Goal: Task Accomplishment & Management: Manage account settings

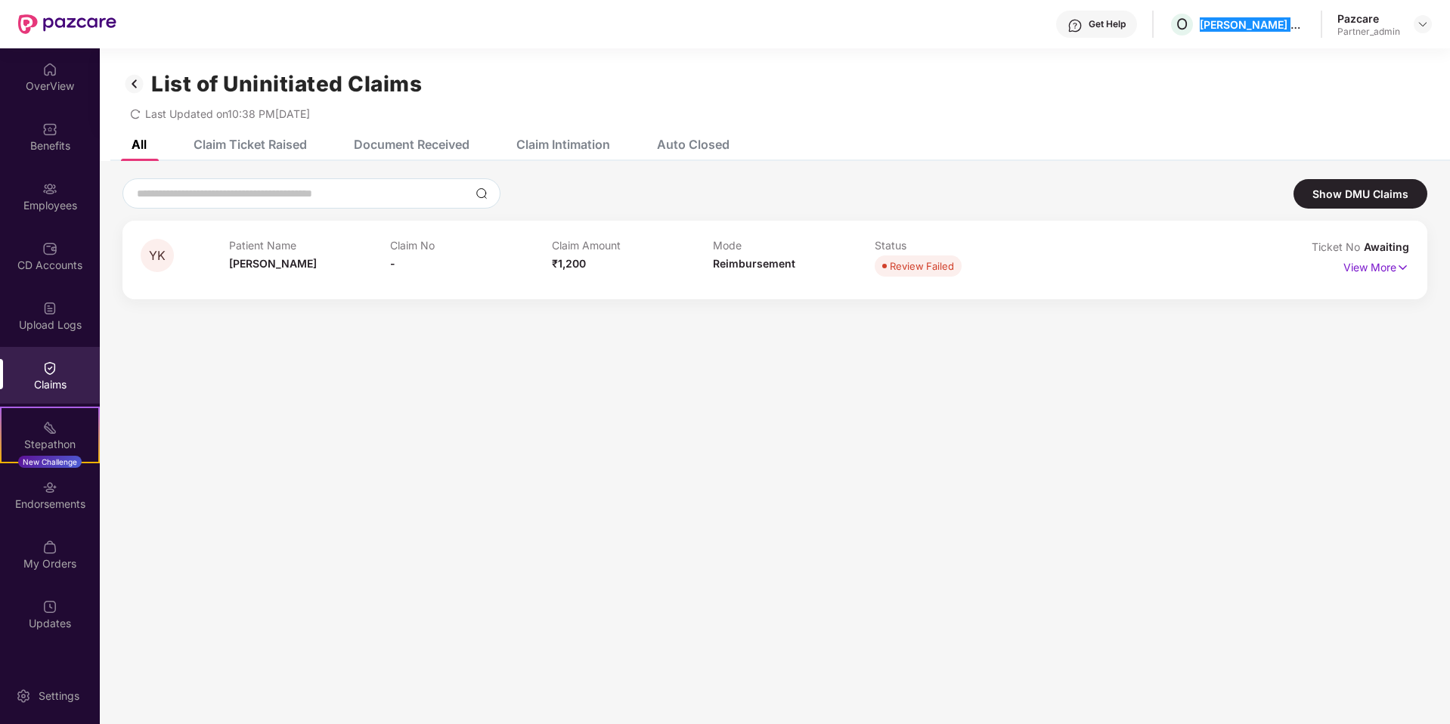
scroll to position [48, 0]
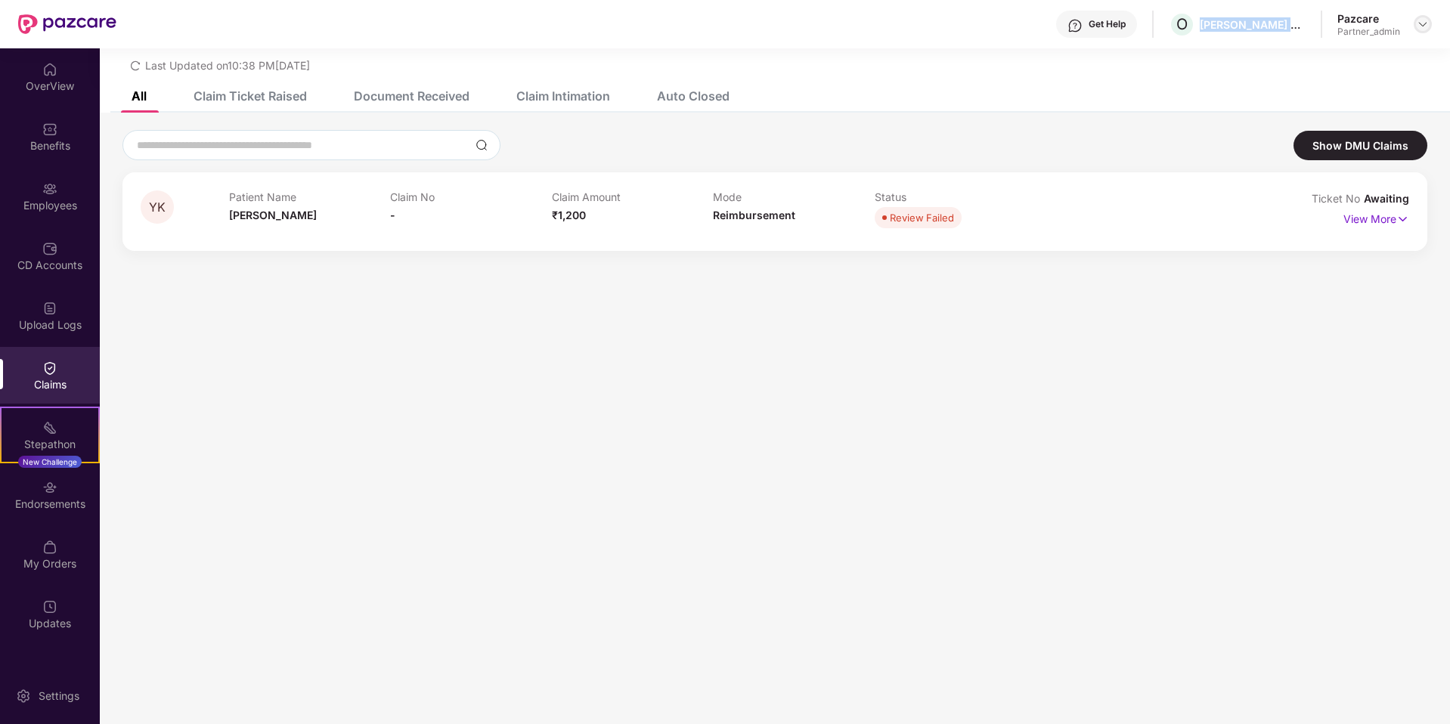
click at [1423, 20] on img at bounding box center [1423, 24] width 12 height 12
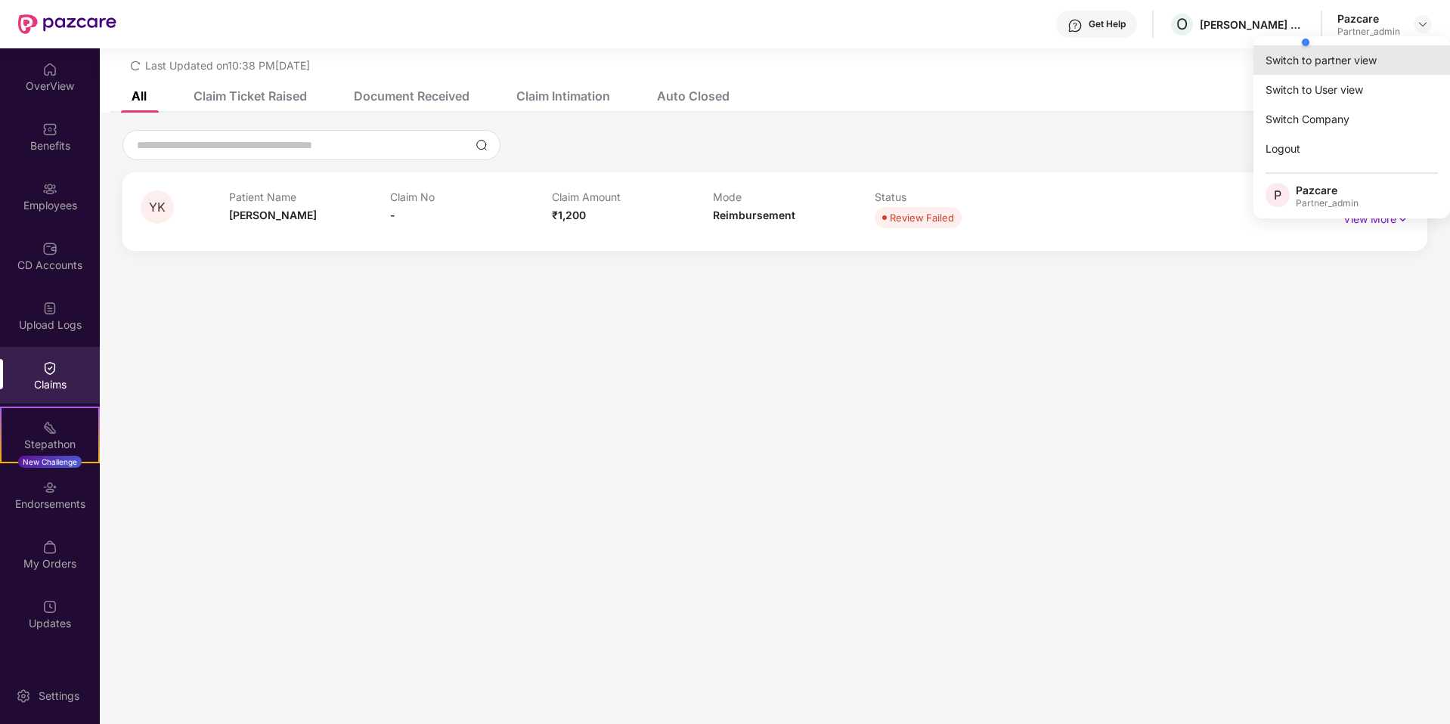
click at [1373, 62] on div "Switch to partner view" at bounding box center [1351, 59] width 197 height 29
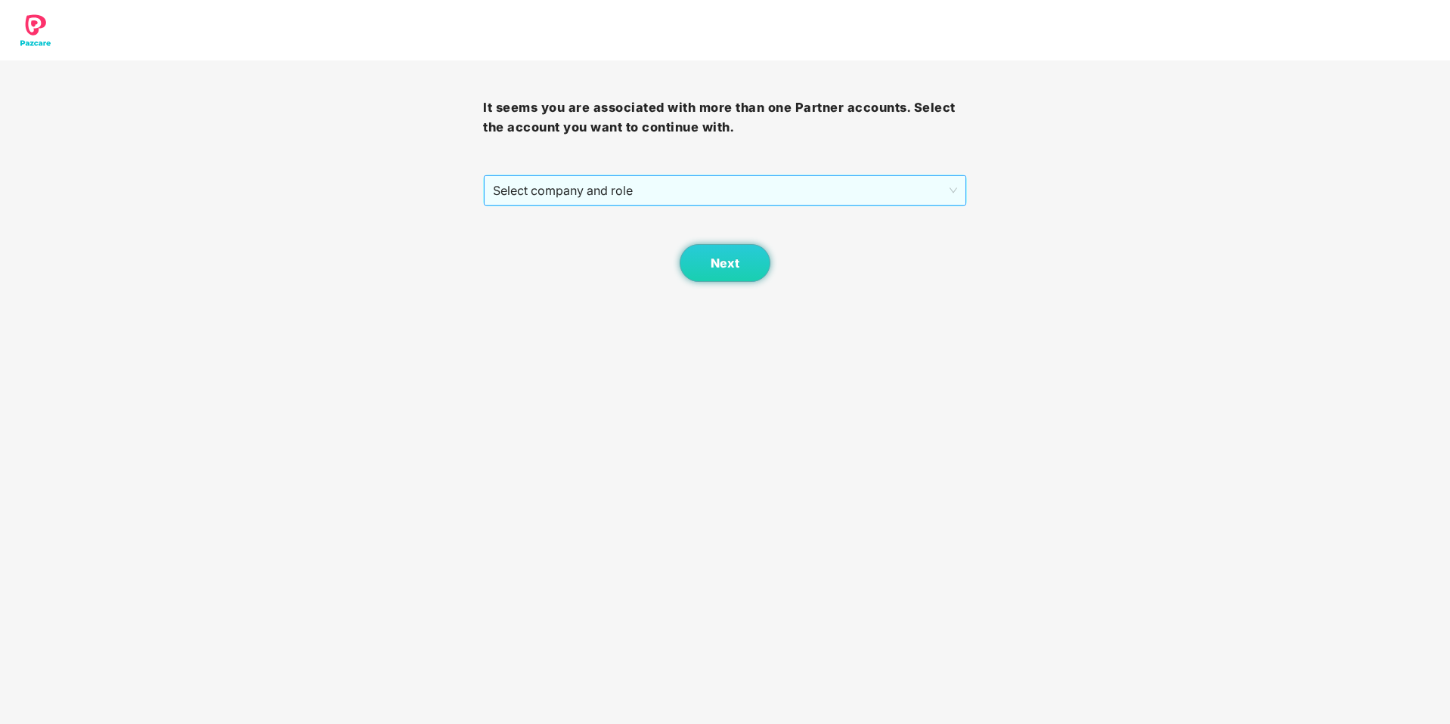
click at [756, 203] on span "Select company and role" at bounding box center [724, 190] width 463 height 29
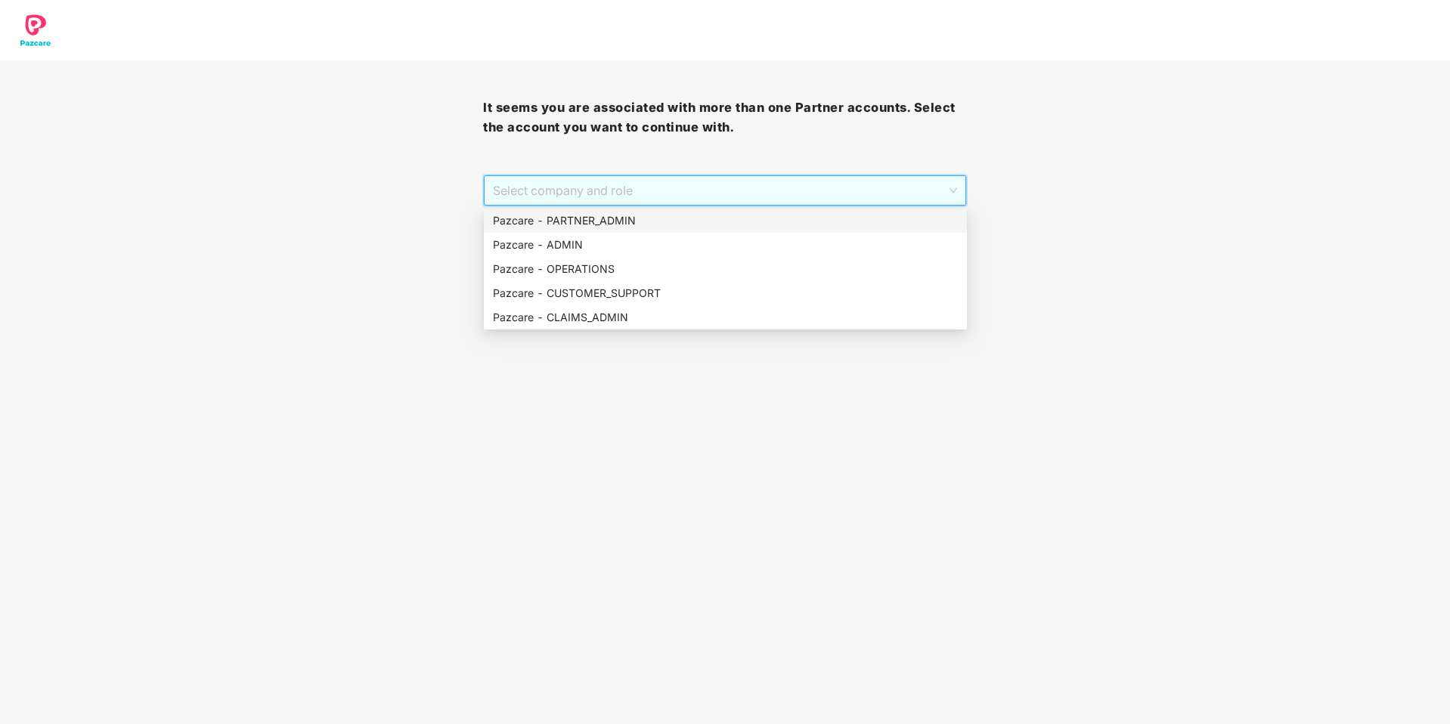
click at [635, 223] on div "Pazcare - PARTNER_ADMIN" at bounding box center [725, 220] width 465 height 17
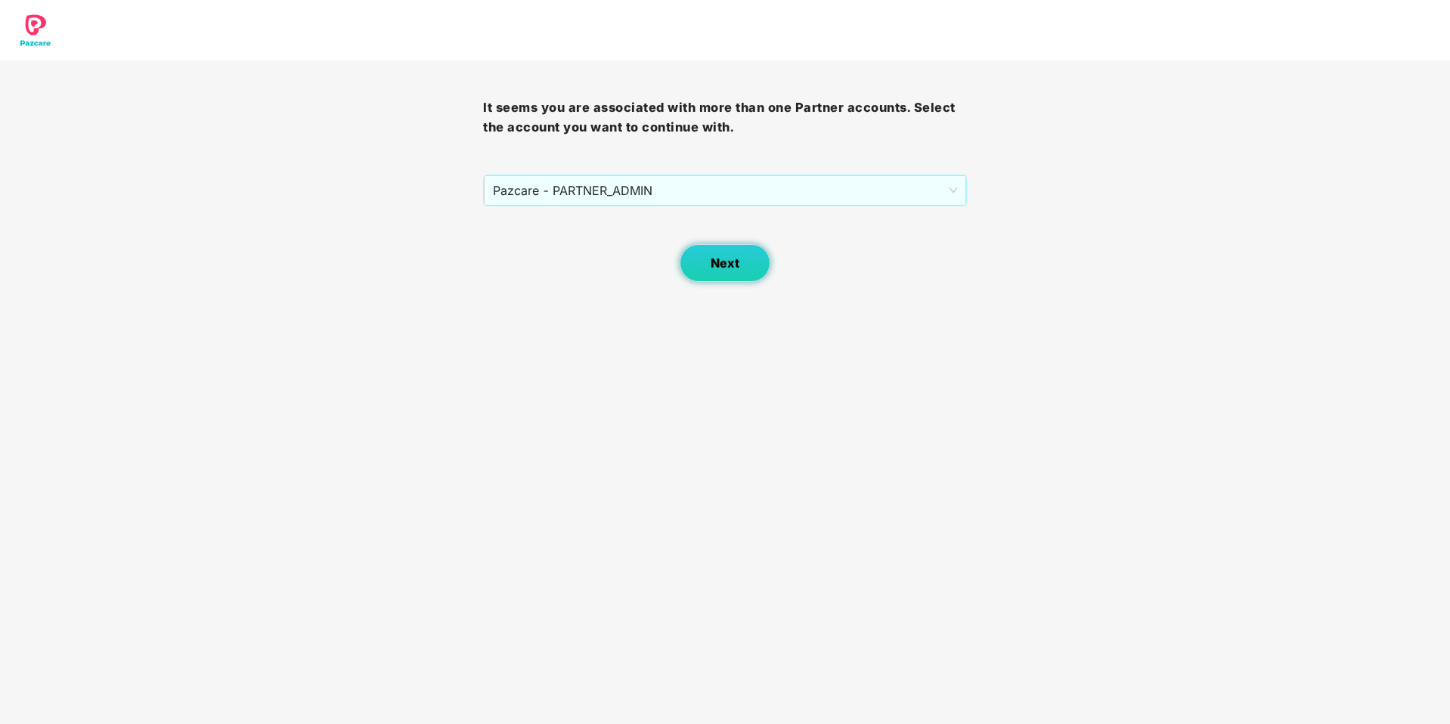
click at [695, 263] on button "Next" at bounding box center [725, 263] width 91 height 38
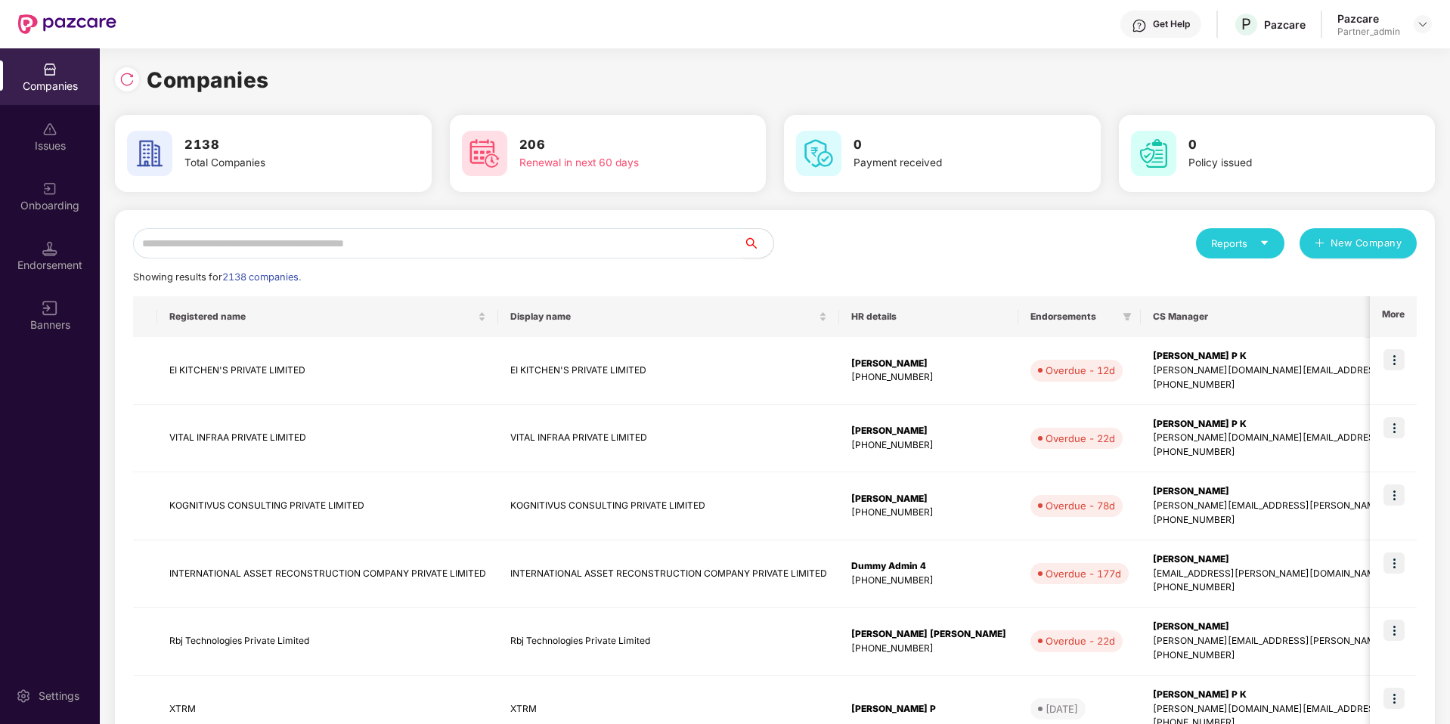
click at [519, 243] on input "text" at bounding box center [438, 243] width 610 height 30
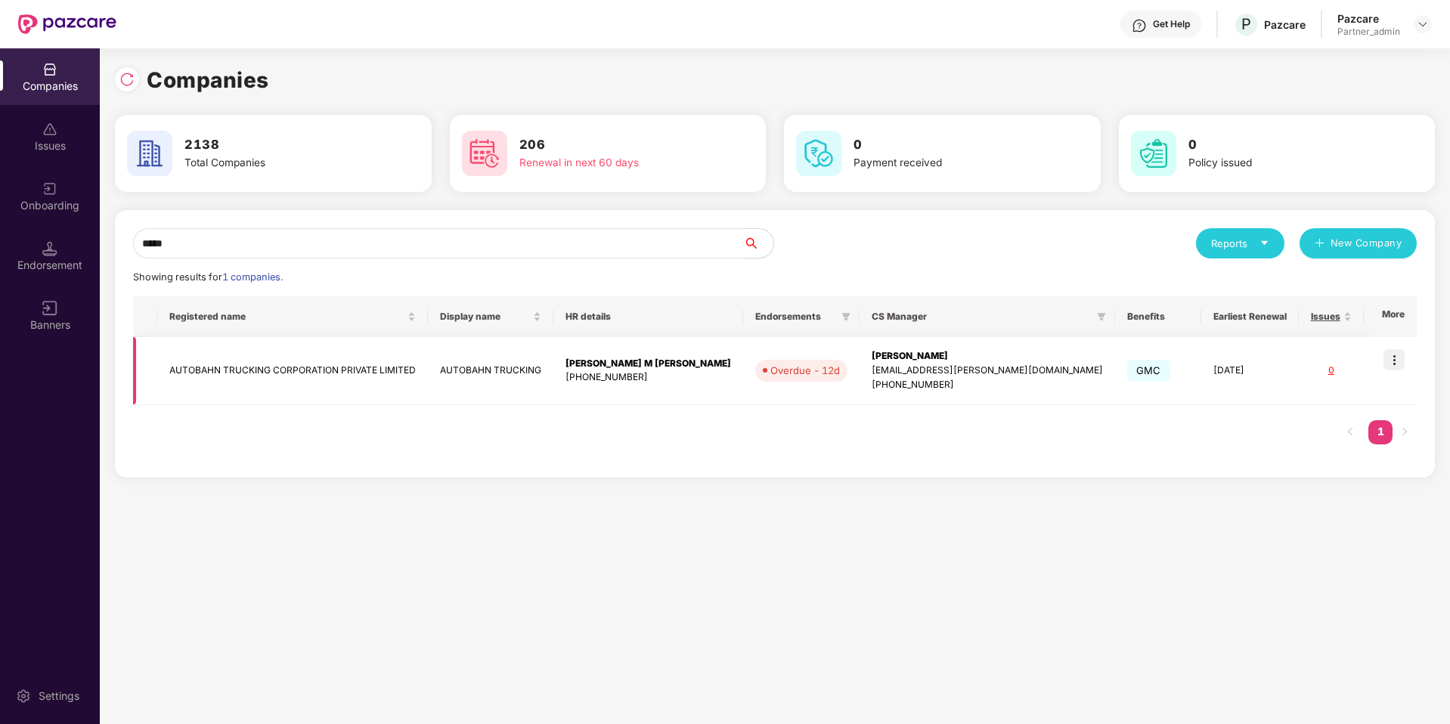
scroll to position [0, 2]
type input "*****"
click at [1398, 359] on img at bounding box center [1393, 359] width 21 height 21
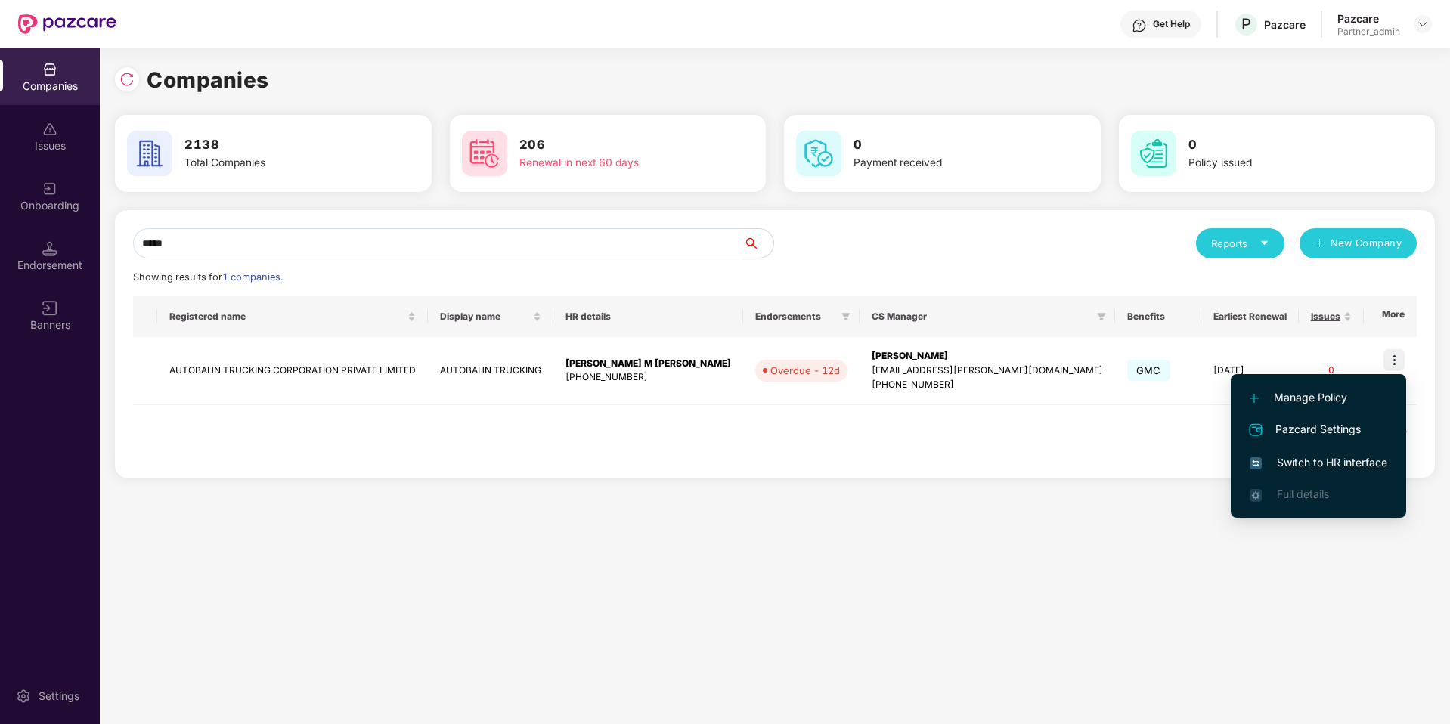
click at [1287, 458] on span "Switch to HR interface" at bounding box center [1319, 462] width 138 height 17
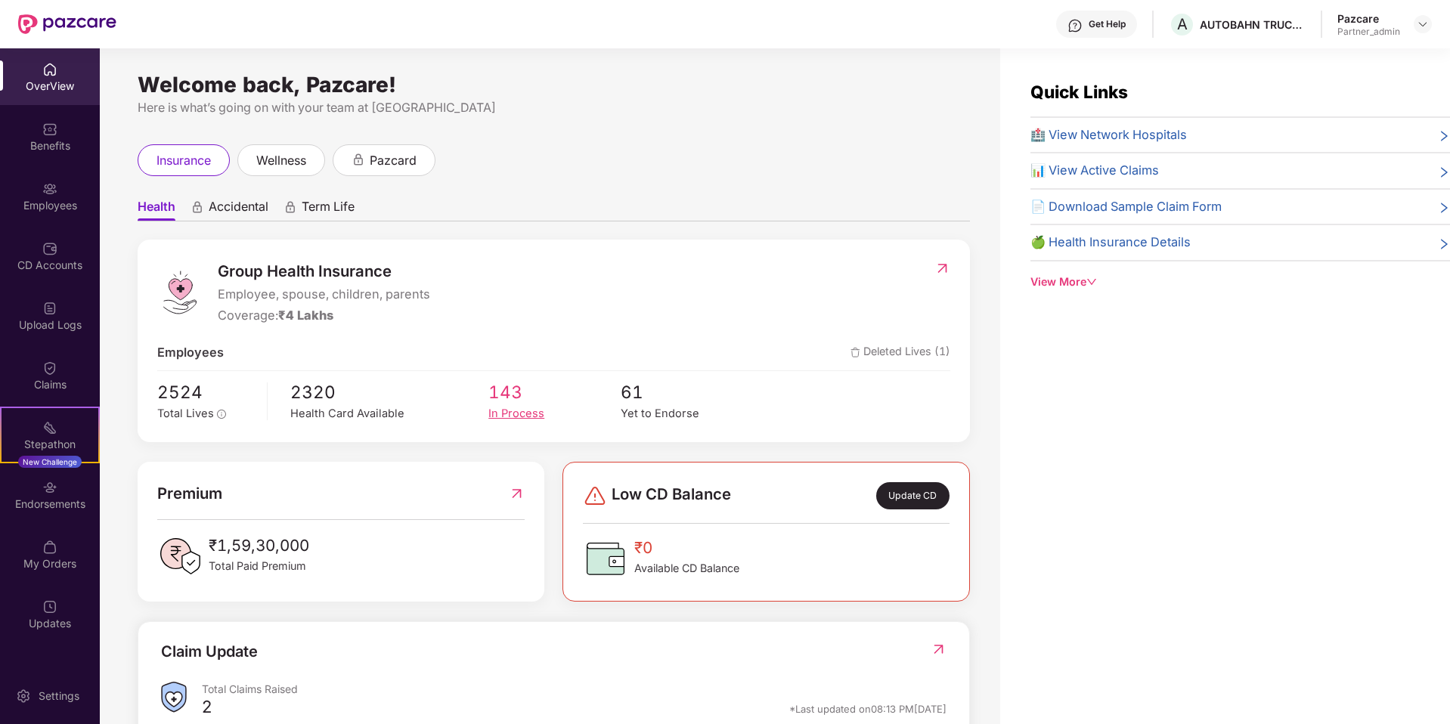
click at [522, 407] on div "In Process" at bounding box center [554, 413] width 132 height 17
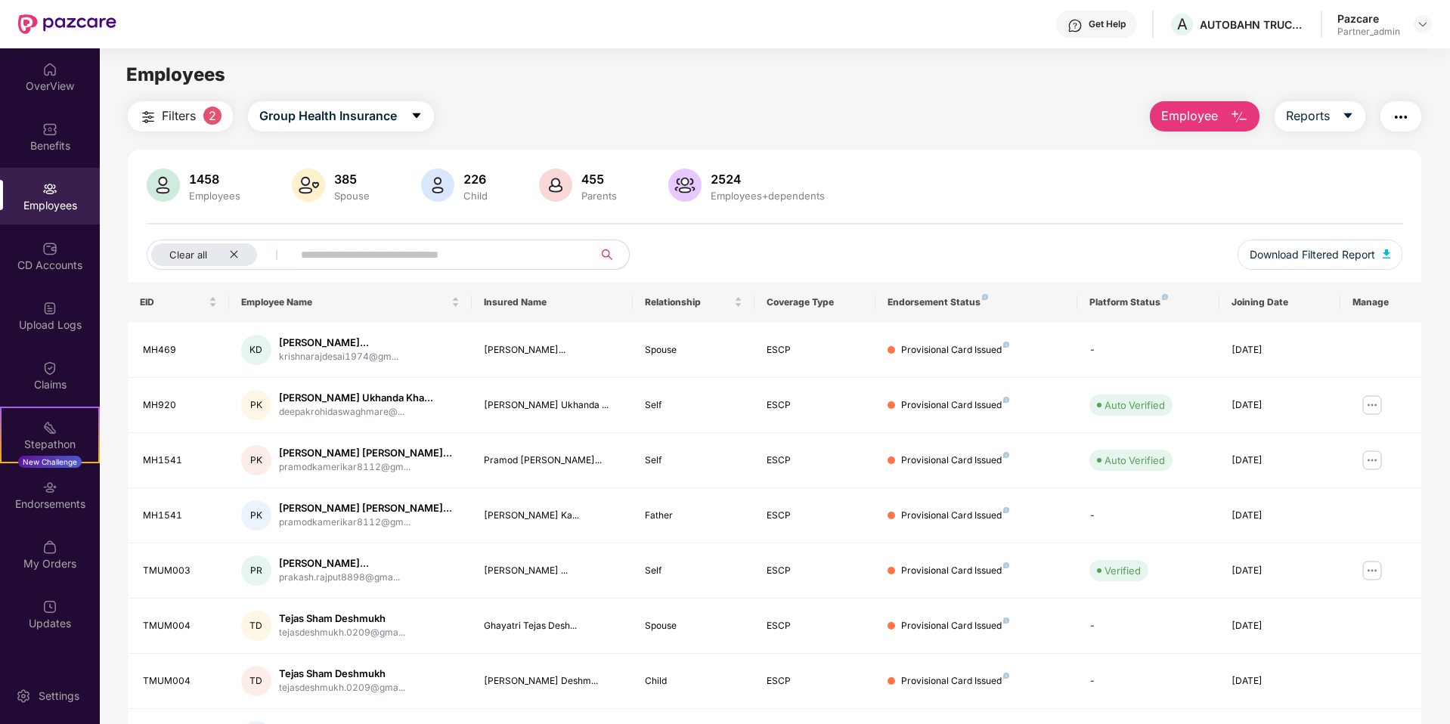
click at [1216, 115] on button "Employee" at bounding box center [1205, 116] width 110 height 30
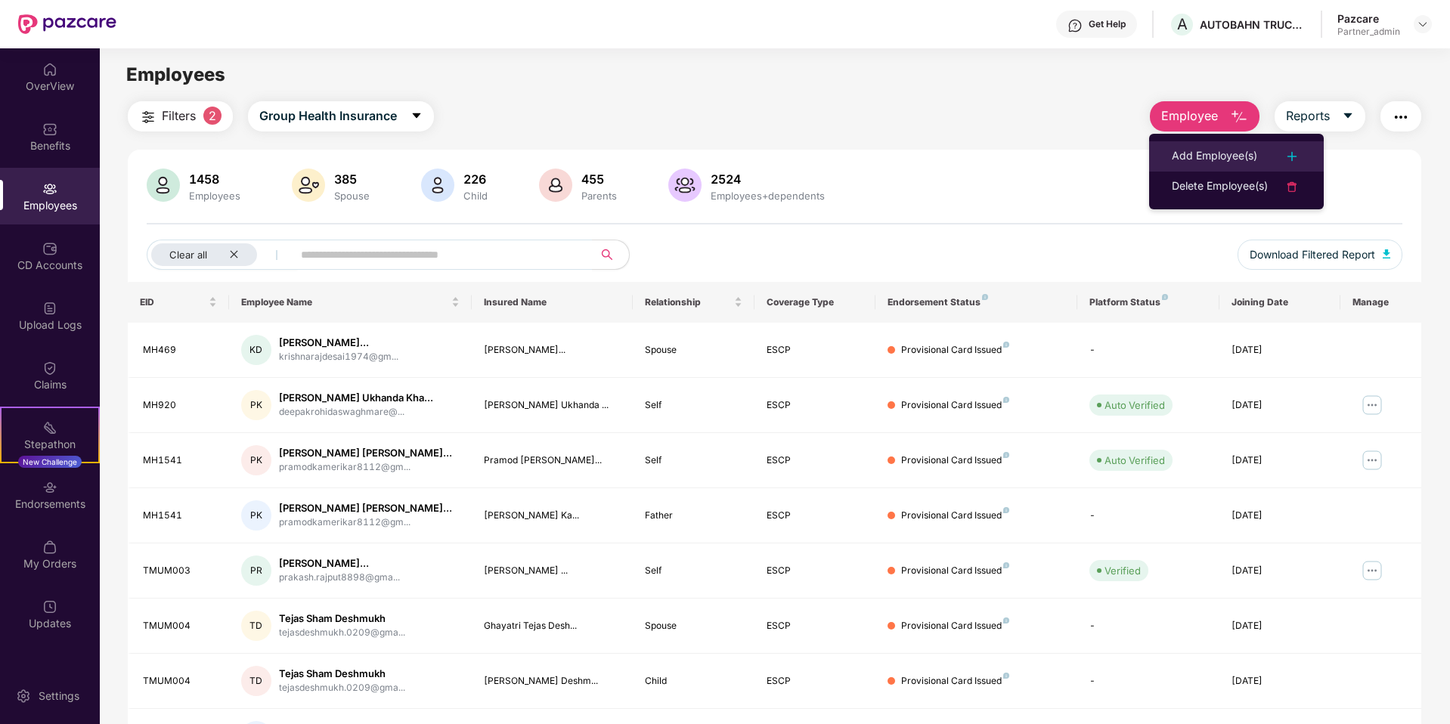
click at [1226, 160] on div "Add Employee(s)" at bounding box center [1214, 156] width 85 height 18
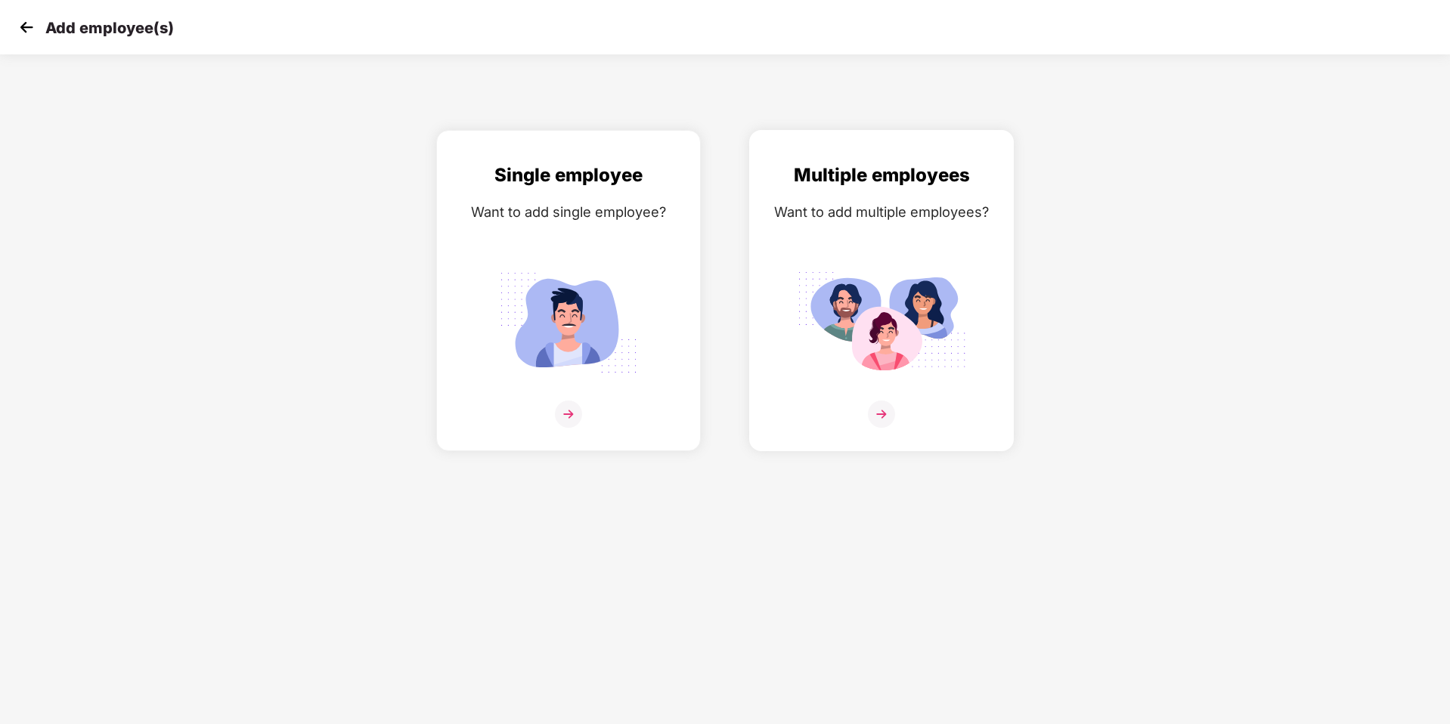
click at [886, 421] on img at bounding box center [881, 414] width 27 height 27
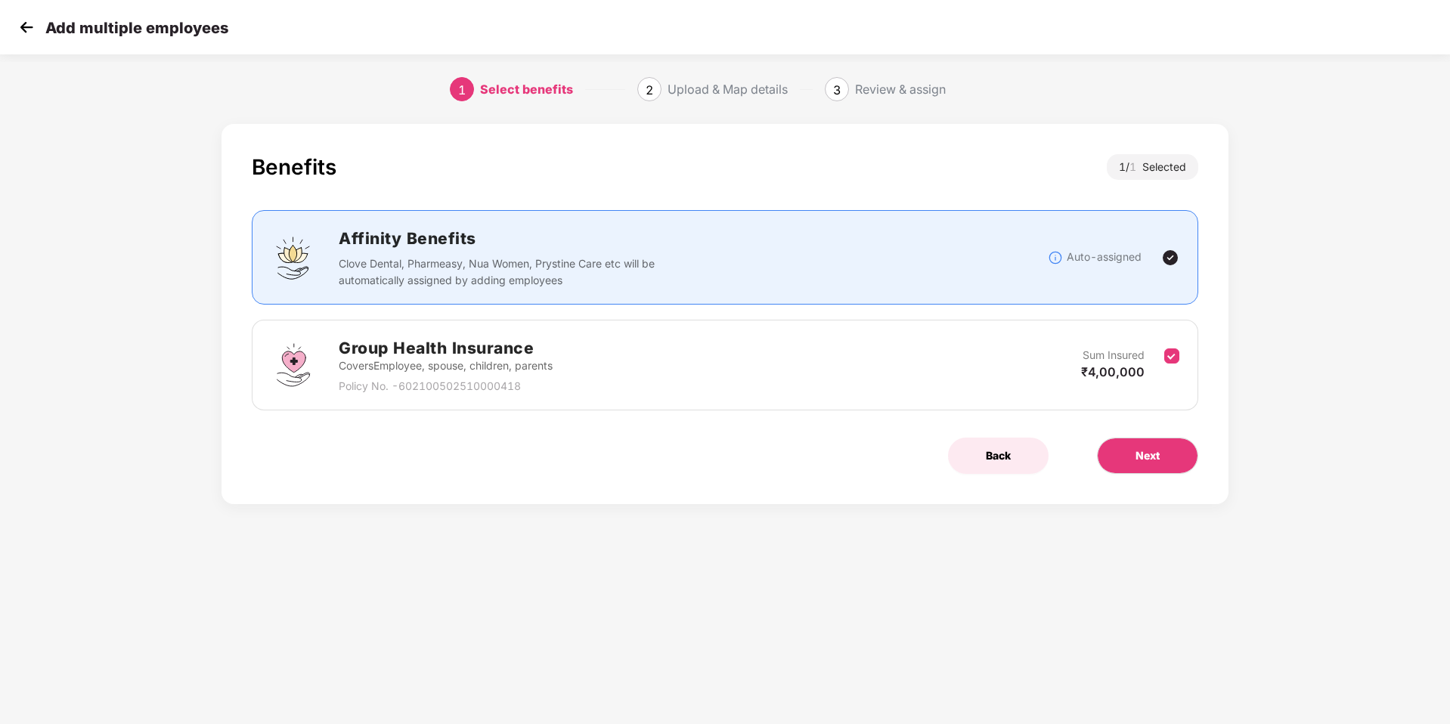
click at [983, 463] on button "Back" at bounding box center [998, 456] width 101 height 36
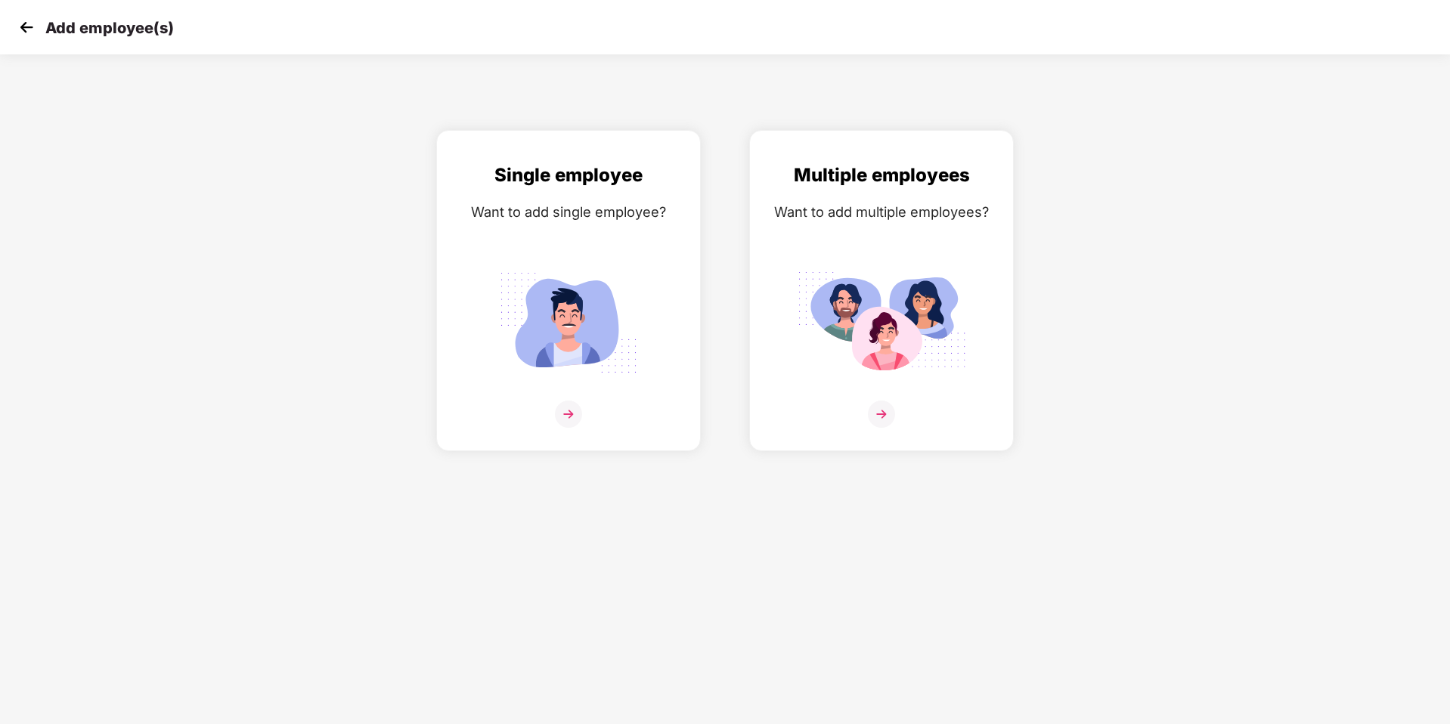
click at [29, 33] on img at bounding box center [26, 27] width 23 height 23
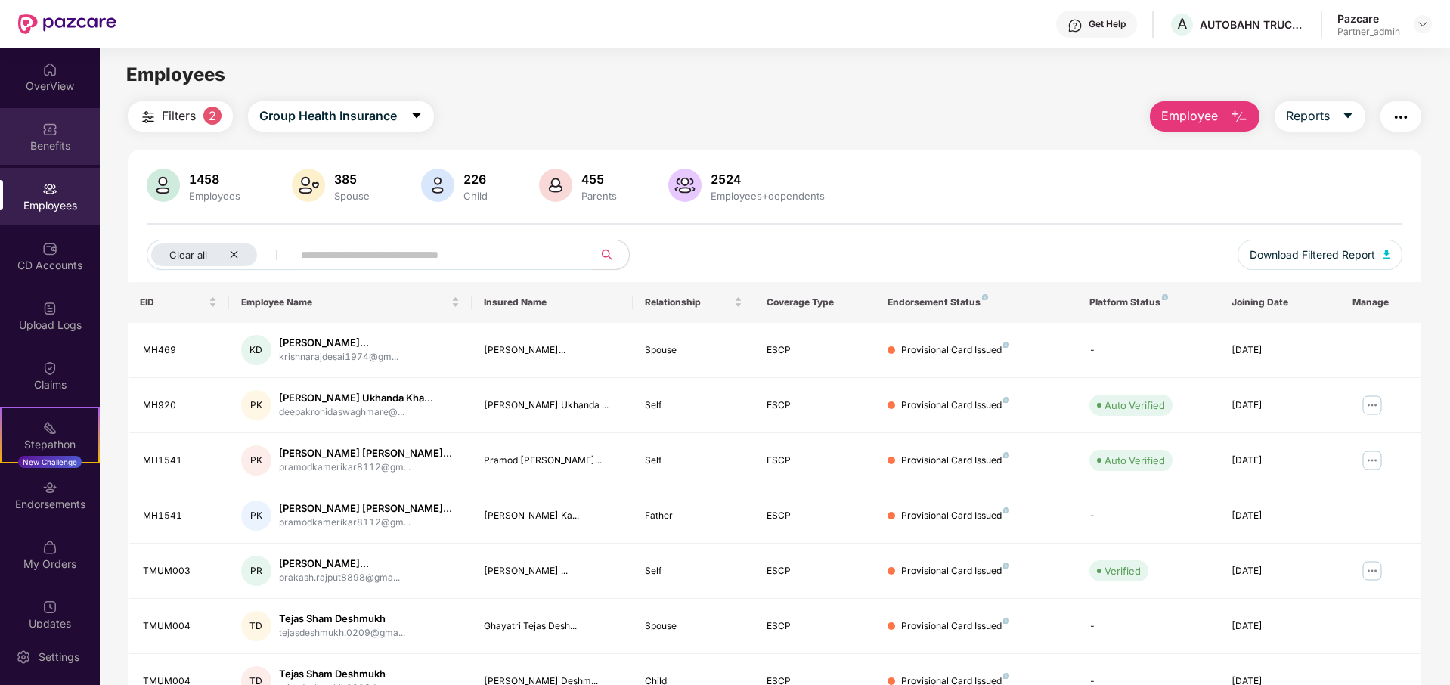
click at [59, 136] on div "Benefits" at bounding box center [50, 136] width 100 height 57
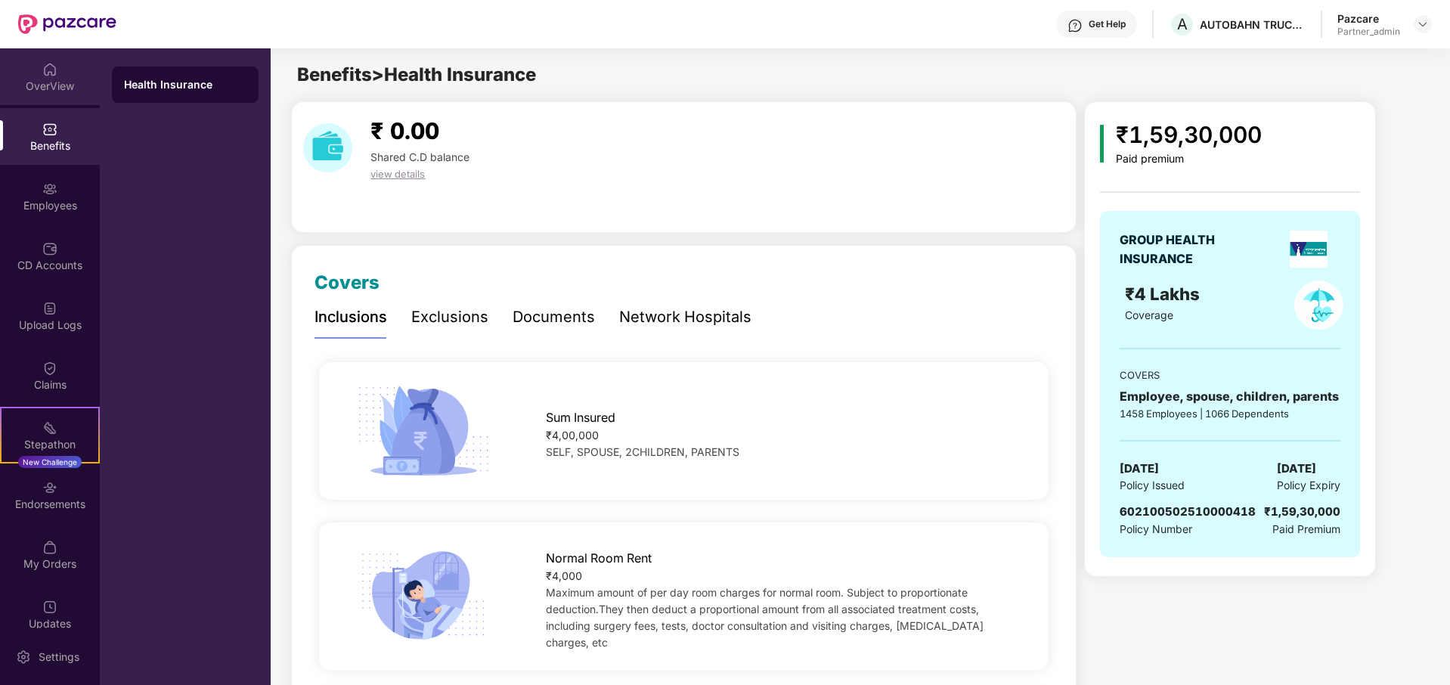
click at [54, 81] on div "OverView" at bounding box center [50, 86] width 100 height 15
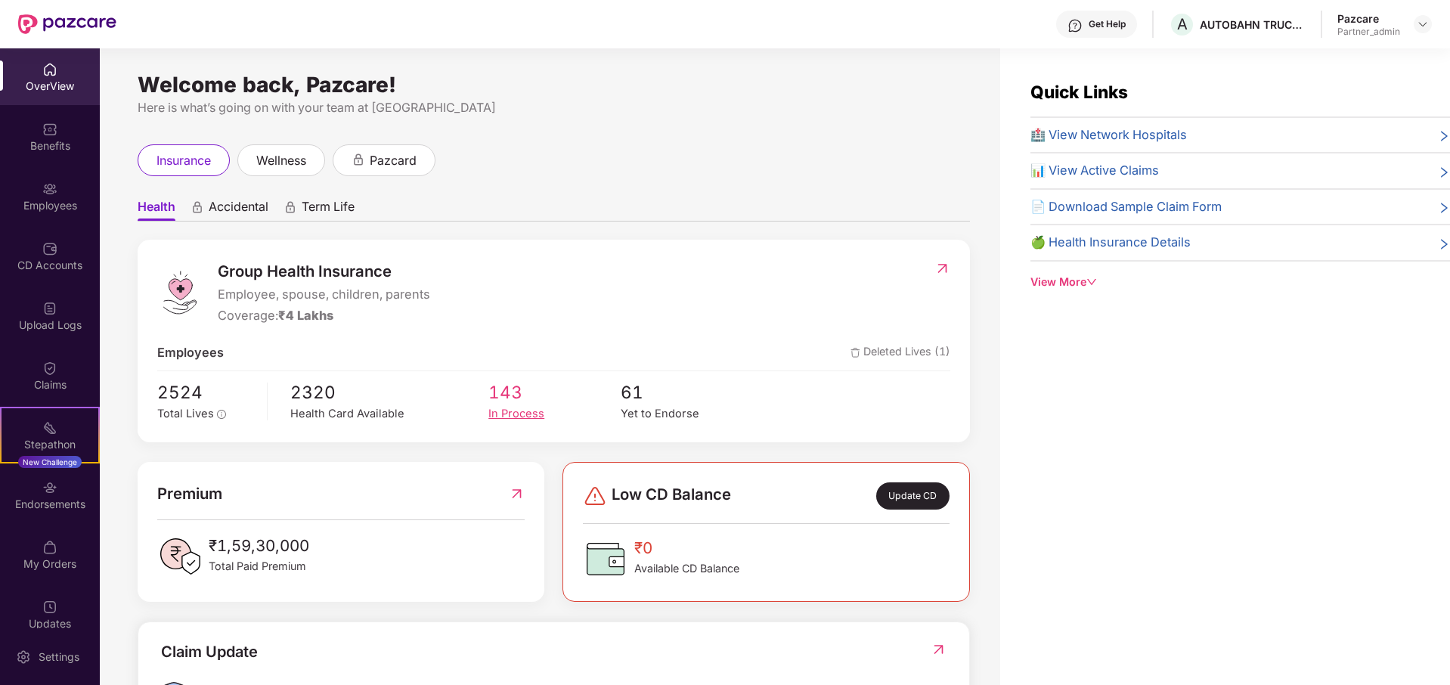
click at [498, 407] on div "In Process" at bounding box center [554, 413] width 132 height 17
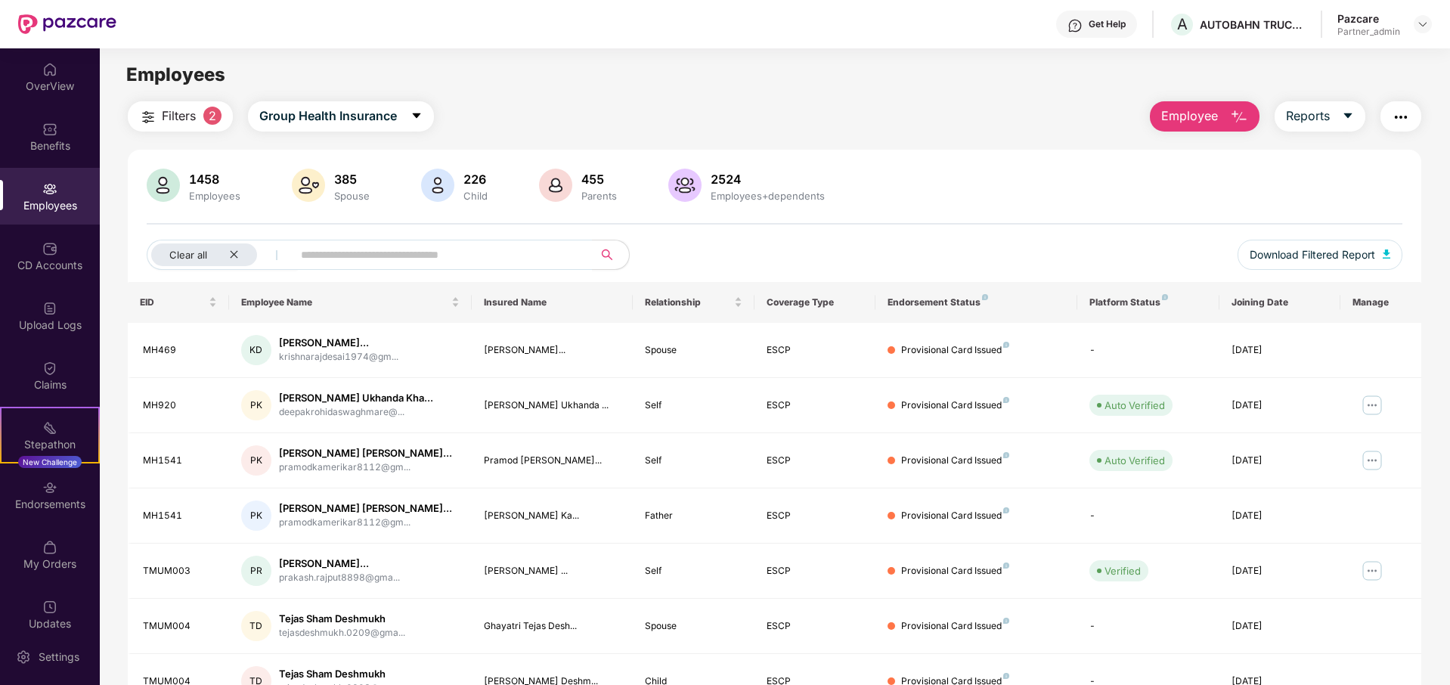
click at [181, 117] on span "Filters" at bounding box center [179, 116] width 34 height 19
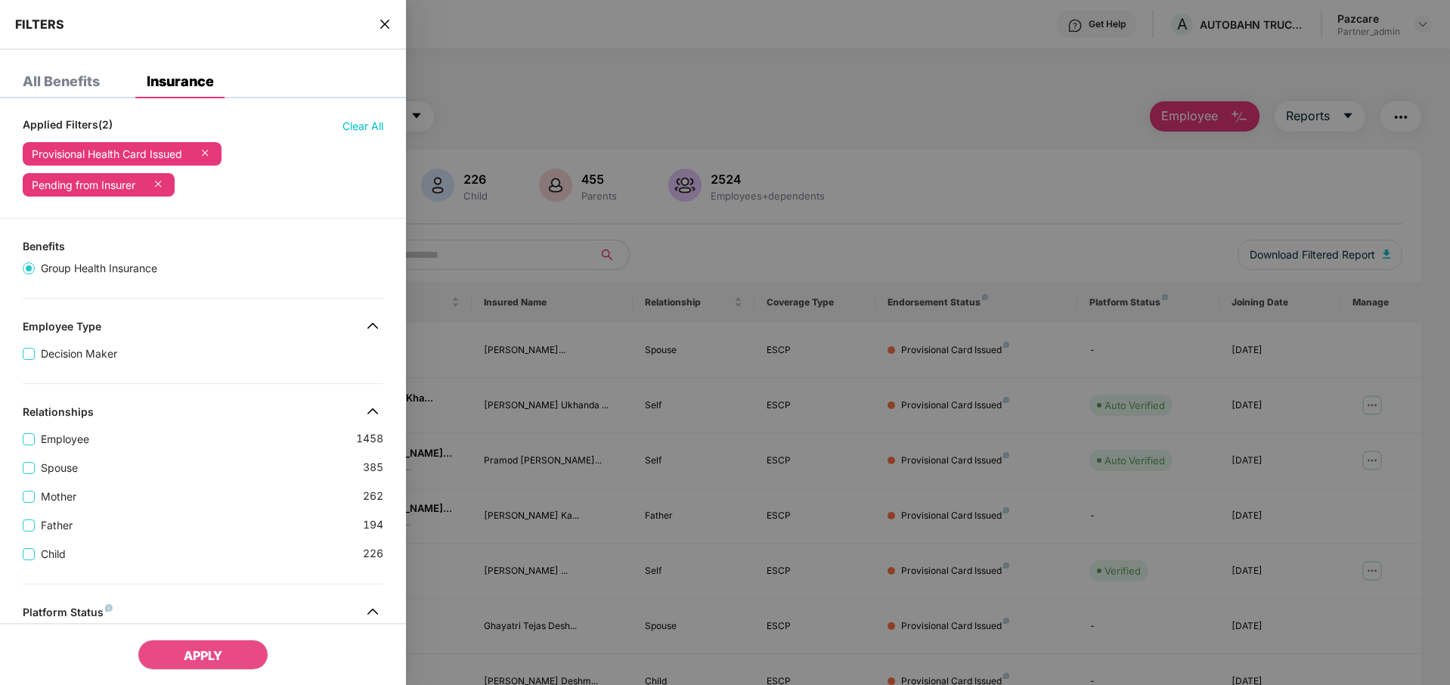
click at [393, 21] on div "FILTERS" at bounding box center [203, 25] width 406 height 50
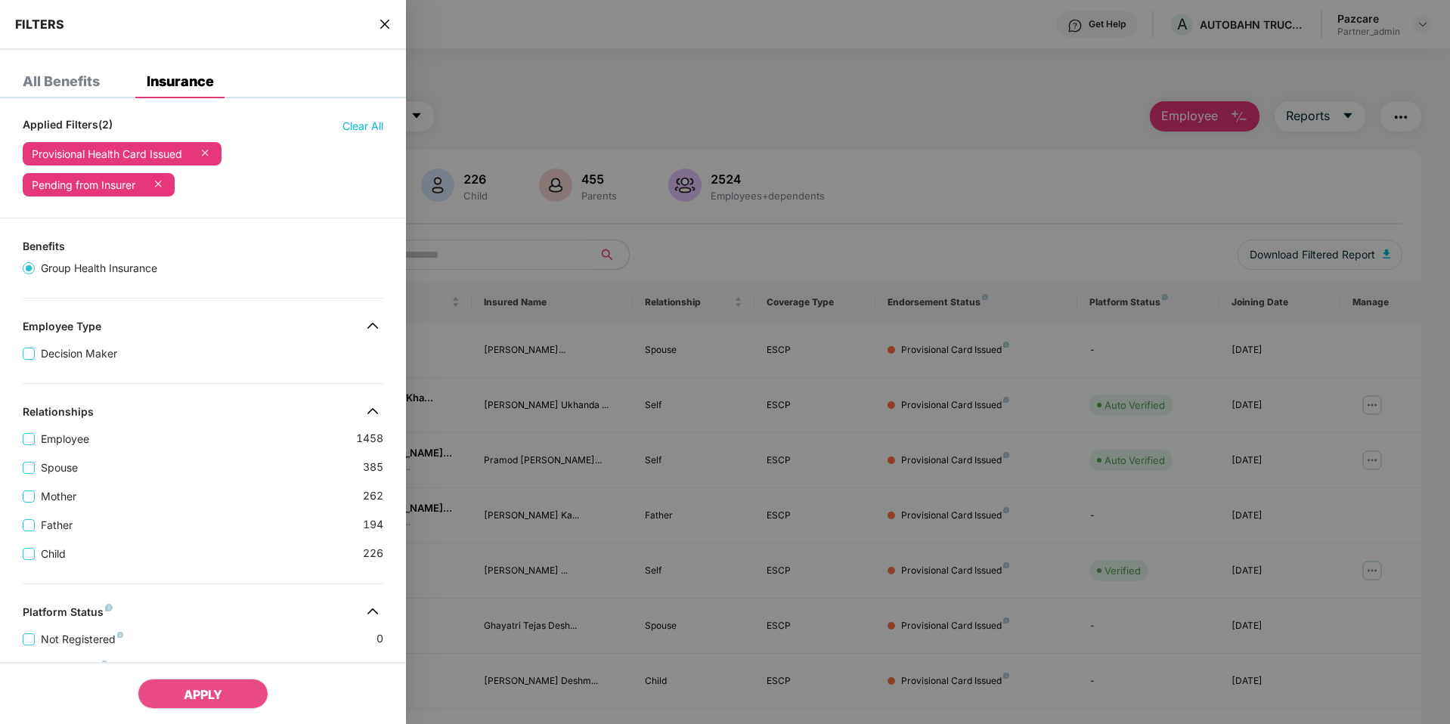
click at [383, 31] on span "close" at bounding box center [385, 24] width 12 height 15
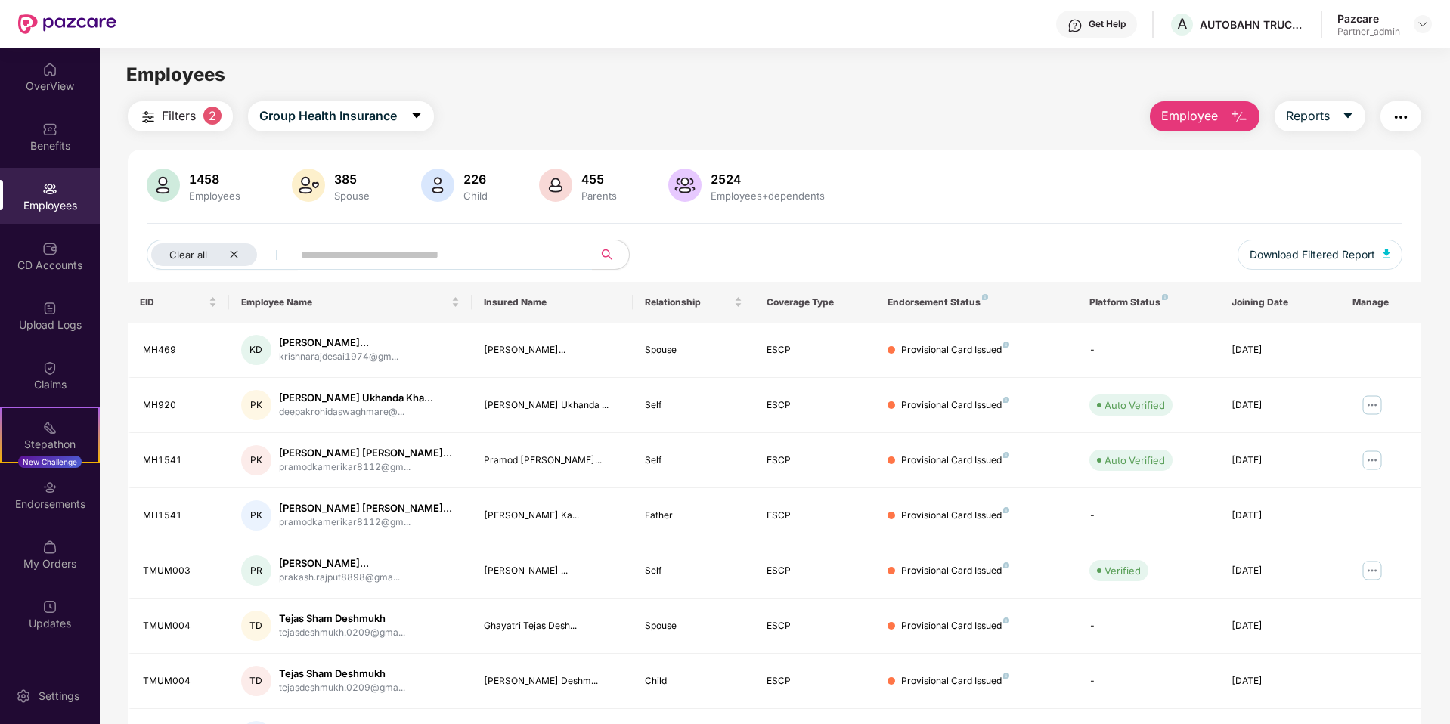
click at [57, 477] on div "OverView Benefits Employees CD Accounts Upload Logs Claims Stepathon New Challe…" at bounding box center [50, 346] width 100 height 597
click at [58, 477] on div "Endorsements" at bounding box center [50, 504] width 100 height 15
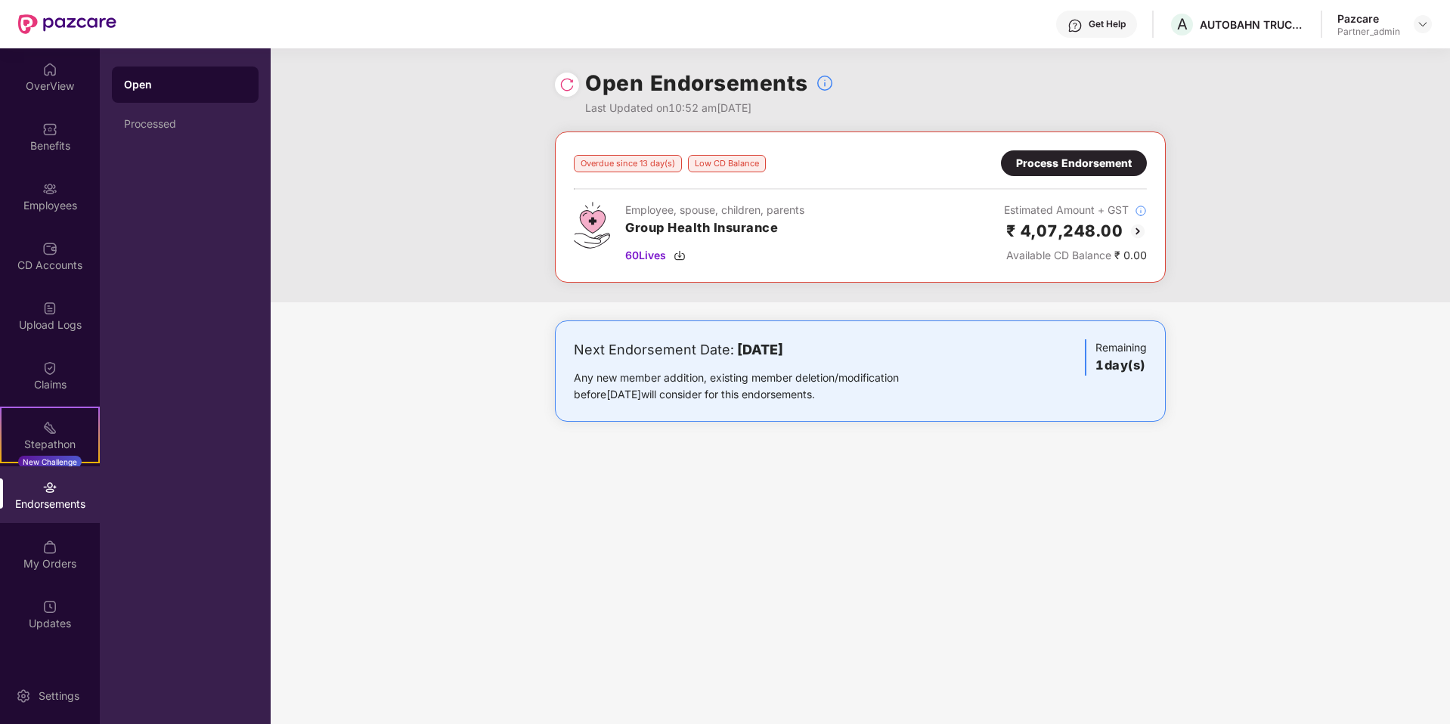
click at [70, 477] on div "Endorsements" at bounding box center [50, 504] width 100 height 15
click at [755, 364] on div "Next Endorsement Date: 29 August 2025 Any new member addition, existing member …" at bounding box center [760, 371] width 373 height 64
click at [36, 477] on div "Endorsements" at bounding box center [50, 504] width 100 height 15
click at [138, 128] on div "Processed" at bounding box center [185, 124] width 122 height 12
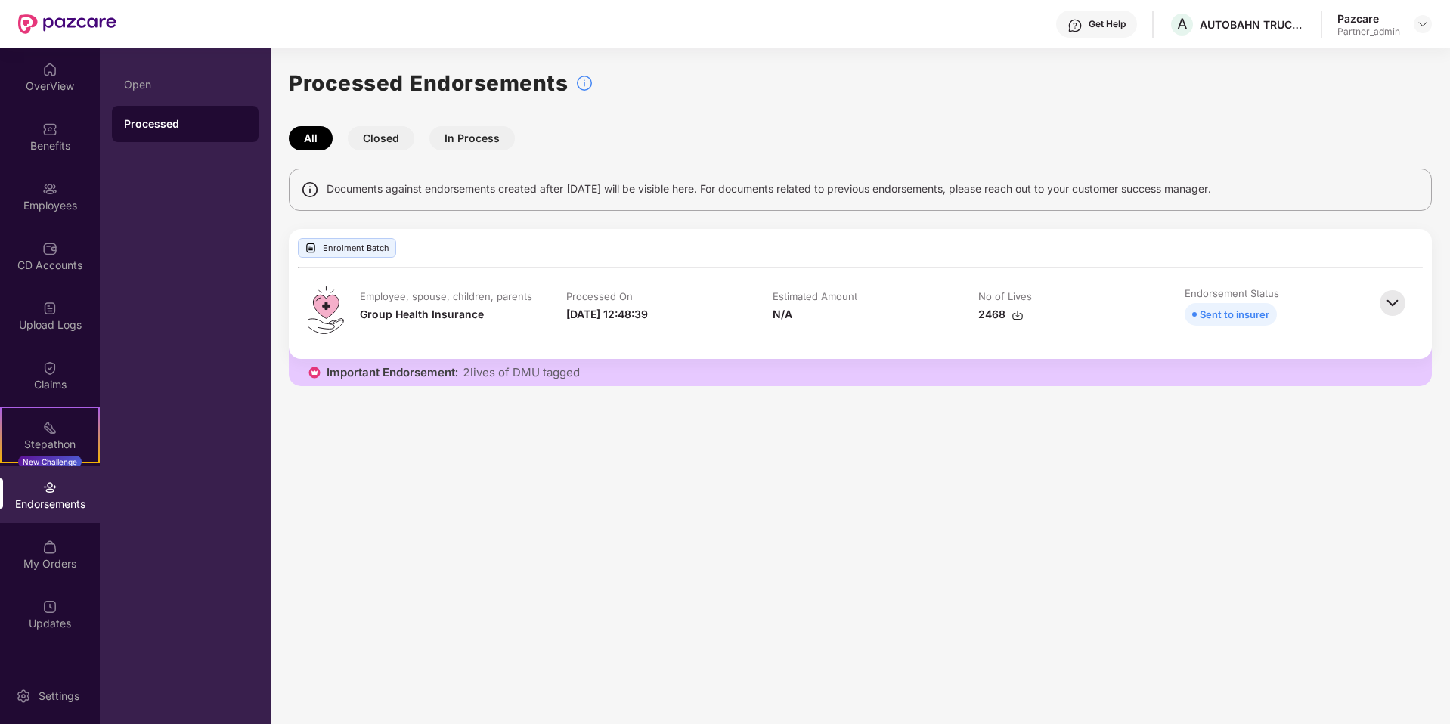
click at [905, 296] on img at bounding box center [1392, 303] width 33 height 33
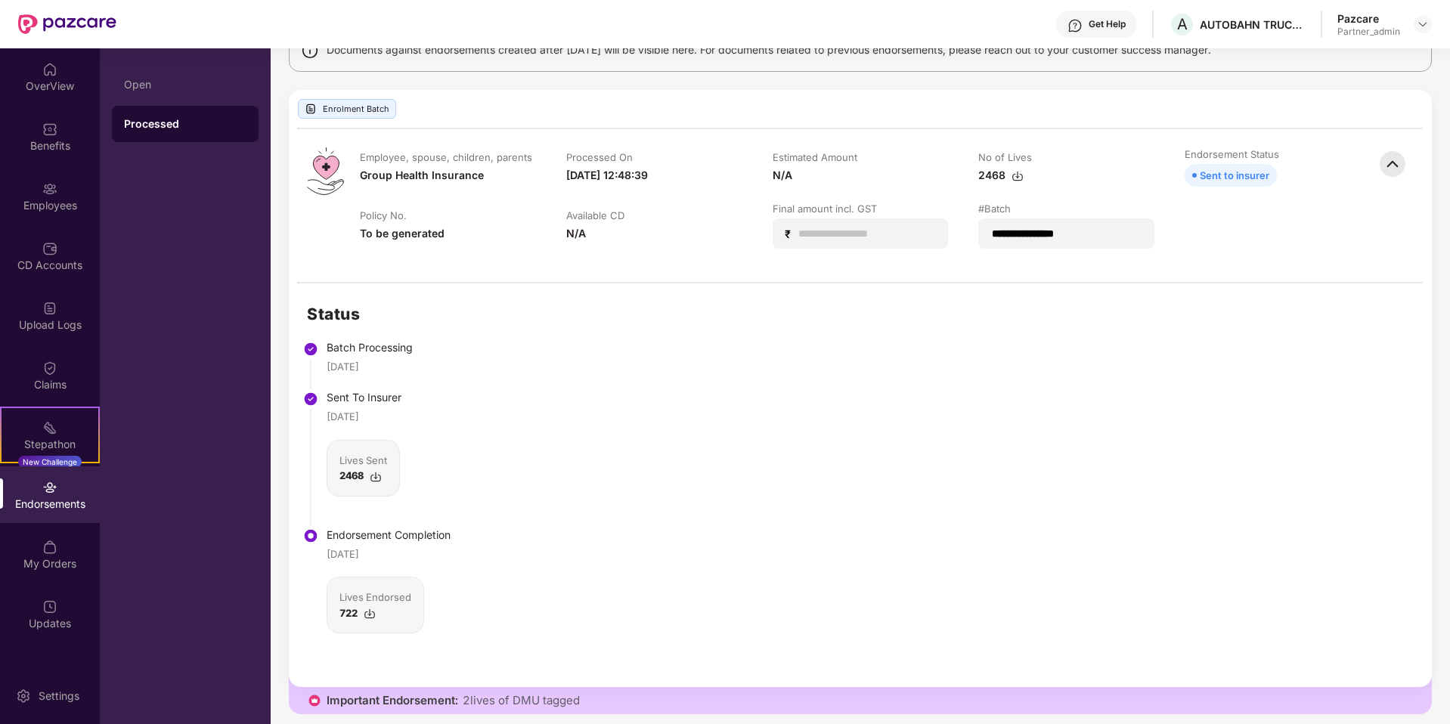
scroll to position [147, 0]
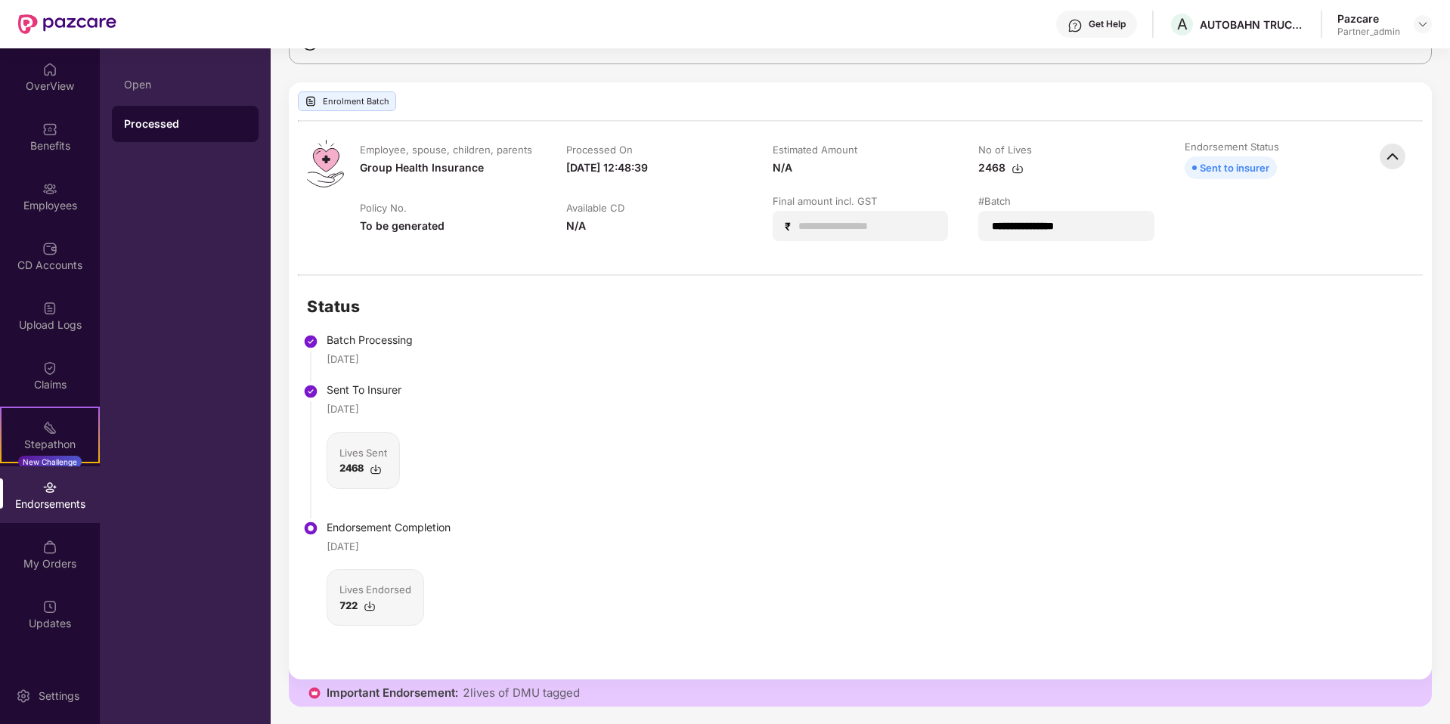
click at [905, 166] on img at bounding box center [1017, 169] width 12 height 12
click at [48, 200] on div "Employees" at bounding box center [50, 205] width 100 height 15
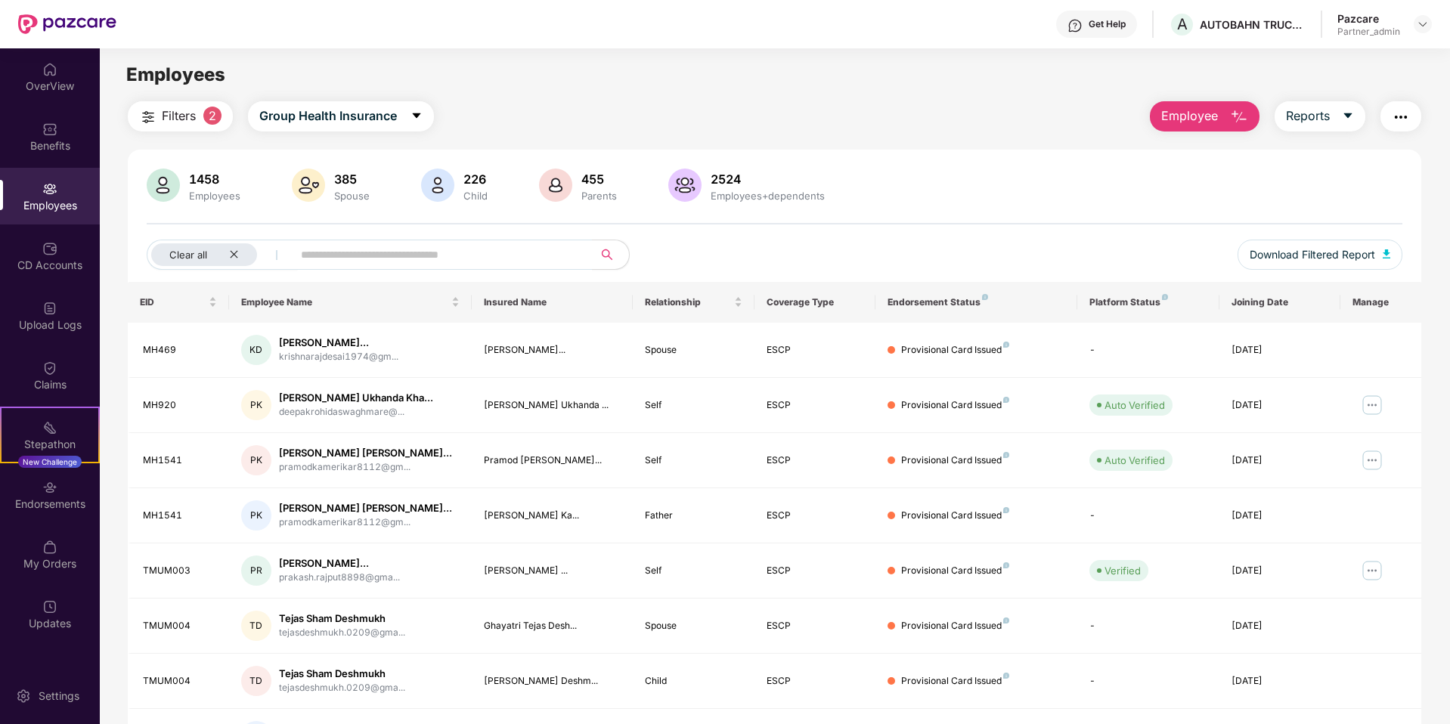
click at [200, 120] on button "Filters 2" at bounding box center [180, 116] width 105 height 30
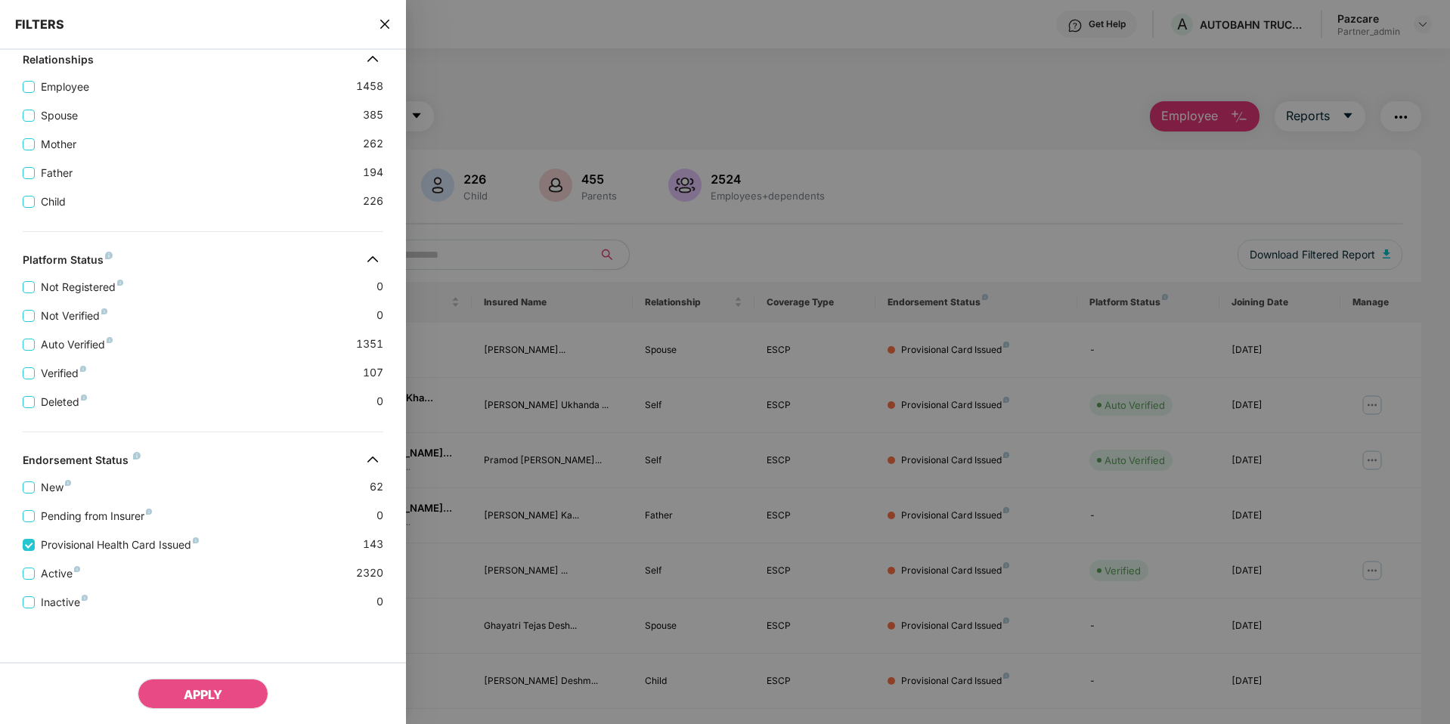
scroll to position [321, 0]
click at [223, 477] on button "APPLY" at bounding box center [203, 694] width 131 height 30
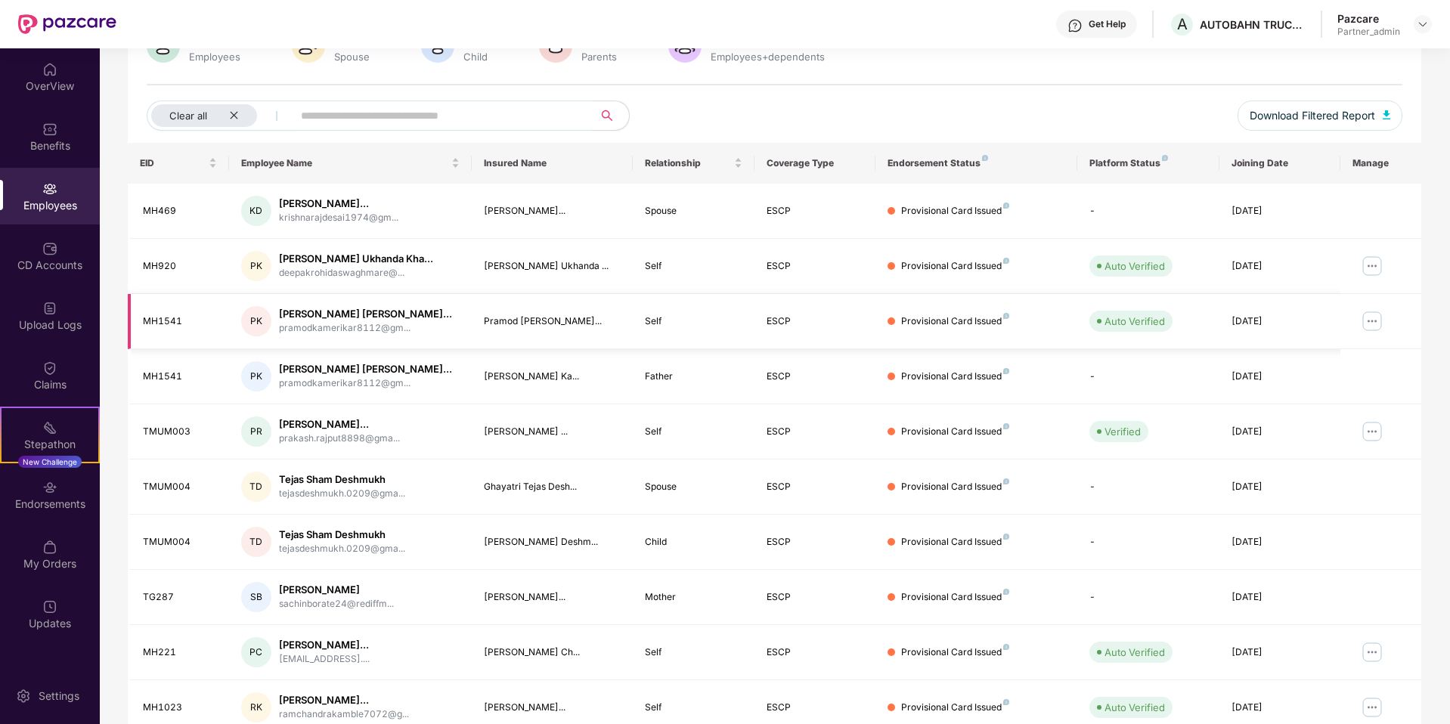
scroll to position [0, 0]
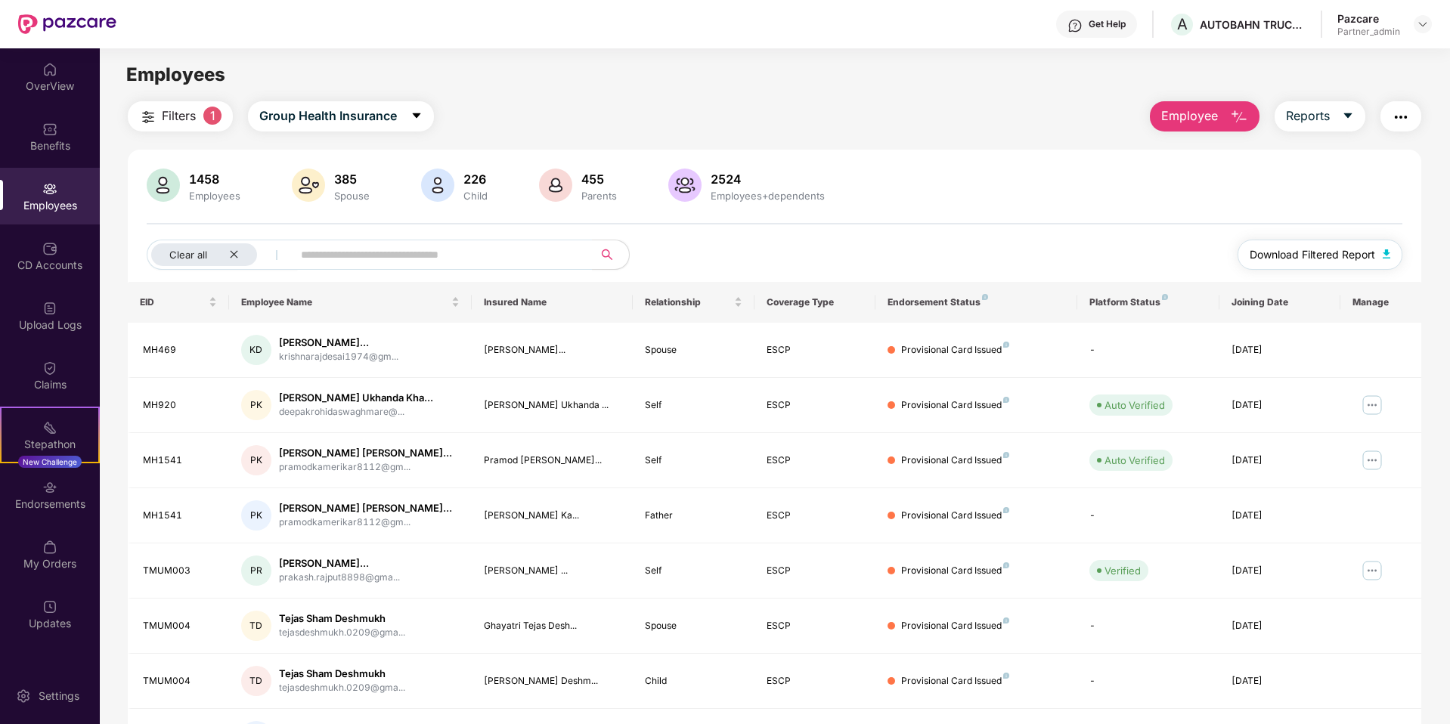
click at [905, 246] on span "Download Filtered Report" at bounding box center [1312, 254] width 125 height 17
click at [164, 129] on button "Filters 1" at bounding box center [180, 116] width 105 height 30
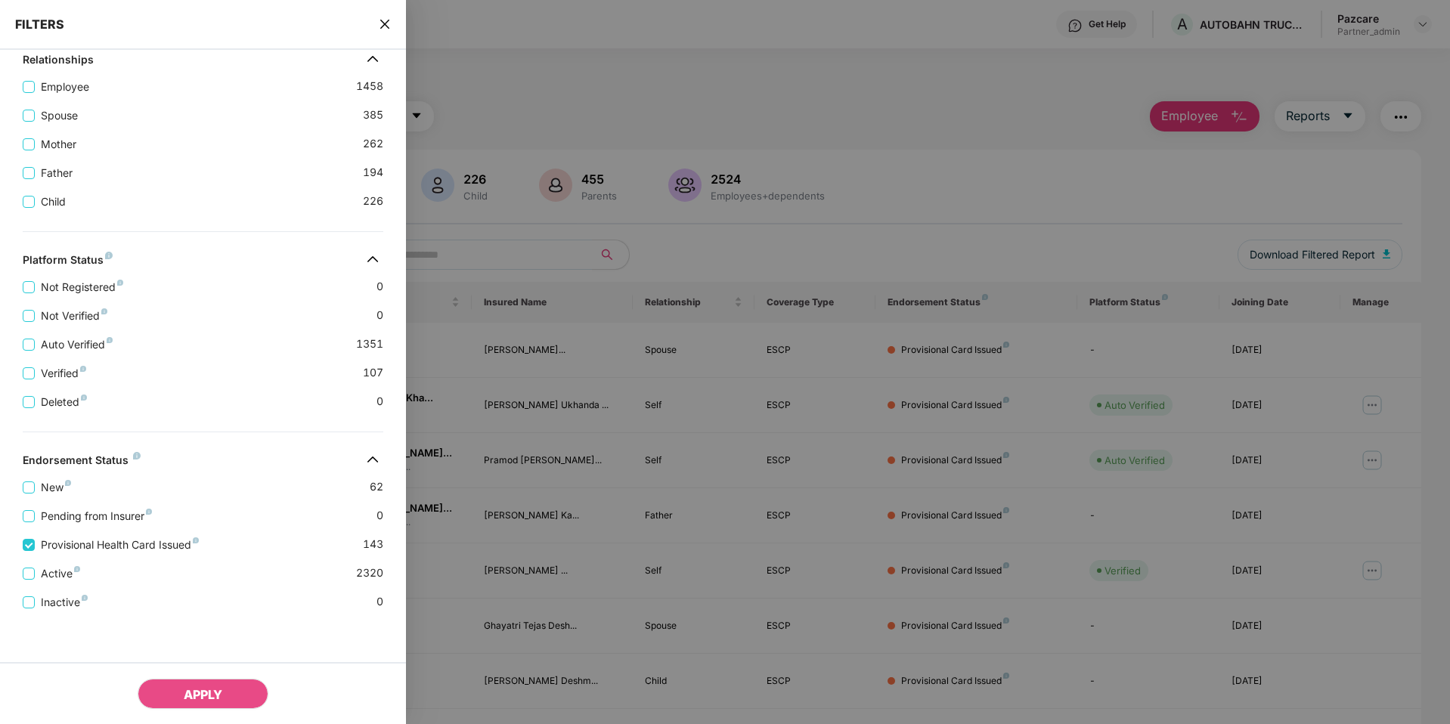
click at [760, 25] on div at bounding box center [725, 362] width 1450 height 724
click at [905, 39] on div at bounding box center [725, 362] width 1450 height 724
click at [385, 30] on span "close" at bounding box center [385, 24] width 12 height 15
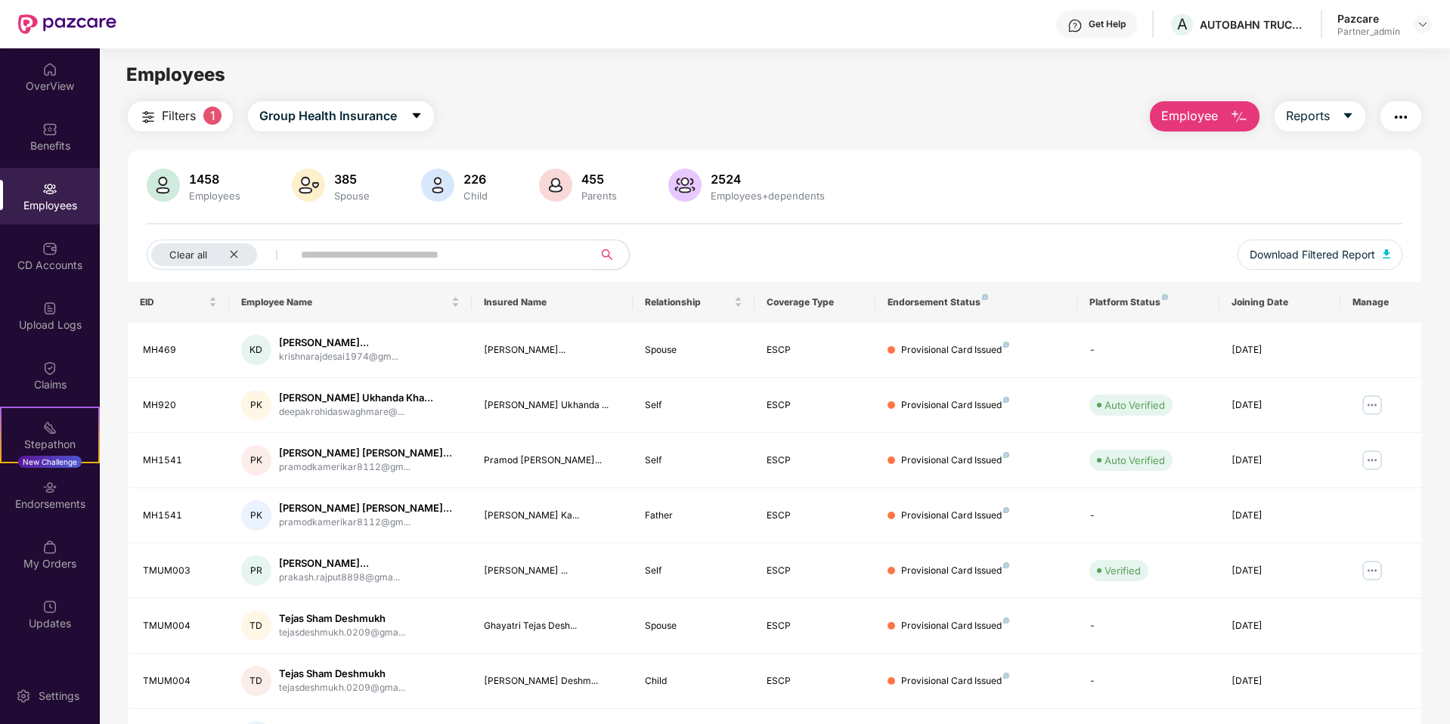
click at [905, 113] on span "Employee" at bounding box center [1189, 116] width 57 height 19
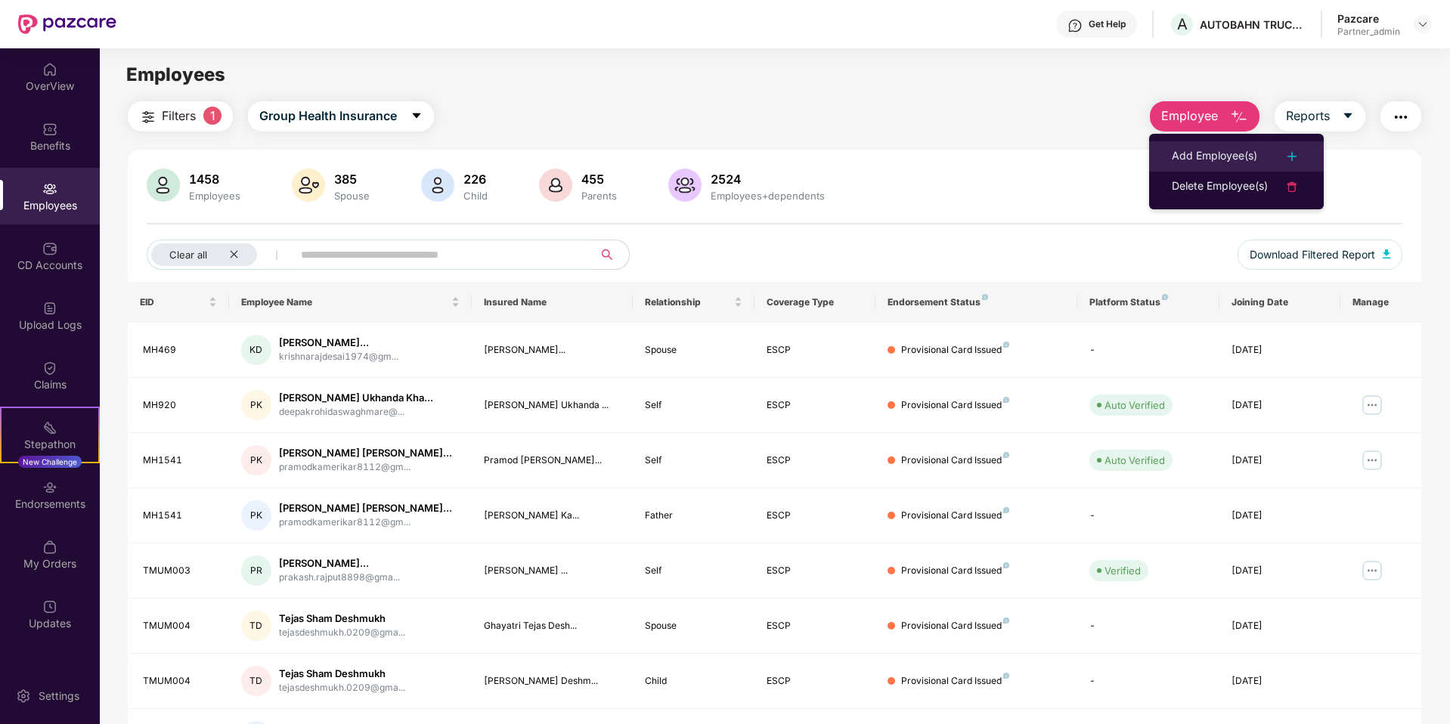
click at [905, 165] on div "Add Employee(s)" at bounding box center [1214, 156] width 85 height 18
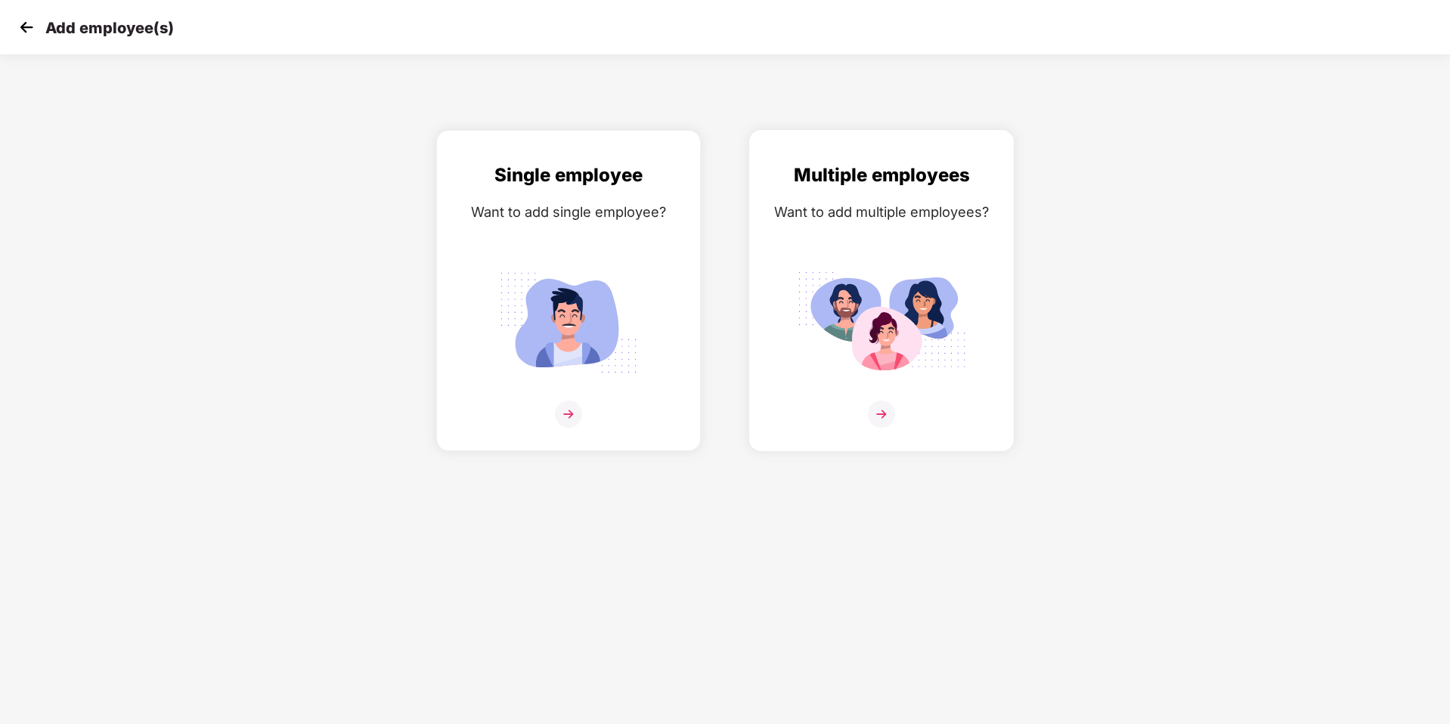
click at [876, 403] on img at bounding box center [881, 414] width 27 height 27
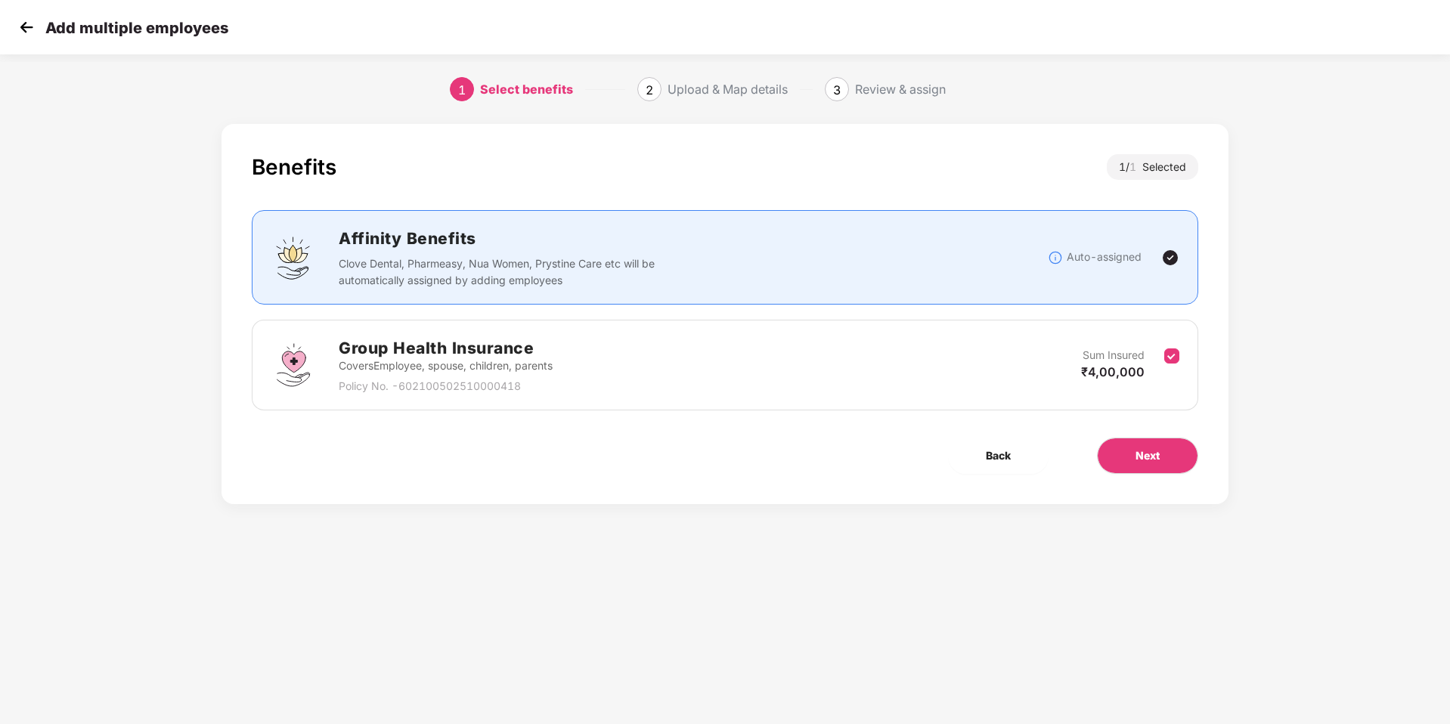
click at [744, 94] on div "Upload & Map details" at bounding box center [728, 89] width 120 height 24
click at [905, 443] on button "Next" at bounding box center [1147, 456] width 101 height 36
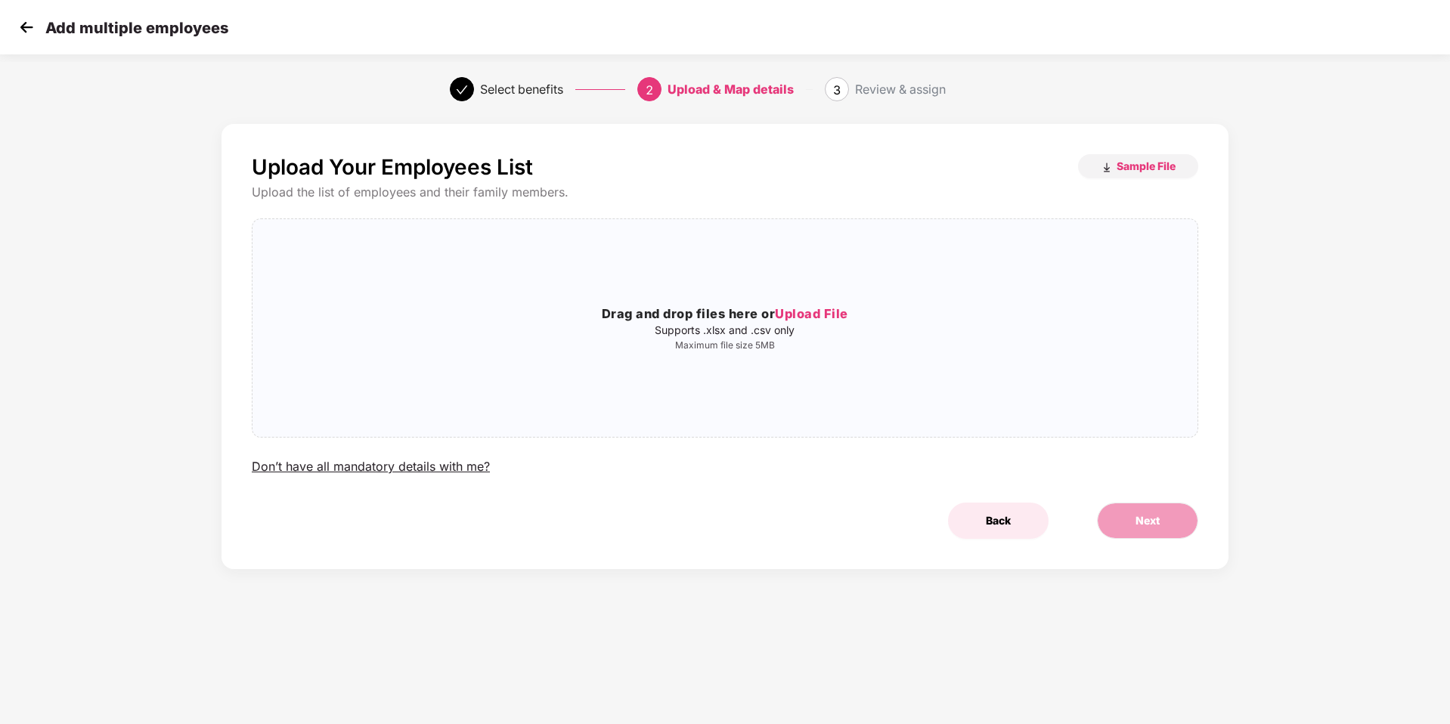
click at [905, 477] on span "Back" at bounding box center [998, 521] width 25 height 17
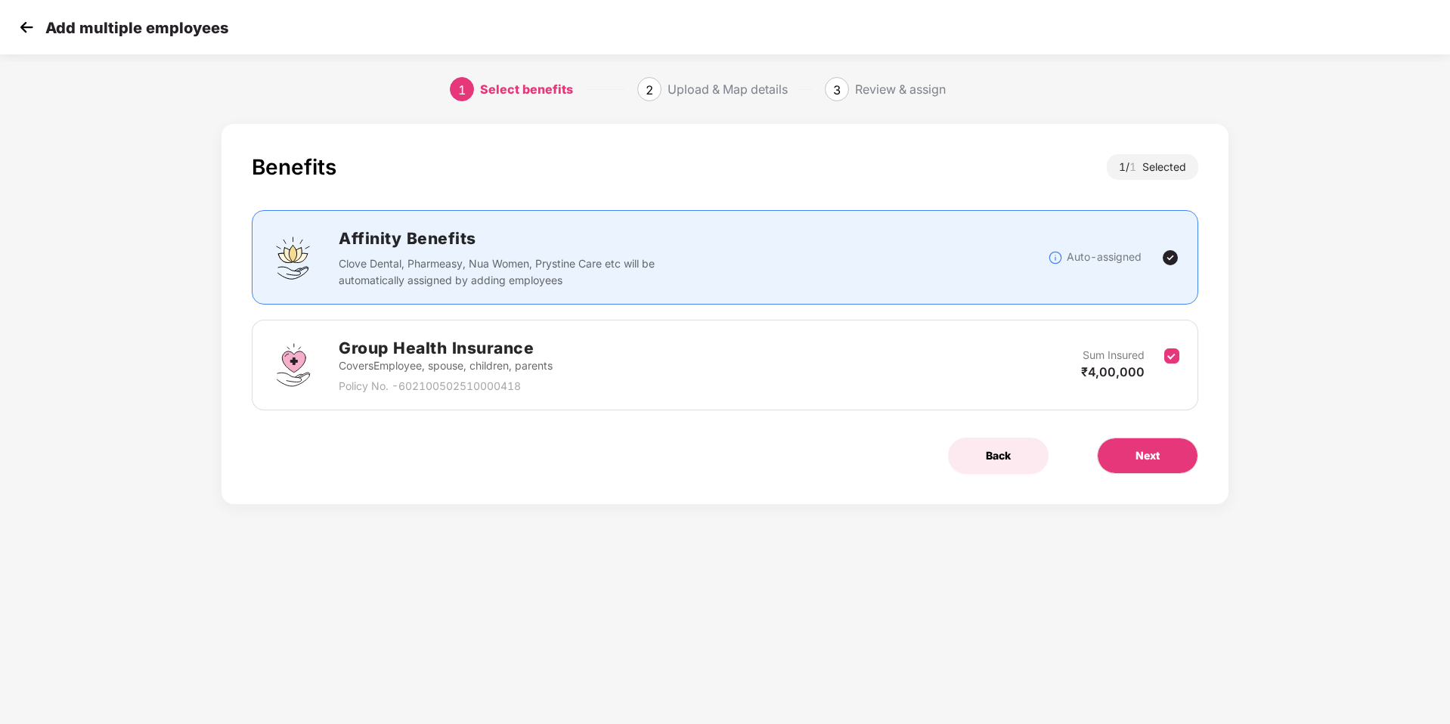
click at [905, 468] on button "Back" at bounding box center [998, 456] width 101 height 36
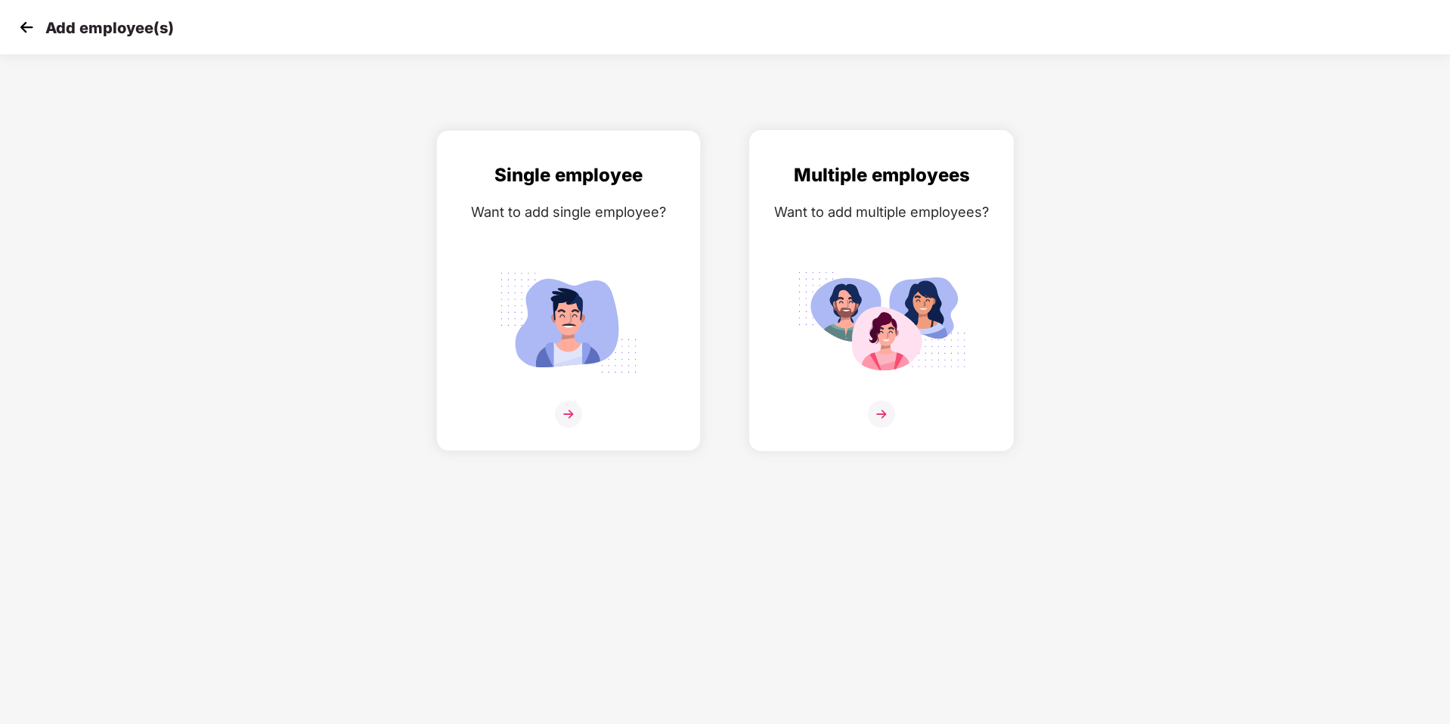
click at [879, 419] on img at bounding box center [881, 414] width 27 height 27
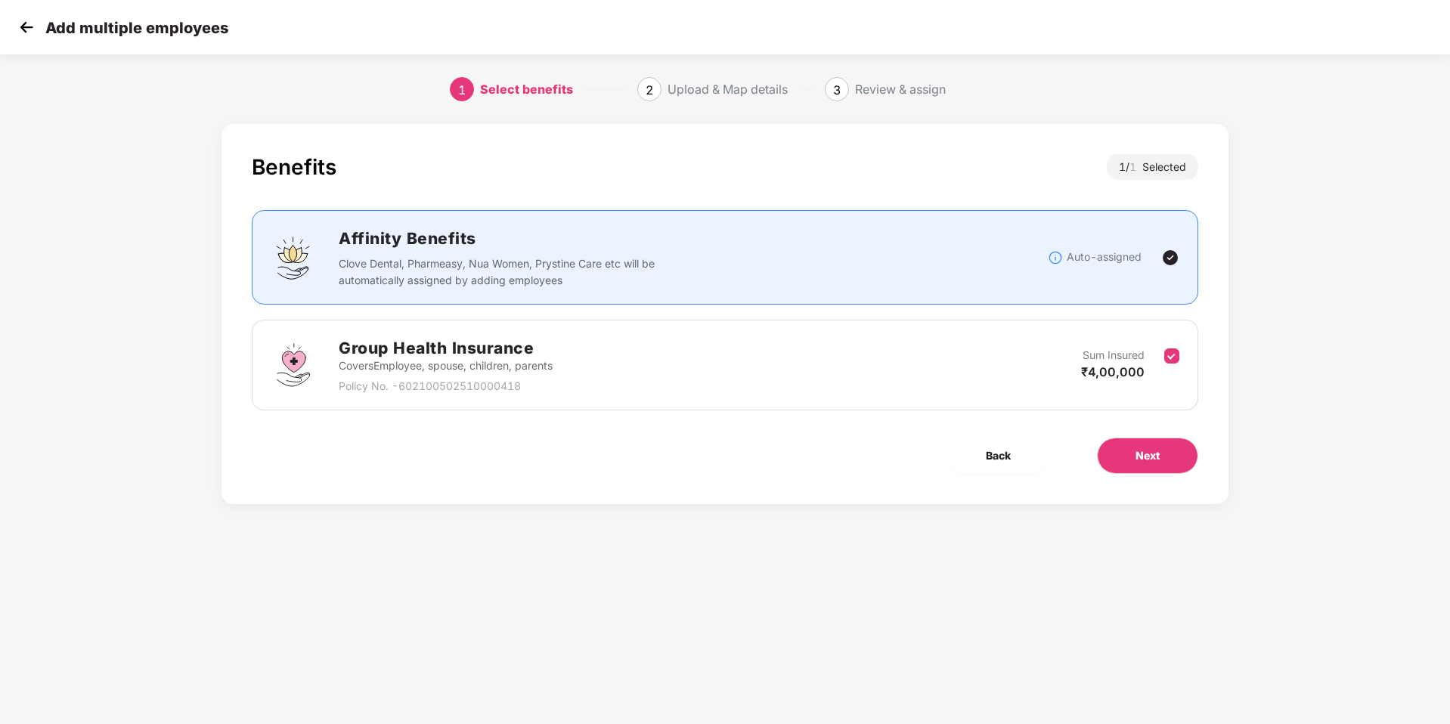
click at [28, 28] on img at bounding box center [26, 27] width 23 height 23
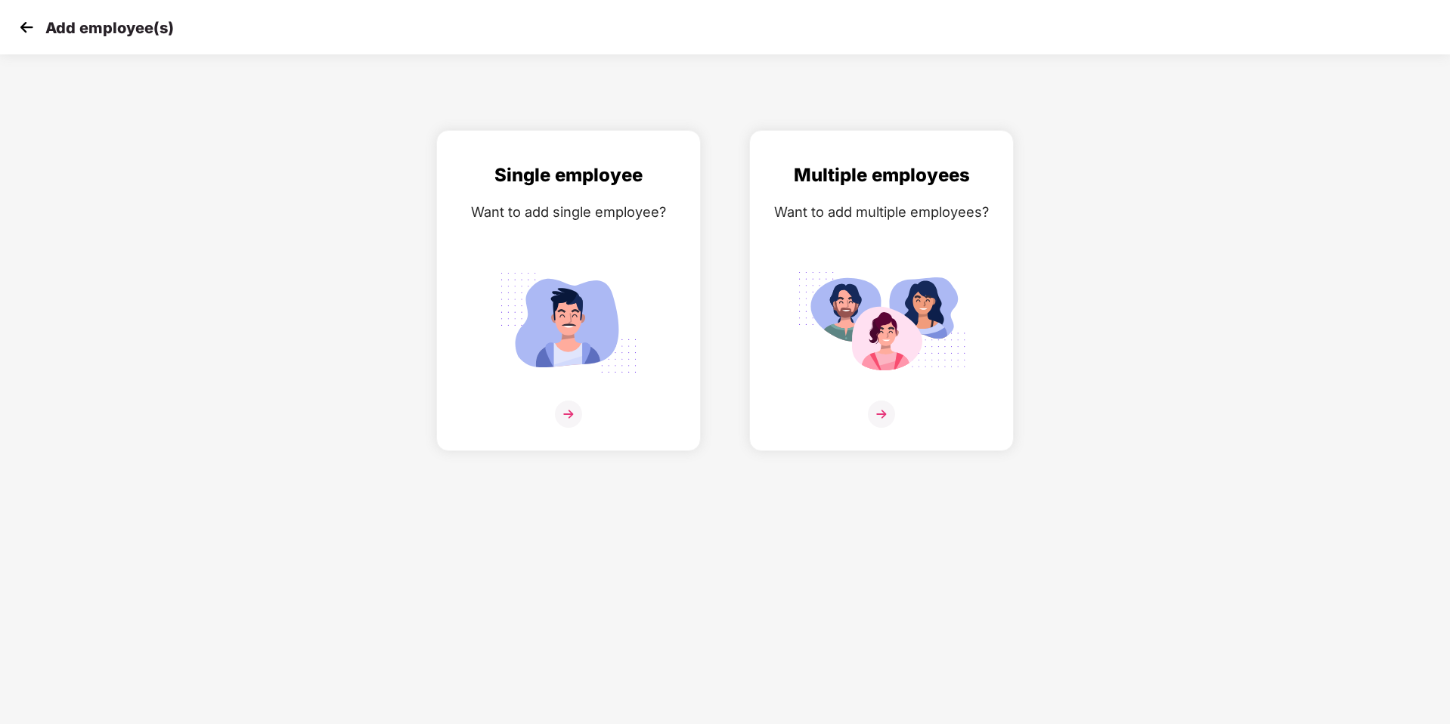
click at [28, 28] on img at bounding box center [26, 27] width 23 height 23
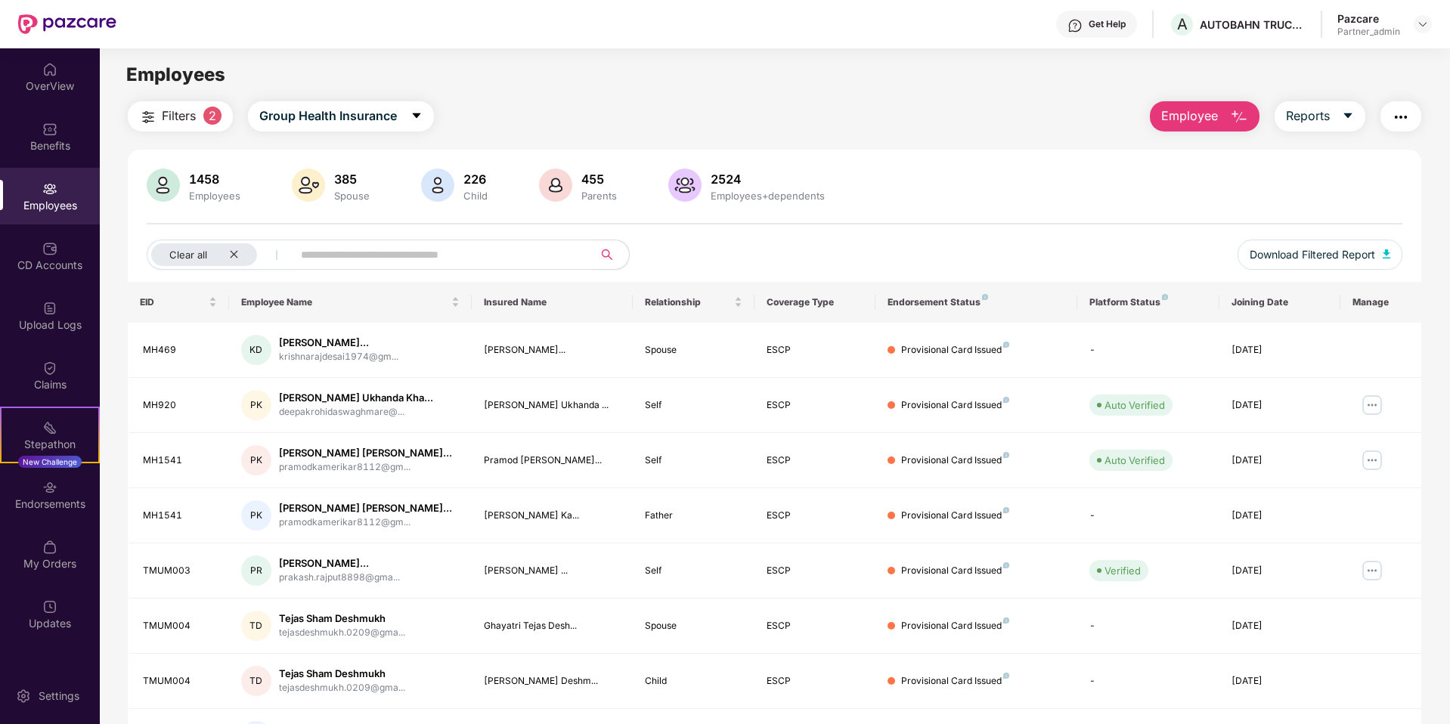
click at [341, 252] on input "text" at bounding box center [436, 254] width 271 height 23
paste input "**********"
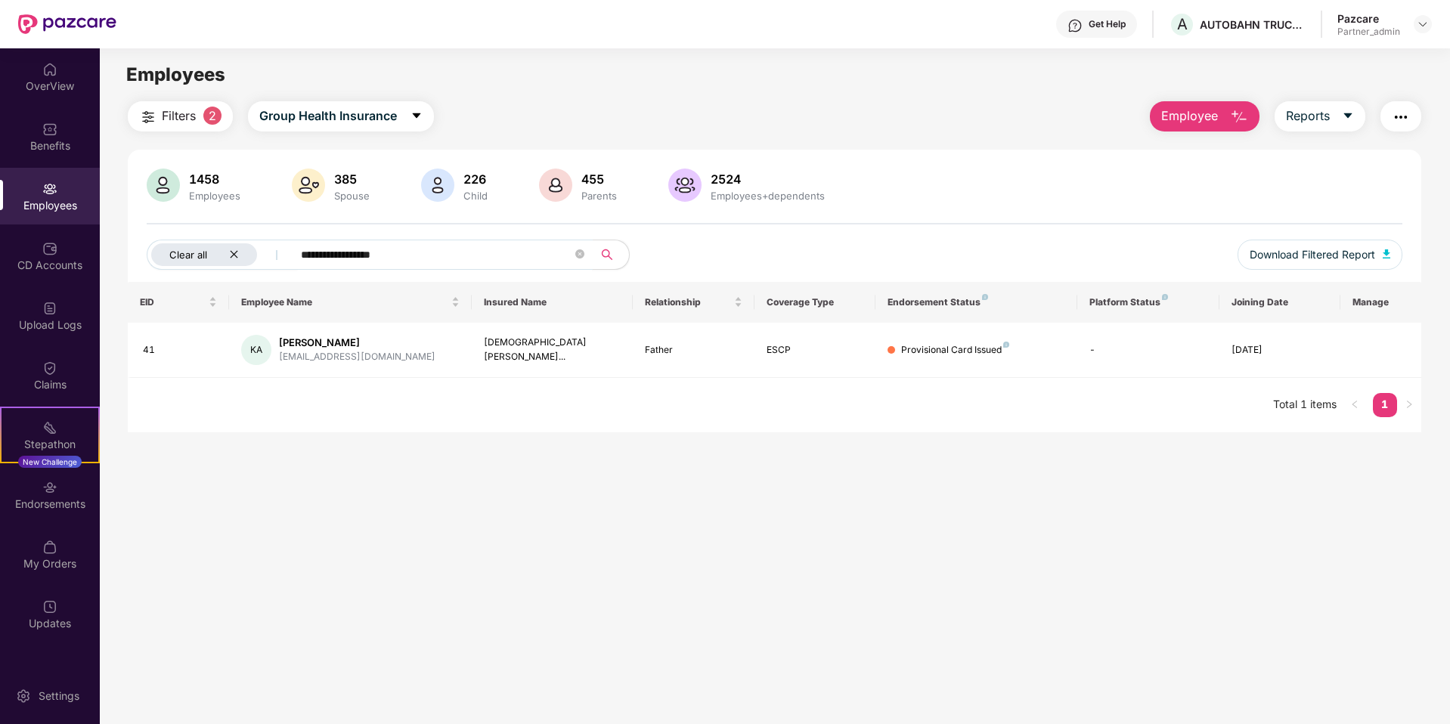
type input "**********"
click at [233, 256] on icon "close" at bounding box center [234, 255] width 8 height 8
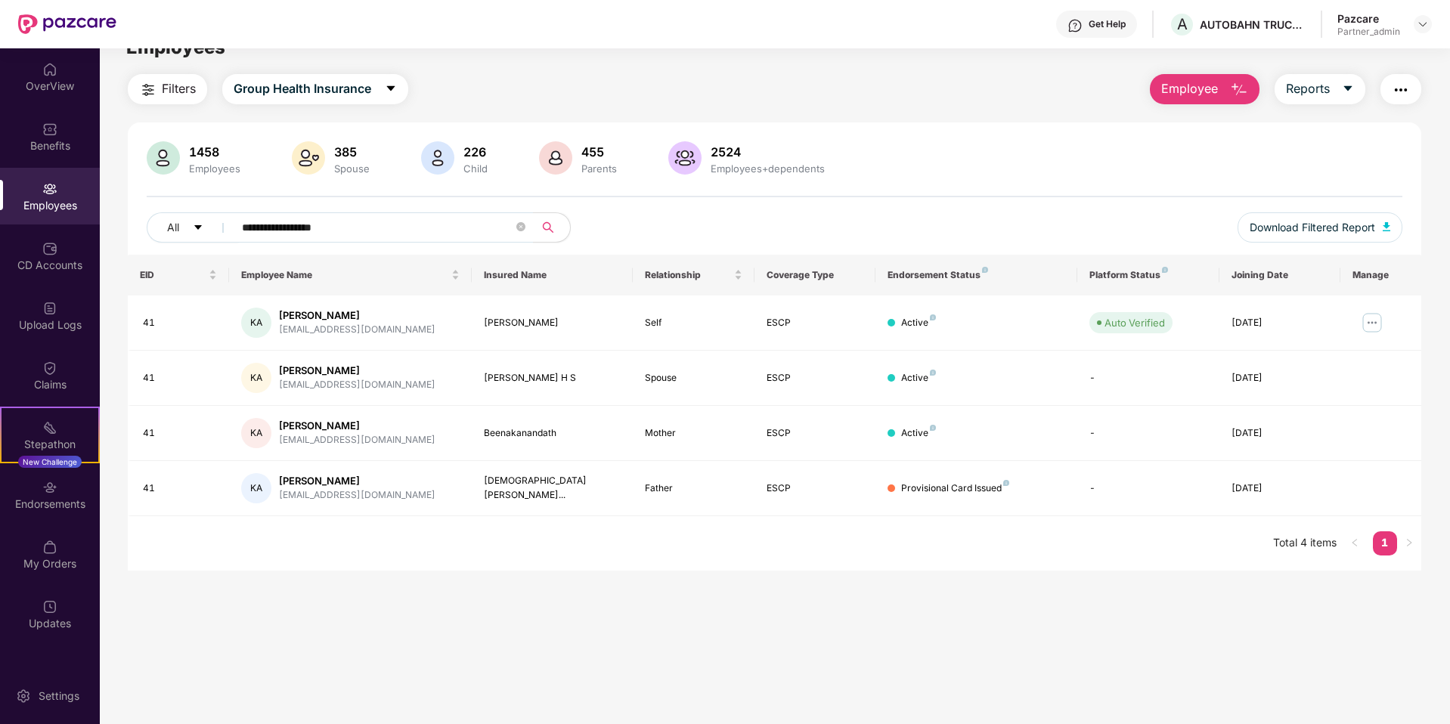
scroll to position [48, 0]
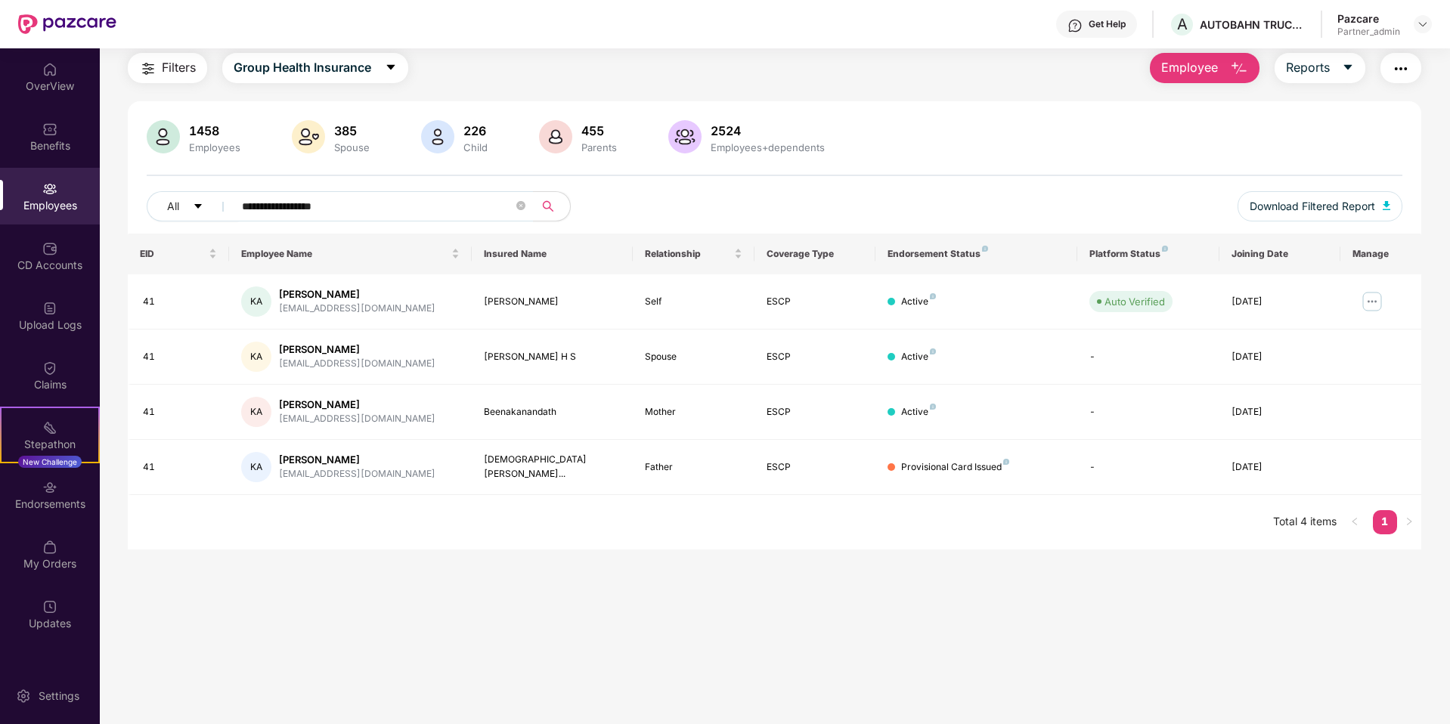
click at [905, 72] on img "button" at bounding box center [1401, 69] width 18 height 18
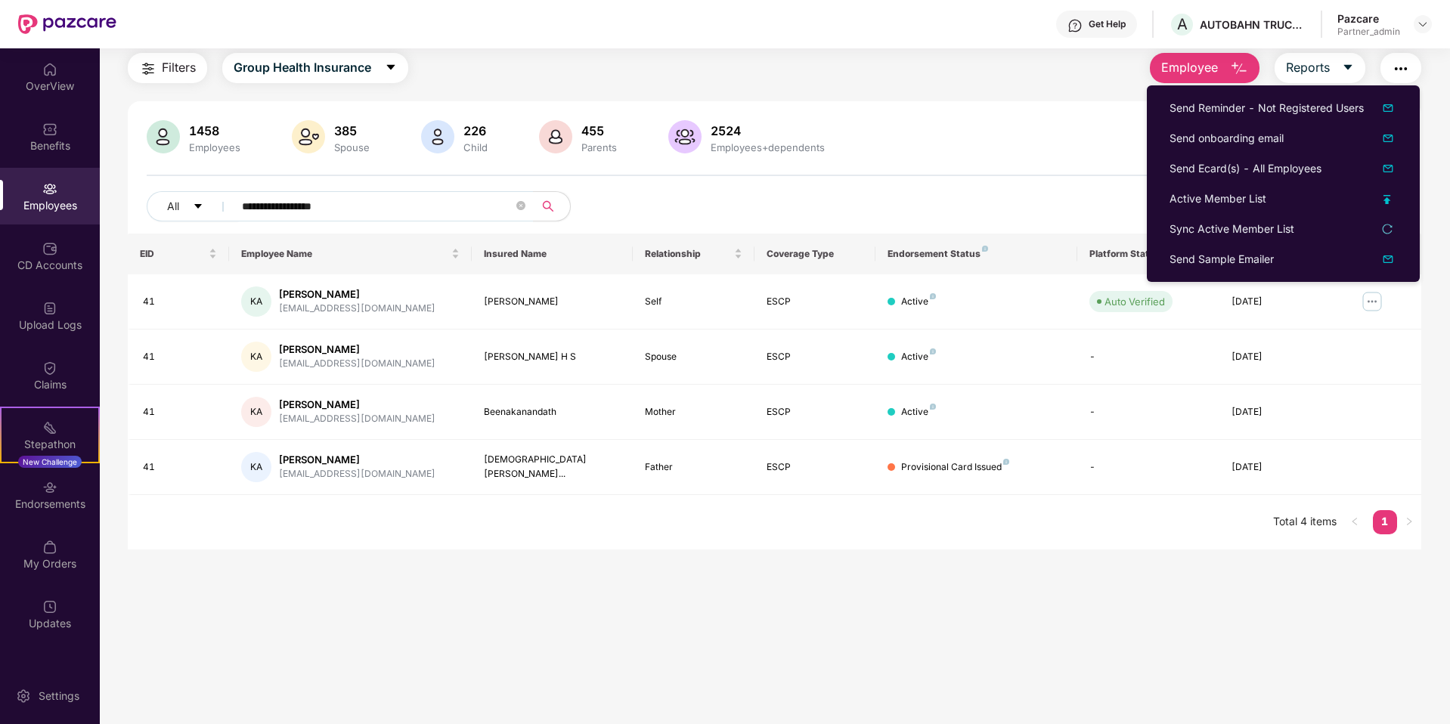
click at [900, 73] on div "Filters Group Health Insurance Employee Reports" at bounding box center [774, 68] width 1293 height 30
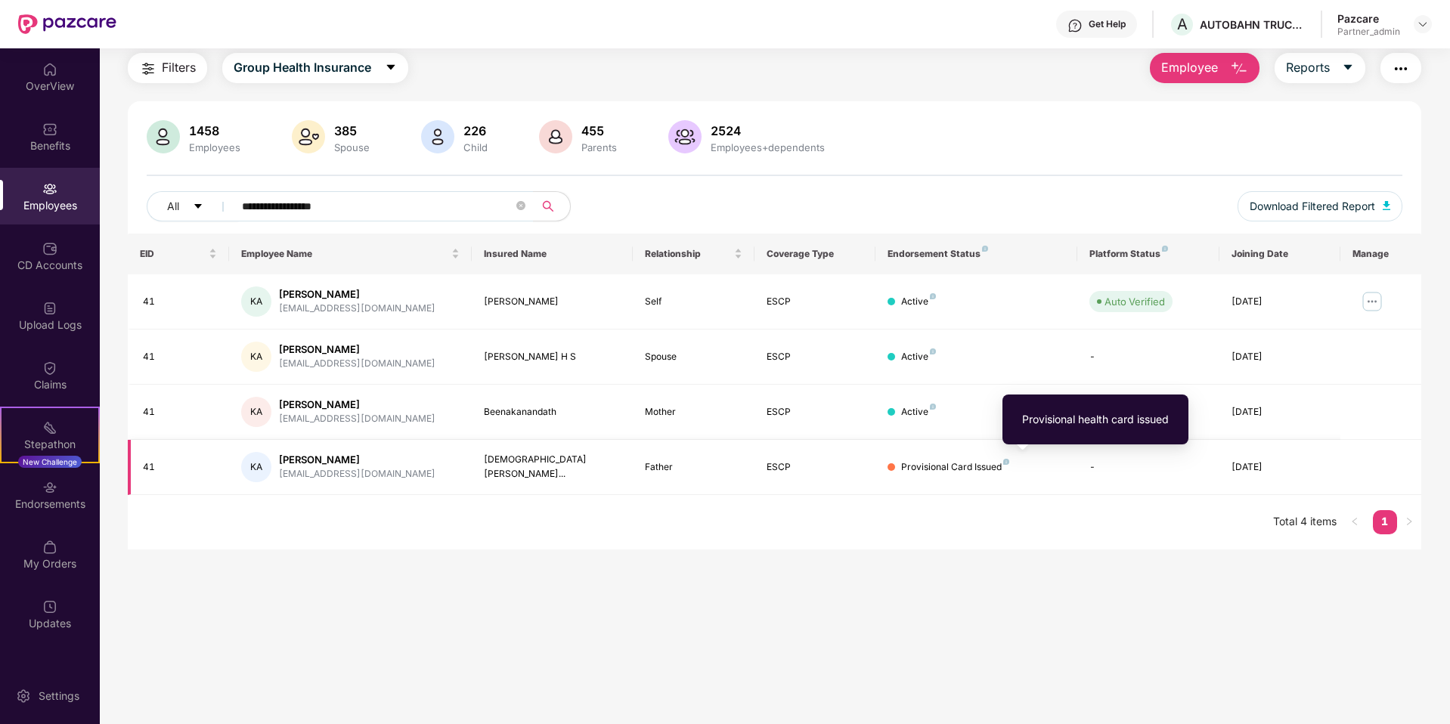
click at [905, 464] on img at bounding box center [1006, 462] width 6 height 6
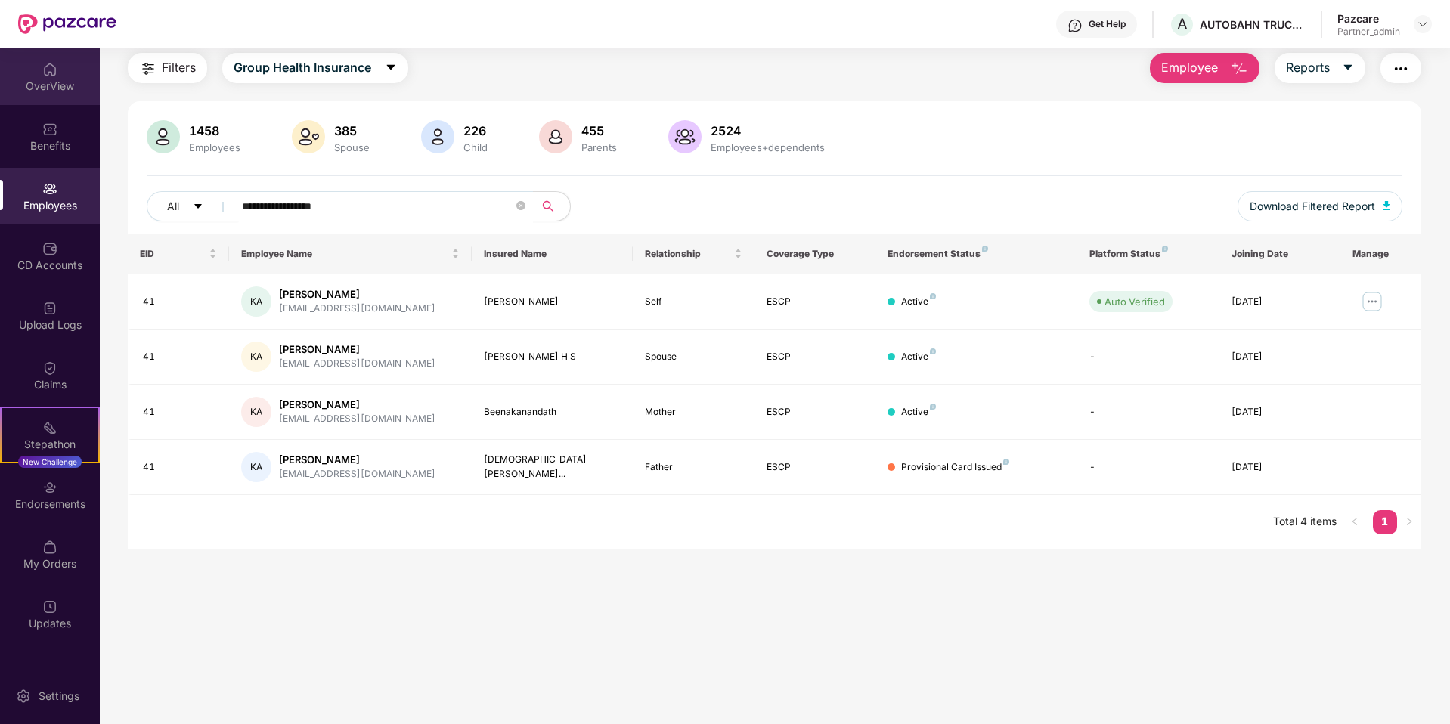
click at [54, 84] on div "OverView" at bounding box center [50, 86] width 100 height 15
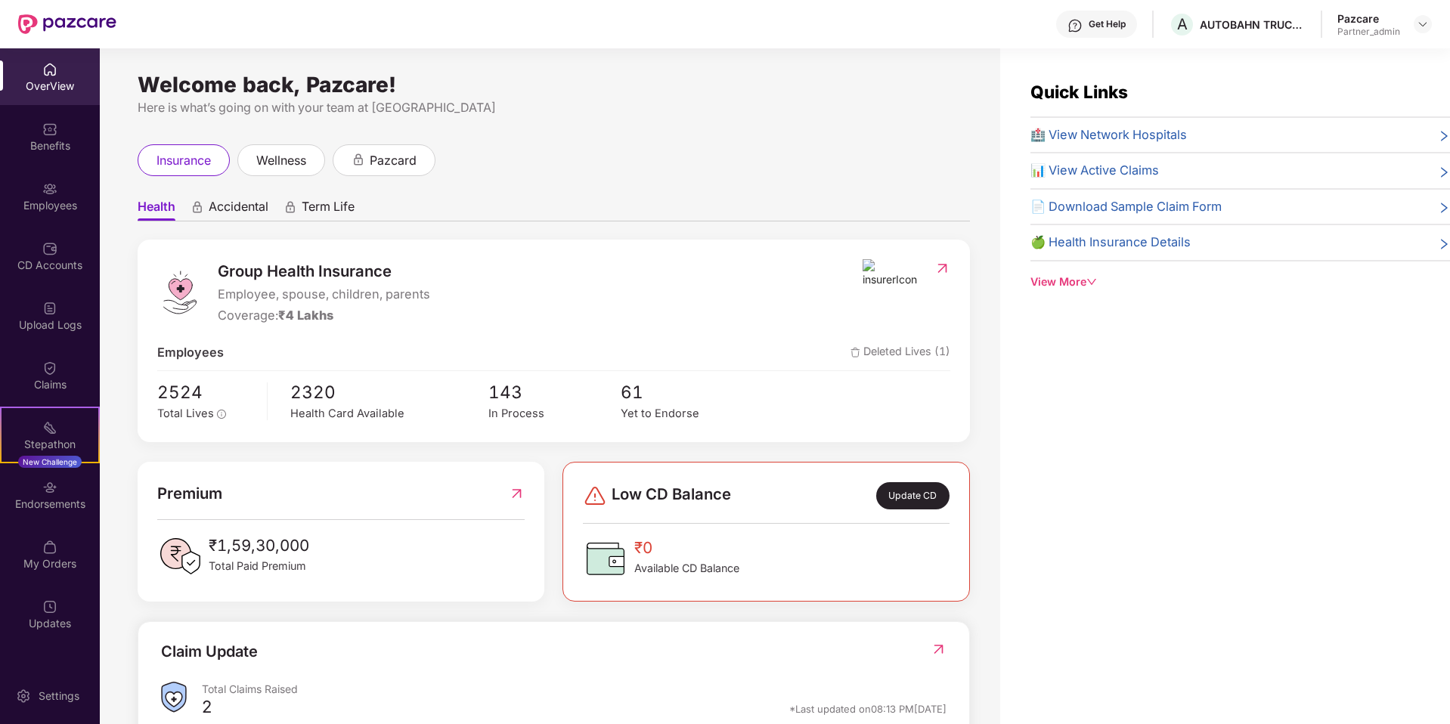
click at [905, 235] on span "🍏 Health Insurance Details" at bounding box center [1110, 243] width 160 height 20
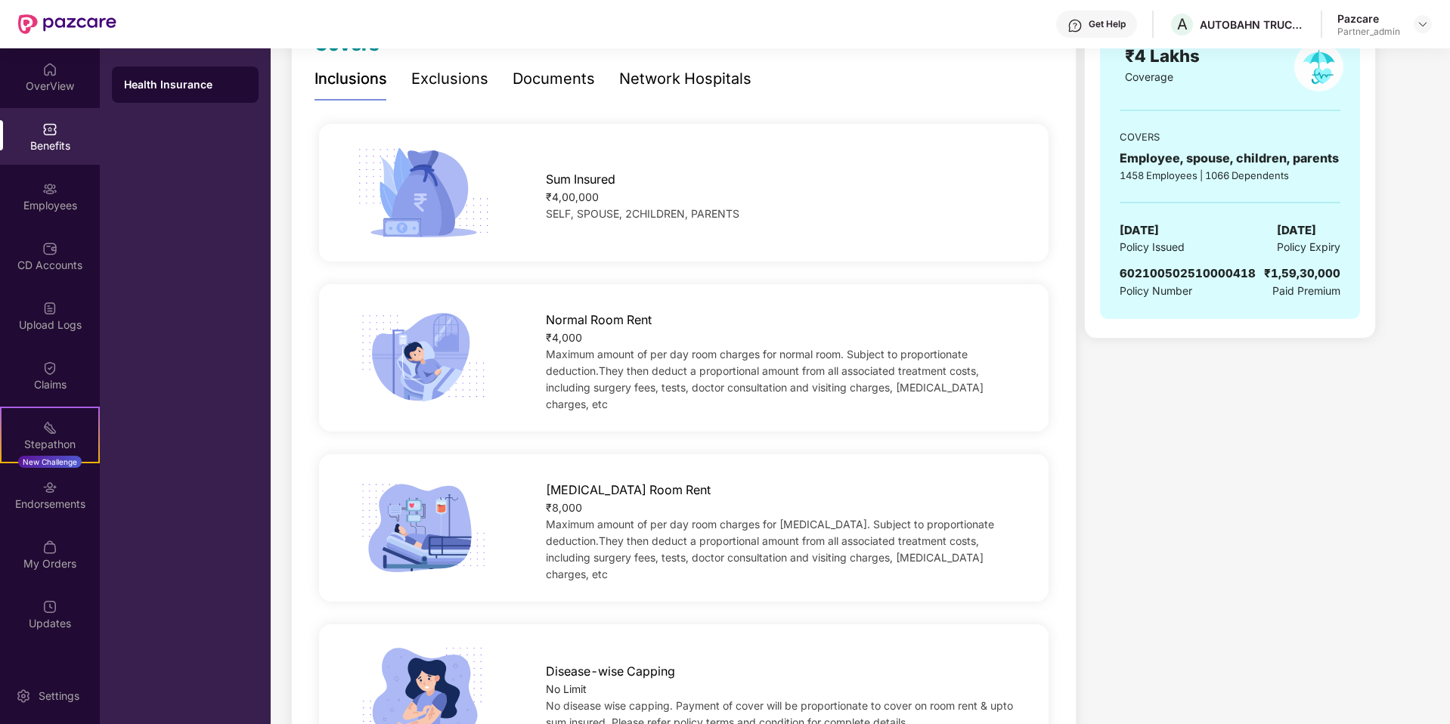
scroll to position [256, 0]
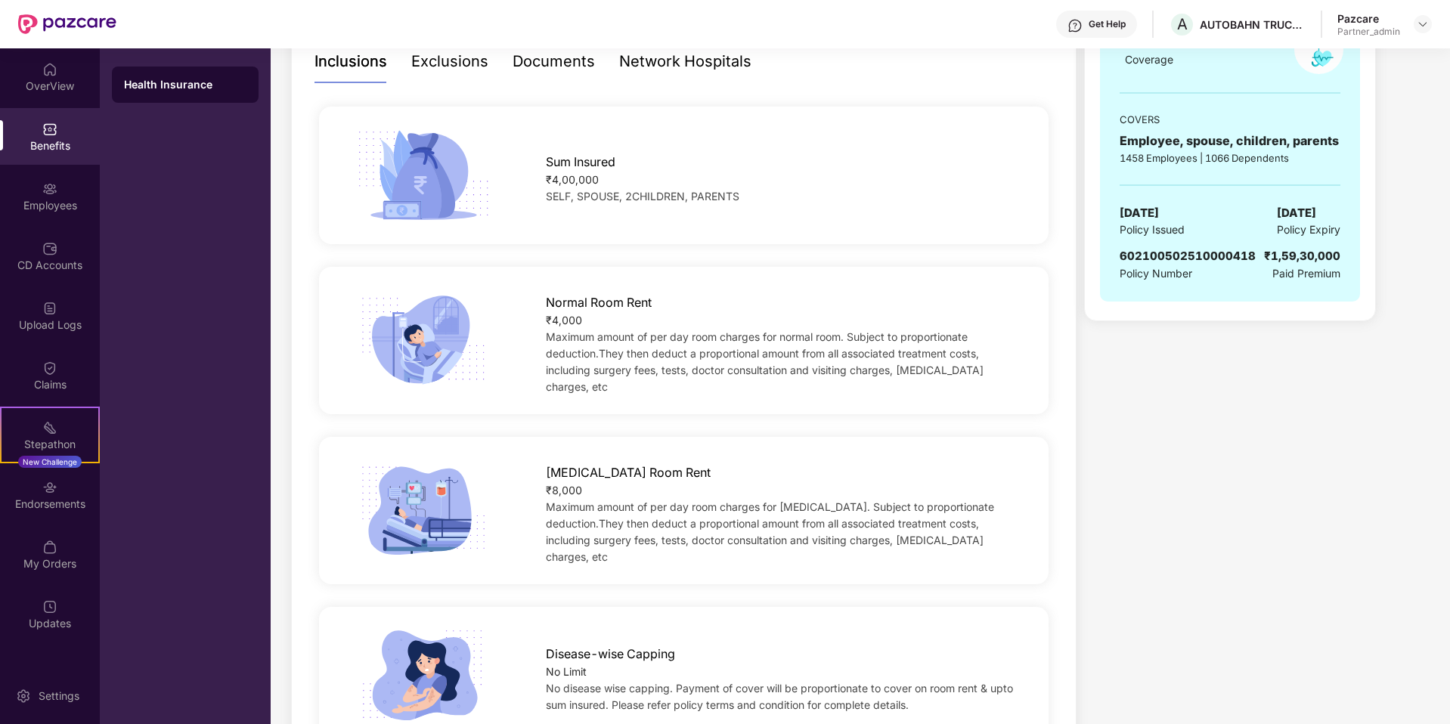
click at [480, 415] on div "Normal Room Rent ₹4,000 Maximum amount of per day room charges for normal room.…" at bounding box center [683, 341] width 739 height 170
click at [35, 212] on div "Employees" at bounding box center [50, 196] width 100 height 57
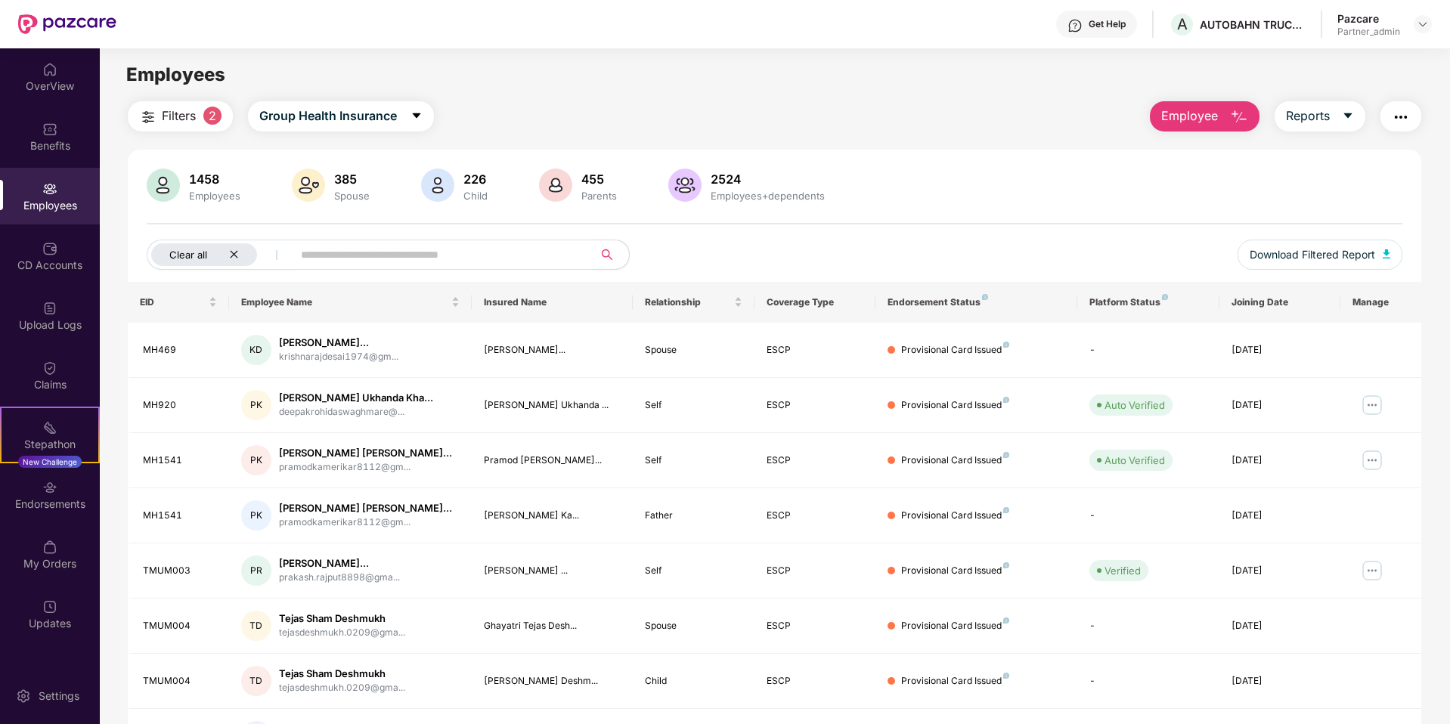
click at [238, 256] on icon "close" at bounding box center [234, 254] width 10 height 10
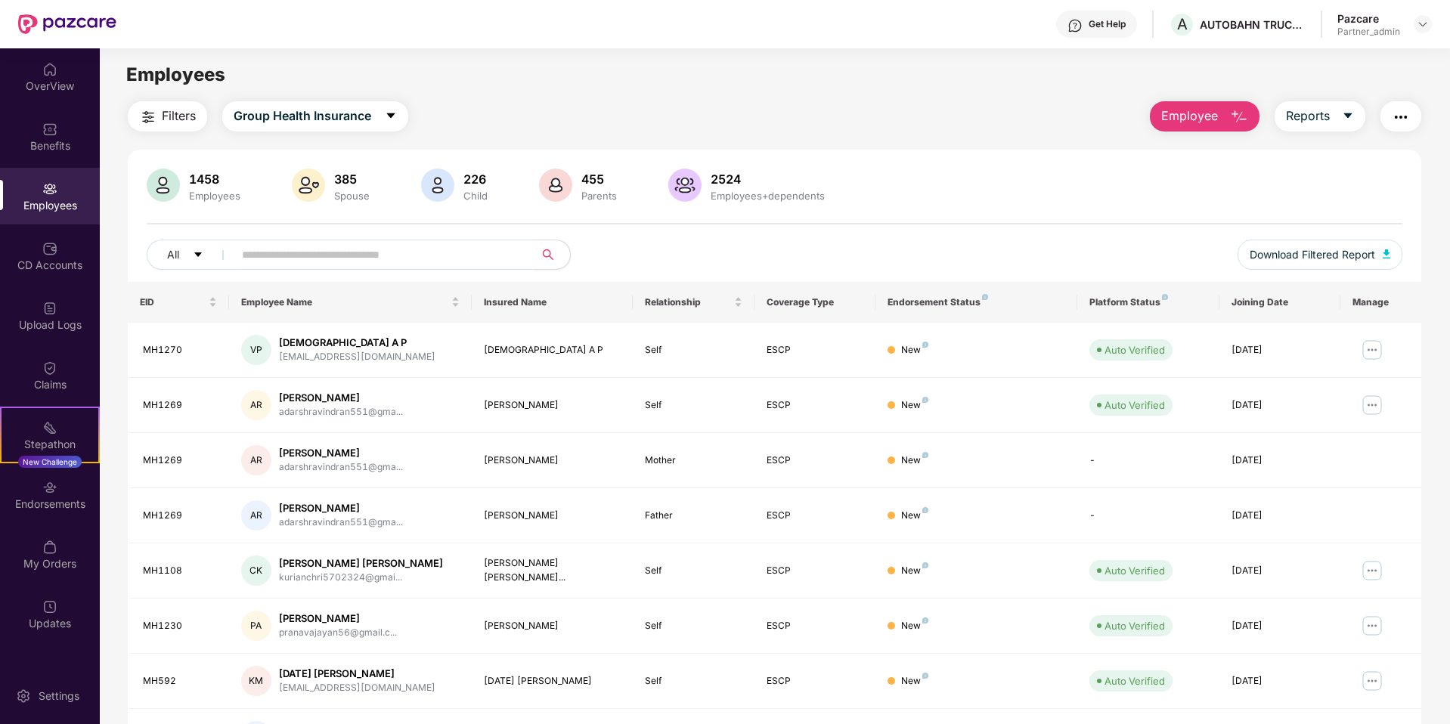
click at [318, 255] on input "text" at bounding box center [377, 254] width 271 height 23
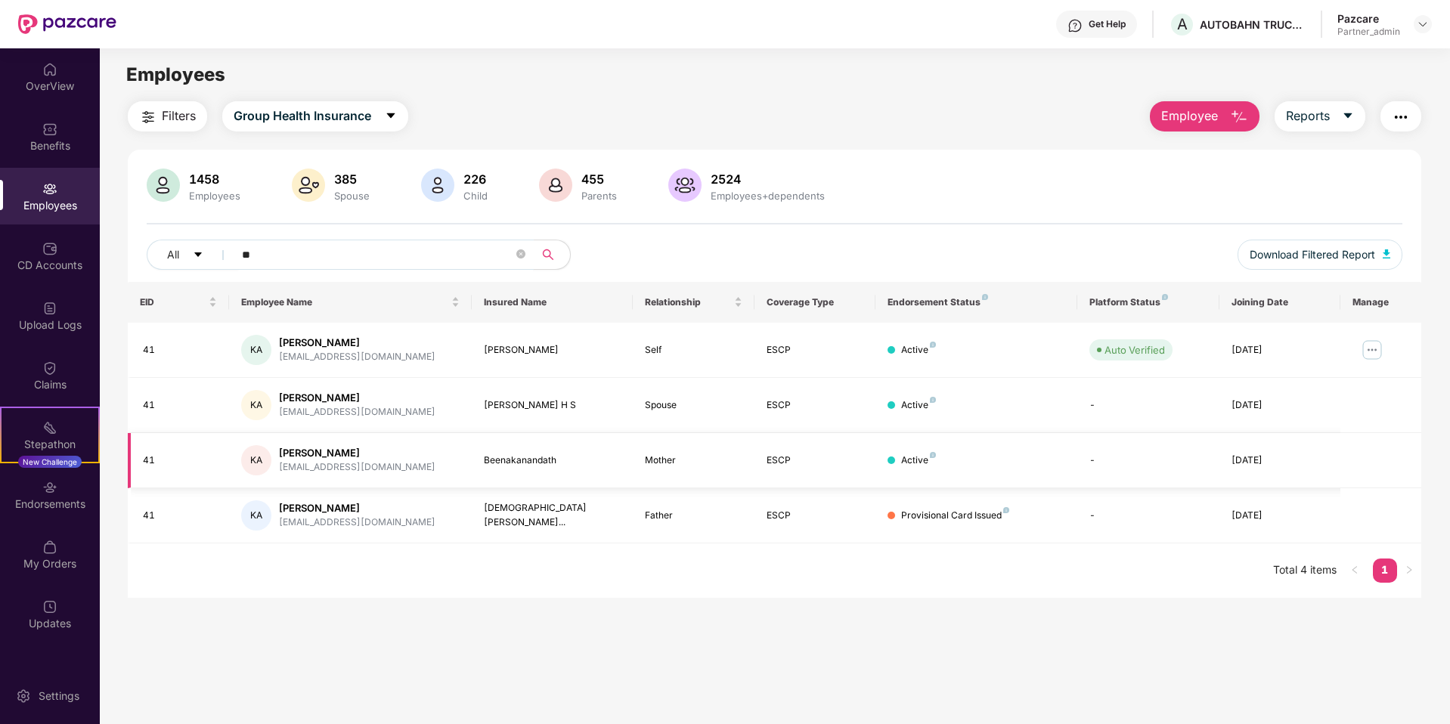
type input "*"
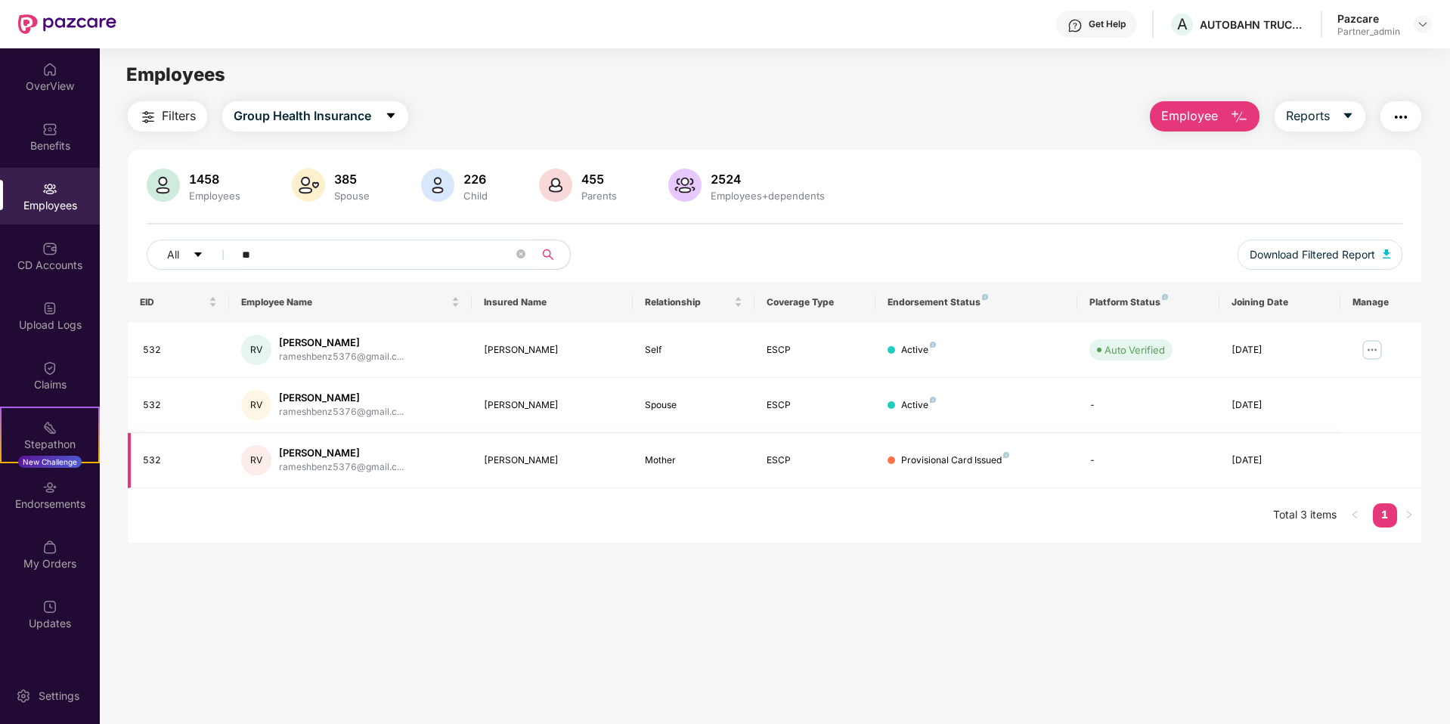
type input "*"
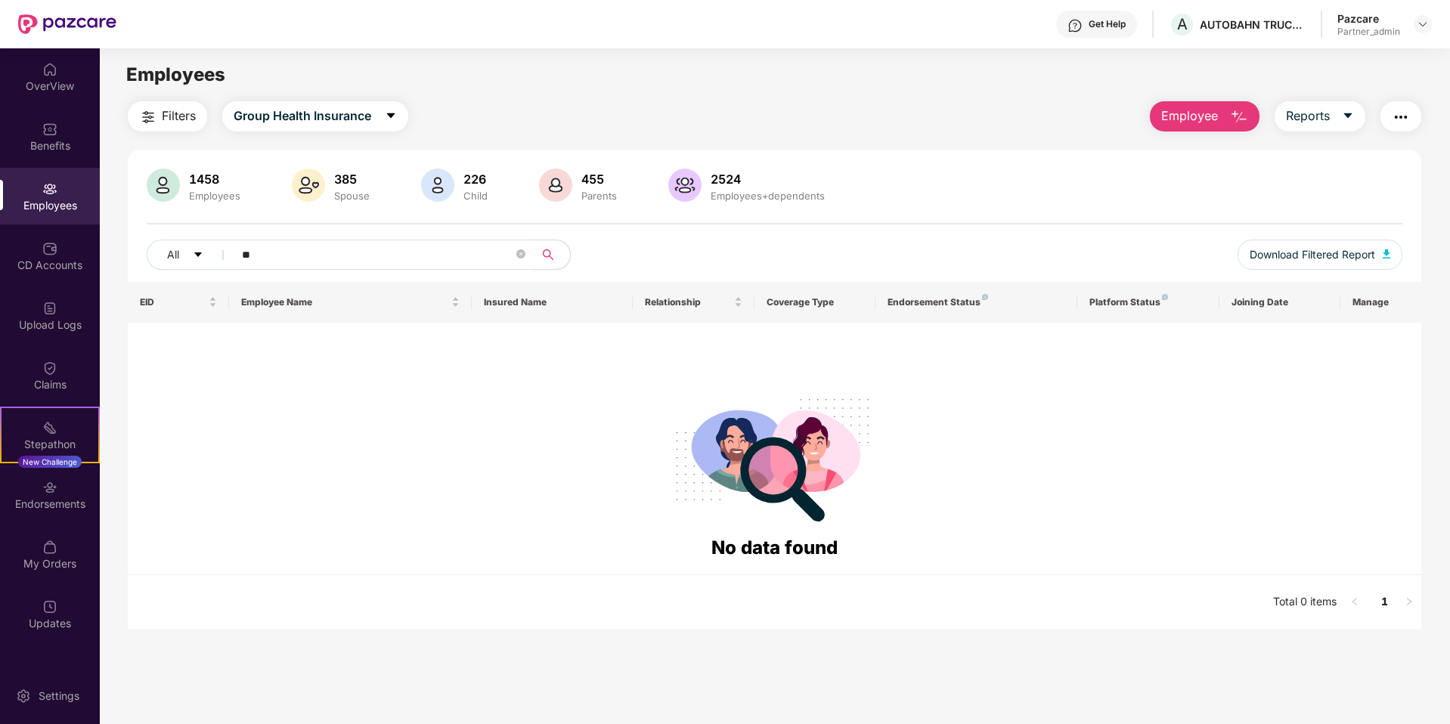
type input "*"
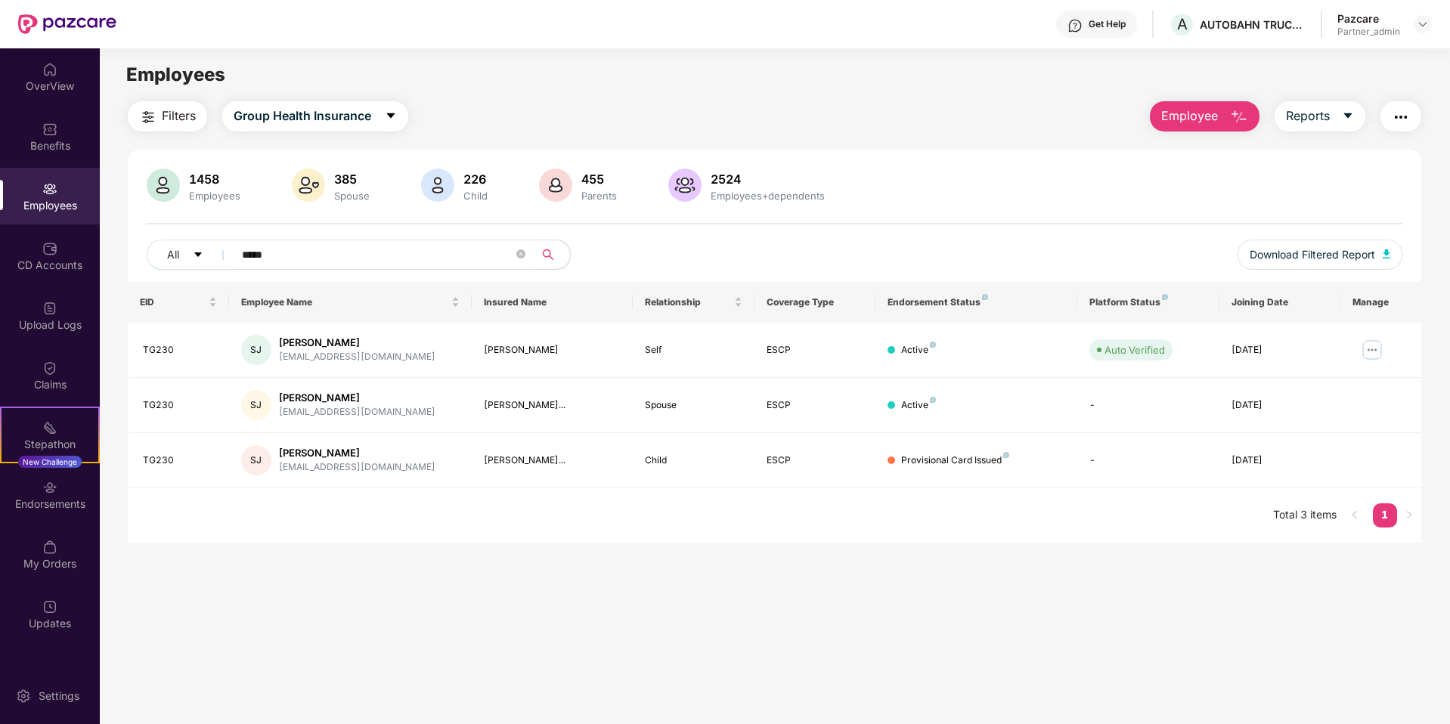
type input "*****"
click at [339, 257] on input "*****" at bounding box center [377, 254] width 271 height 23
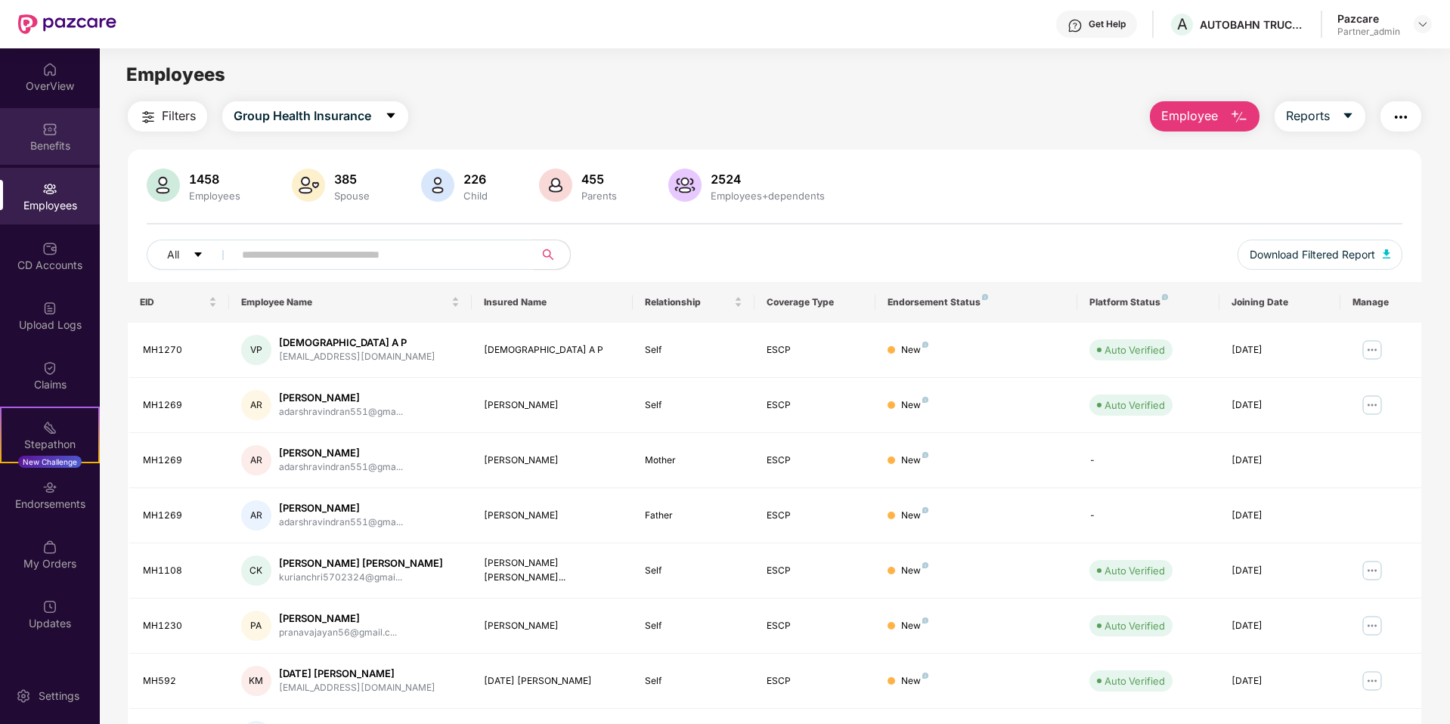
click at [32, 141] on div "Benefits" at bounding box center [50, 145] width 100 height 15
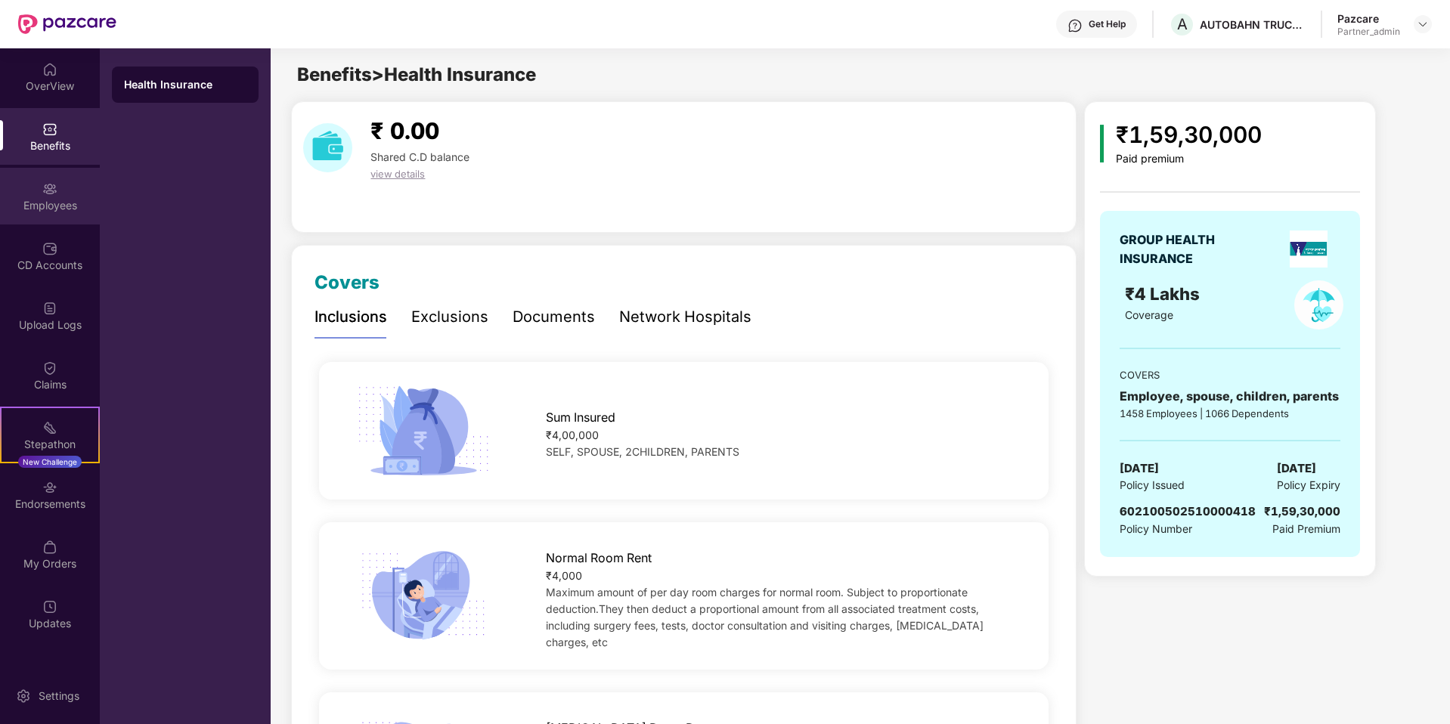
click at [48, 204] on div "Employees" at bounding box center [50, 205] width 100 height 15
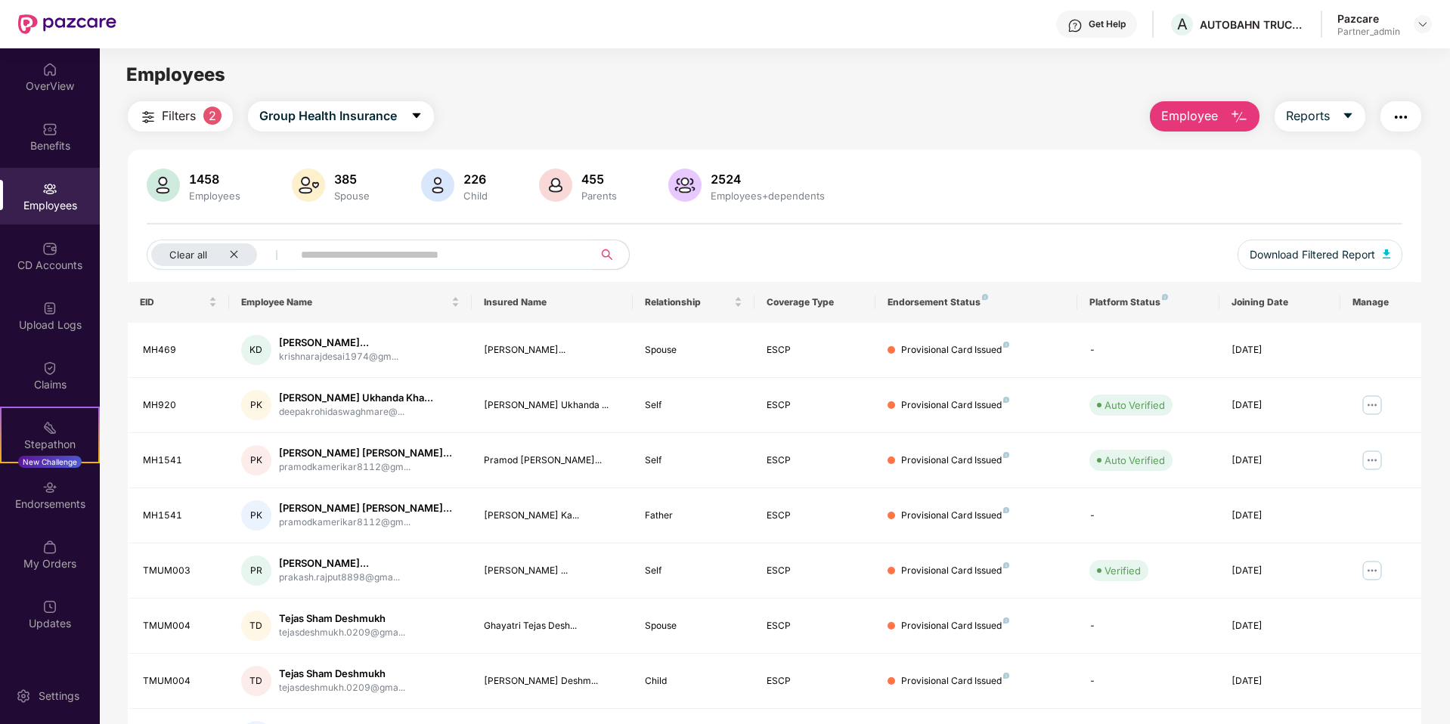
click at [905, 131] on div "Employee Reports" at bounding box center [1278, 116] width 287 height 30
click at [905, 123] on button "Reports" at bounding box center [1320, 116] width 91 height 30
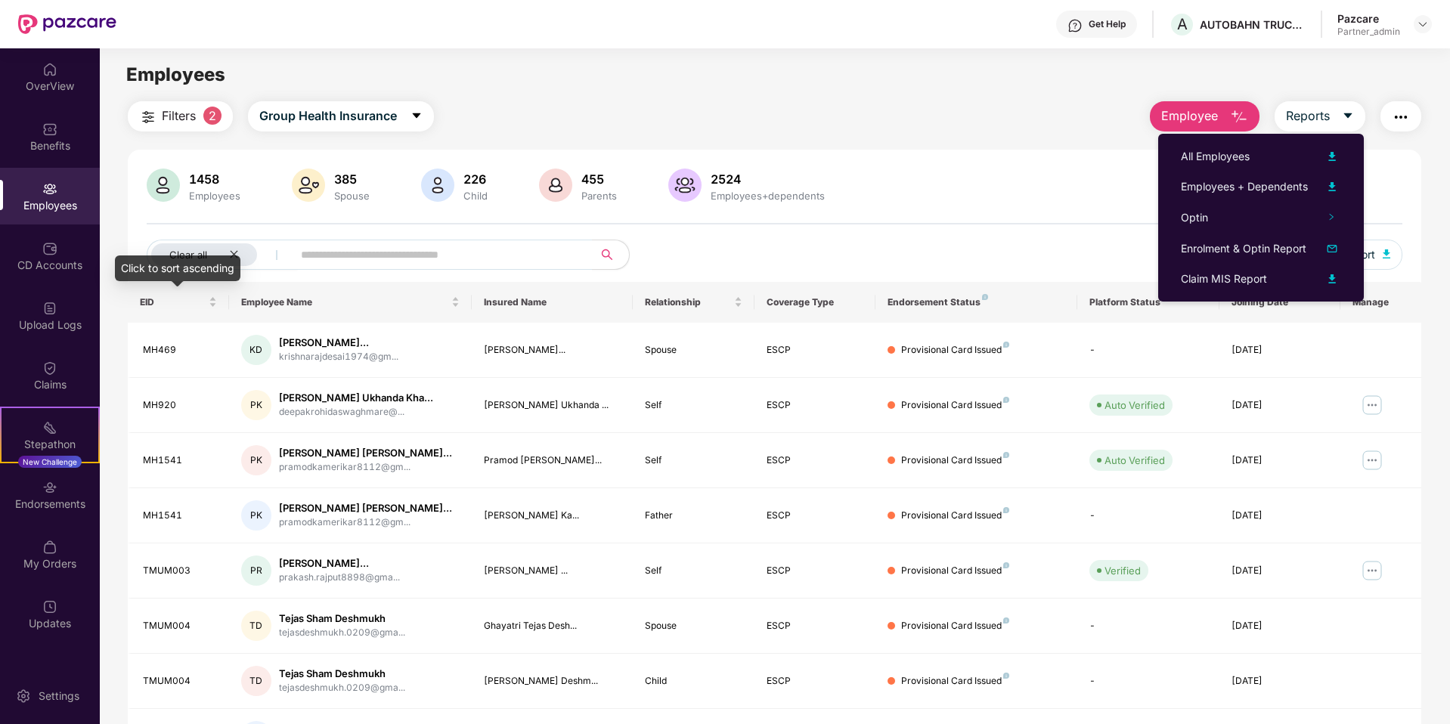
click at [235, 258] on div "Click to sort ascending" at bounding box center [177, 269] width 125 height 26
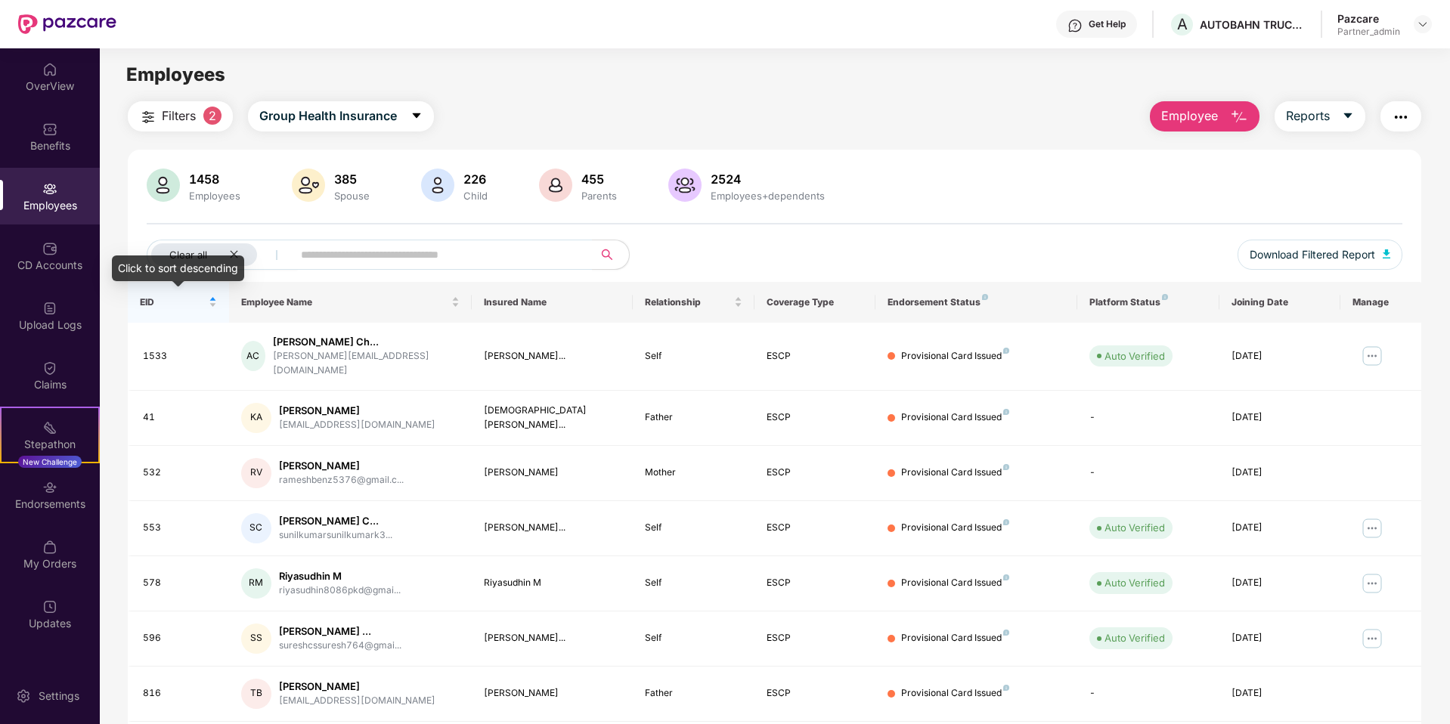
click at [234, 256] on div "Click to sort descending" at bounding box center [178, 269] width 132 height 26
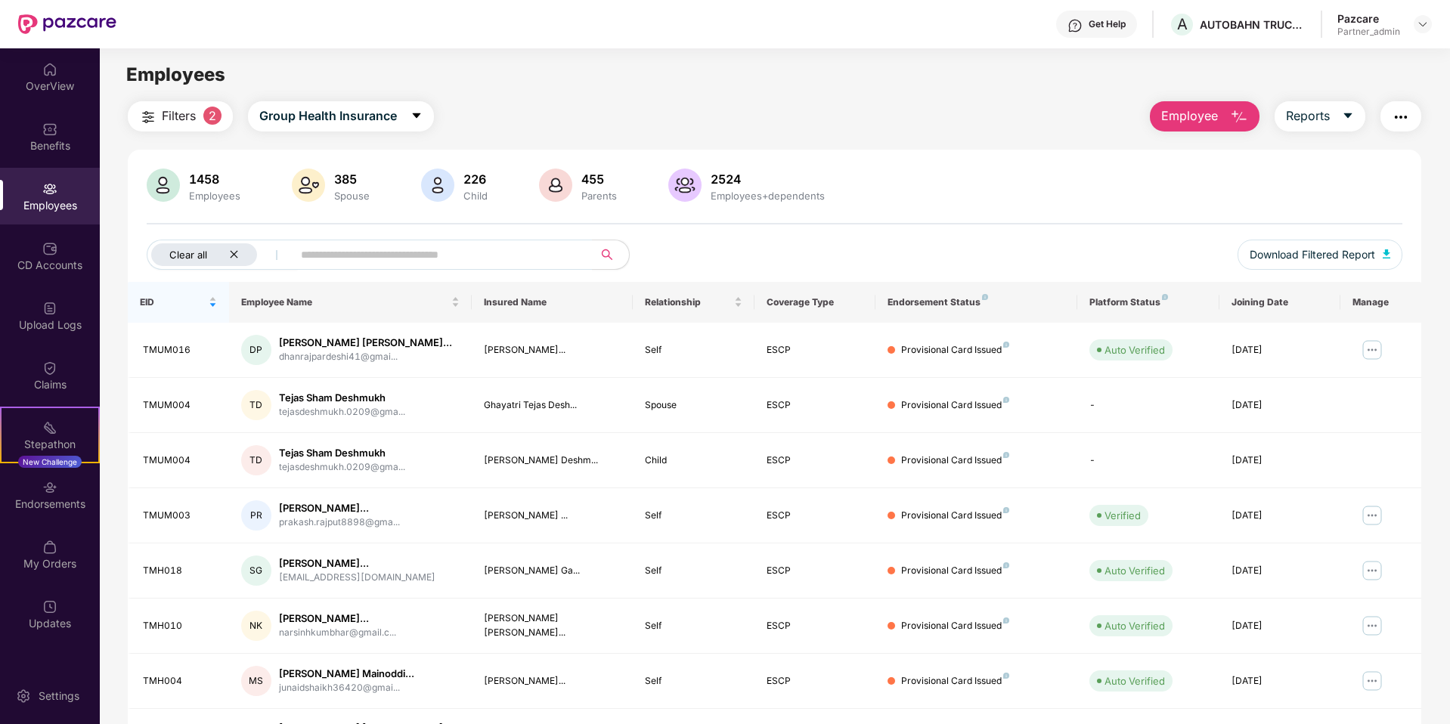
click at [231, 254] on icon "close" at bounding box center [234, 254] width 10 height 10
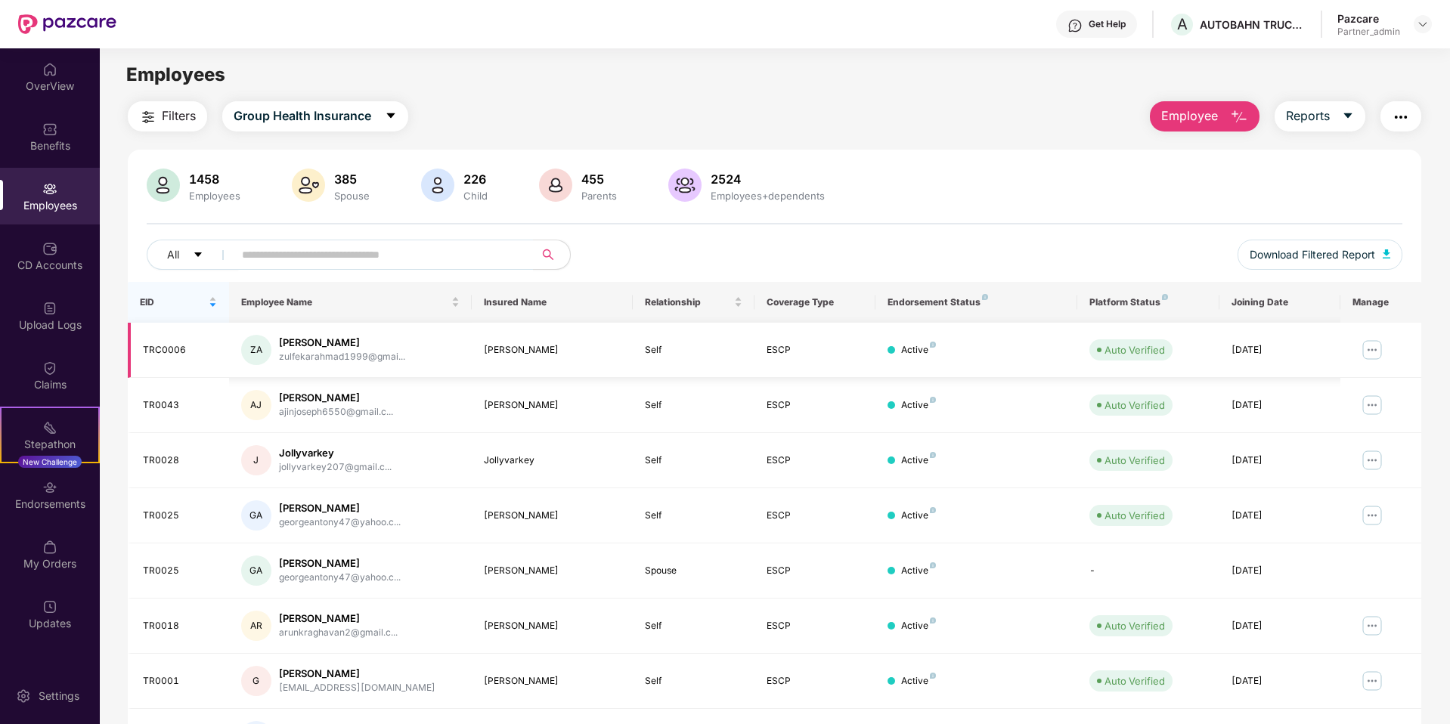
click at [905, 347] on img at bounding box center [1372, 350] width 24 height 24
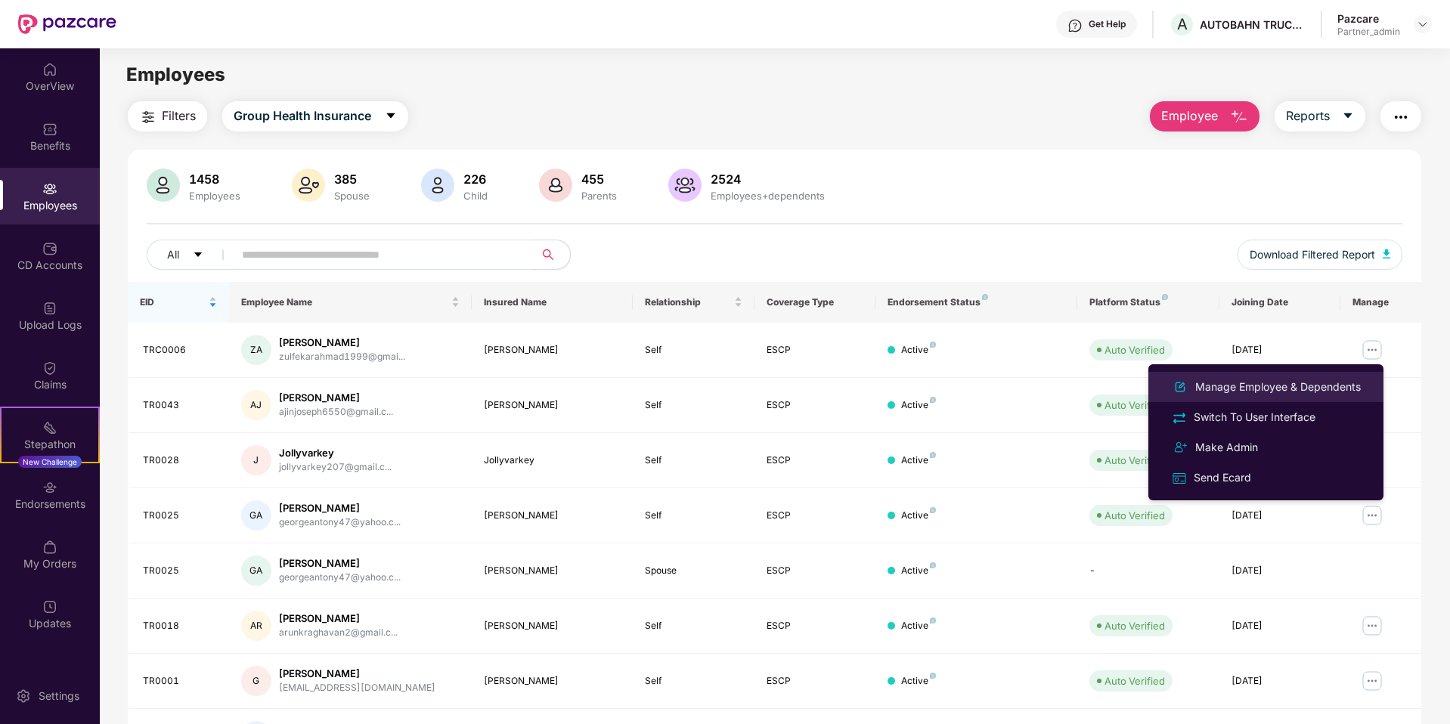
click at [905, 383] on div "Manage Employee & Dependents" at bounding box center [1278, 387] width 172 height 17
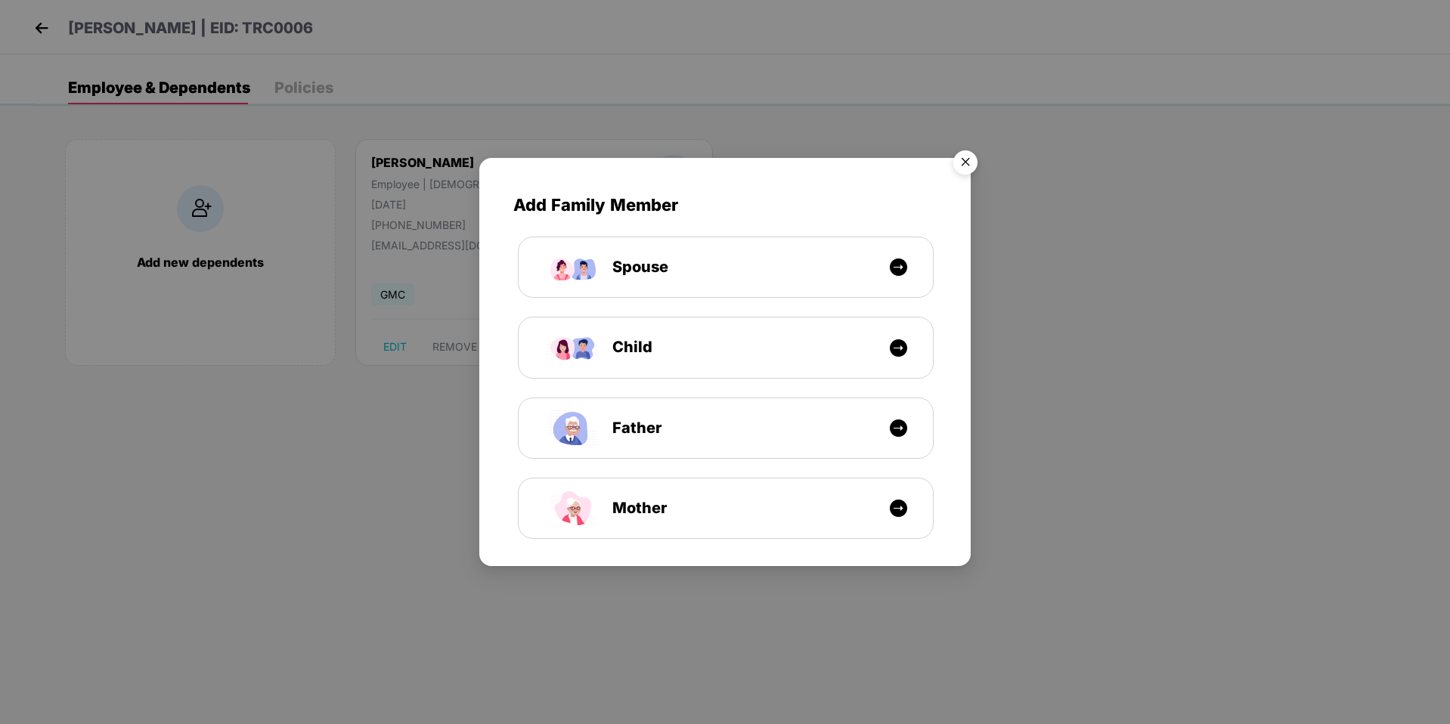
click at [905, 156] on img "Close" at bounding box center [965, 165] width 42 height 42
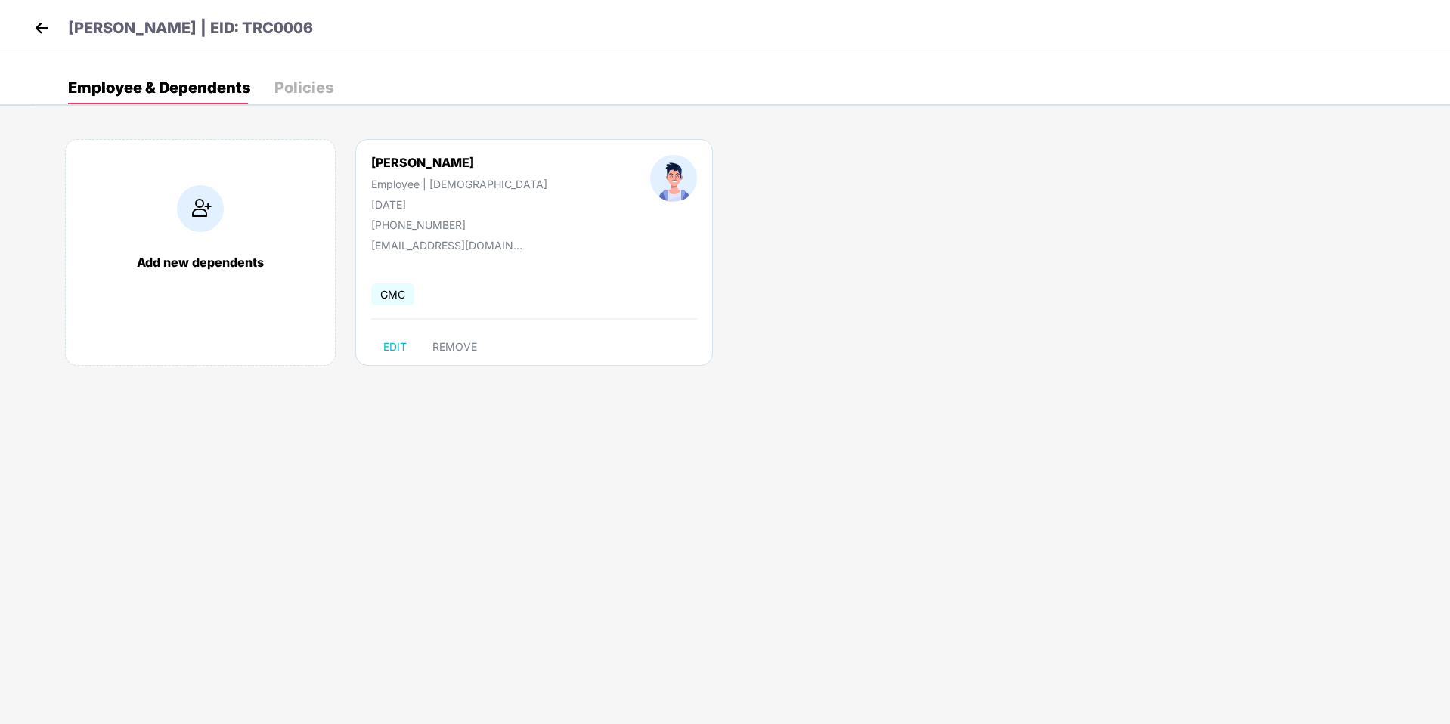
click at [45, 26] on img at bounding box center [41, 28] width 23 height 23
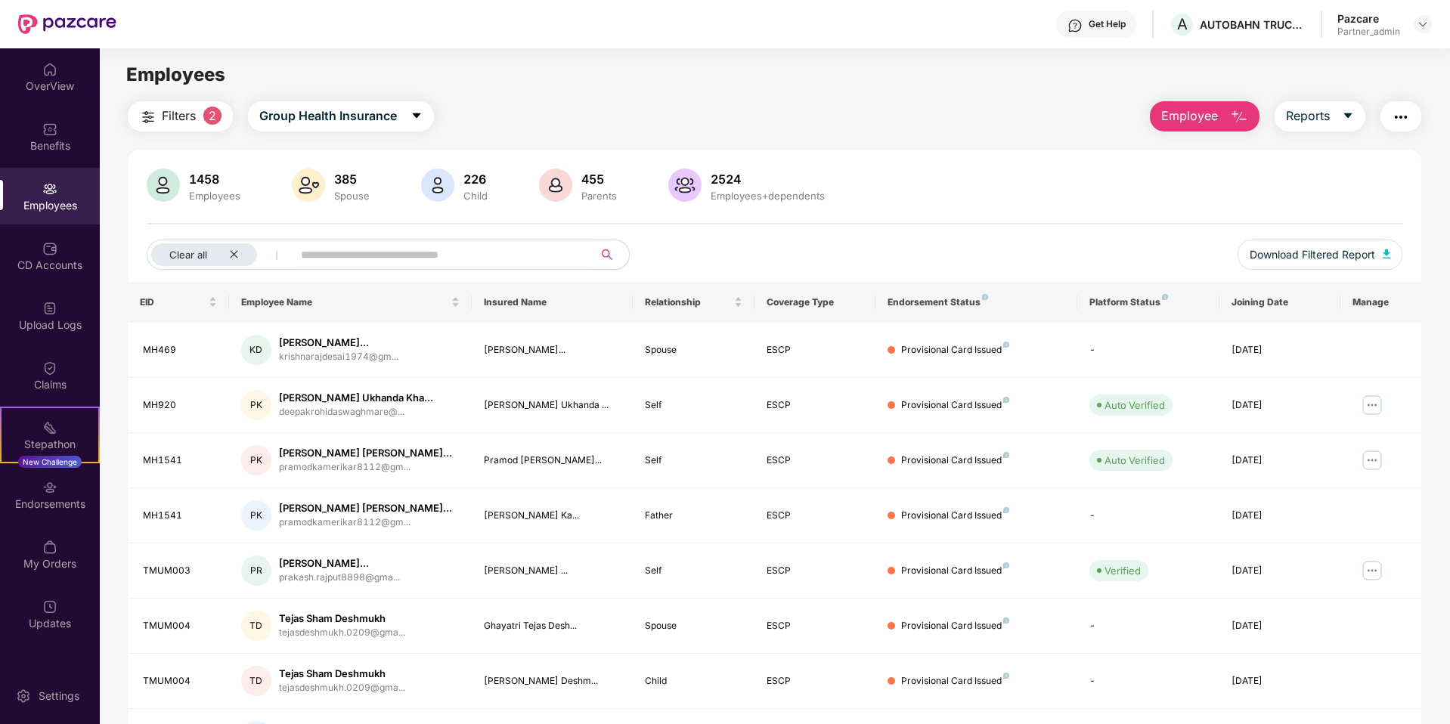
click at [905, 122] on img "button" at bounding box center [1401, 117] width 18 height 18
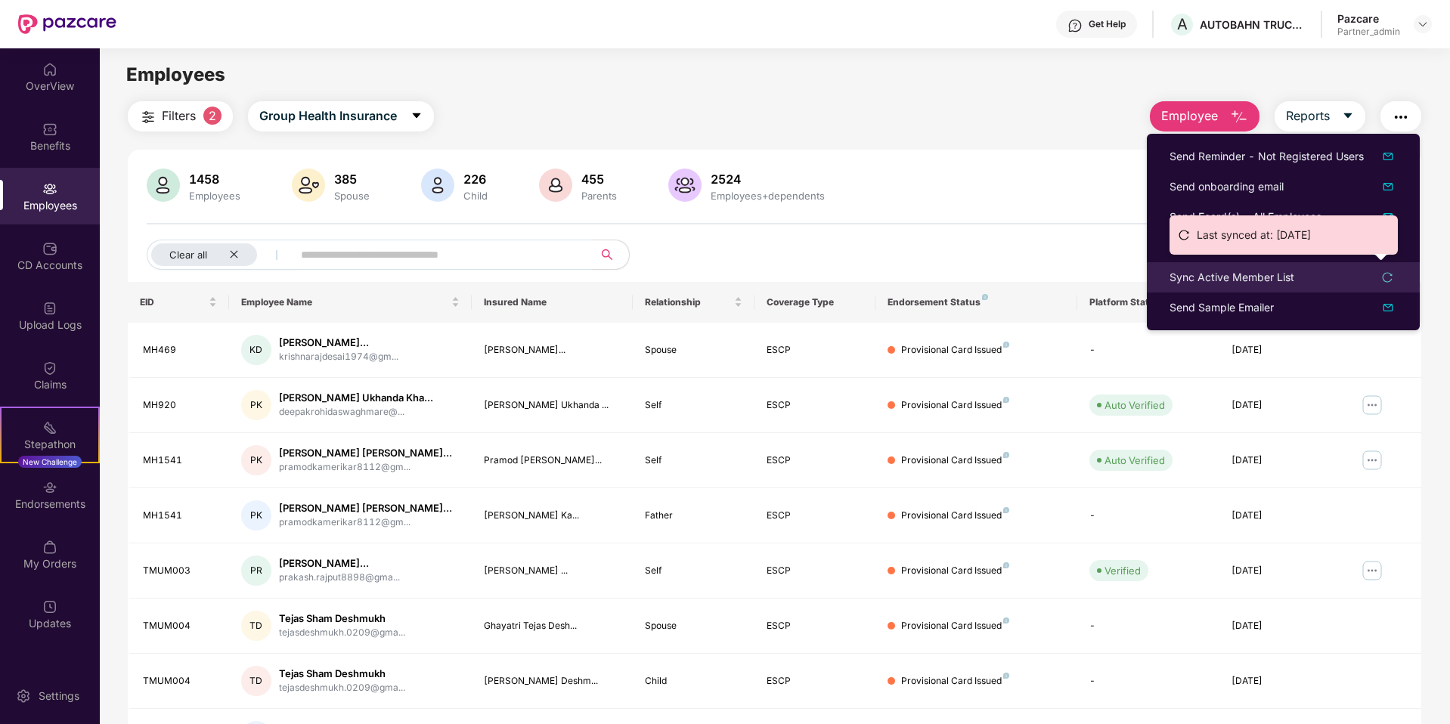
click at [905, 280] on div "Sync Active Member List" at bounding box center [1283, 277] width 228 height 17
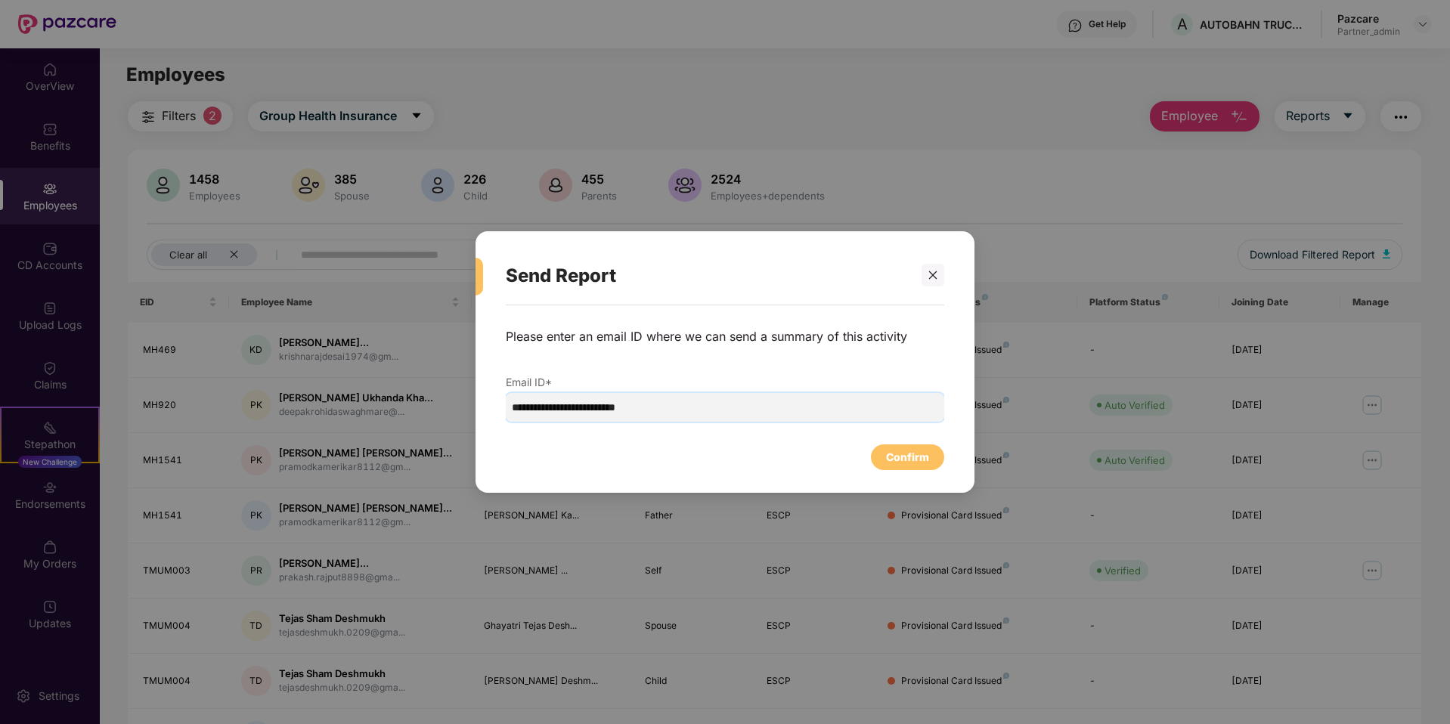
drag, startPoint x: 585, startPoint y: 410, endPoint x: 141, endPoint y: 410, distance: 443.7
click at [141, 410] on div "**********" at bounding box center [725, 362] width 1450 height 724
type input "**********"
click at [905, 457] on div "Confirm" at bounding box center [907, 458] width 73 height 26
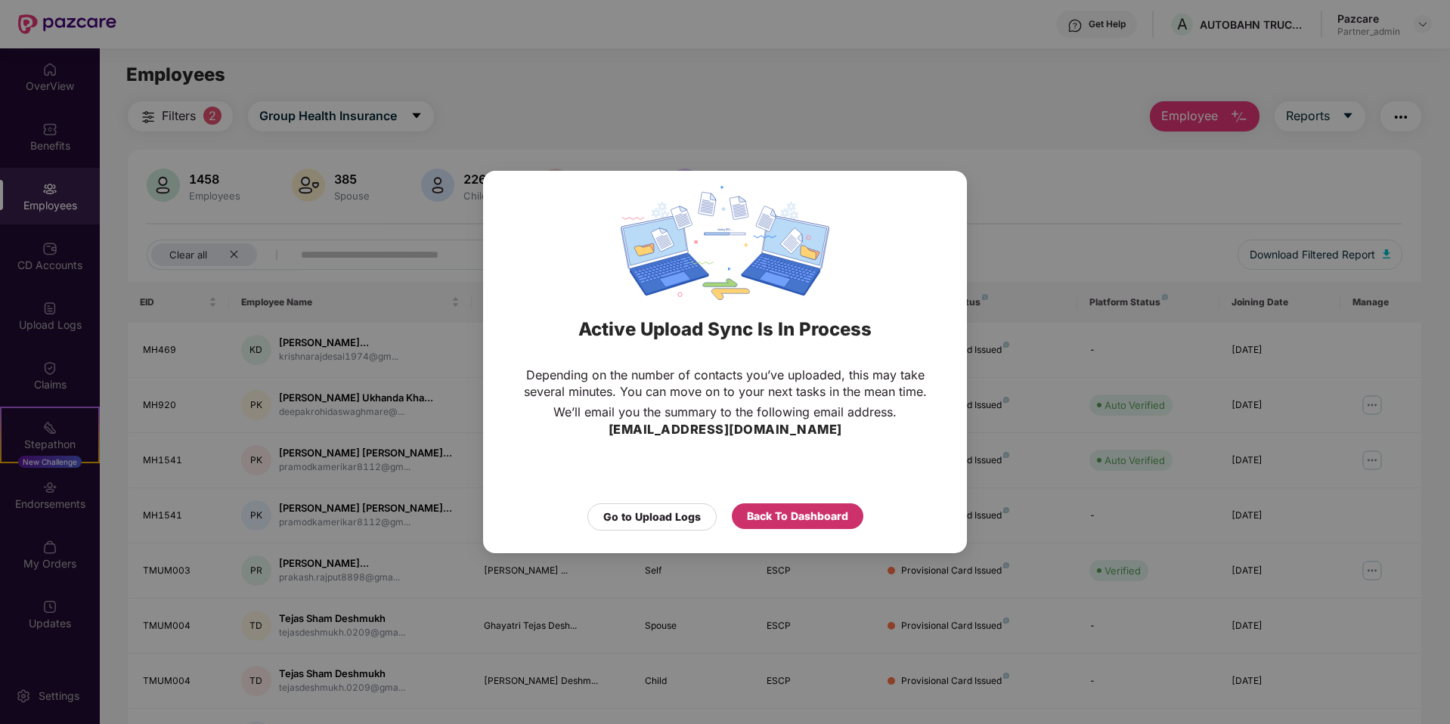
click at [763, 477] on div "Back To Dashboard" at bounding box center [797, 516] width 101 height 17
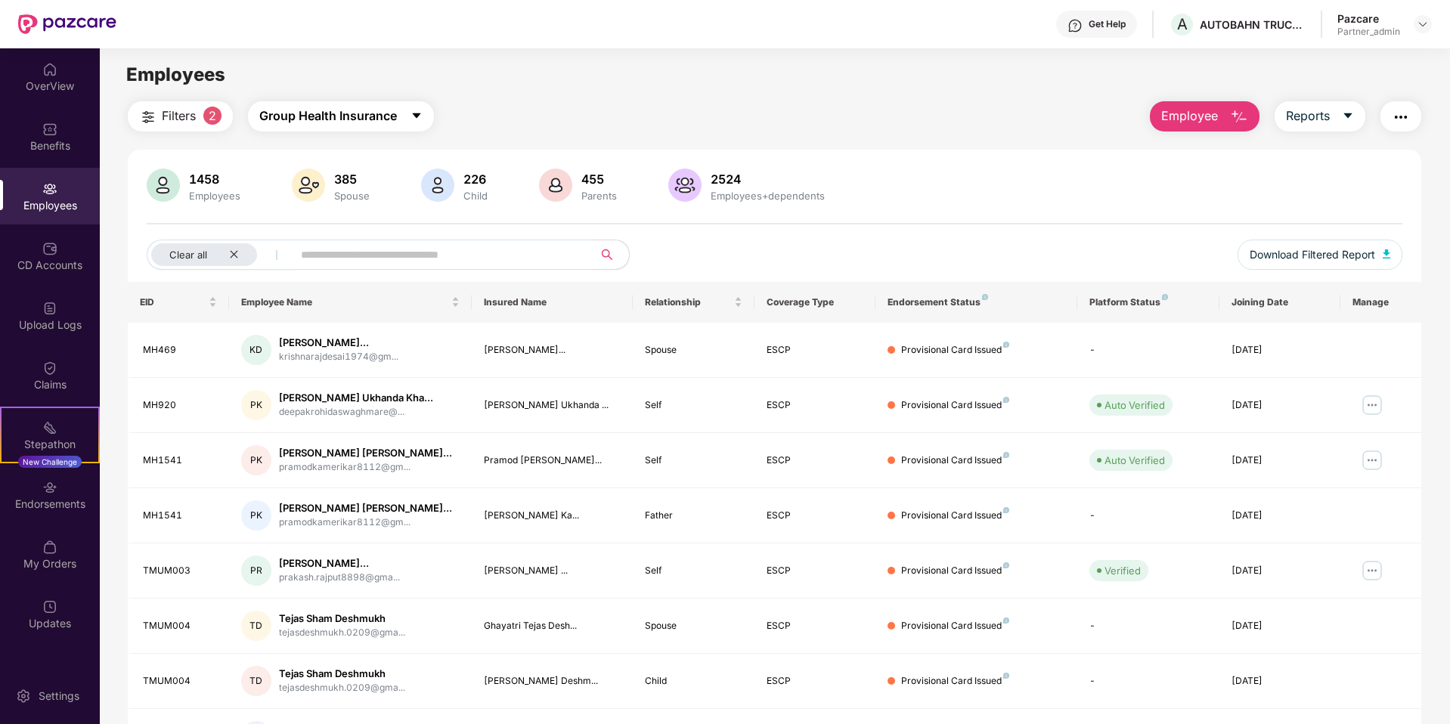
click at [324, 116] on span "Group Health Insurance" at bounding box center [328, 116] width 138 height 19
click at [672, 98] on main "Employees Filters 2 Group Health Insurance Employee Reports 1458 Employees 385 …" at bounding box center [774, 410] width 1349 height 724
click at [47, 477] on div "Settings" at bounding box center [59, 696] width 50 height 15
click at [1432, 27] on header "Get Help A AUTOBAHN TRUCKING Pazcare Partner_admin" at bounding box center [725, 24] width 1450 height 48
click at [1431, 27] on div at bounding box center [1423, 24] width 18 height 18
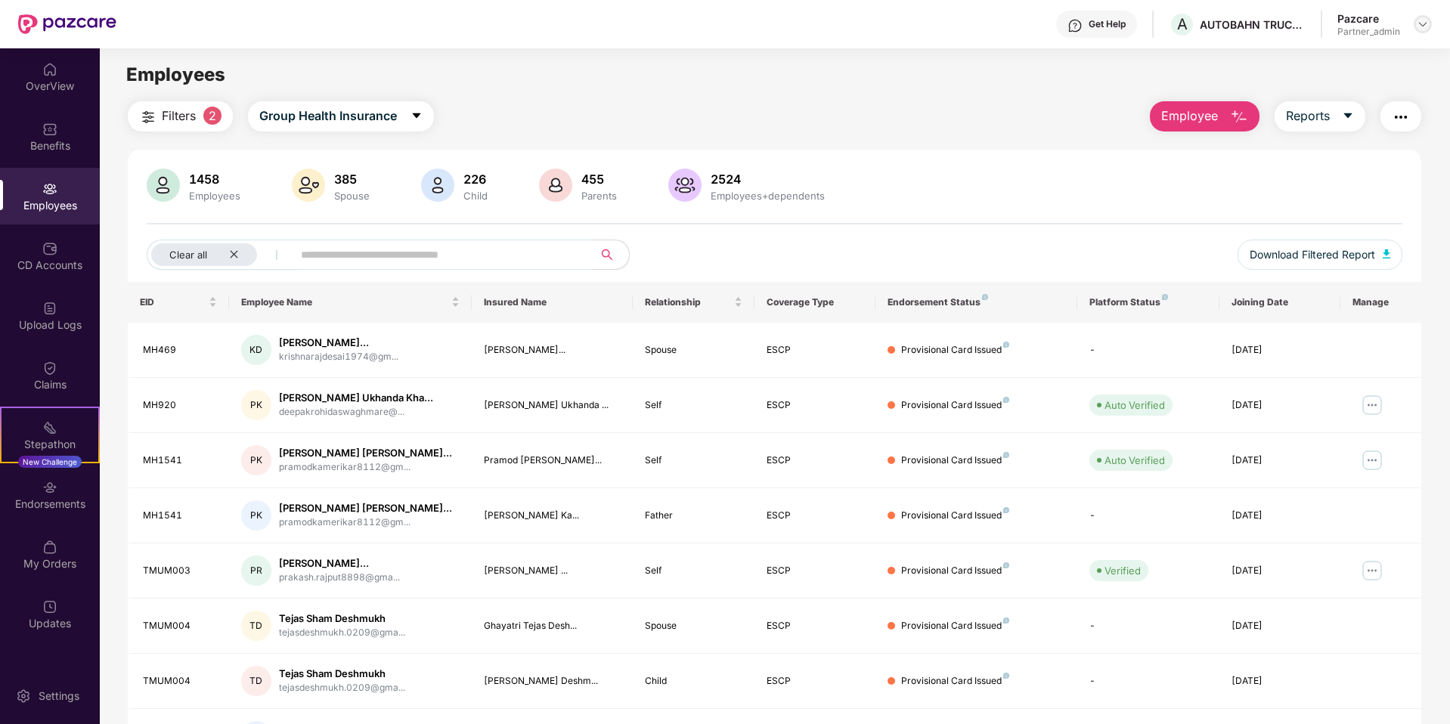
click at [1426, 26] on img at bounding box center [1423, 24] width 12 height 12
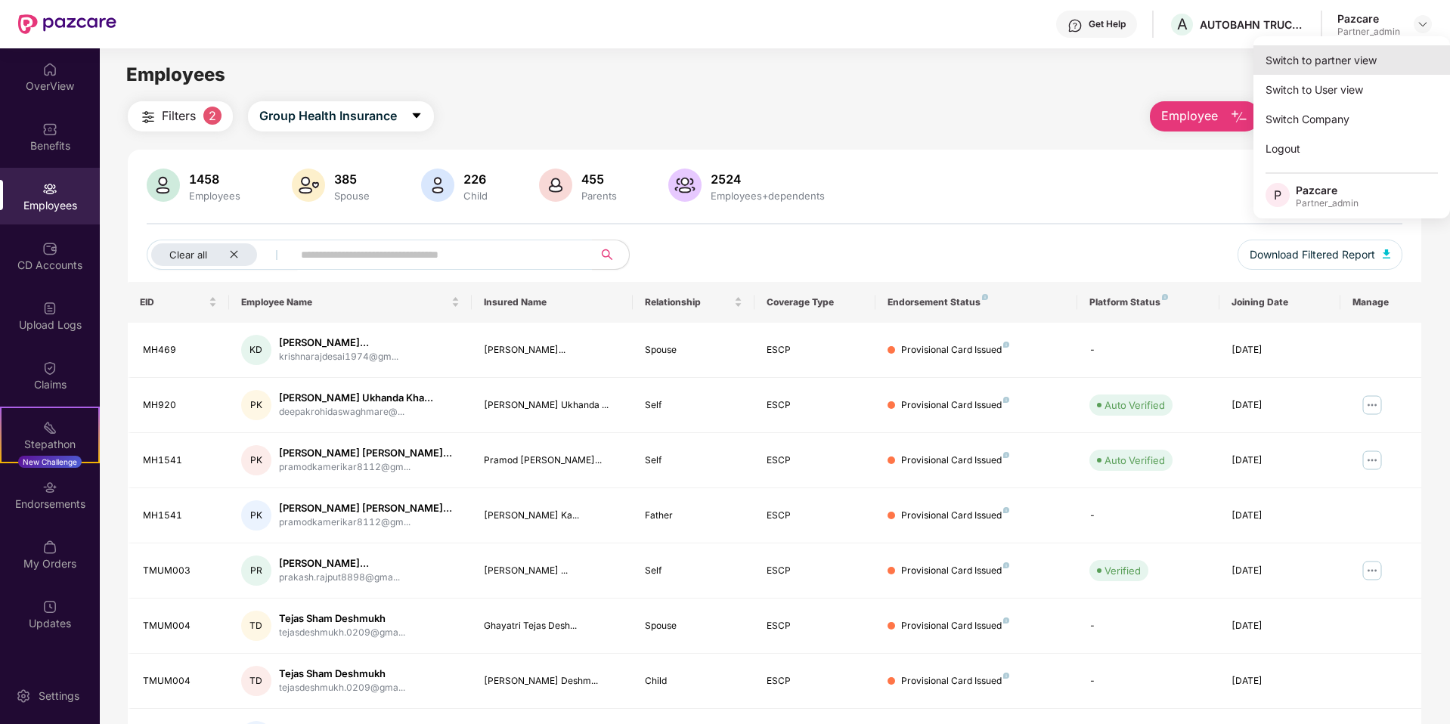
click at [1355, 61] on div "Switch to partner view" at bounding box center [1351, 59] width 197 height 29
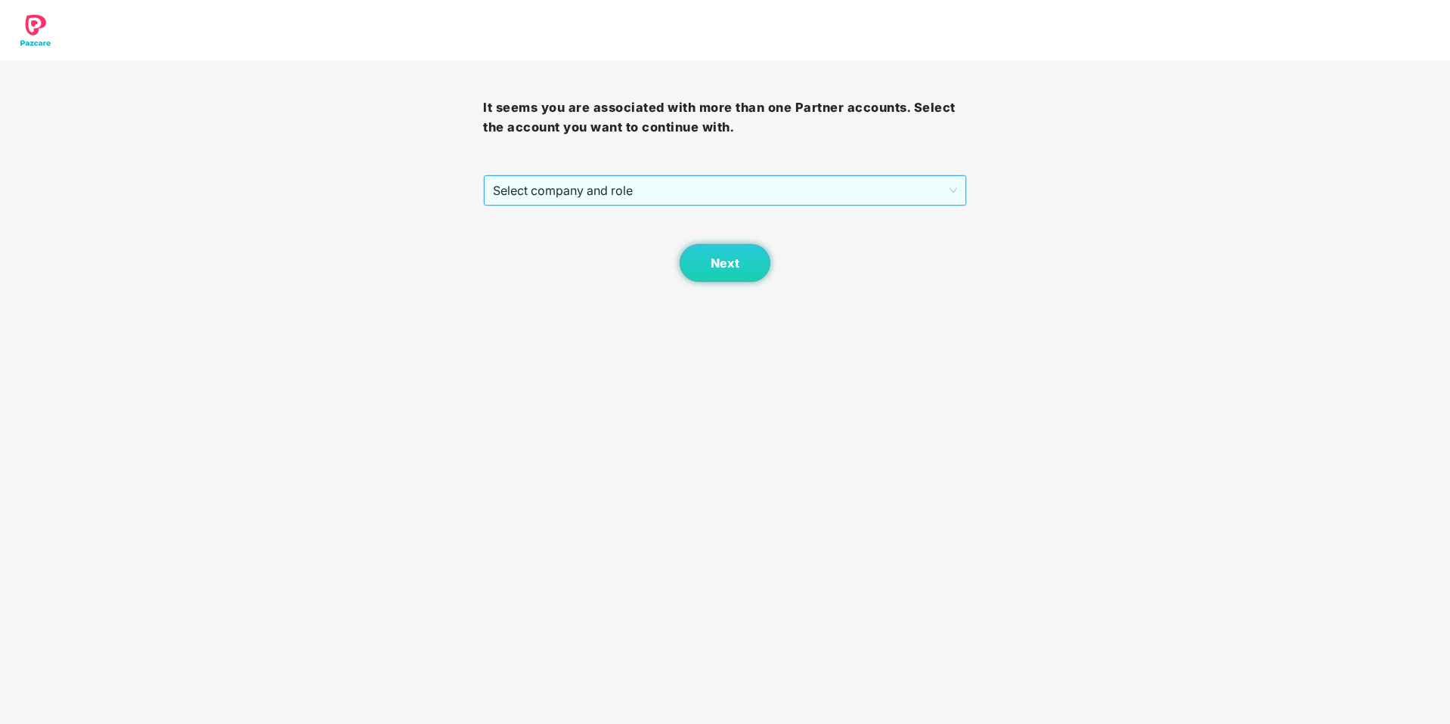
click at [578, 198] on span "Select company and role" at bounding box center [724, 190] width 463 height 29
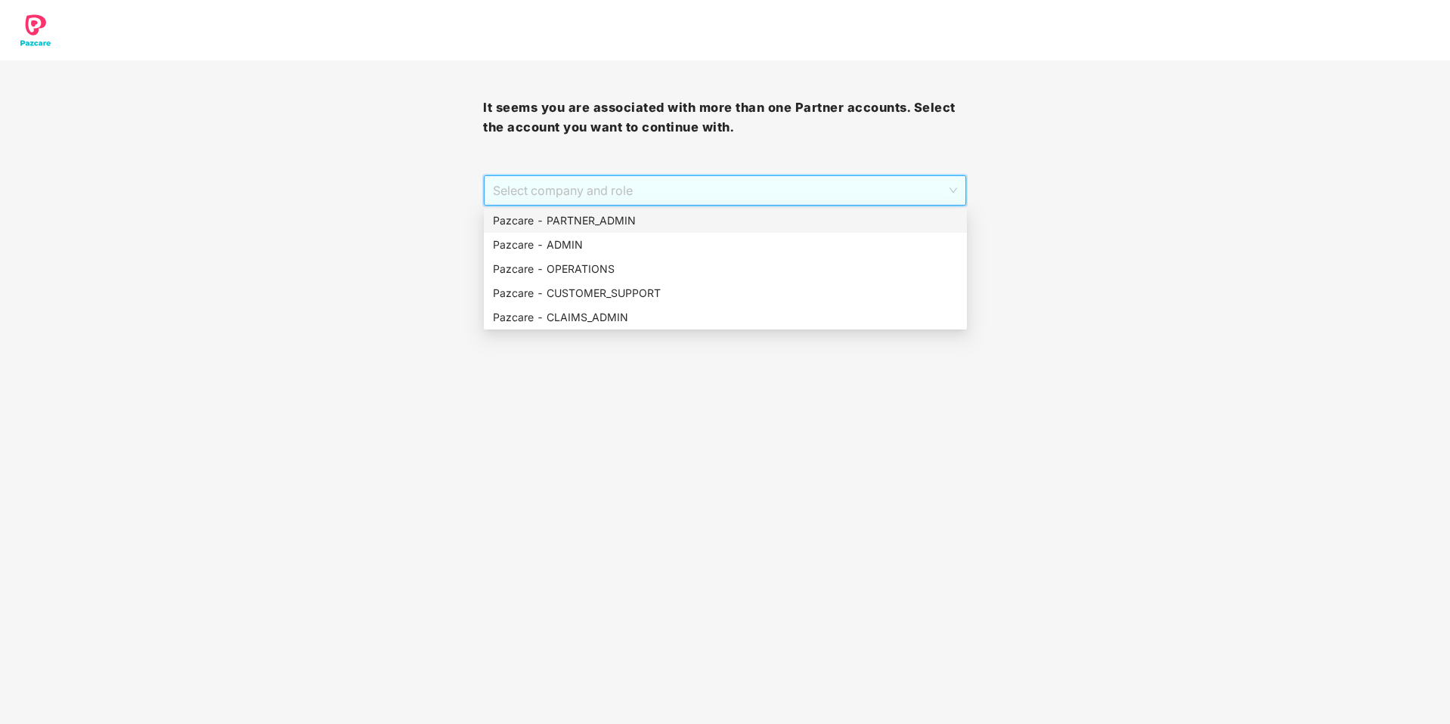
click at [560, 218] on div "Pazcare - PARTNER_ADMIN" at bounding box center [725, 220] width 465 height 17
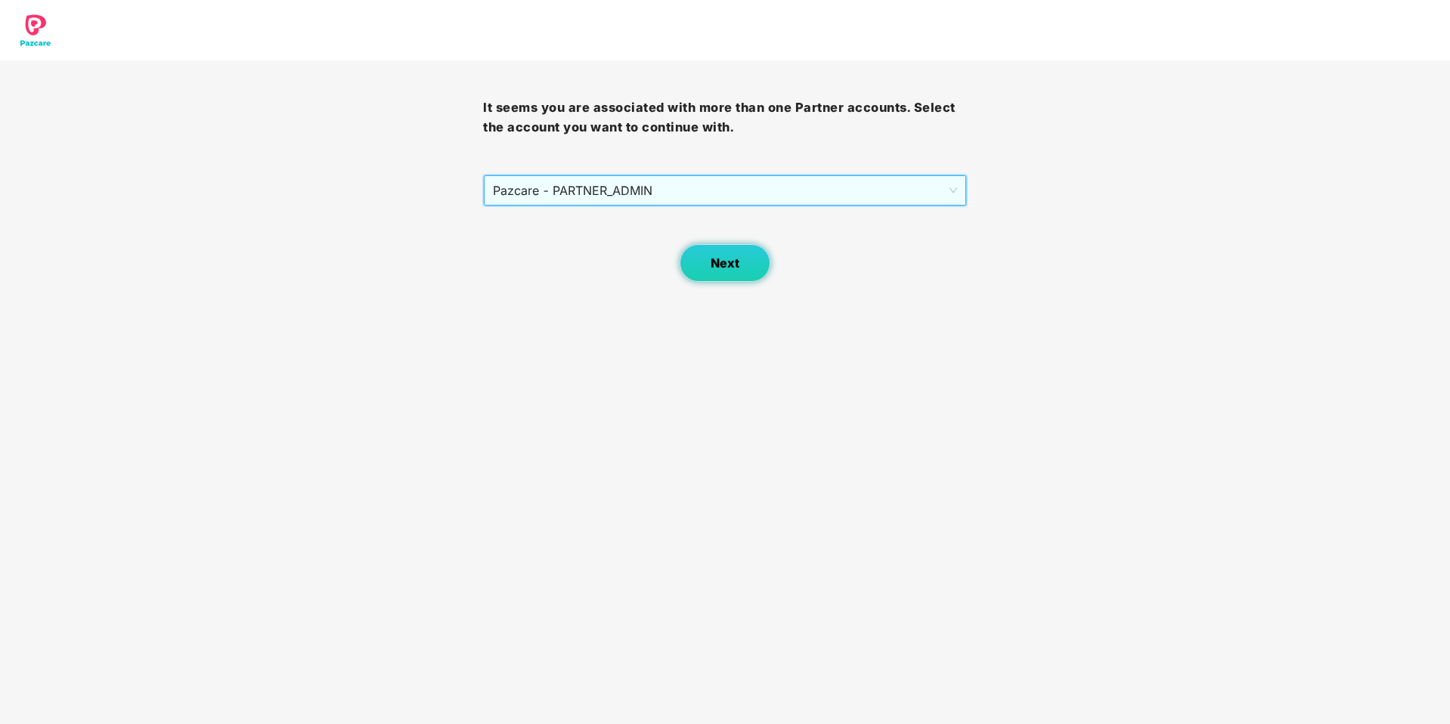
click at [724, 274] on button "Next" at bounding box center [725, 263] width 91 height 38
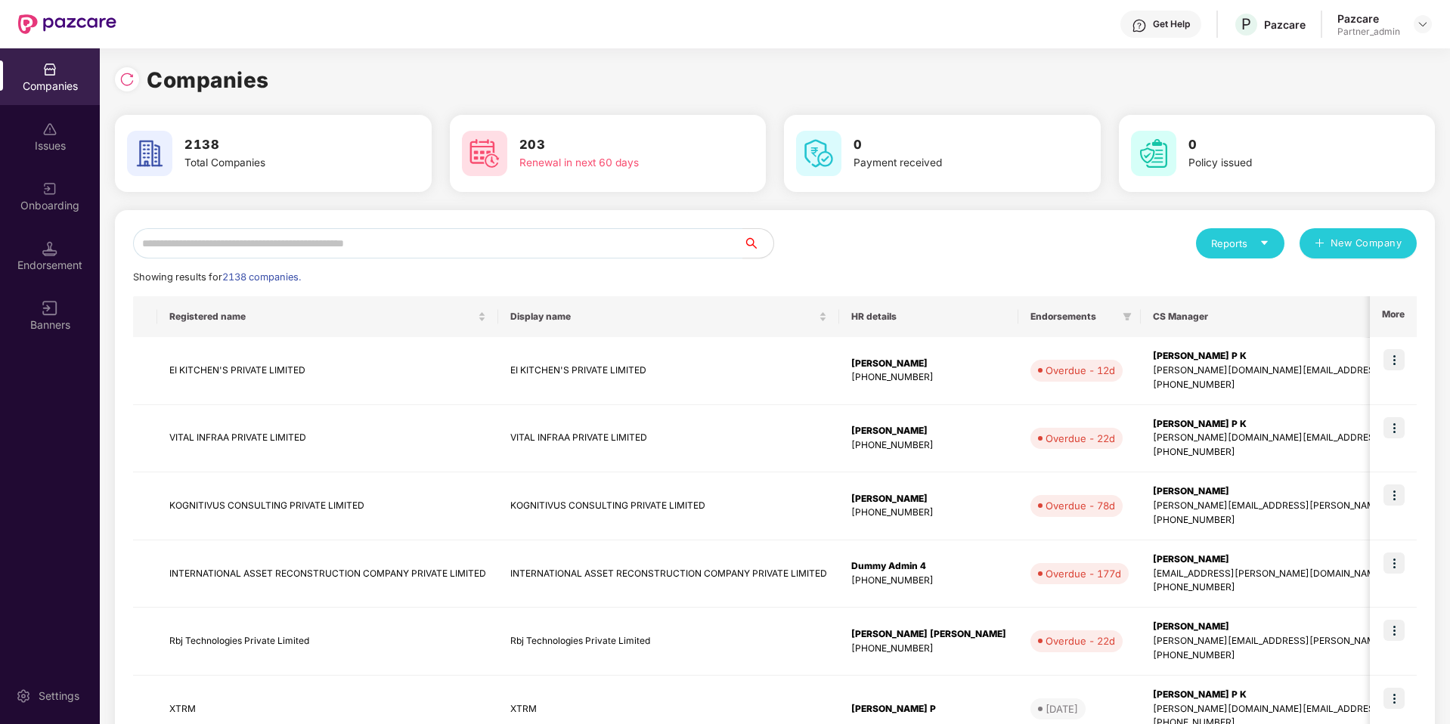
click at [476, 261] on div "Reports New Company Showing results for 2138 companies. Registered name Display…" at bounding box center [775, 648] width 1284 height 840
click at [486, 249] on input "text" at bounding box center [438, 243] width 610 height 30
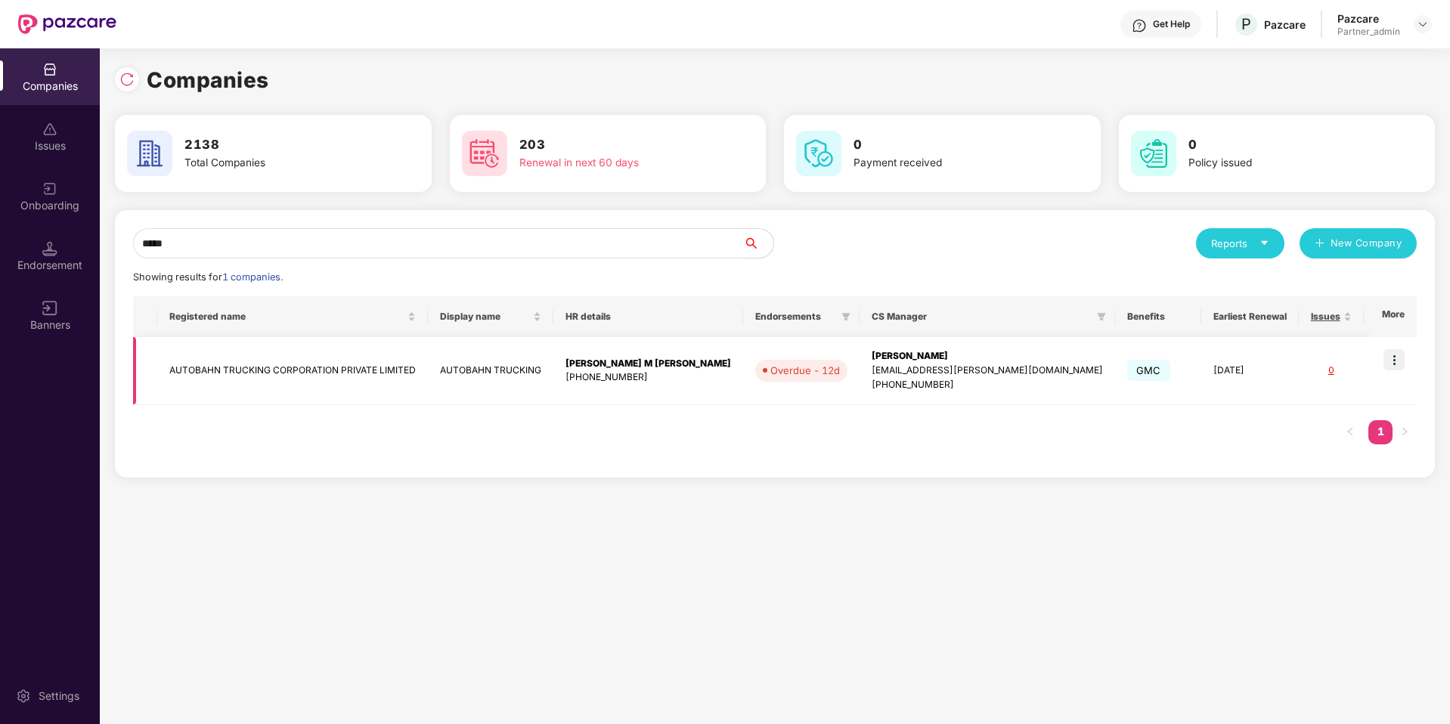
type input "*****"
click at [369, 369] on td "AUTOBAHN TRUCKING CORPORATION PRIVATE LIMITED" at bounding box center [292, 371] width 271 height 68
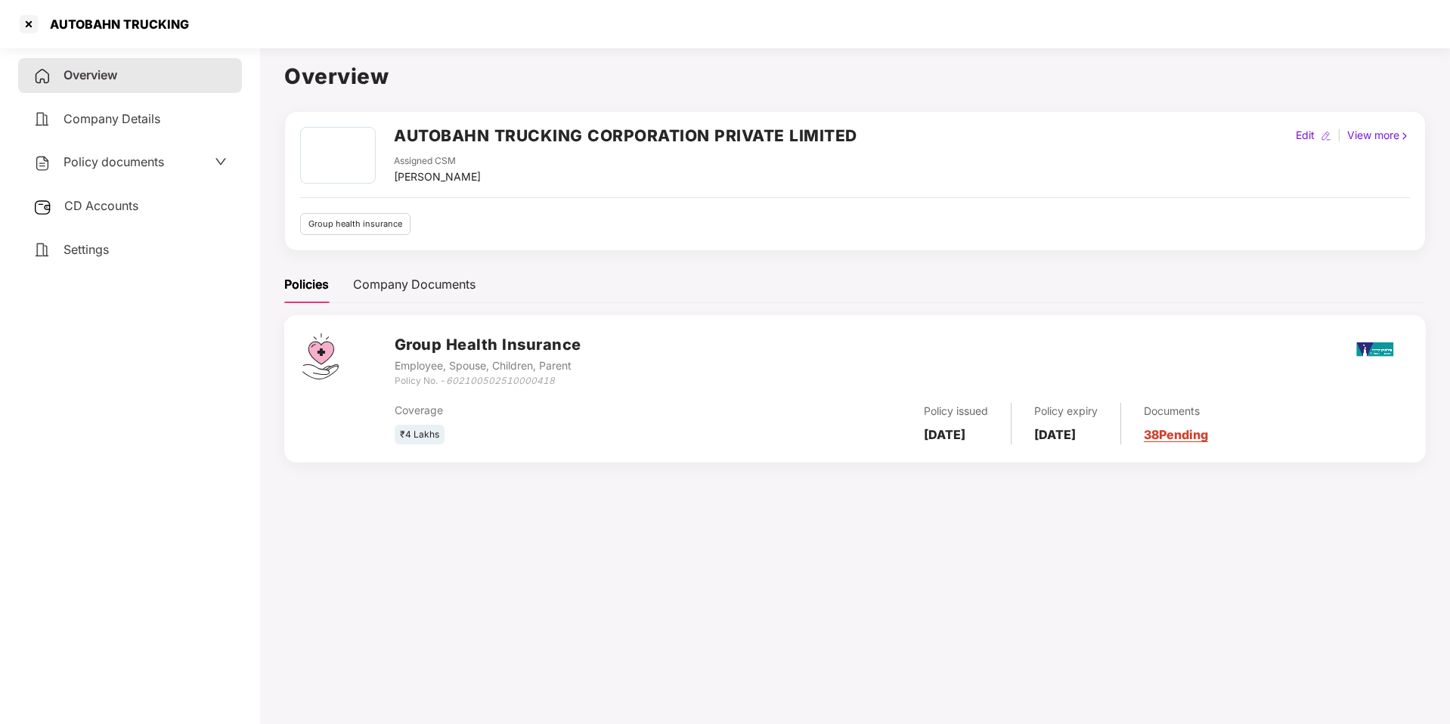
click at [1309, 137] on div "Edit" at bounding box center [1305, 135] width 25 height 17
select select "*****"
select select "******"
select select "**********"
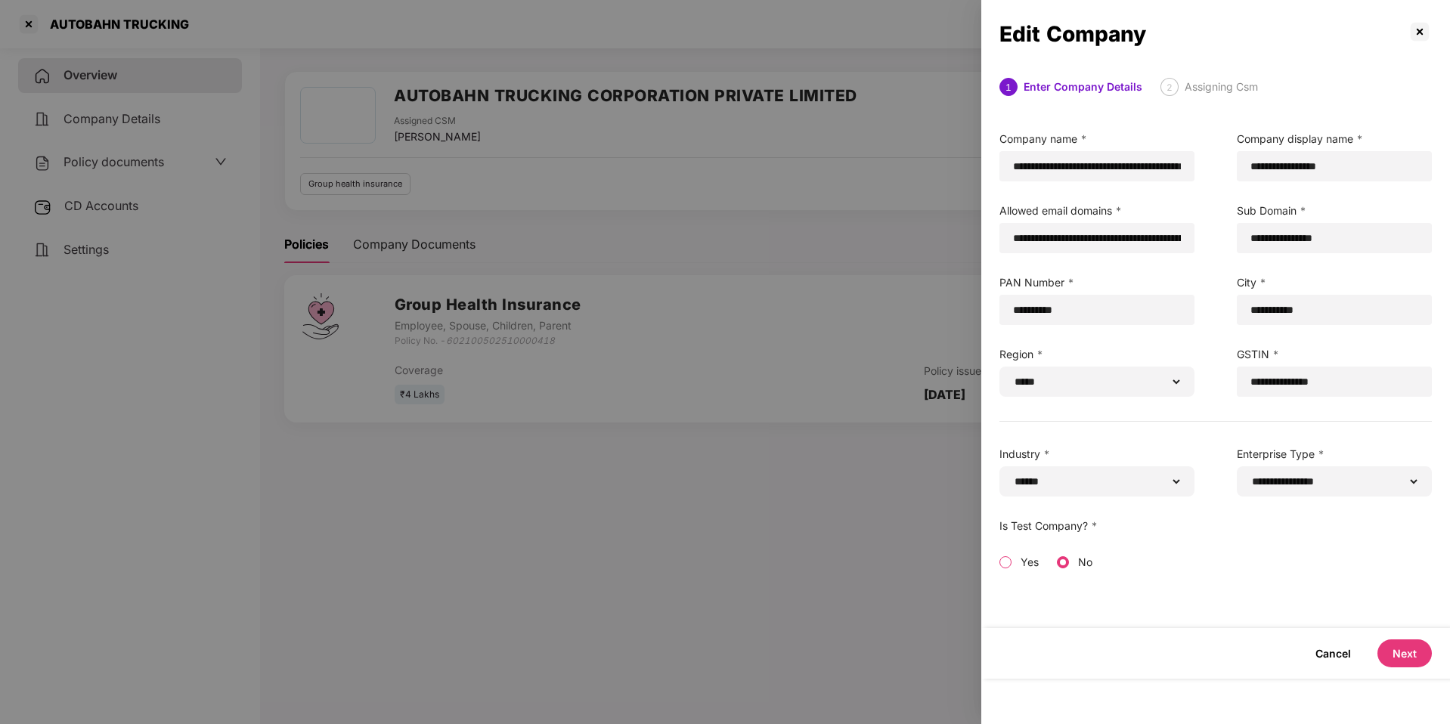
scroll to position [42, 0]
click at [1394, 655] on button "Next" at bounding box center [1404, 654] width 54 height 28
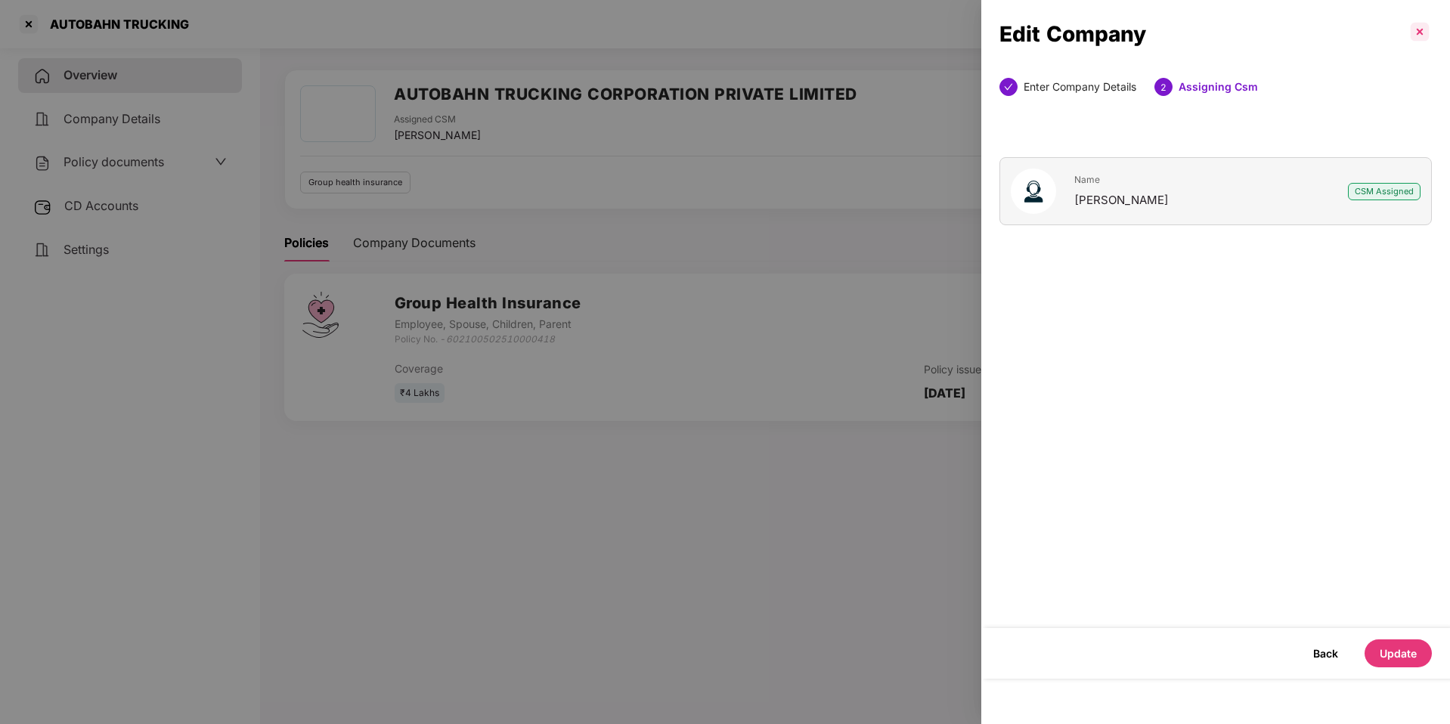
click at [1413, 30] on p at bounding box center [1420, 32] width 24 height 24
select select "*****"
select select "******"
select select "**********"
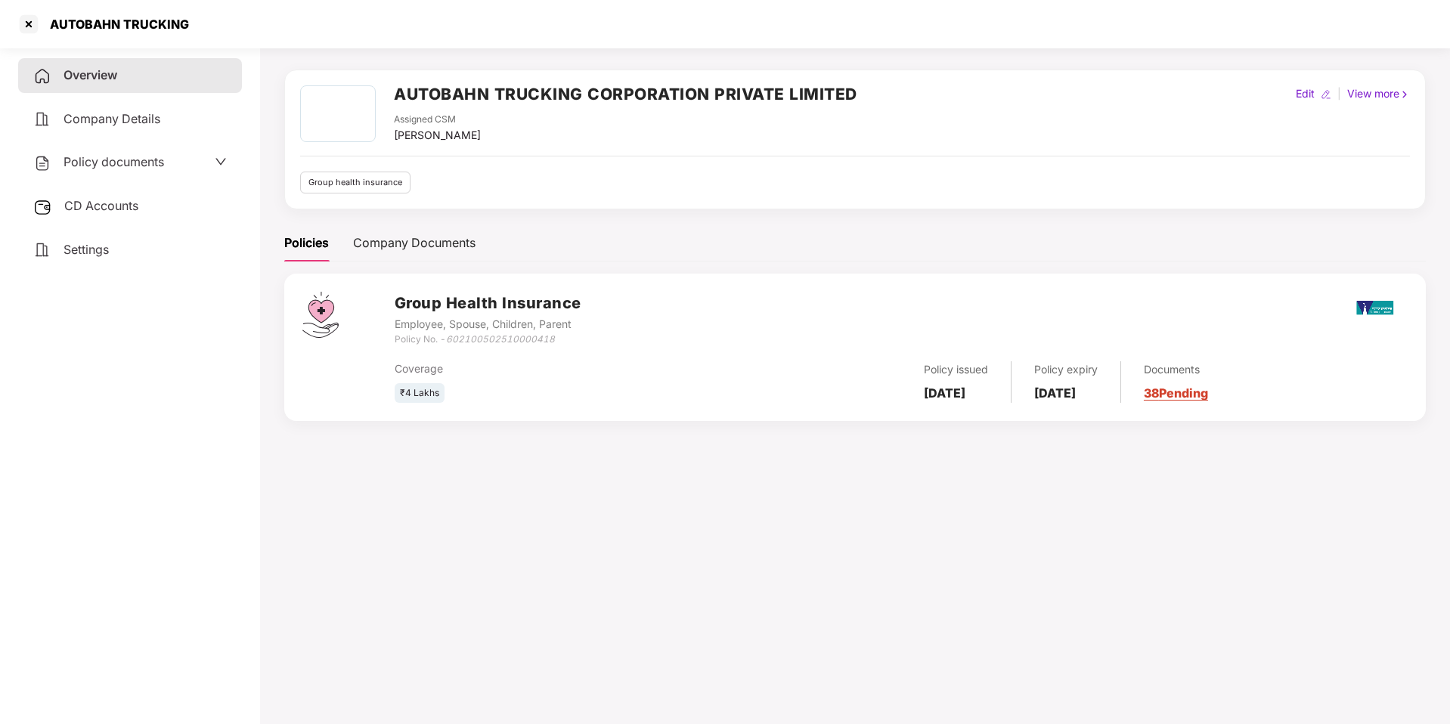
click at [1393, 90] on div "View more" at bounding box center [1378, 93] width 69 height 17
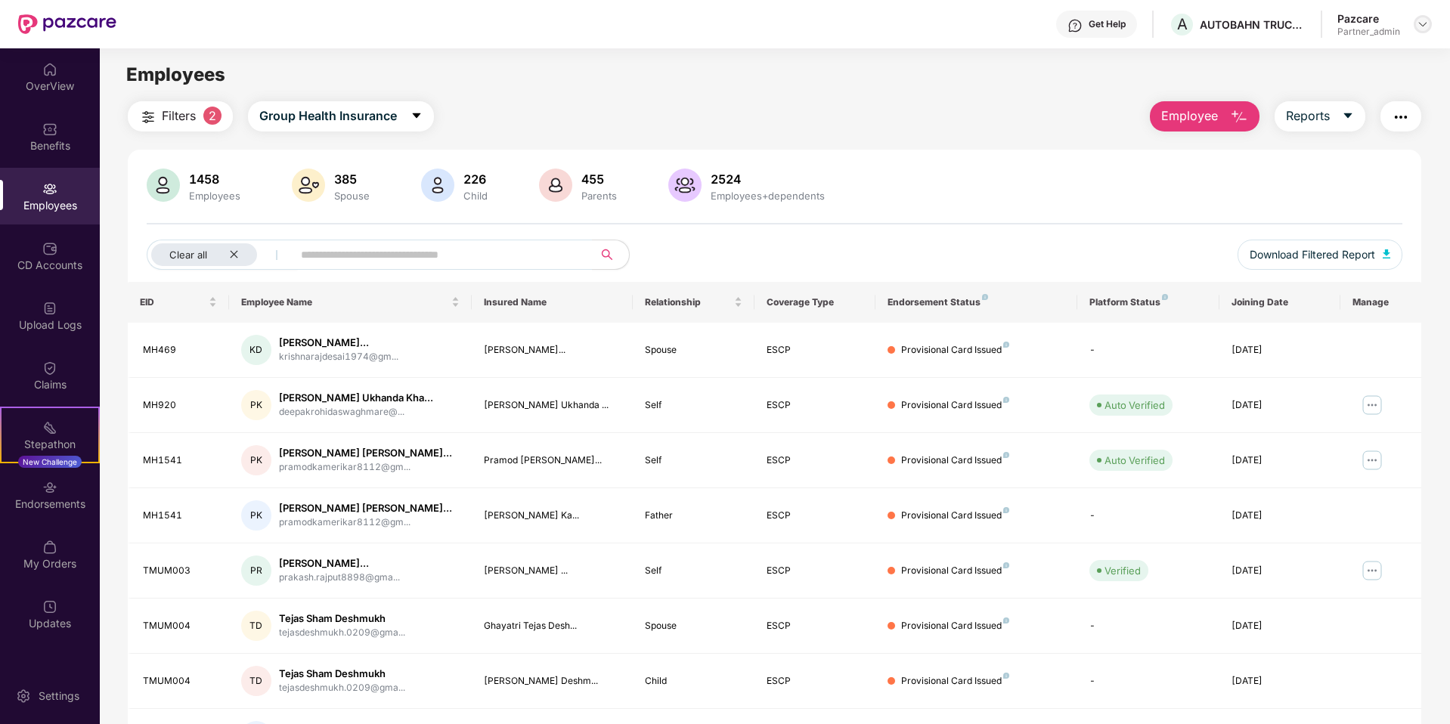
click at [1419, 32] on div at bounding box center [1423, 24] width 18 height 18
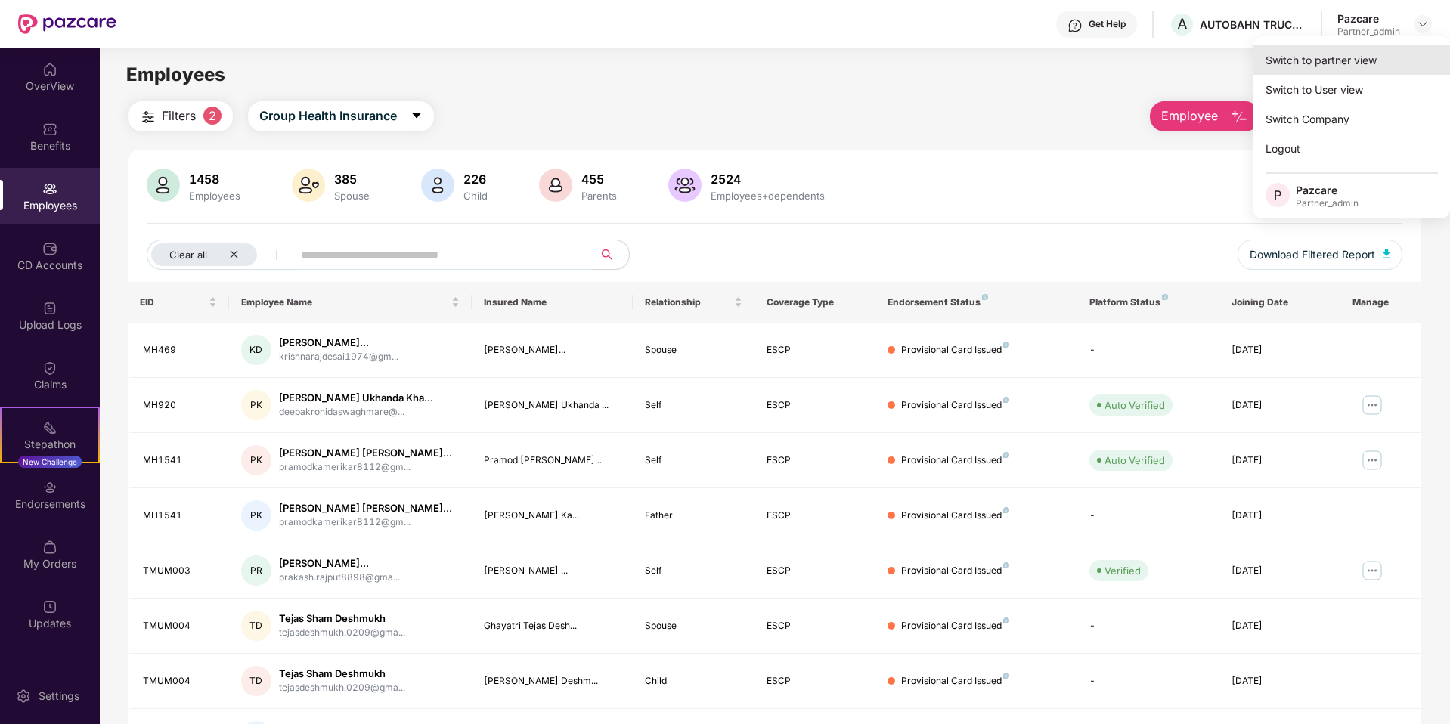
click at [1364, 53] on div "Switch to partner view" at bounding box center [1351, 59] width 197 height 29
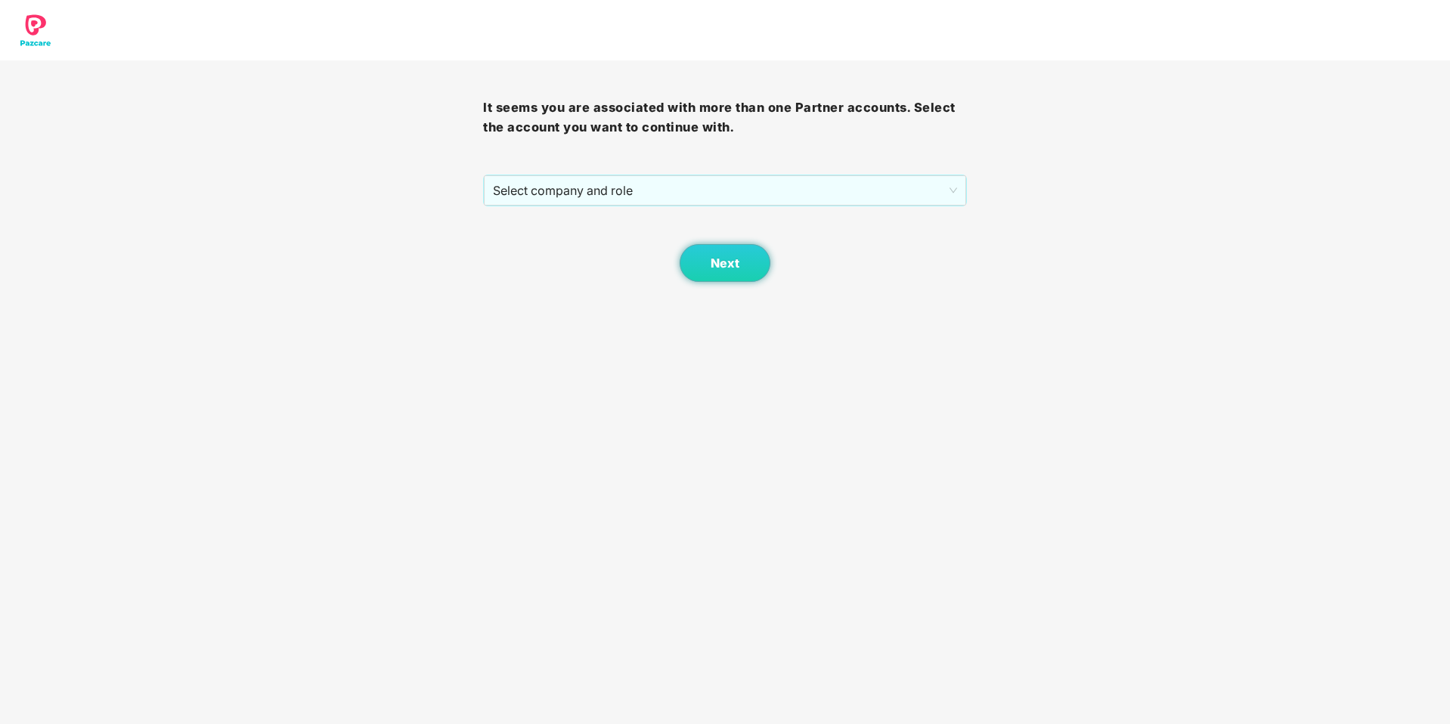
click at [777, 214] on div "Next" at bounding box center [724, 244] width 483 height 76
click at [776, 208] on div "Next" at bounding box center [724, 244] width 483 height 76
click at [729, 196] on span "Select company and role" at bounding box center [724, 190] width 463 height 29
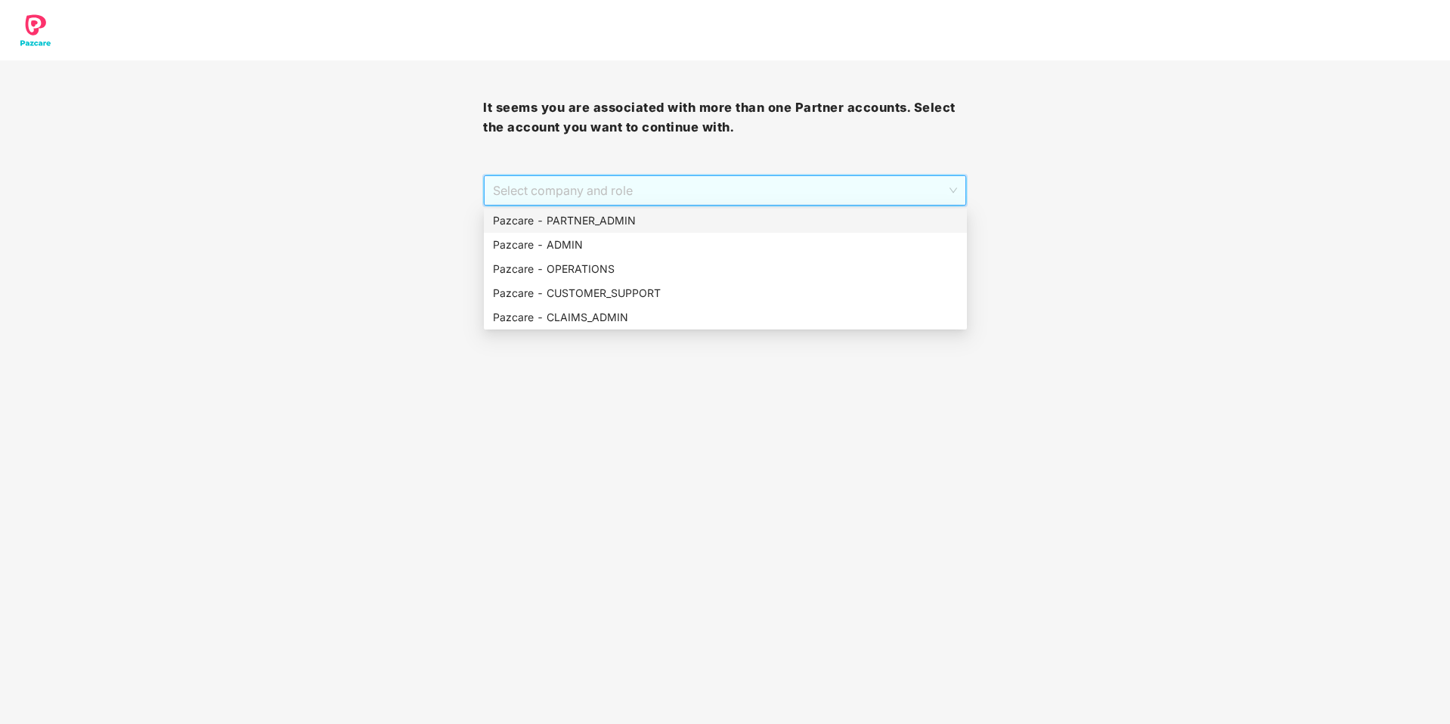
click at [708, 211] on div "Pazcare - PARTNER_ADMIN" at bounding box center [725, 221] width 483 height 24
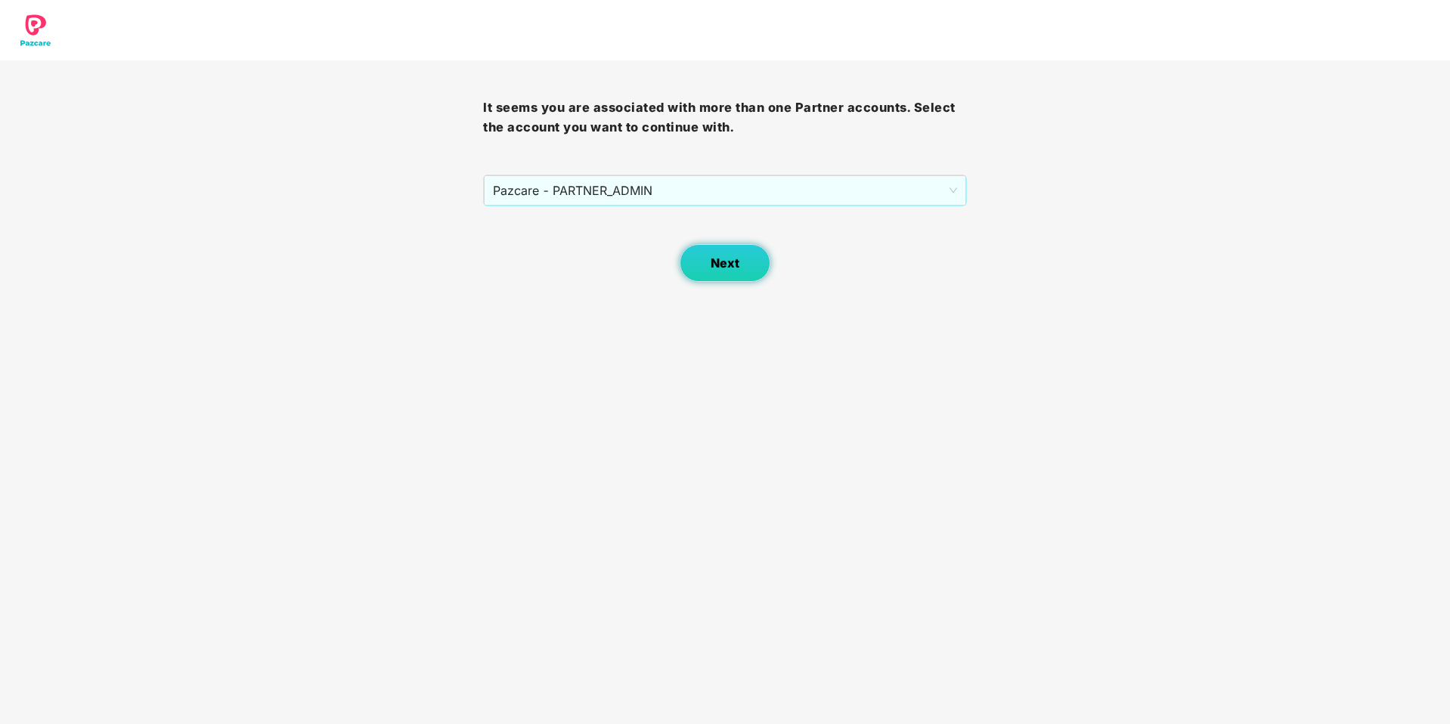
click at [714, 258] on span "Next" at bounding box center [725, 263] width 29 height 14
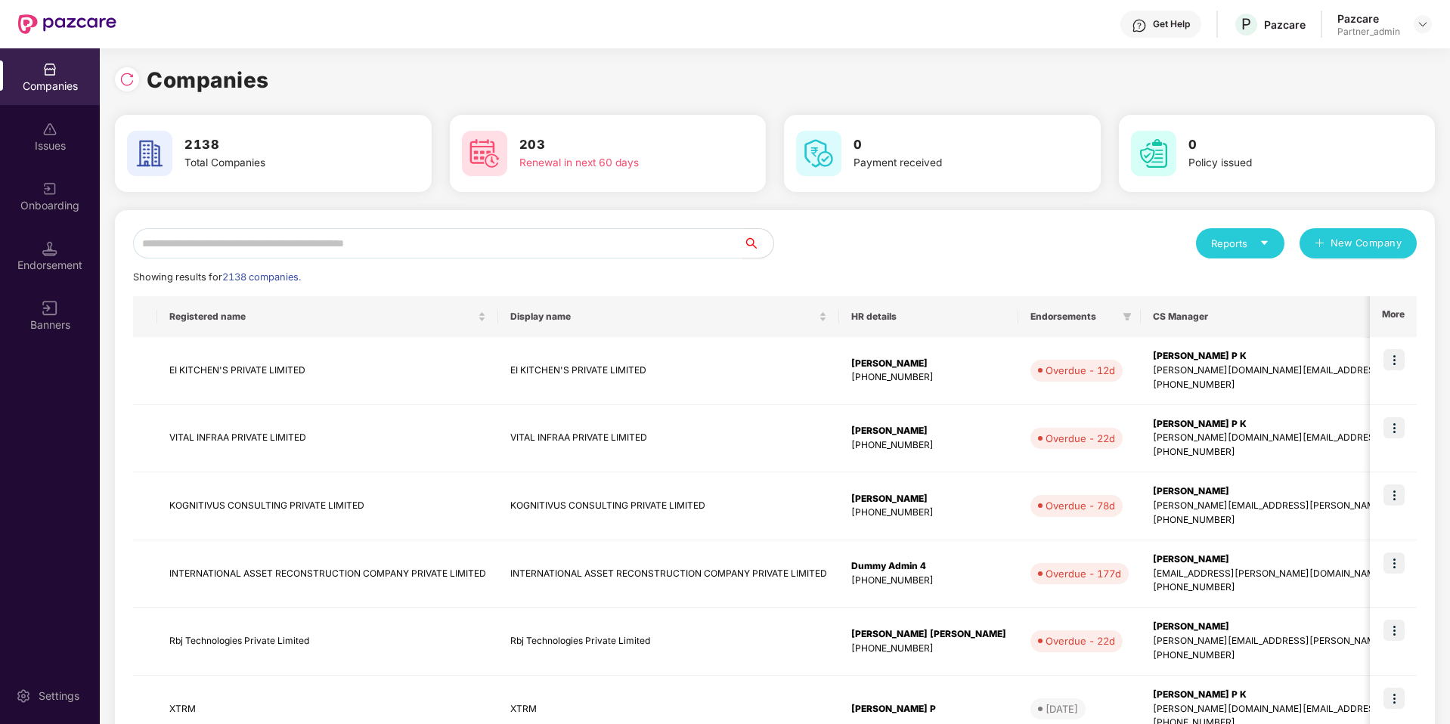
click at [673, 252] on input "text" at bounding box center [438, 243] width 610 height 30
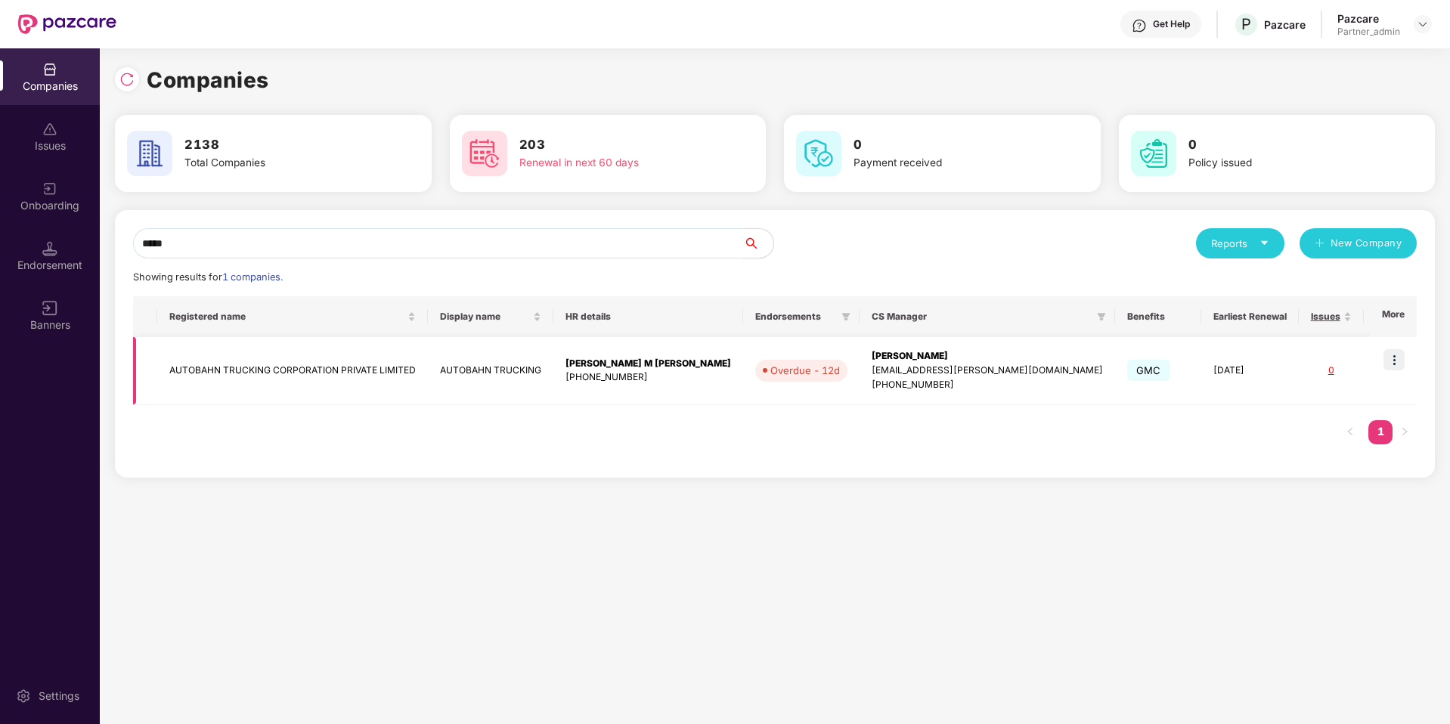
type input "*****"
click at [246, 374] on td "AUTOBAHN TRUCKING CORPORATION PRIVATE LIMITED" at bounding box center [292, 371] width 271 height 68
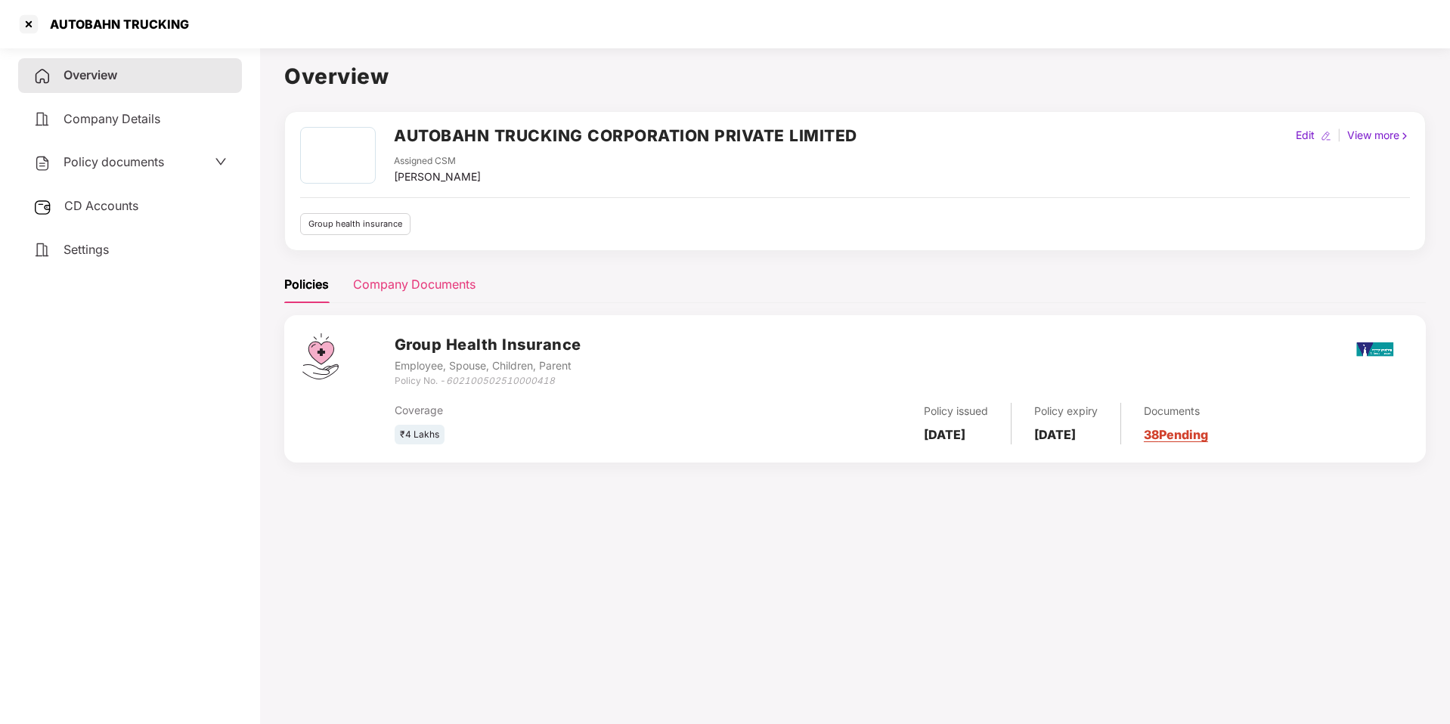
click at [437, 284] on div "Company Documents" at bounding box center [414, 284] width 122 height 19
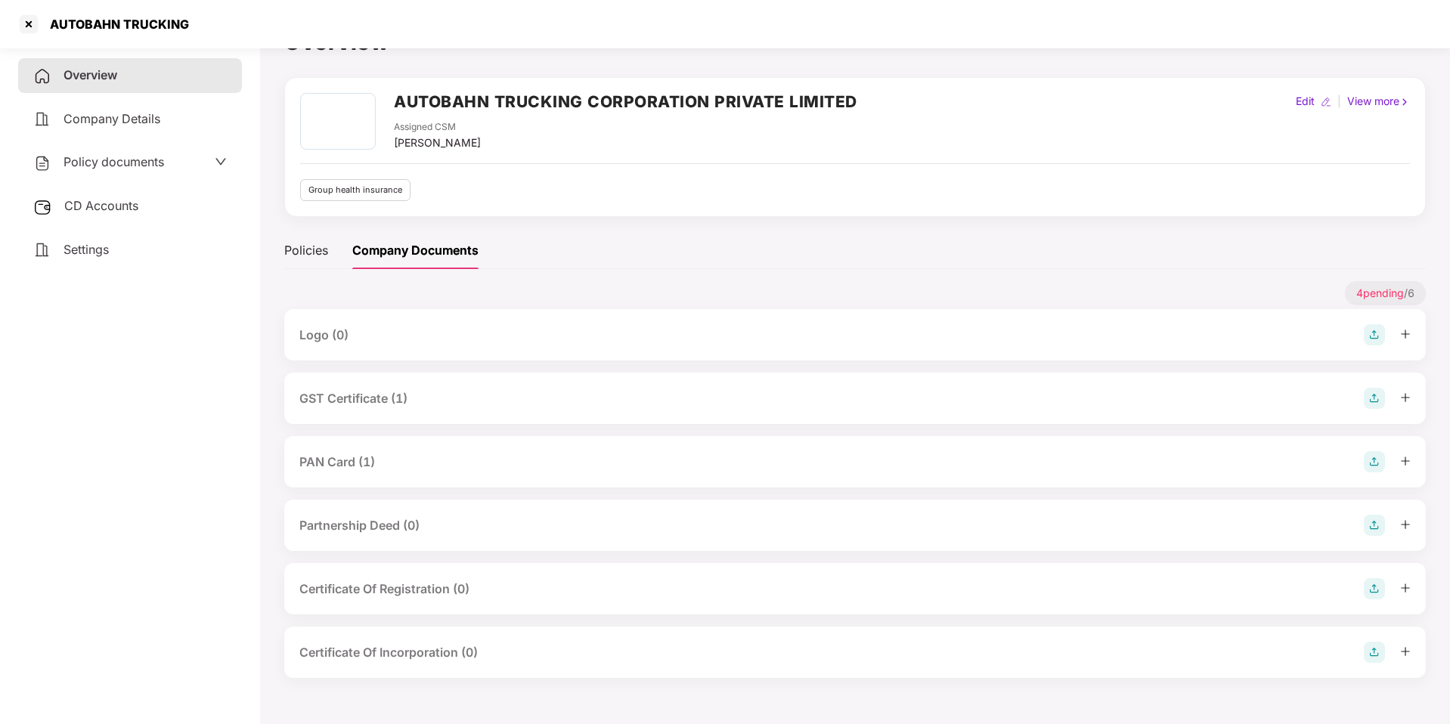
scroll to position [42, 0]
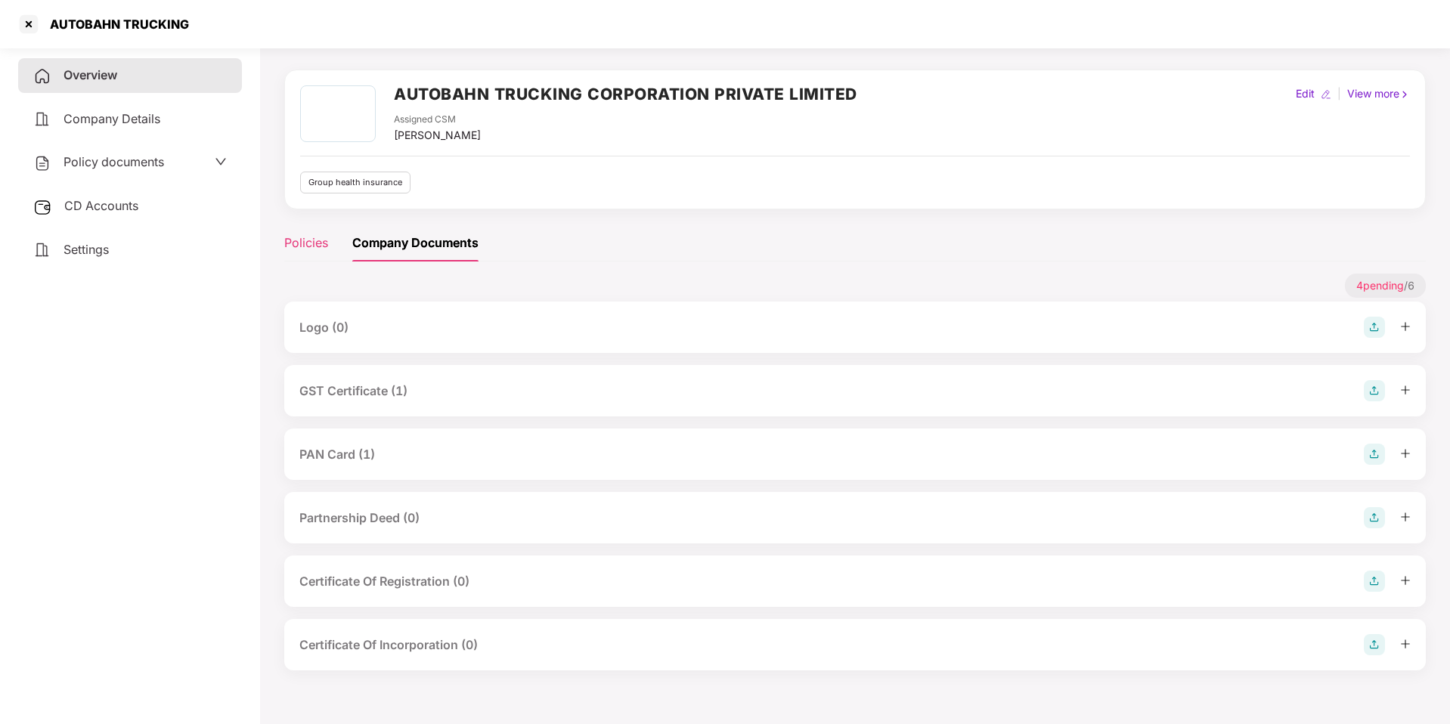
click at [310, 237] on div "Policies" at bounding box center [306, 243] width 44 height 19
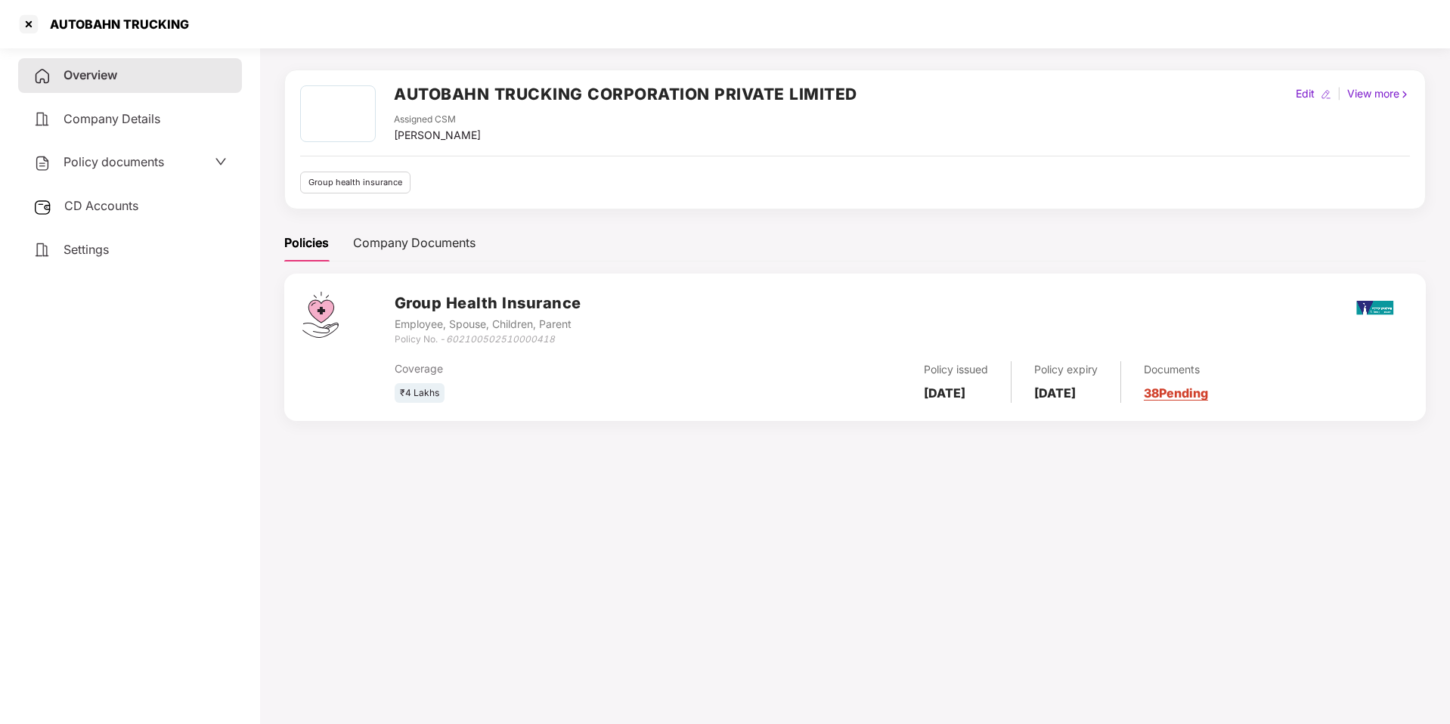
click at [144, 126] on div "Company Details" at bounding box center [130, 119] width 224 height 35
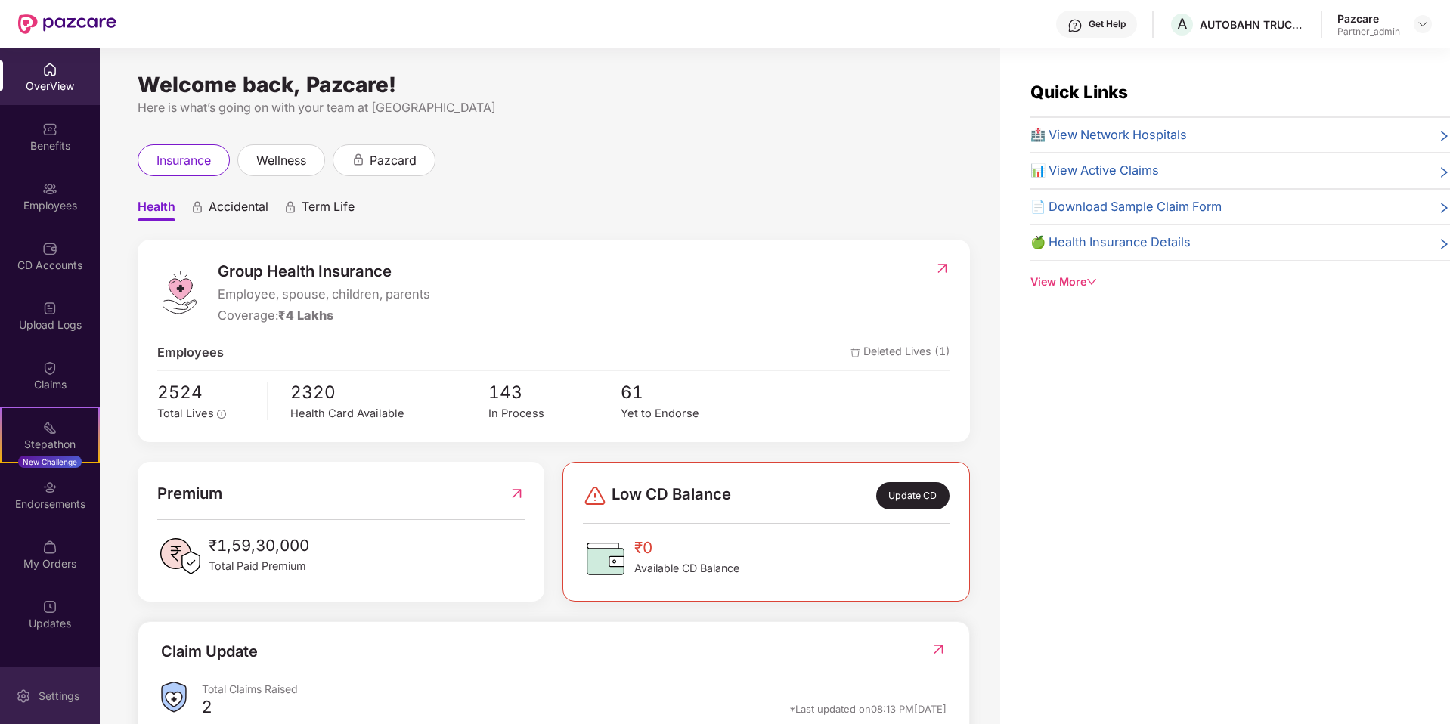
click at [45, 697] on div "Settings" at bounding box center [59, 696] width 50 height 15
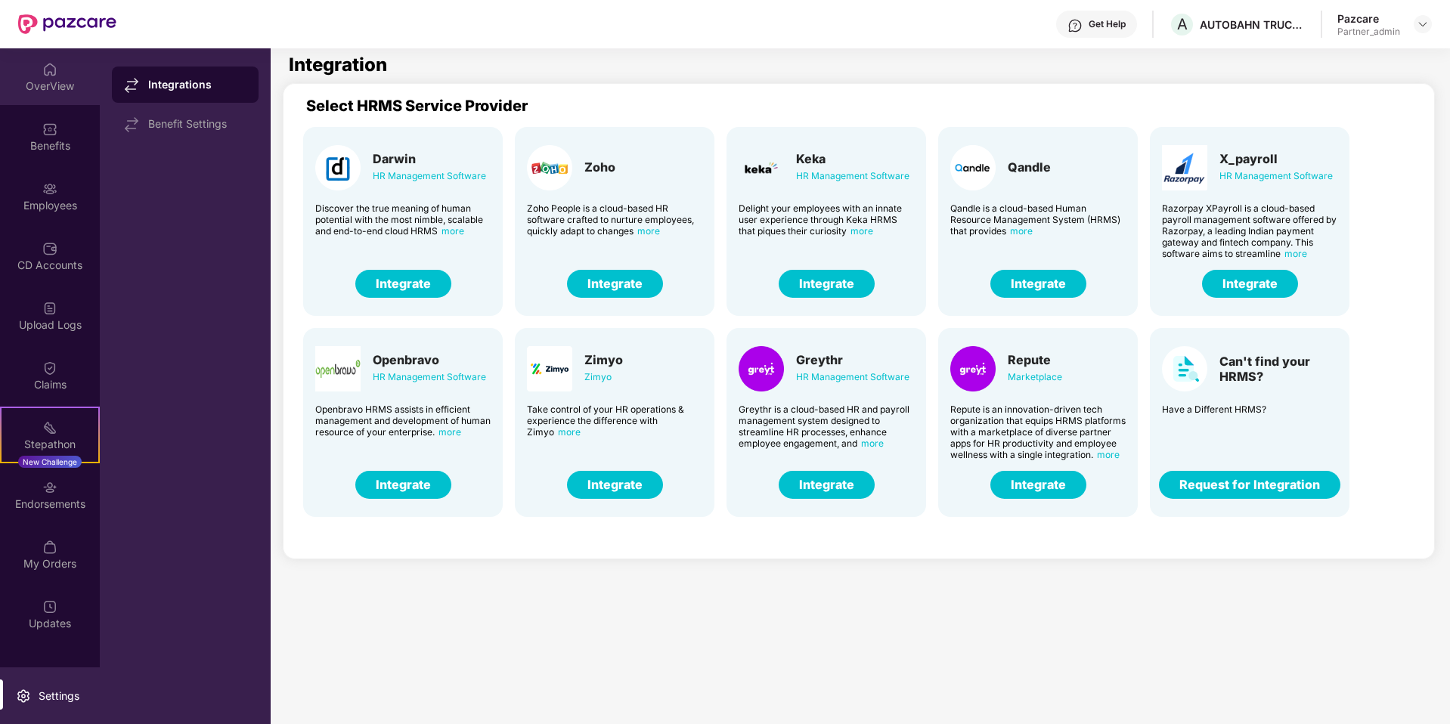
click at [50, 64] on img at bounding box center [49, 69] width 15 height 15
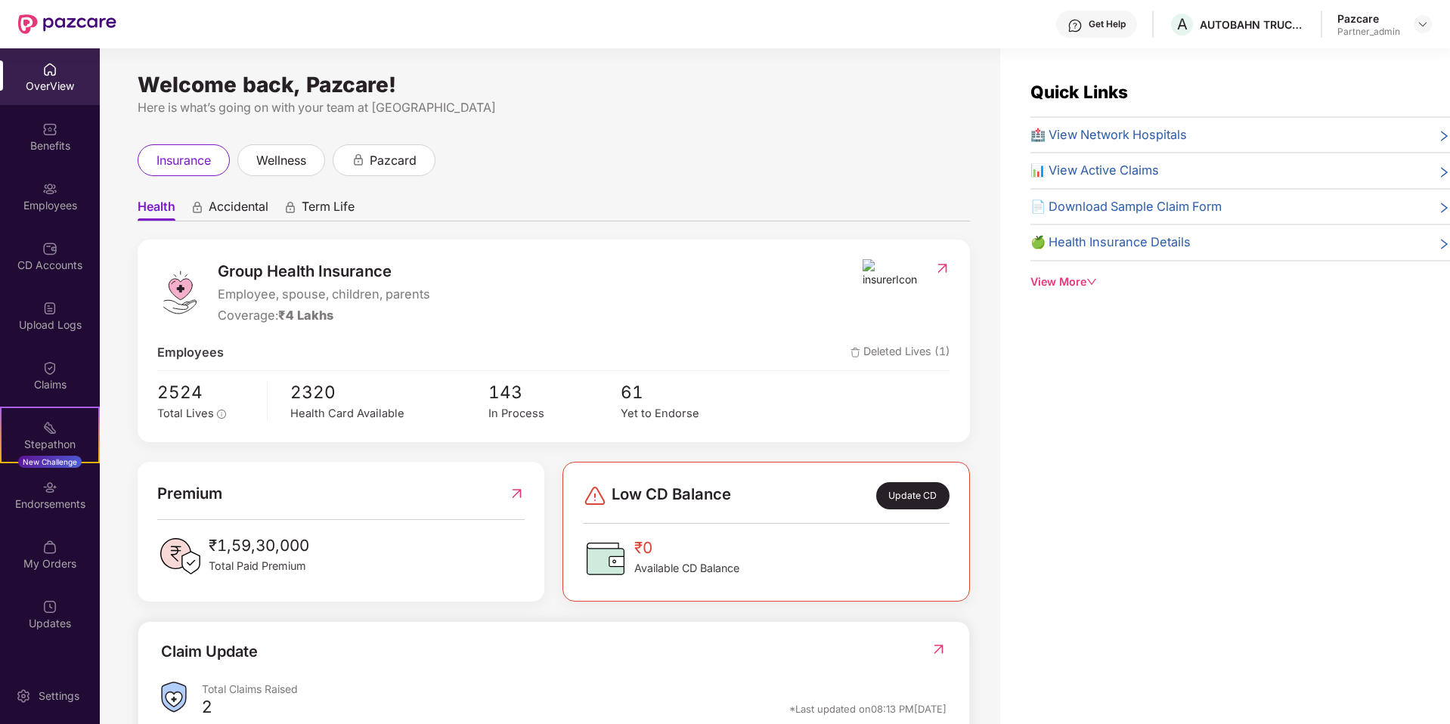
click at [946, 266] on img at bounding box center [942, 268] width 16 height 15
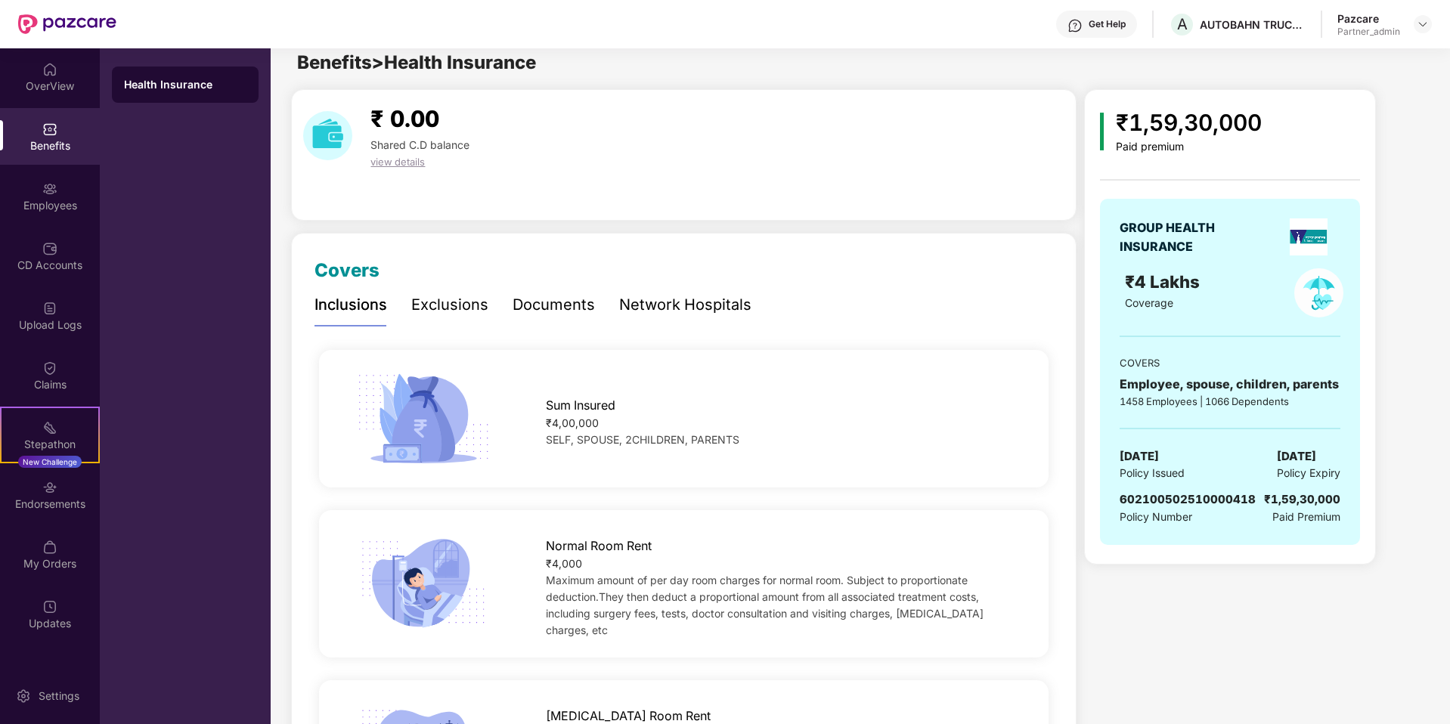
scroll to position [14, 0]
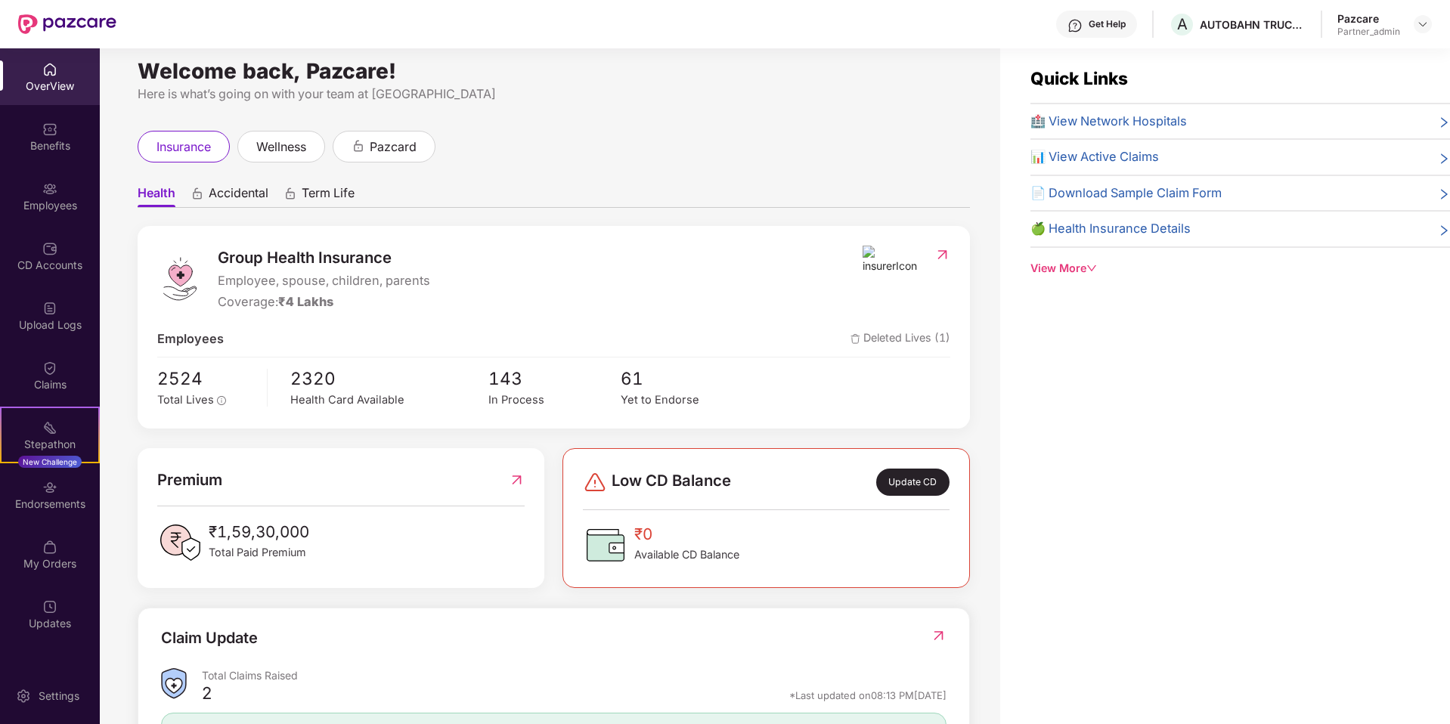
click at [1438, 33] on header "Get Help A AUTOBAHN TRUCKING Pazcare Partner_admin" at bounding box center [725, 24] width 1450 height 48
click at [1427, 29] on img at bounding box center [1423, 24] width 12 height 12
click at [1311, 68] on div "Switch to partner view" at bounding box center [1351, 59] width 197 height 29
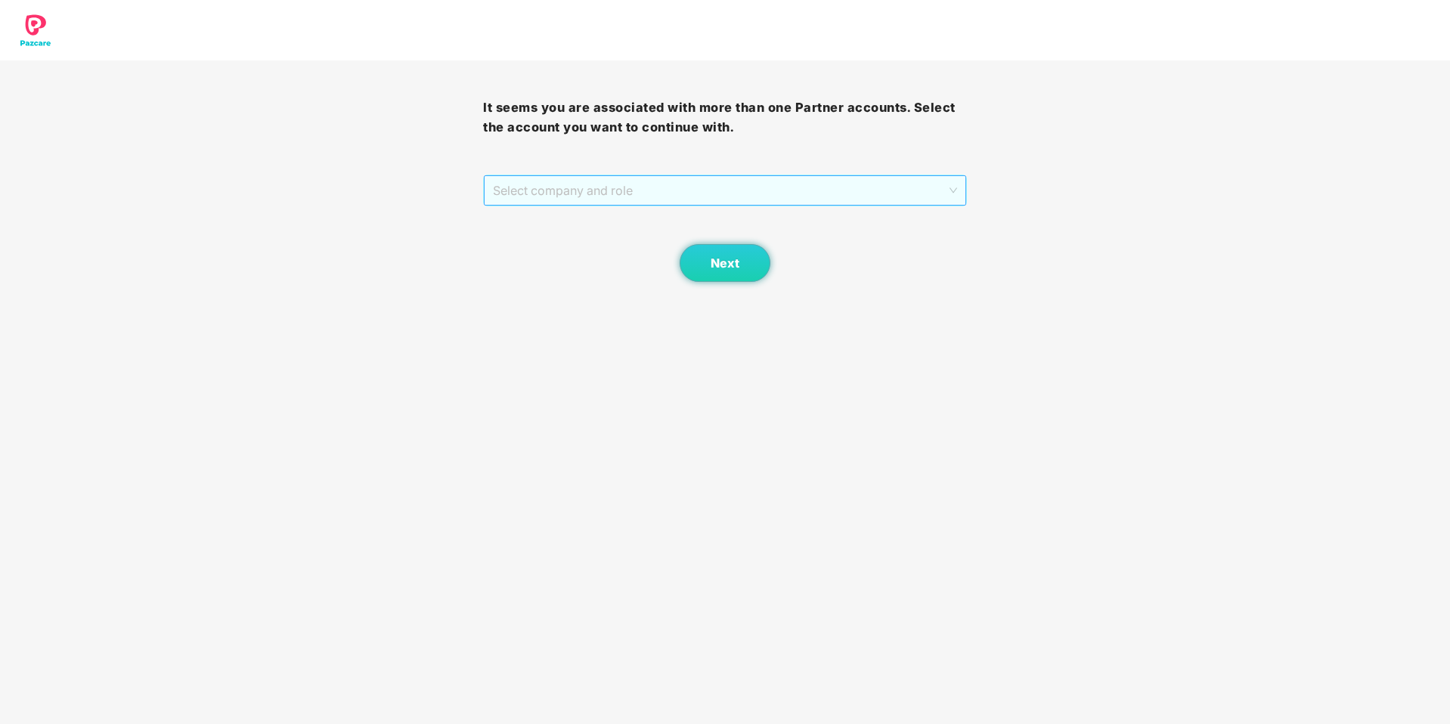
click at [618, 201] on span "Select company and role" at bounding box center [724, 190] width 463 height 29
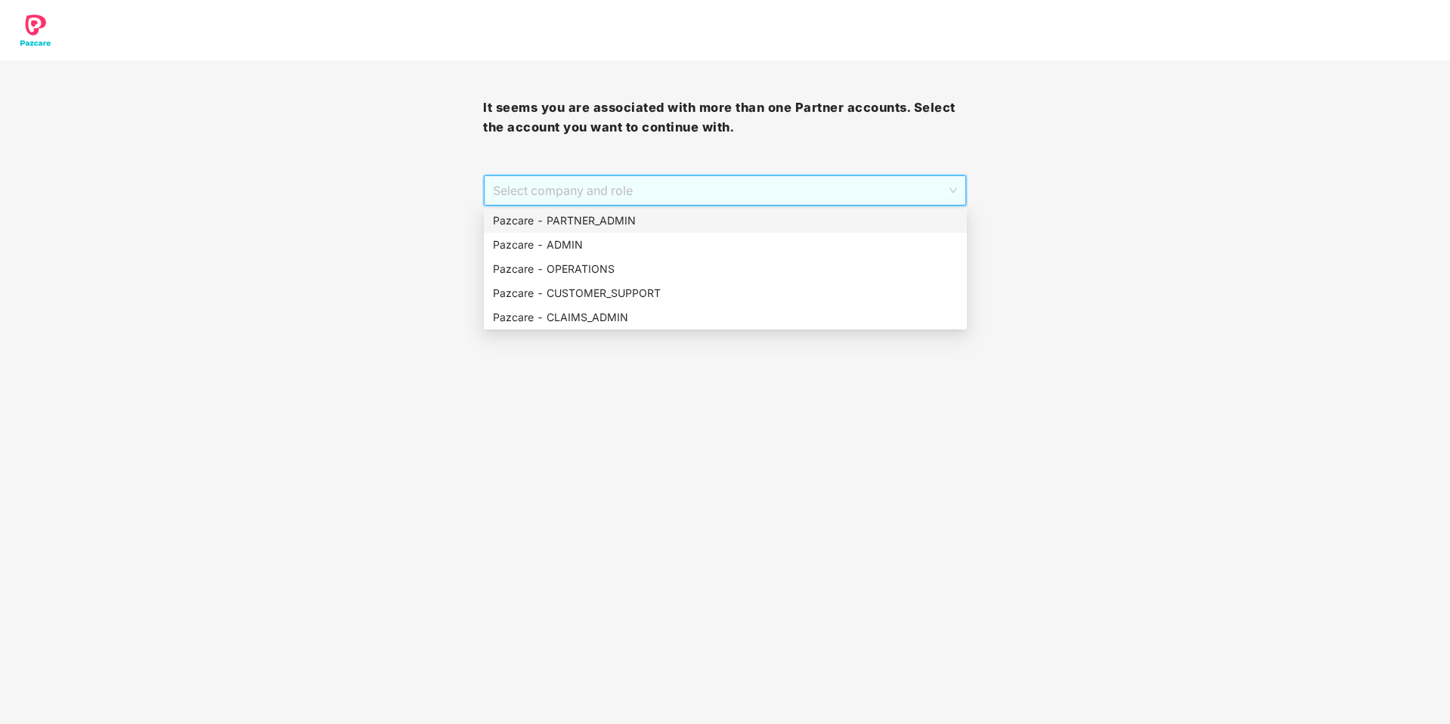
click at [586, 218] on div "Pazcare - PARTNER_ADMIN" at bounding box center [725, 220] width 465 height 17
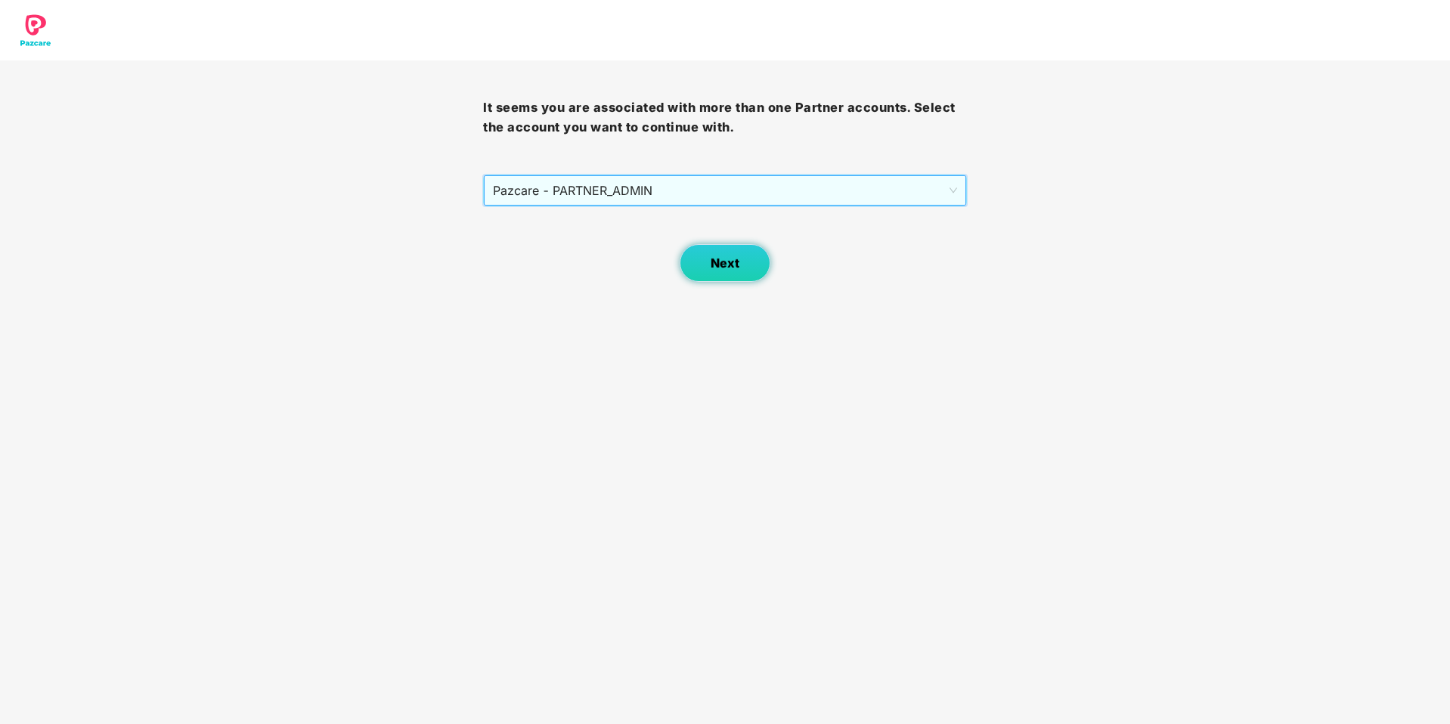
click at [720, 277] on button "Next" at bounding box center [725, 263] width 91 height 38
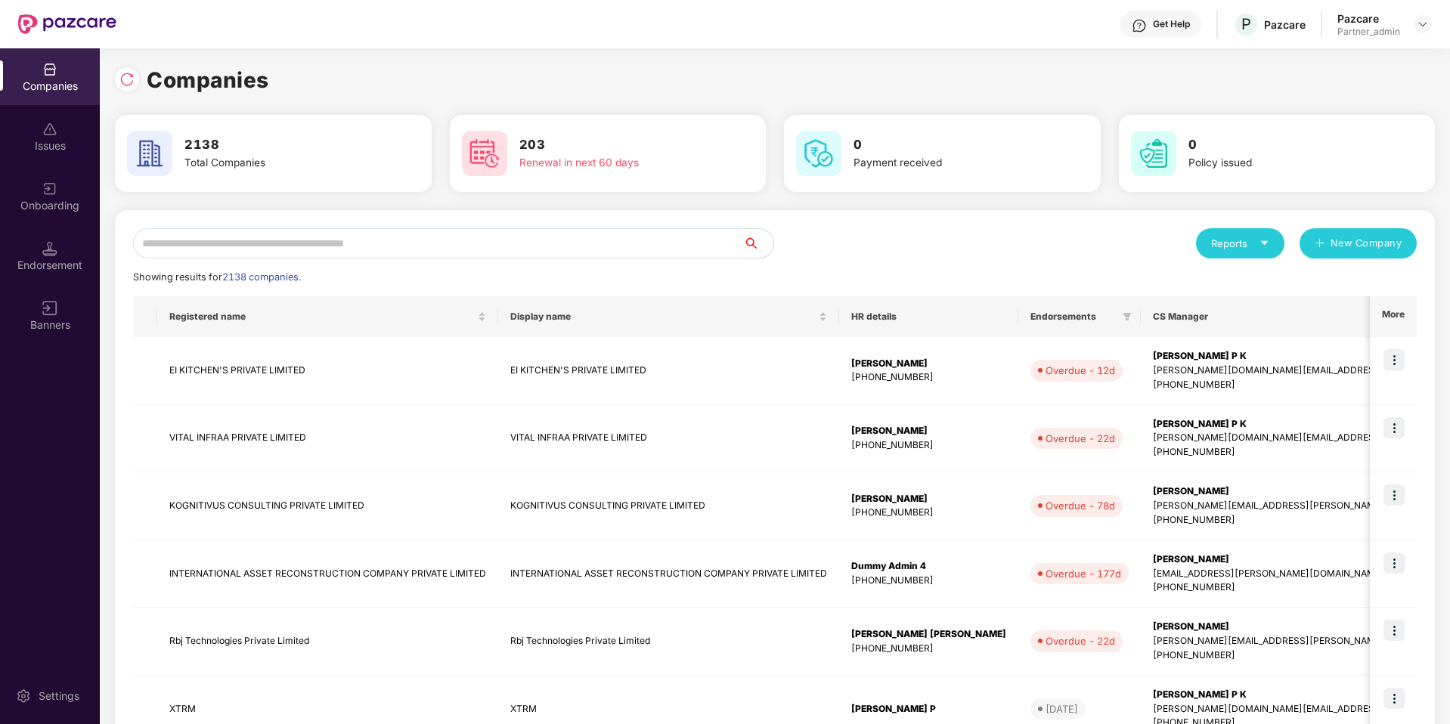
click at [604, 240] on input "text" at bounding box center [438, 243] width 610 height 30
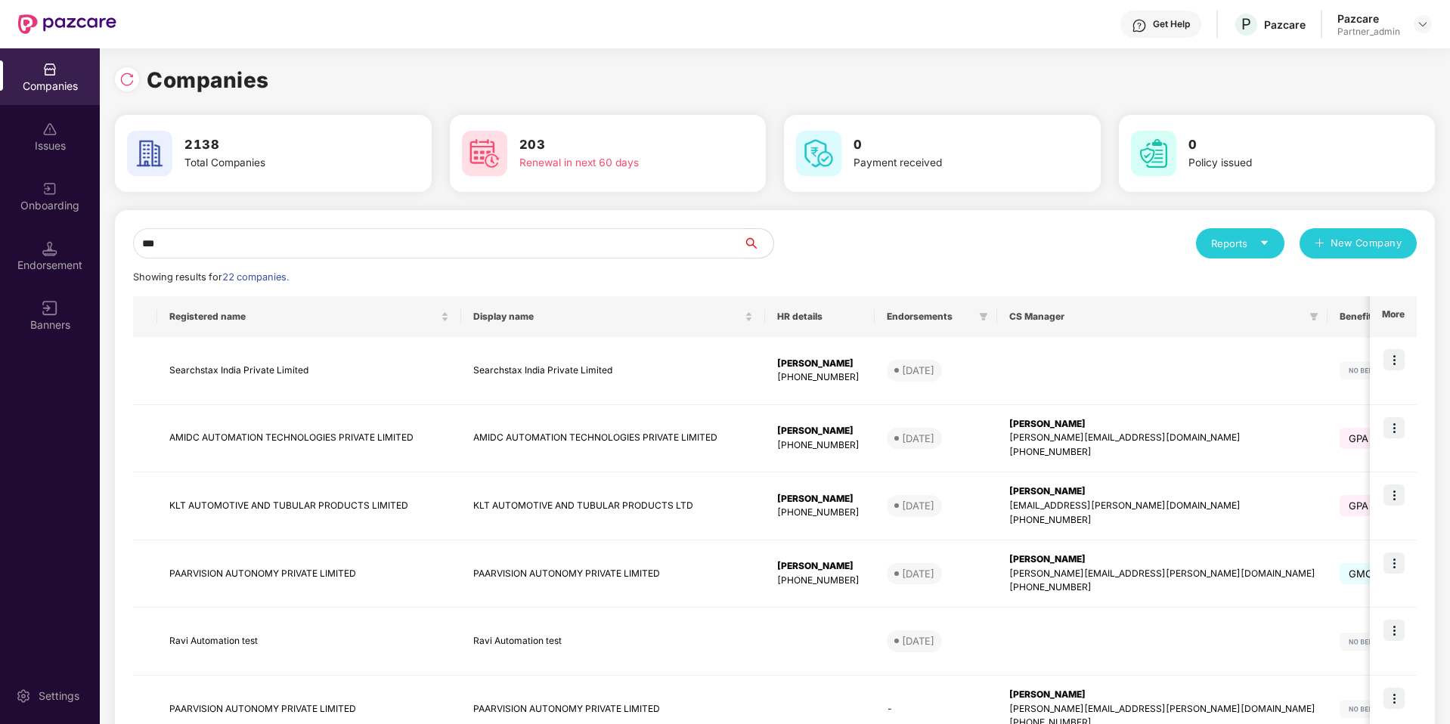
type input "****"
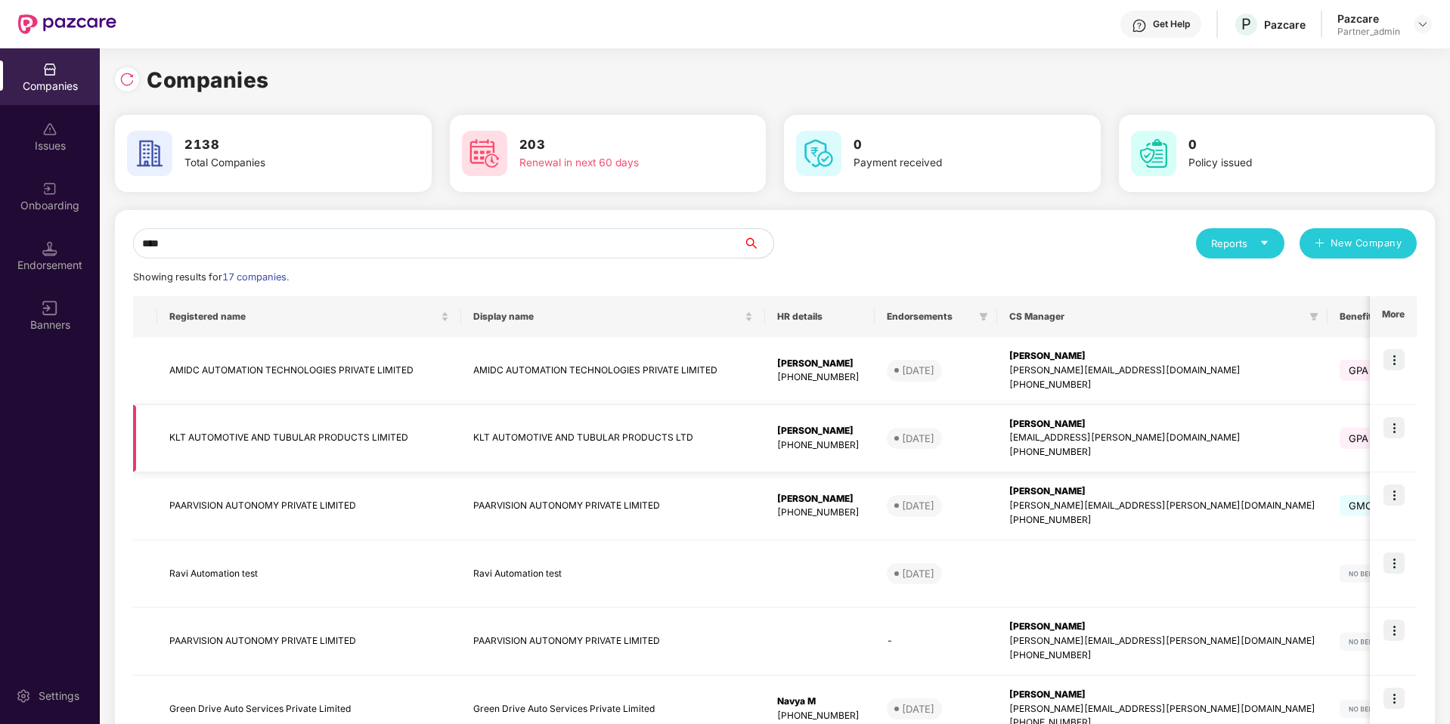
click at [496, 469] on td "KLT AUTOMOTIVE AND TUBULAR PRODUCTS LTD" at bounding box center [613, 439] width 304 height 68
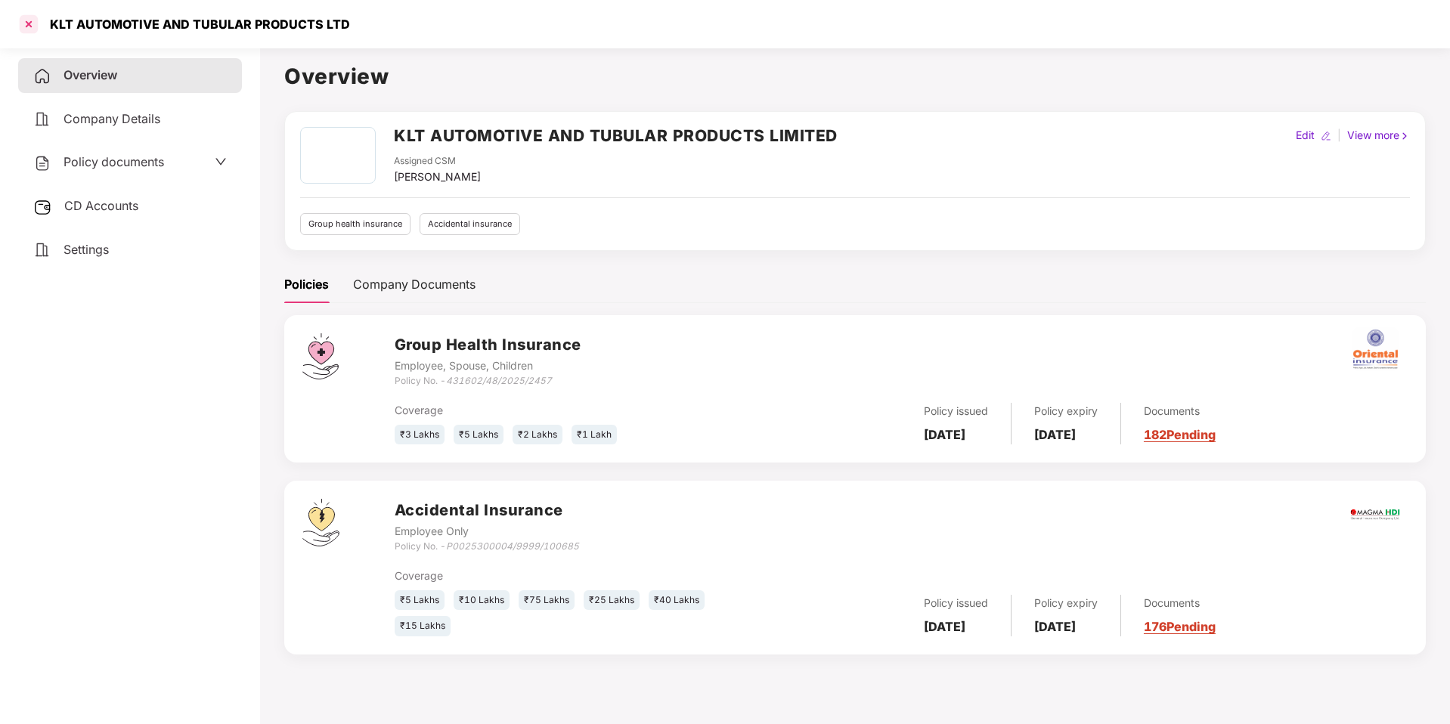
click at [32, 29] on div at bounding box center [29, 24] width 24 height 24
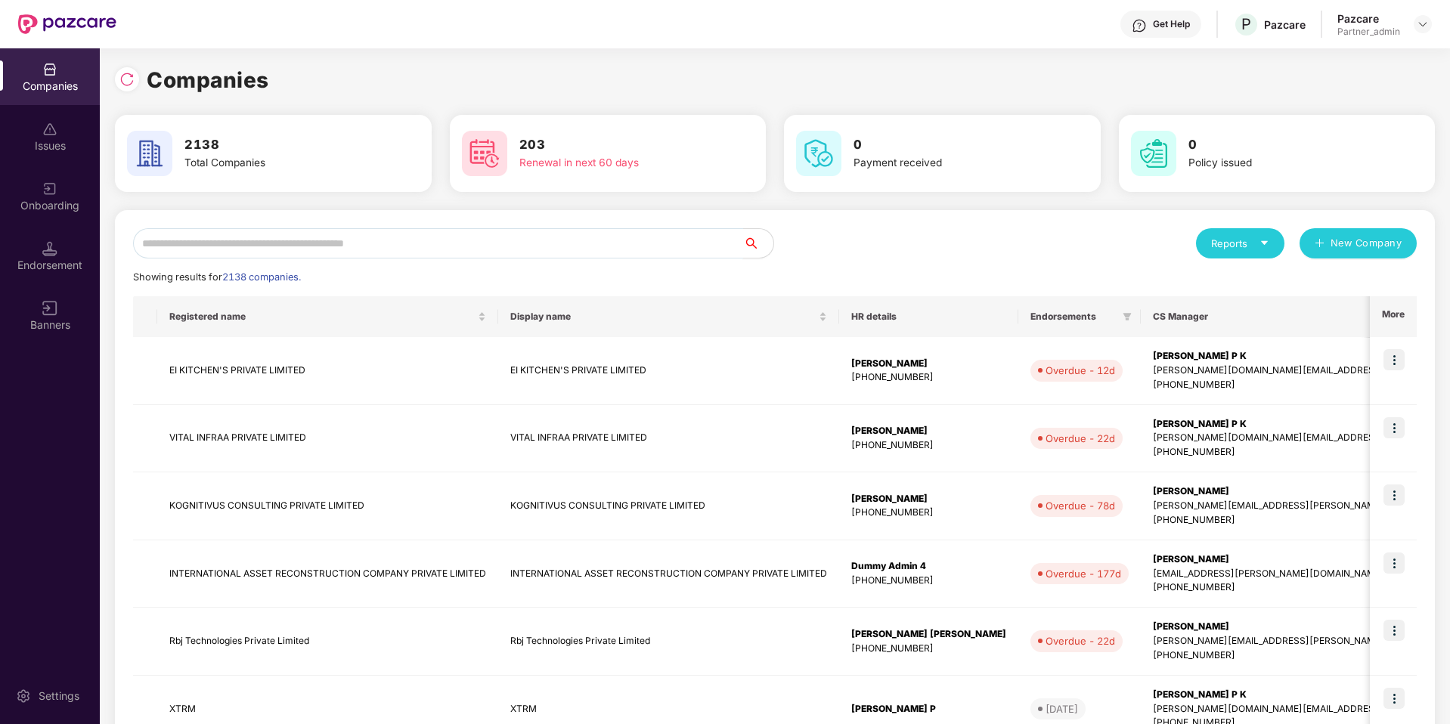
click at [349, 244] on input "text" at bounding box center [438, 243] width 610 height 30
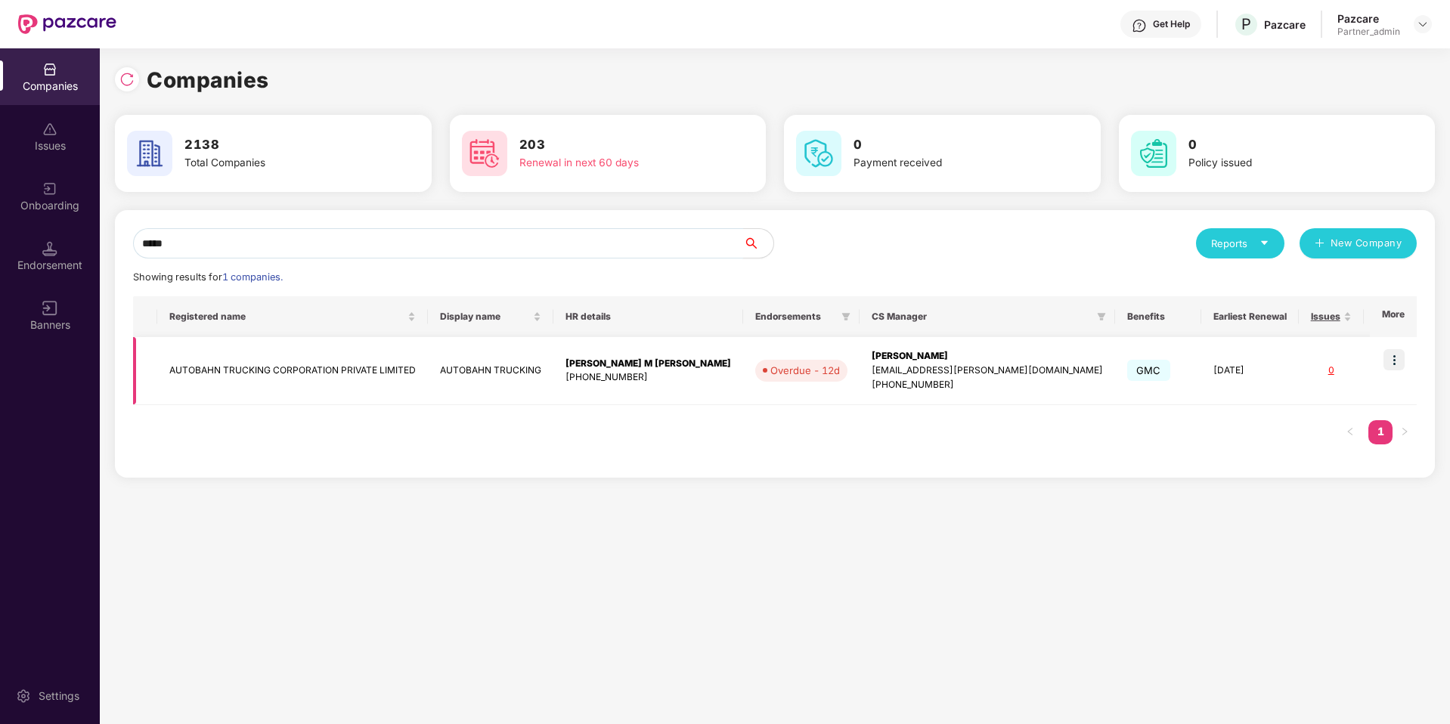
type input "*****"
click at [429, 364] on td "AUTOBAHN TRUCKING" at bounding box center [490, 371] width 125 height 68
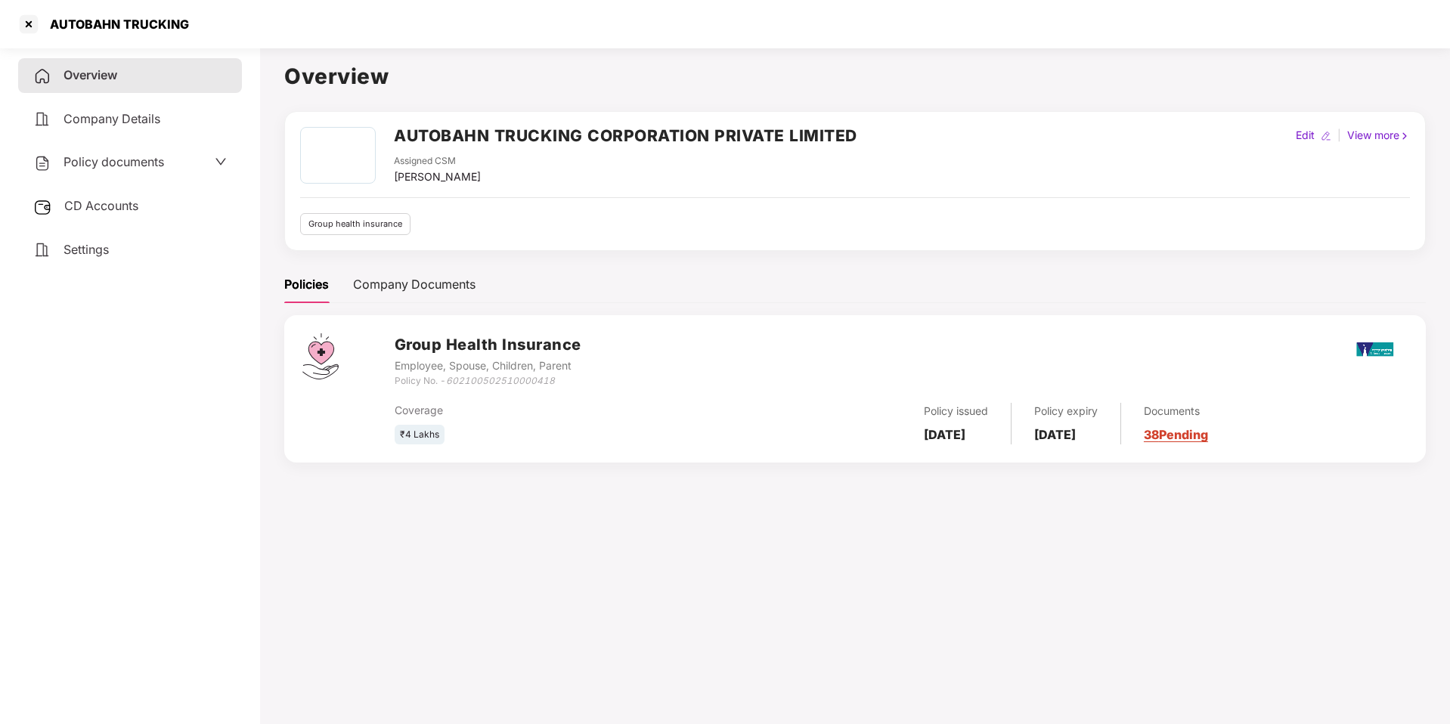
click at [135, 121] on span "Company Details" at bounding box center [112, 118] width 97 height 15
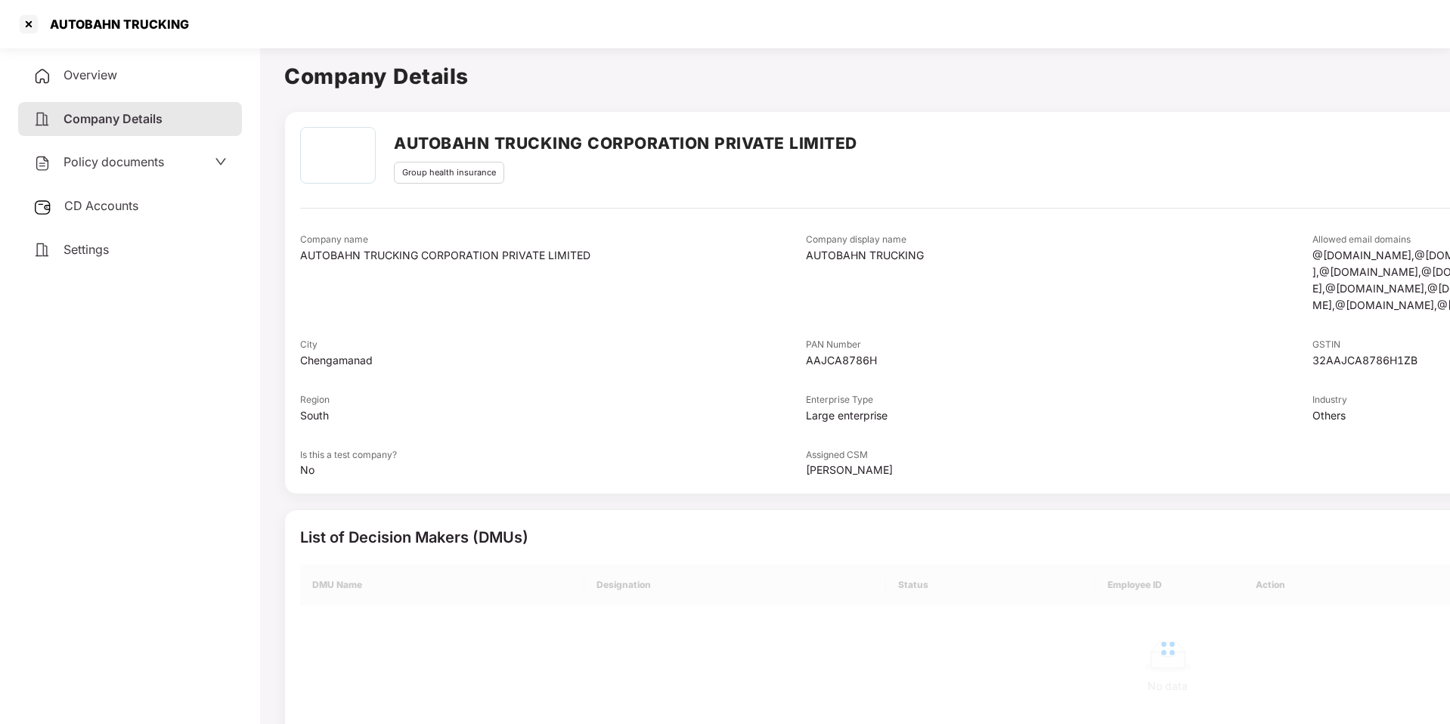
click at [116, 155] on span "Policy documents" at bounding box center [114, 161] width 101 height 15
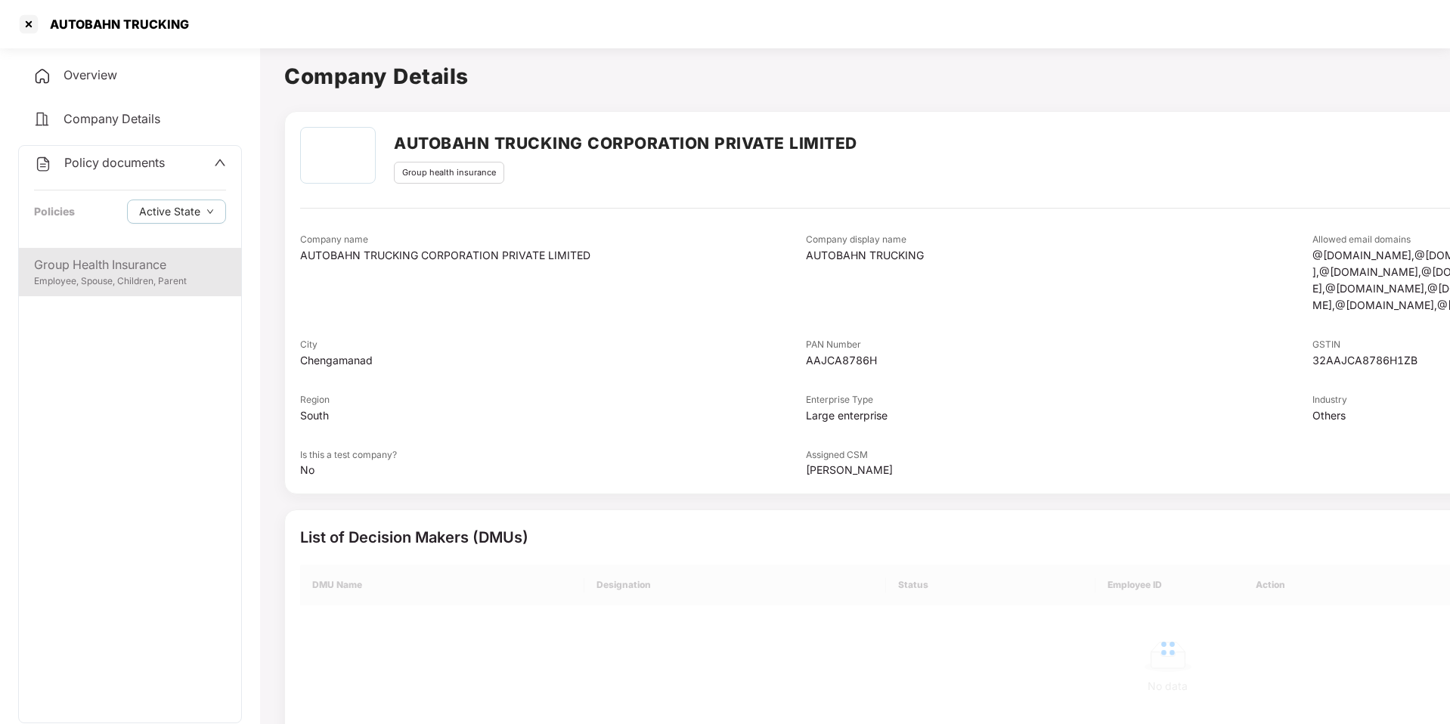
click at [98, 265] on div "Group Health Insurance" at bounding box center [130, 265] width 192 height 19
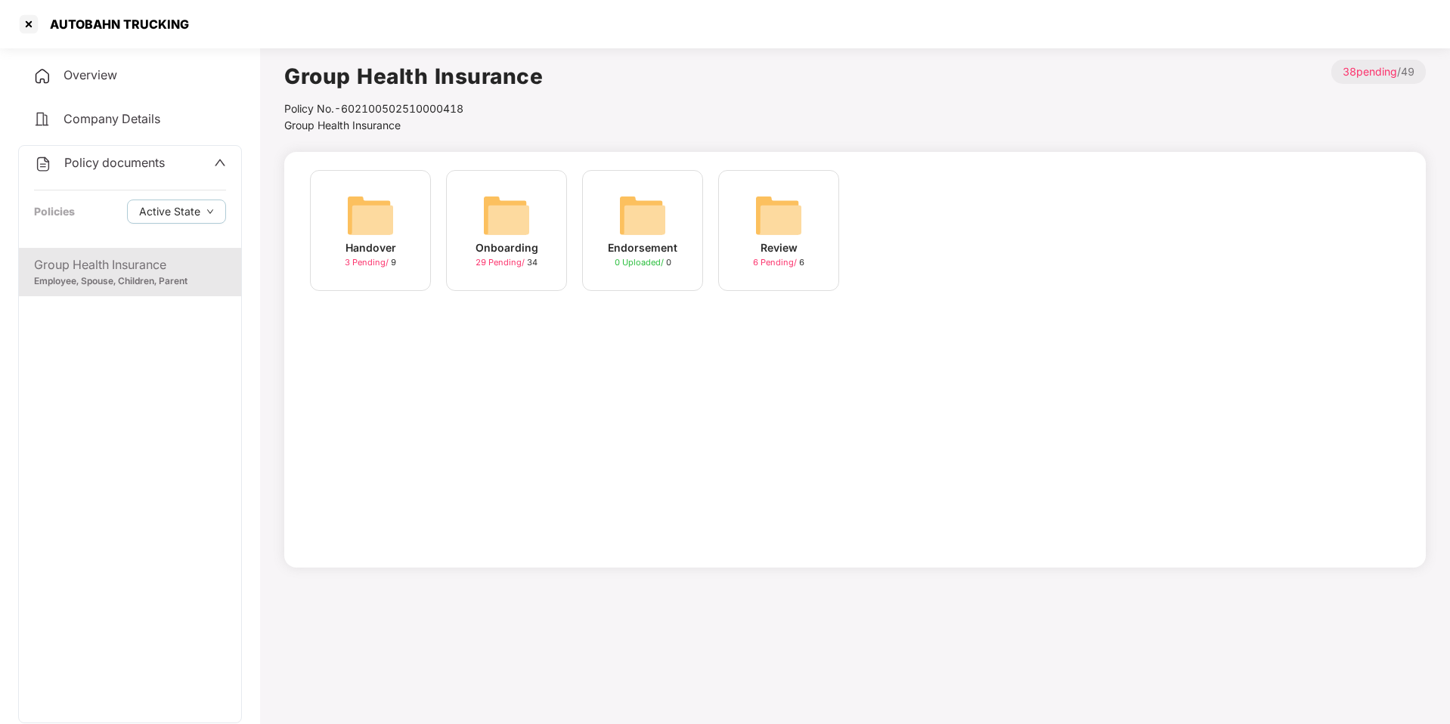
click at [125, 157] on span "Policy documents" at bounding box center [114, 162] width 101 height 15
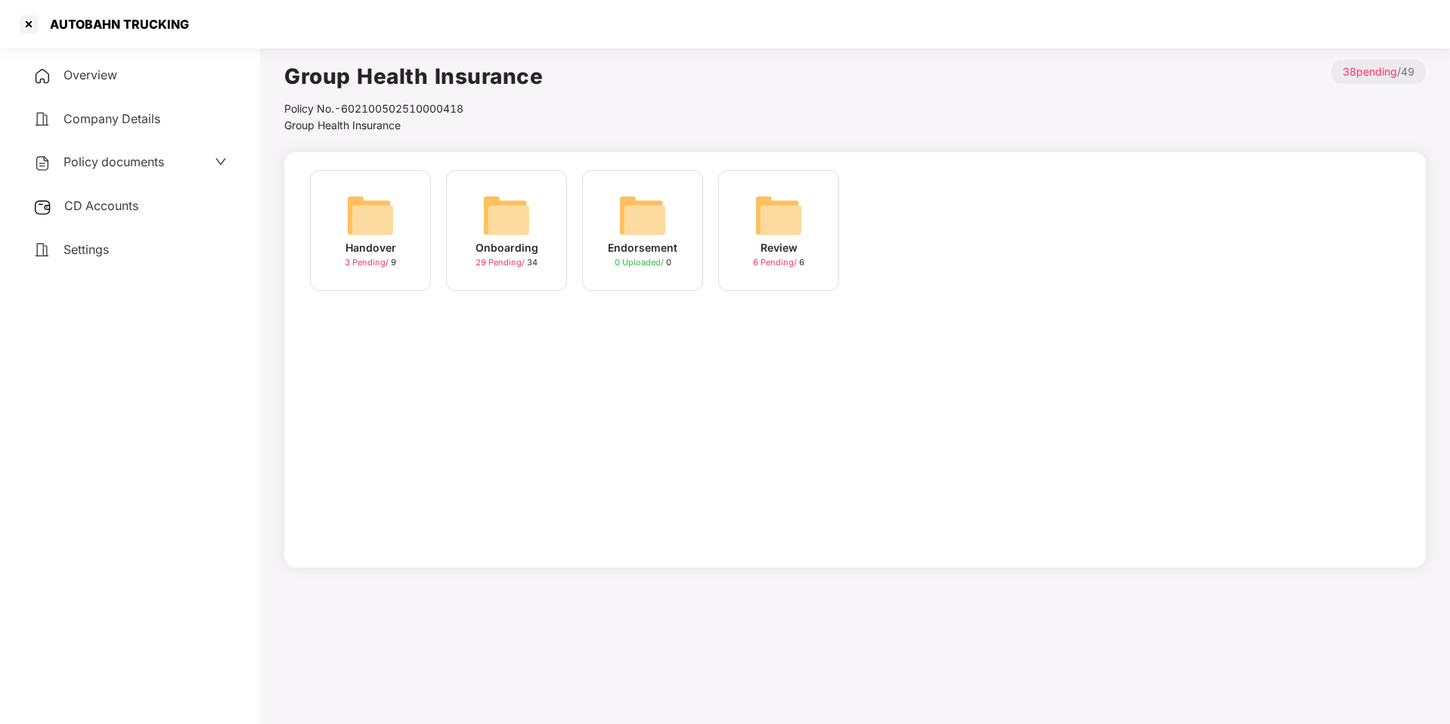
click at [92, 234] on div "Settings" at bounding box center [130, 250] width 224 height 35
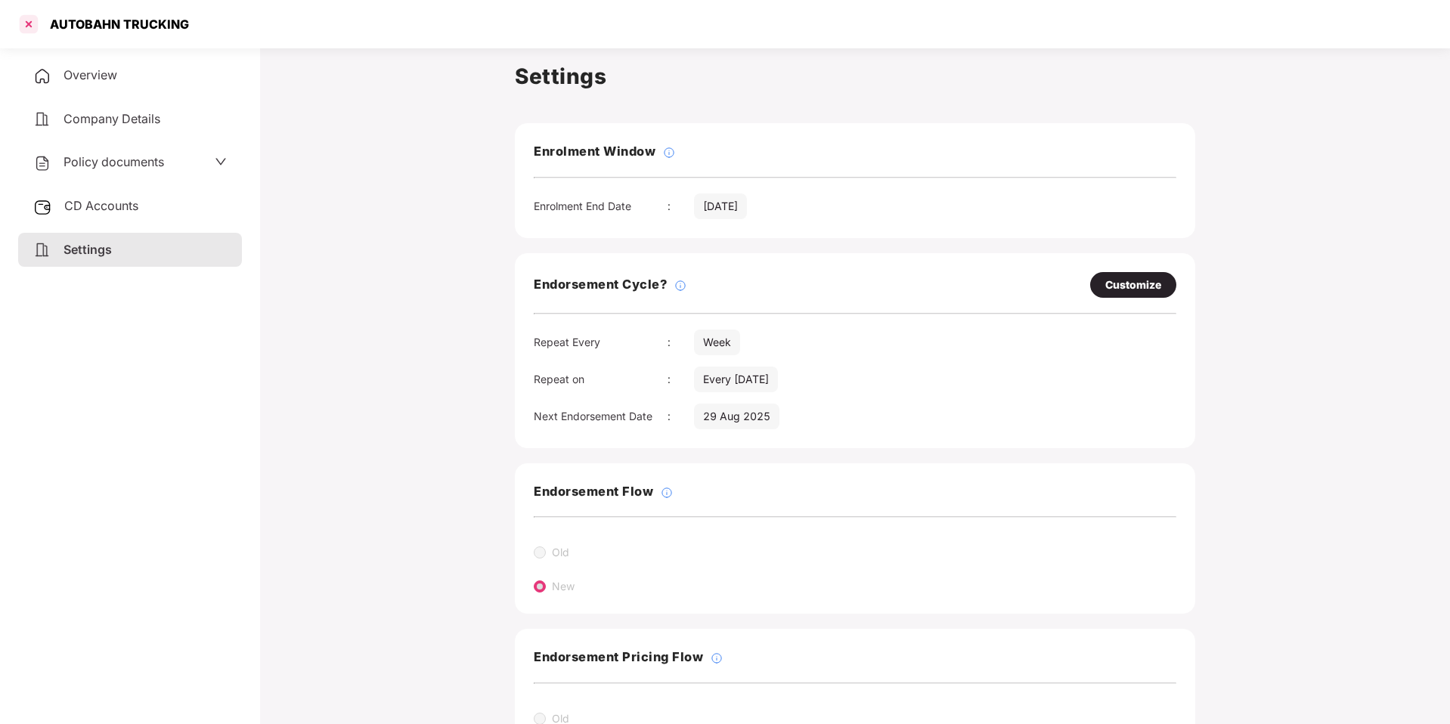
click at [29, 16] on div at bounding box center [29, 24] width 24 height 24
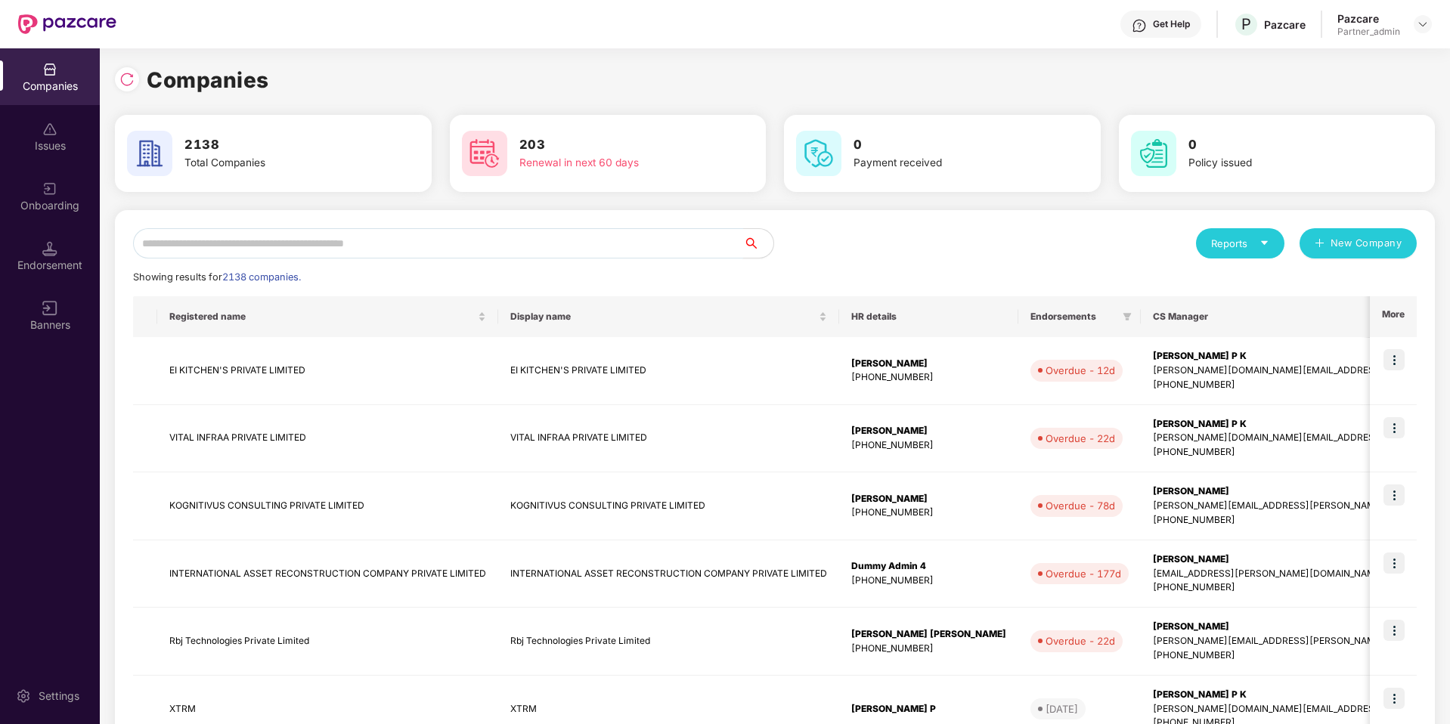
click at [309, 246] on input "text" at bounding box center [438, 243] width 610 height 30
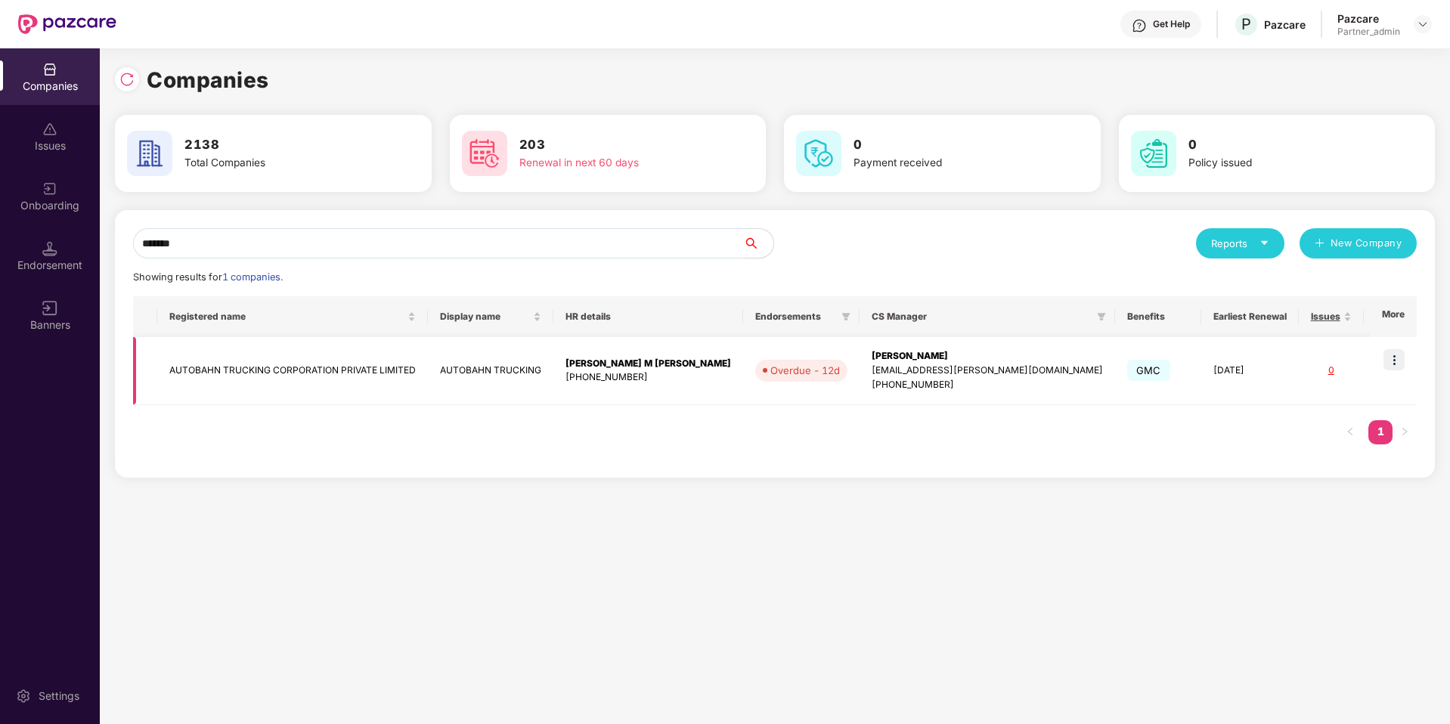
type input "*******"
click at [1399, 361] on img at bounding box center [1393, 359] width 21 height 21
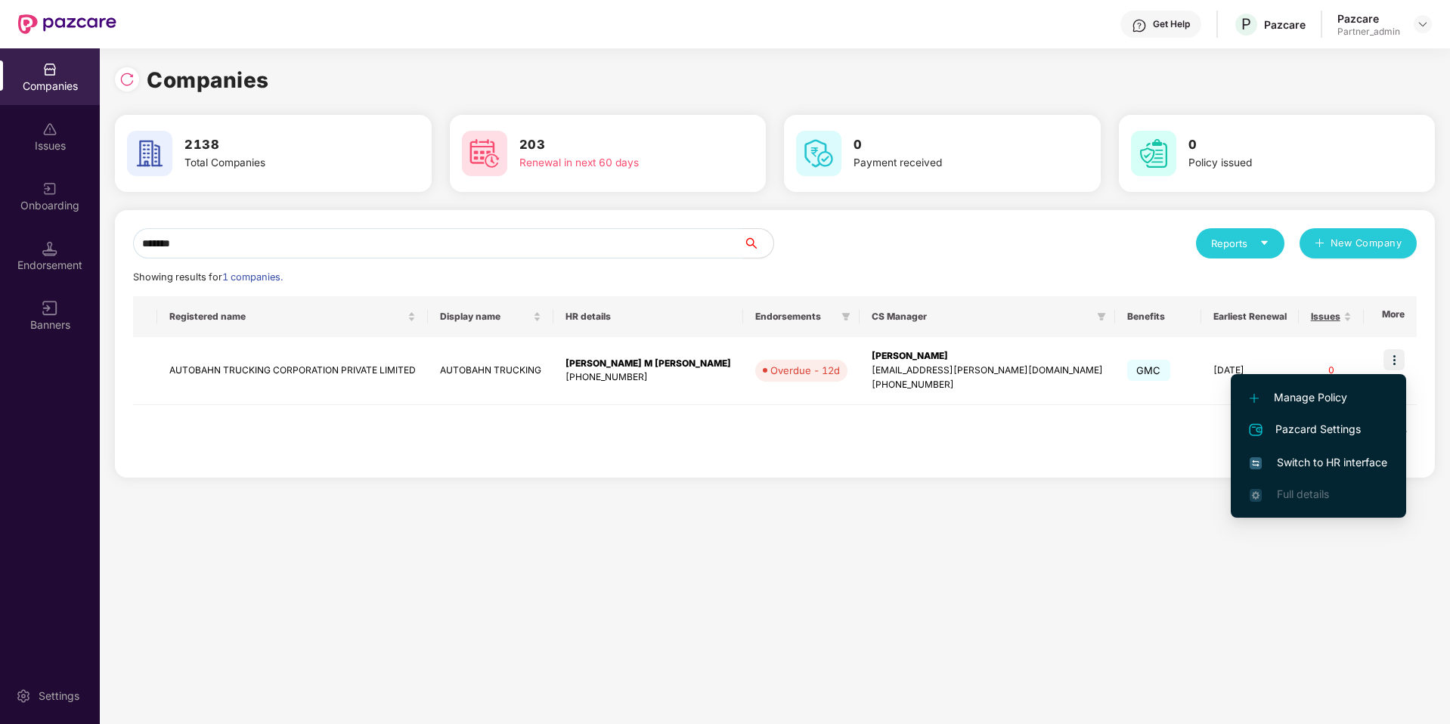
click at [1306, 435] on span "Pazcard Settings" at bounding box center [1319, 430] width 138 height 18
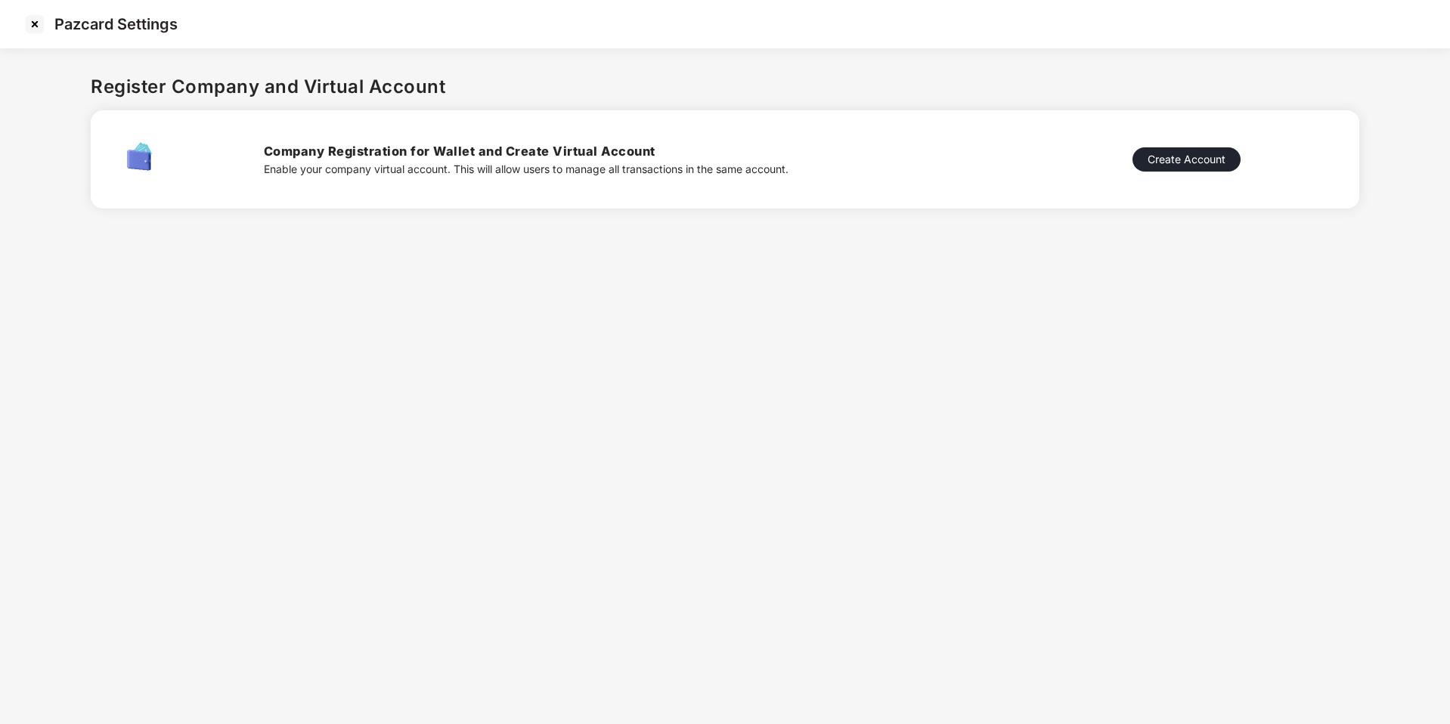
click at [33, 25] on img at bounding box center [35, 24] width 24 height 24
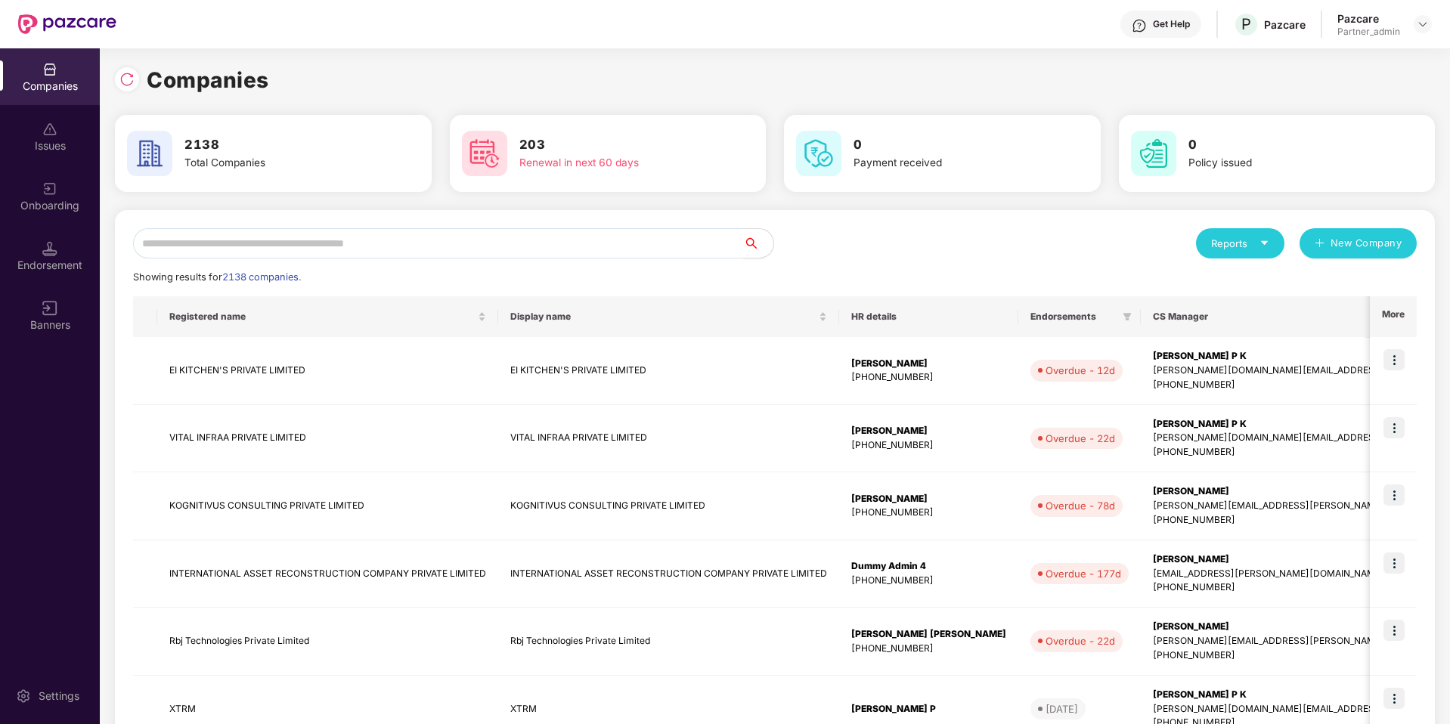
click at [705, 243] on input "text" at bounding box center [438, 243] width 610 height 30
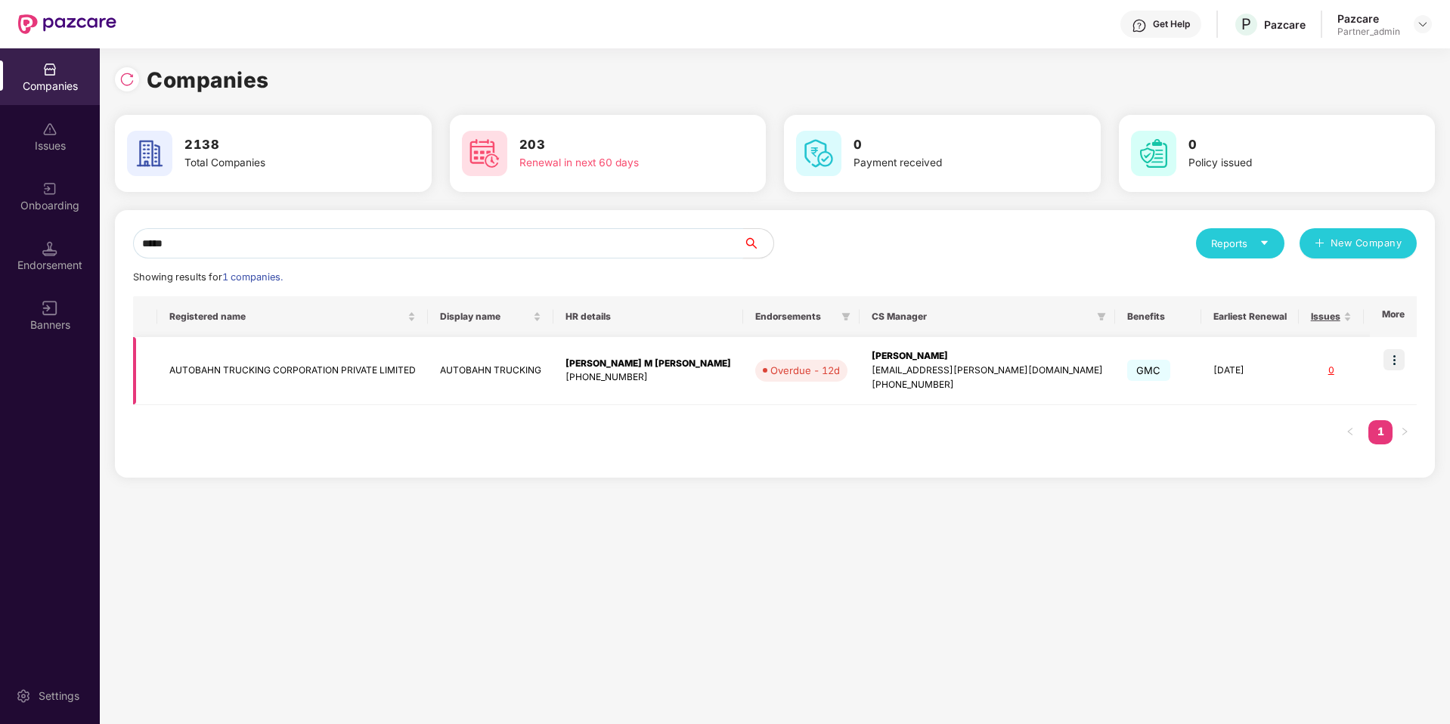
type input "*****"
click at [1393, 360] on img at bounding box center [1393, 359] width 21 height 21
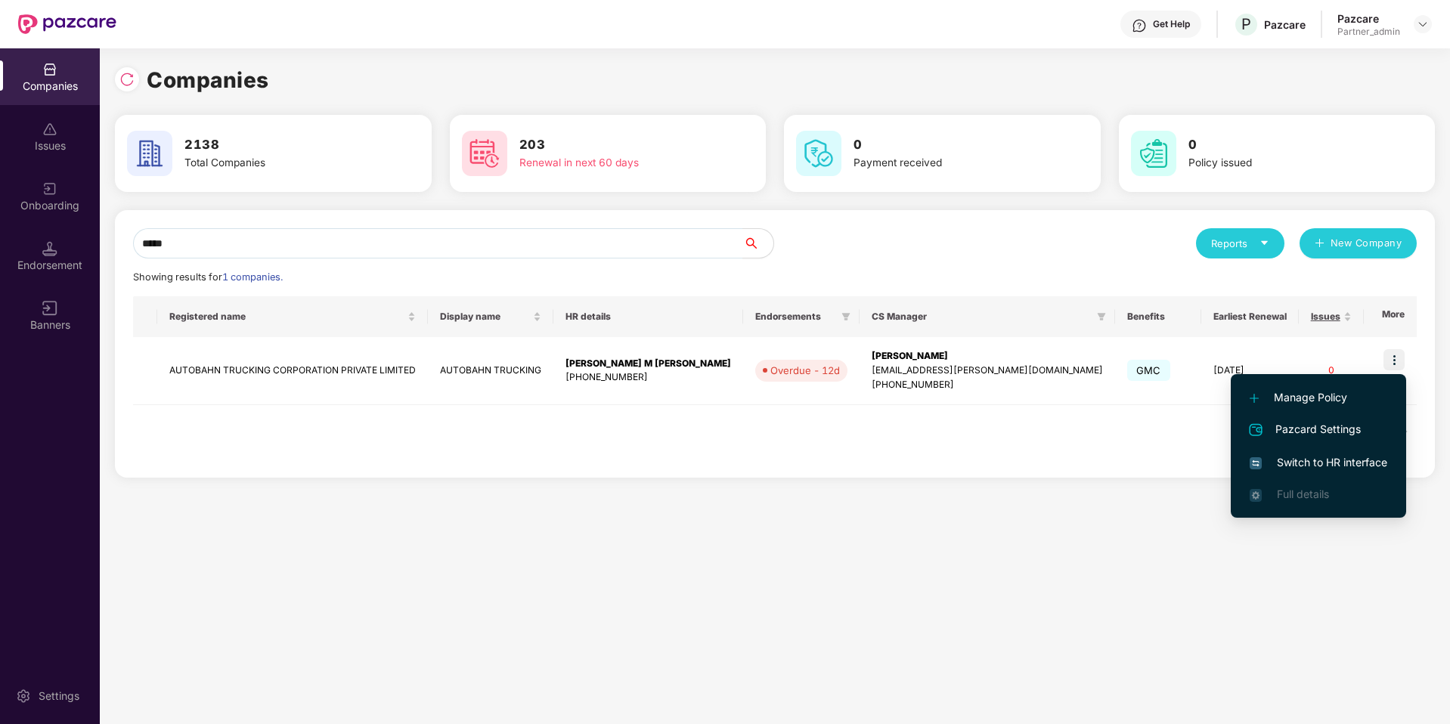
click at [1337, 404] on span "Manage Policy" at bounding box center [1319, 397] width 138 height 17
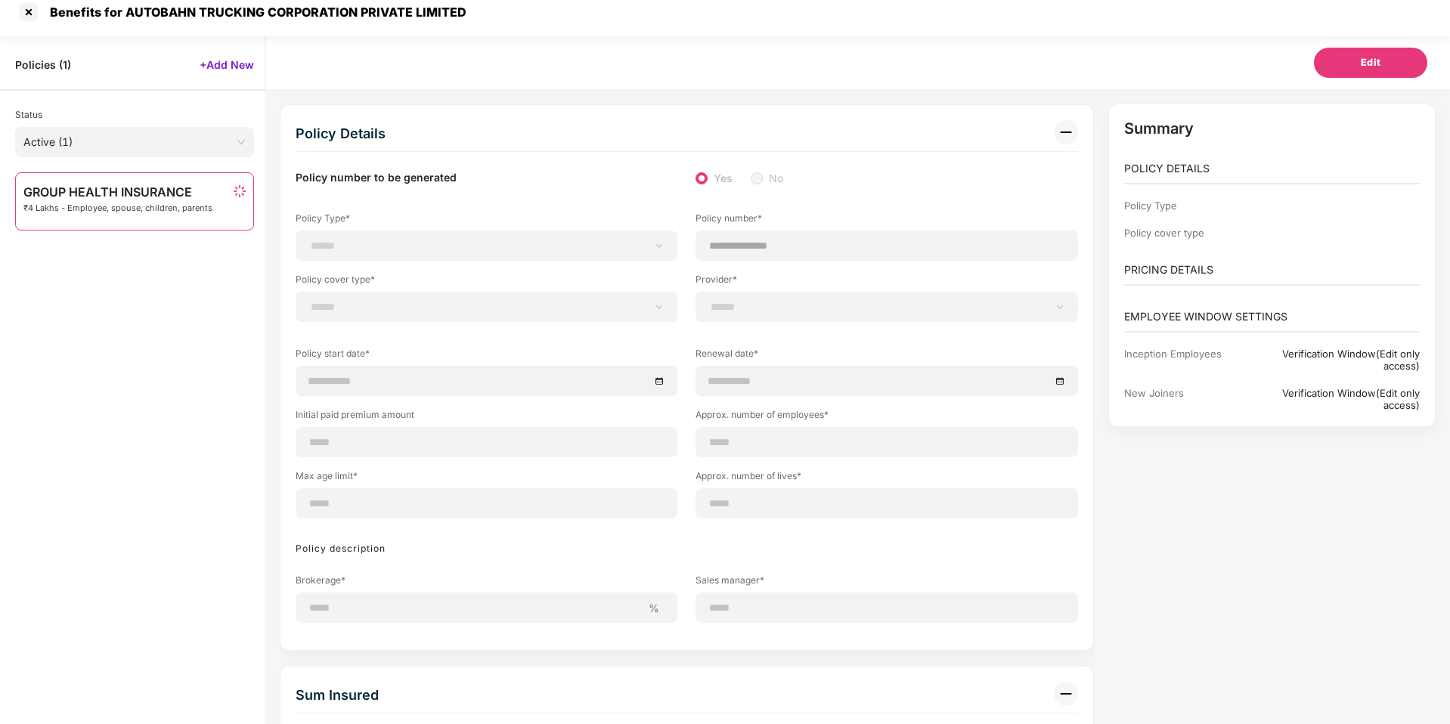
scroll to position [48, 0]
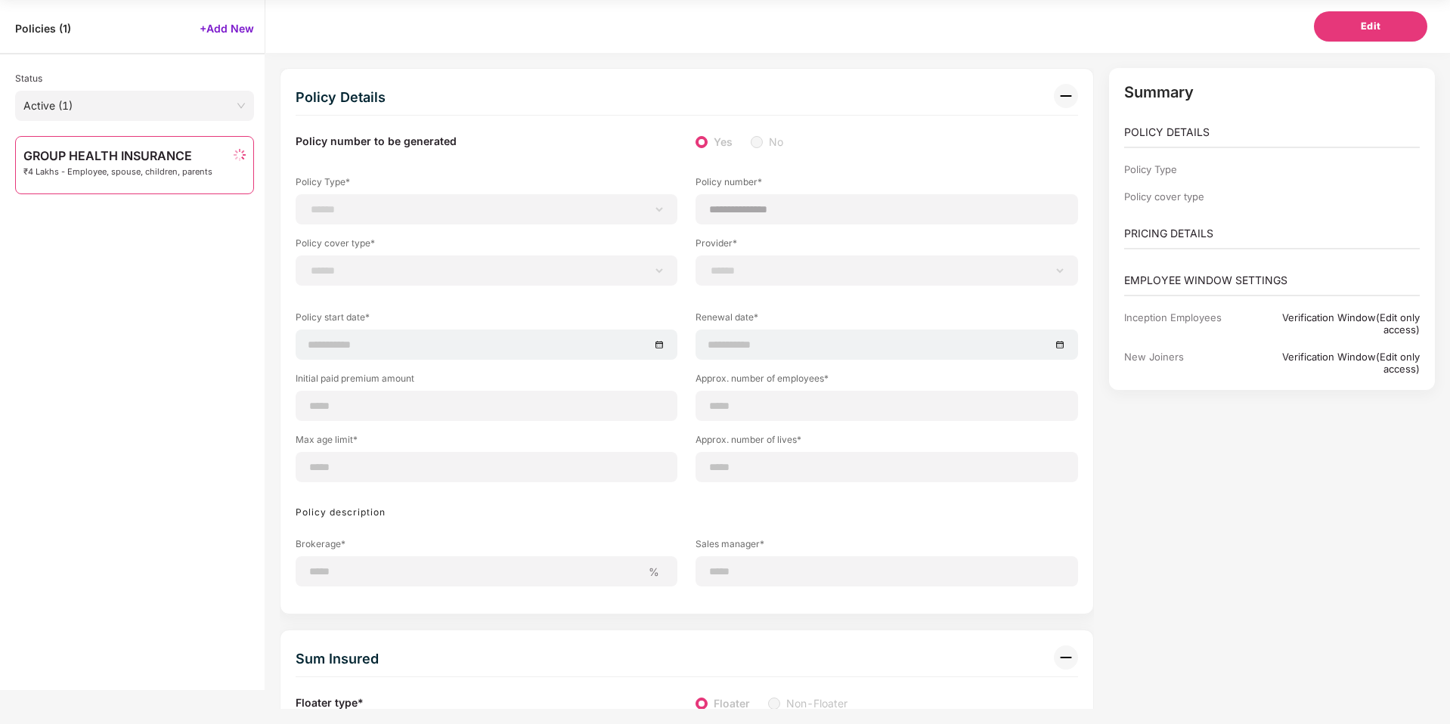
select select "**********"
select select "*"
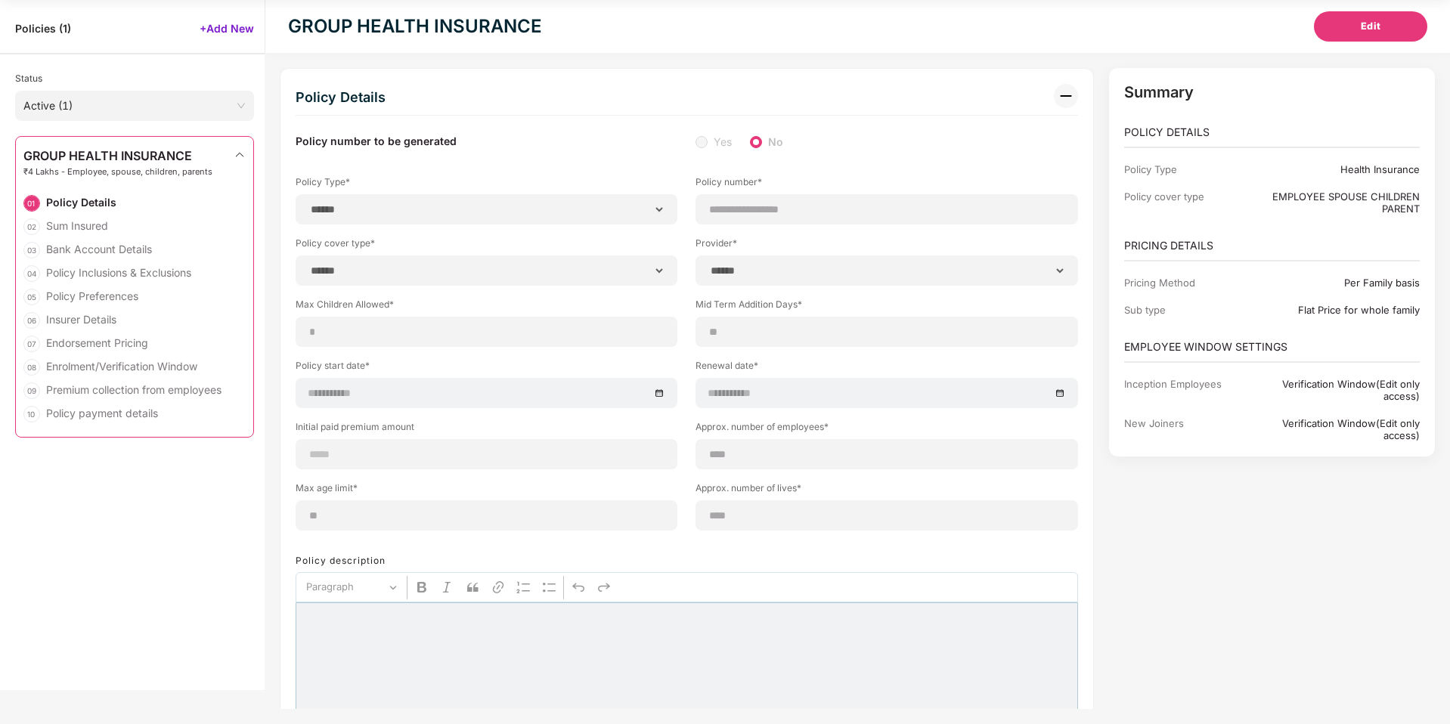
select select "**********"
type input "**********"
select select "**********"
type input "**********"
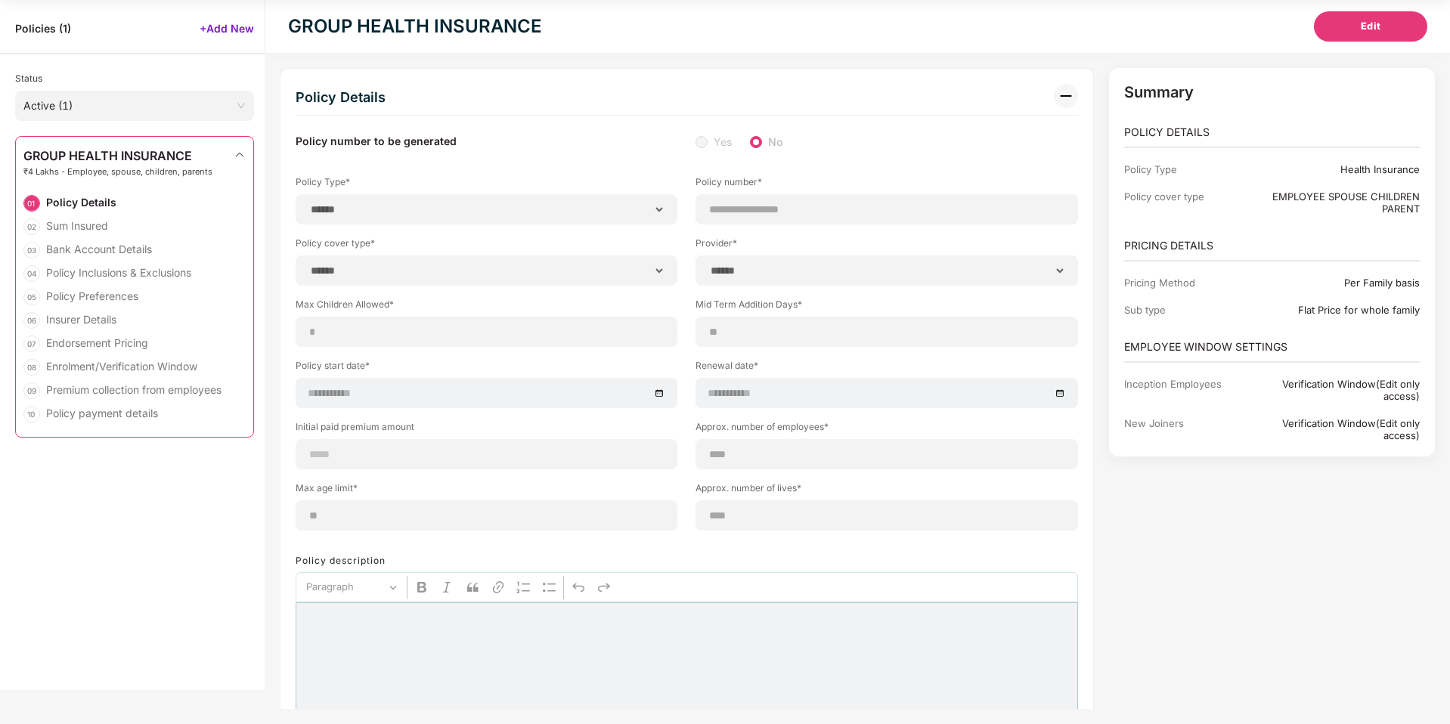
type input "****"
type input "**"
type input "****"
type input "*"
type input "**"
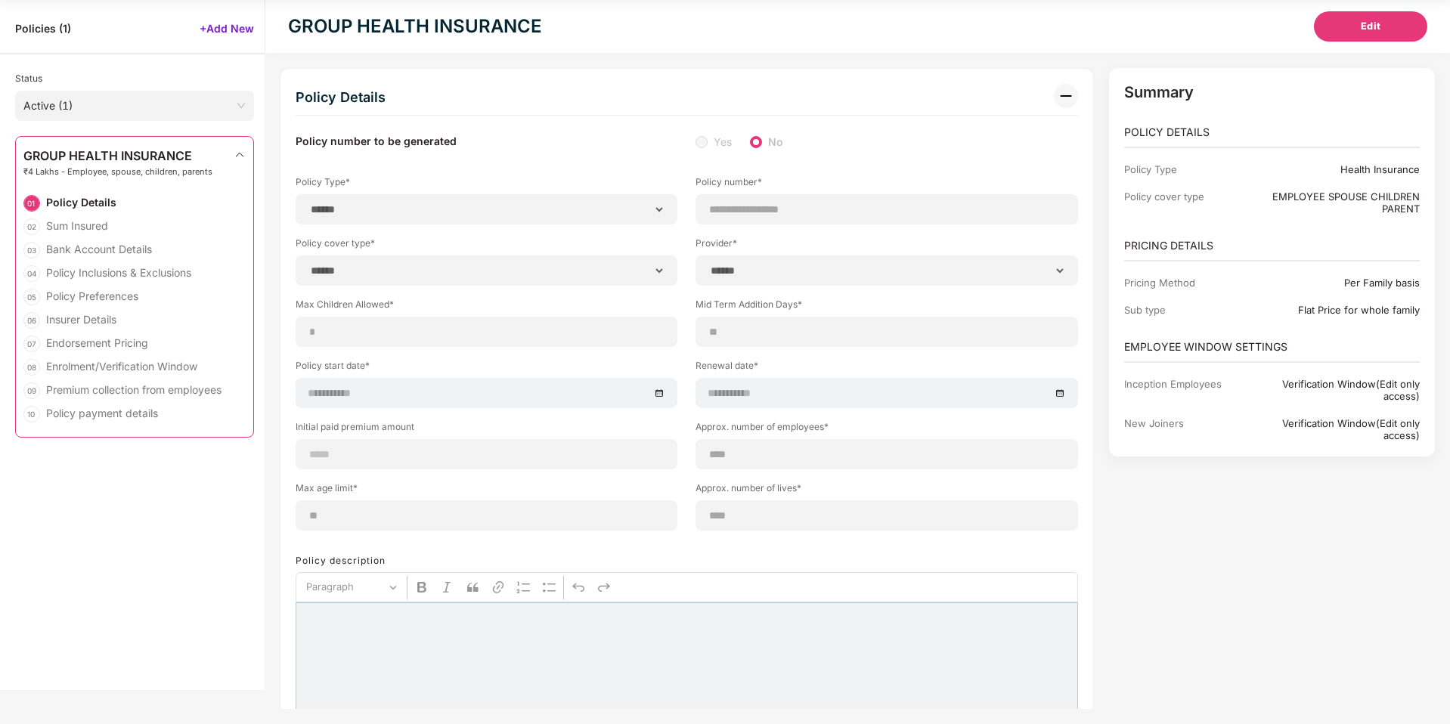
select select "*****"
type input "******"
type input "**********"
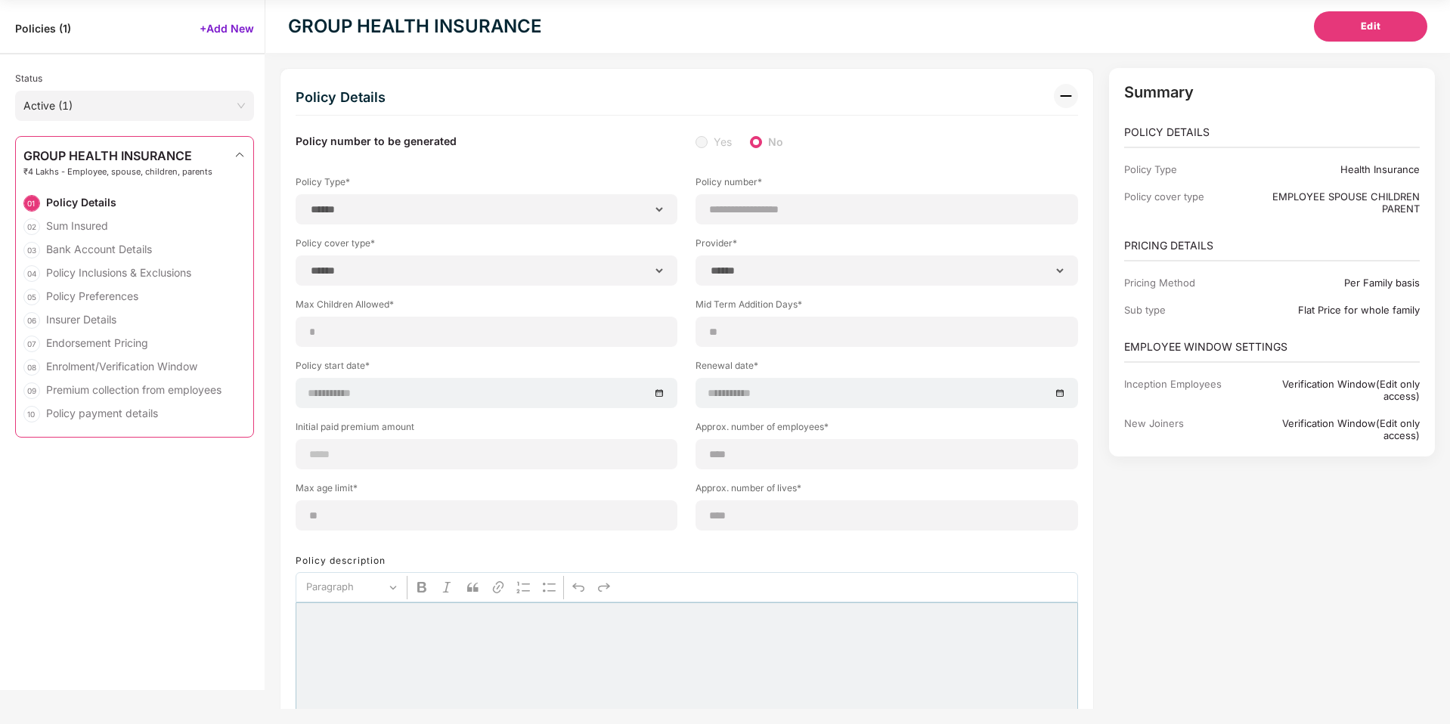
select select "******"
type input "*********"
select select "********"
select select "*********"
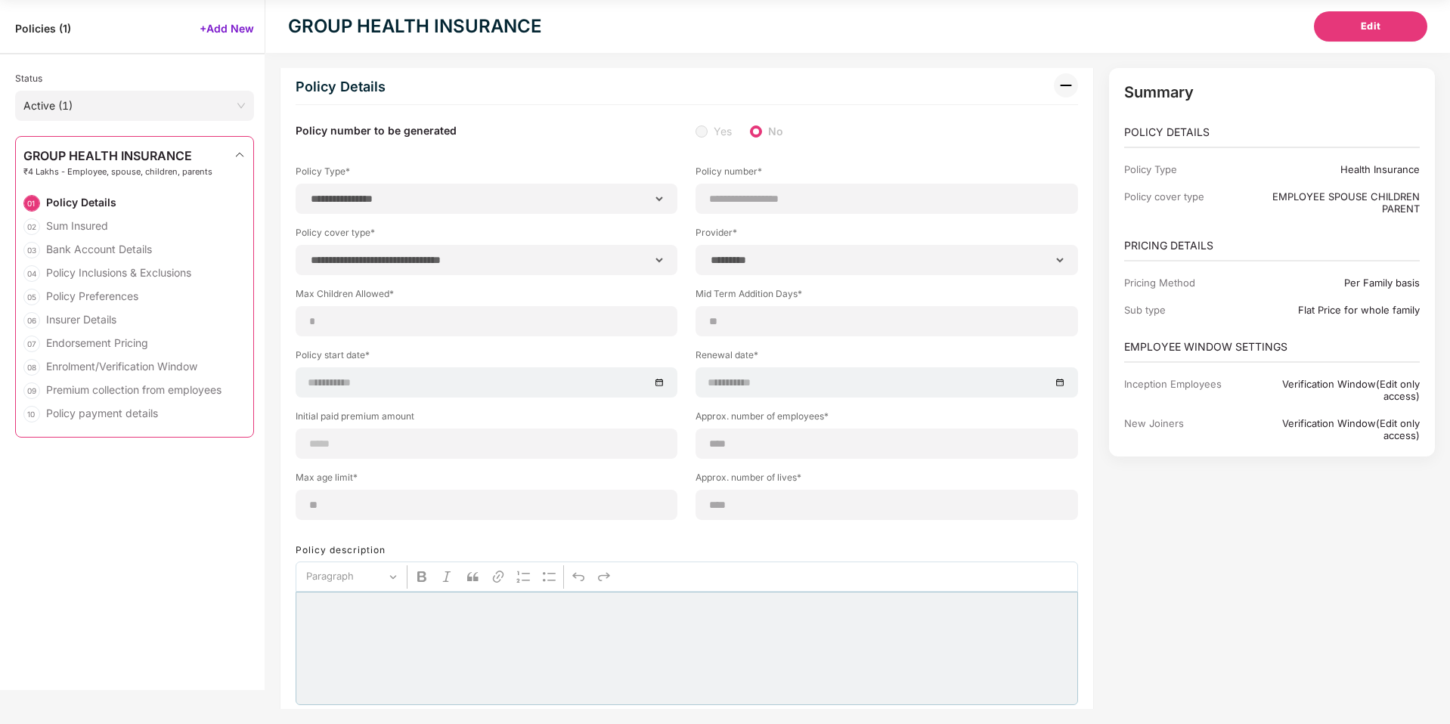
scroll to position [11, 0]
click at [1374, 25] on span "Edit" at bounding box center [1371, 26] width 20 height 15
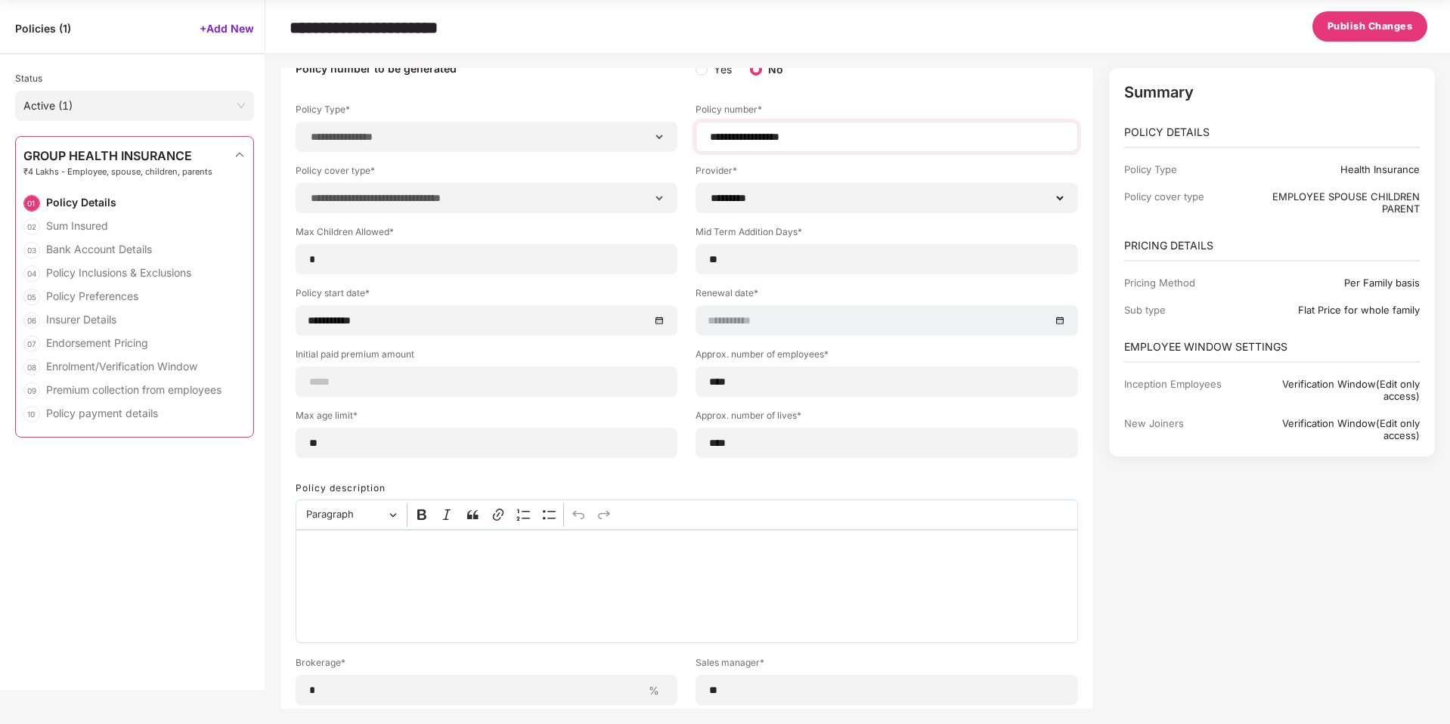
scroll to position [74, 0]
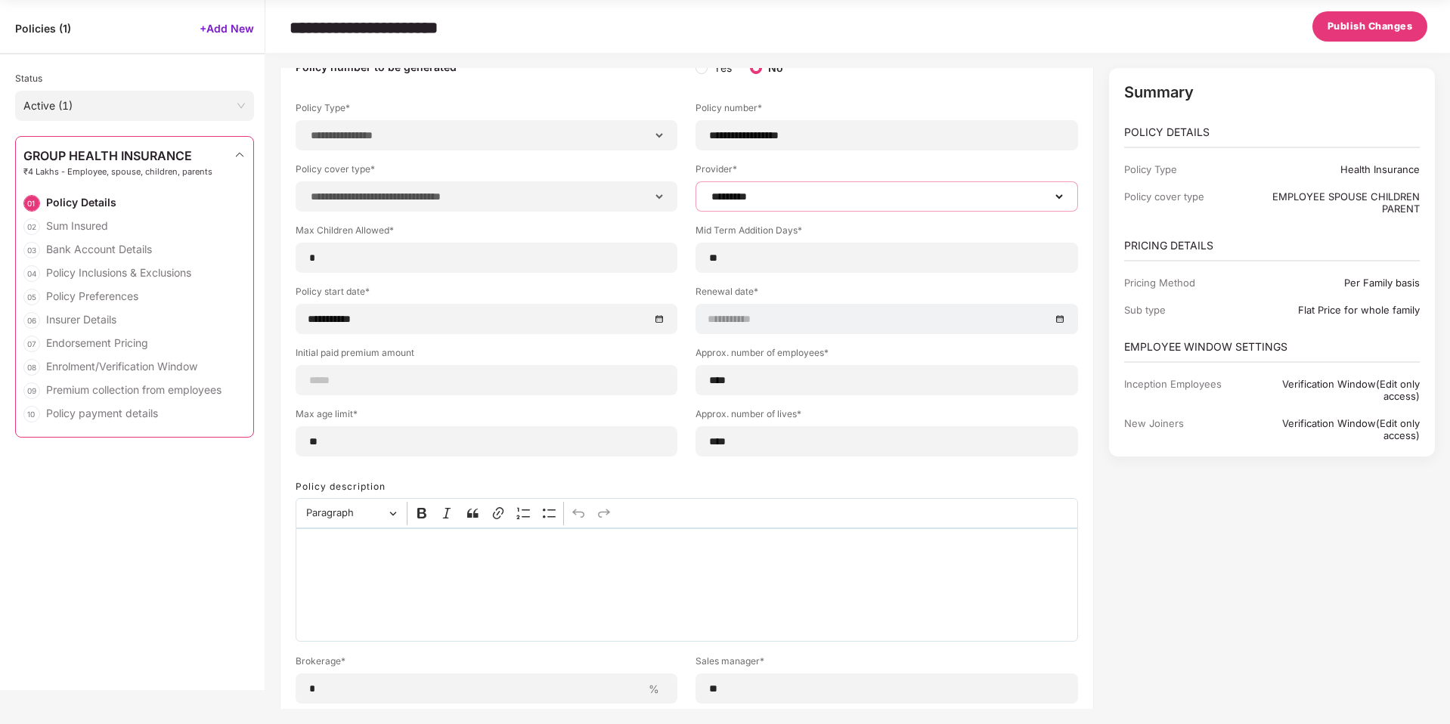
click at [887, 191] on select "**********" at bounding box center [886, 197] width 356 height 12
click at [708, 191] on select "**********" at bounding box center [886, 197] width 356 height 12
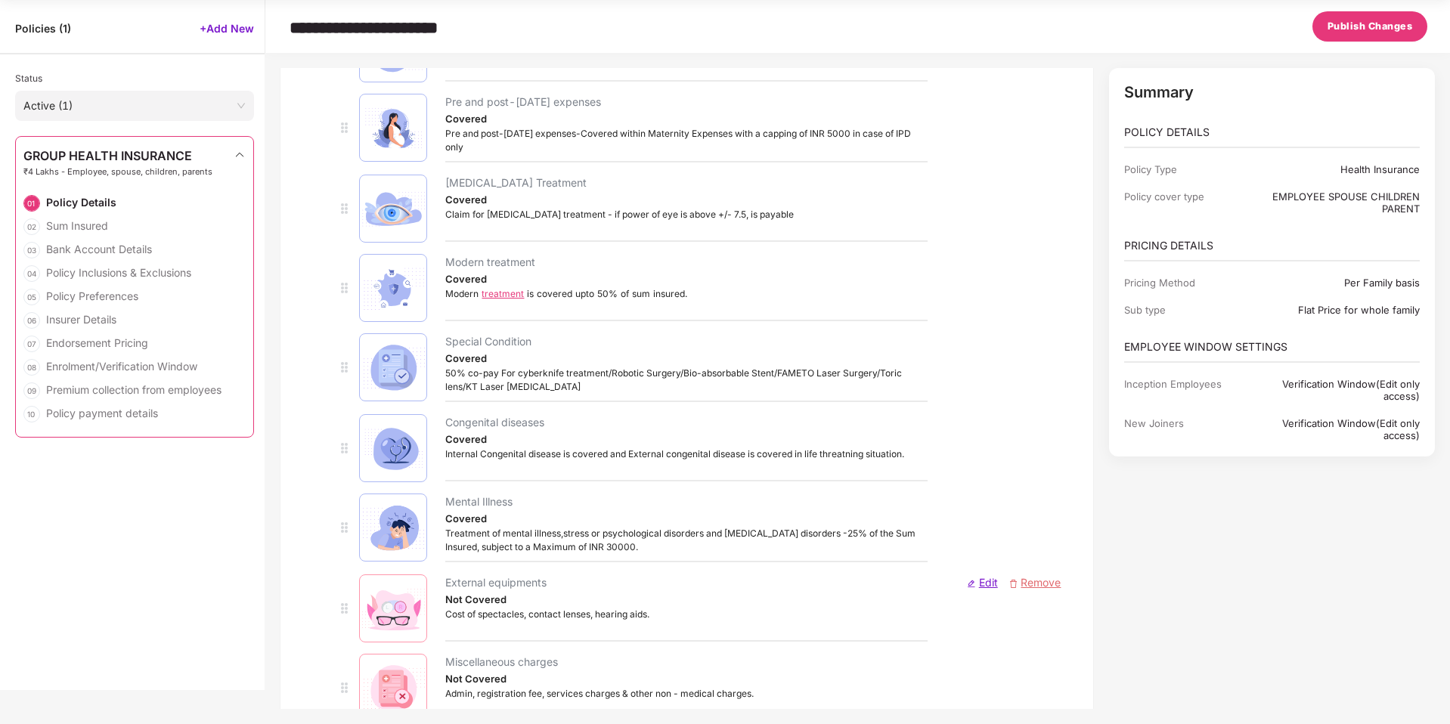
click at [961, 575] on div "Edit Remove" at bounding box center [1003, 609] width 133 height 68
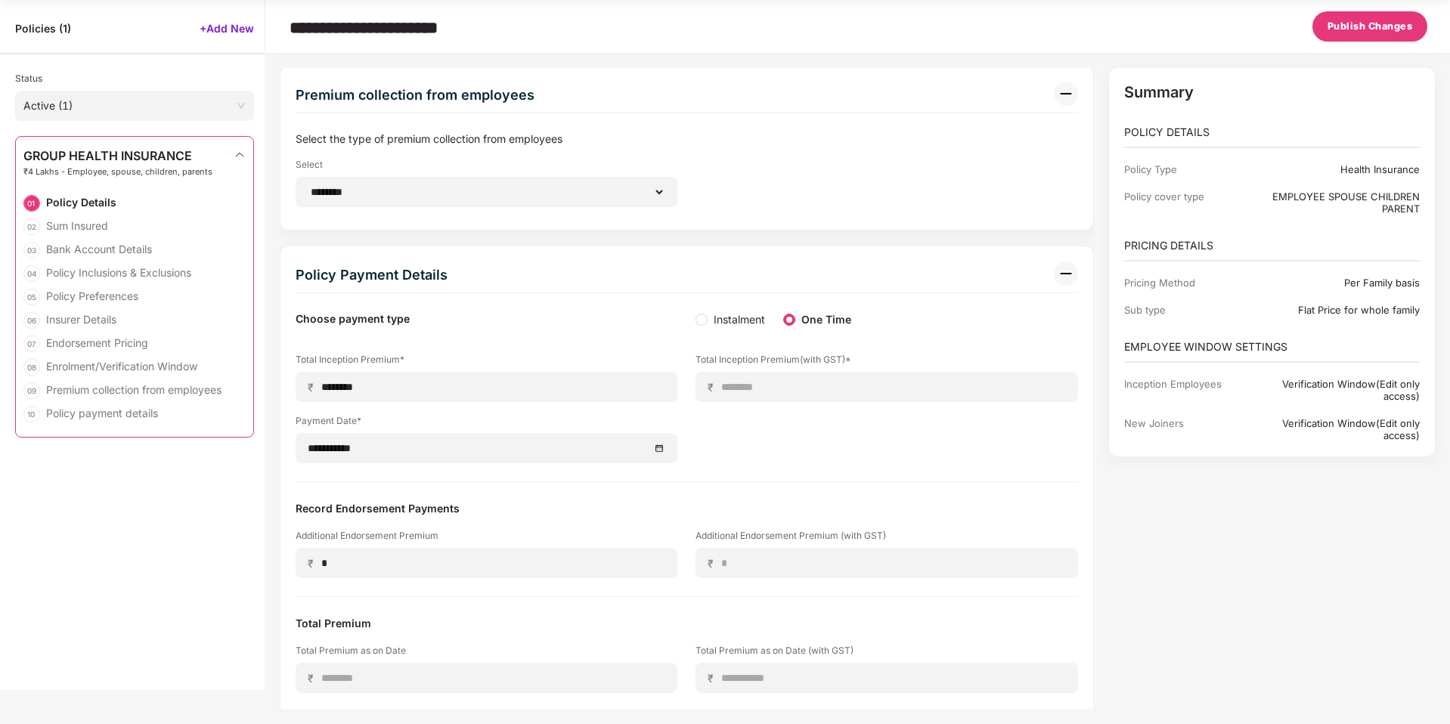
scroll to position [0, 0]
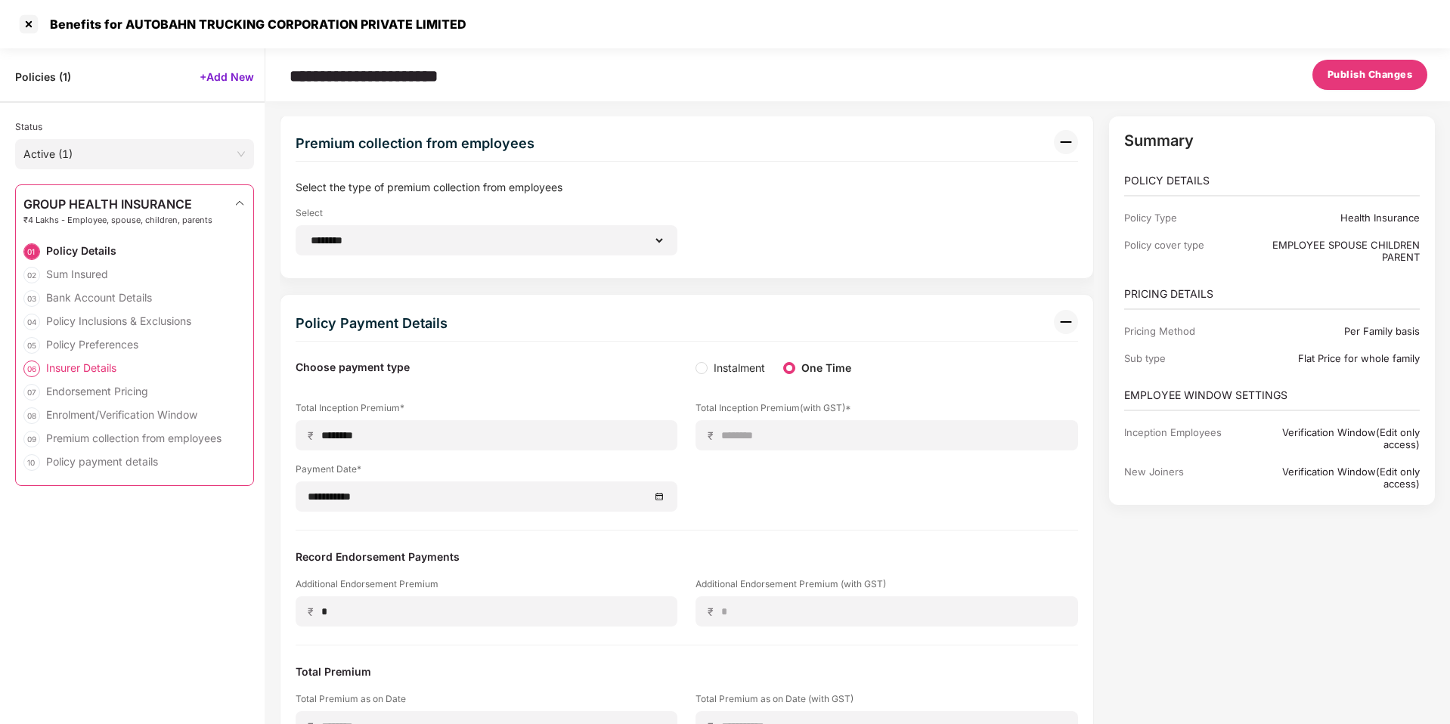
click at [72, 369] on div "Insurer Details" at bounding box center [81, 368] width 70 height 14
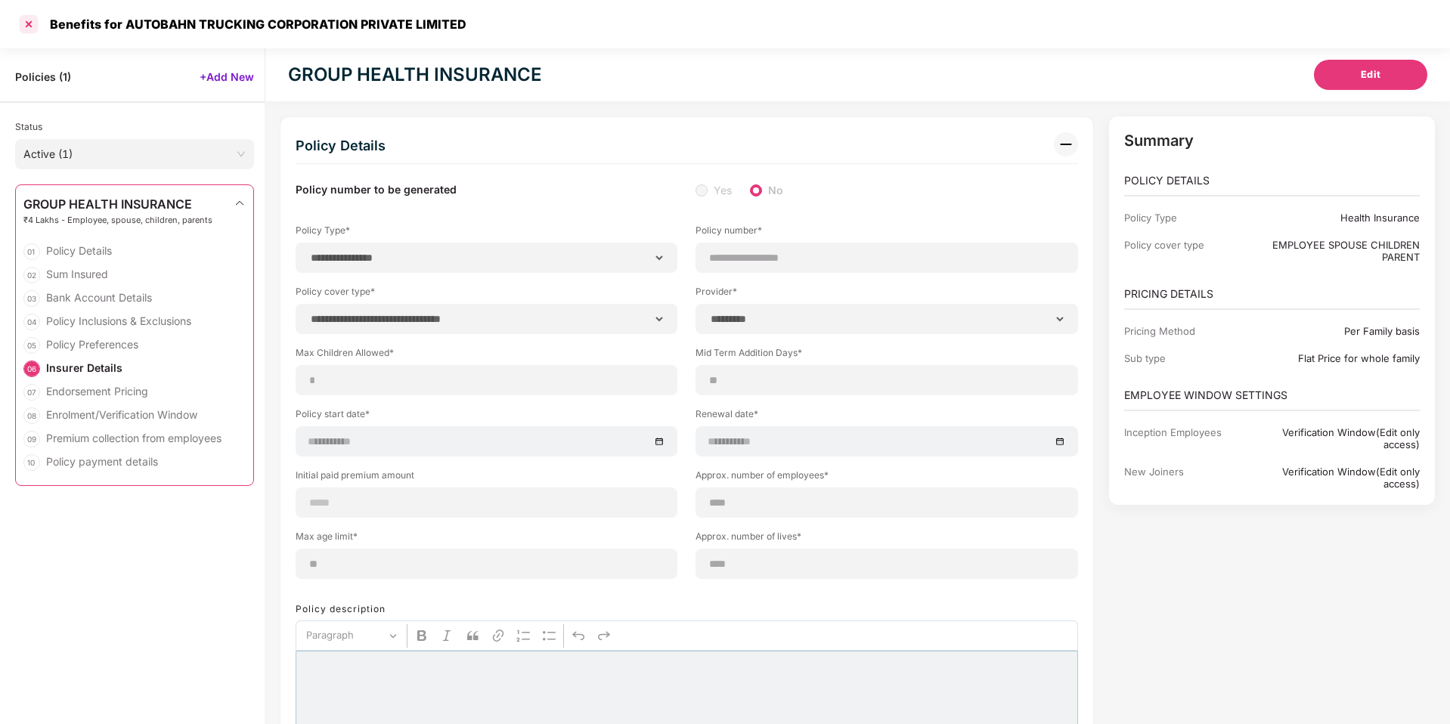
click at [28, 17] on div at bounding box center [29, 24] width 24 height 24
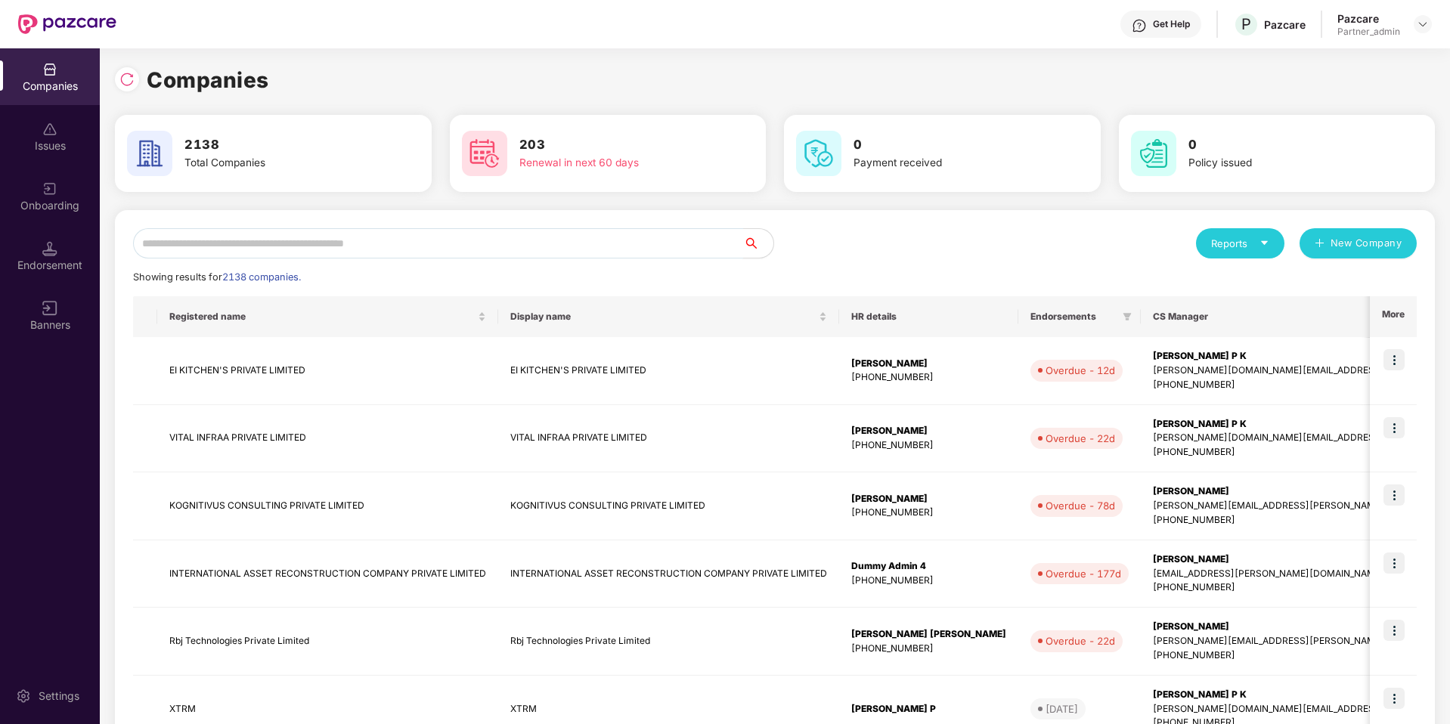
click at [479, 240] on input "text" at bounding box center [438, 243] width 610 height 30
